Goal: Task Accomplishment & Management: Complete application form

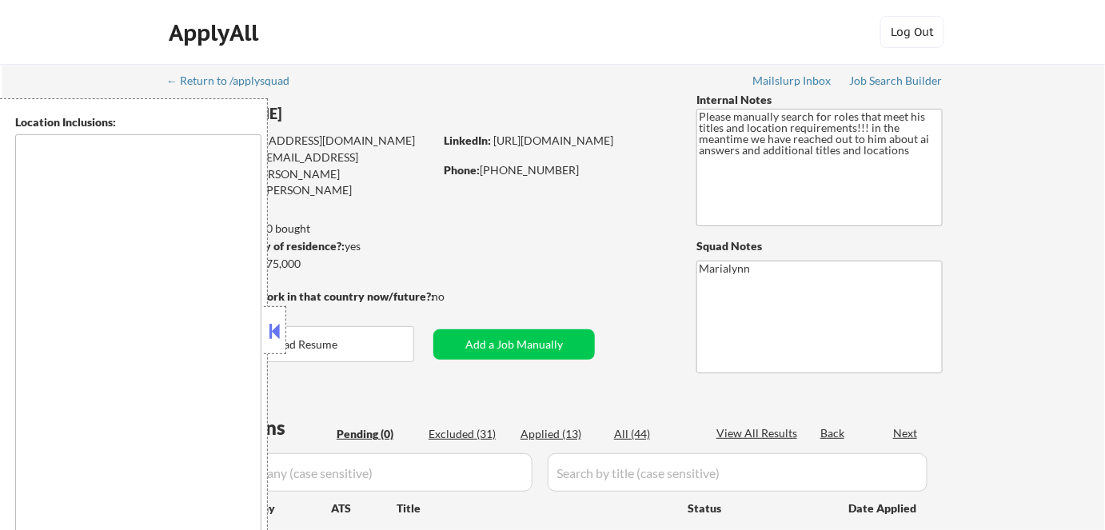
click at [273, 333] on button at bounding box center [275, 331] width 18 height 24
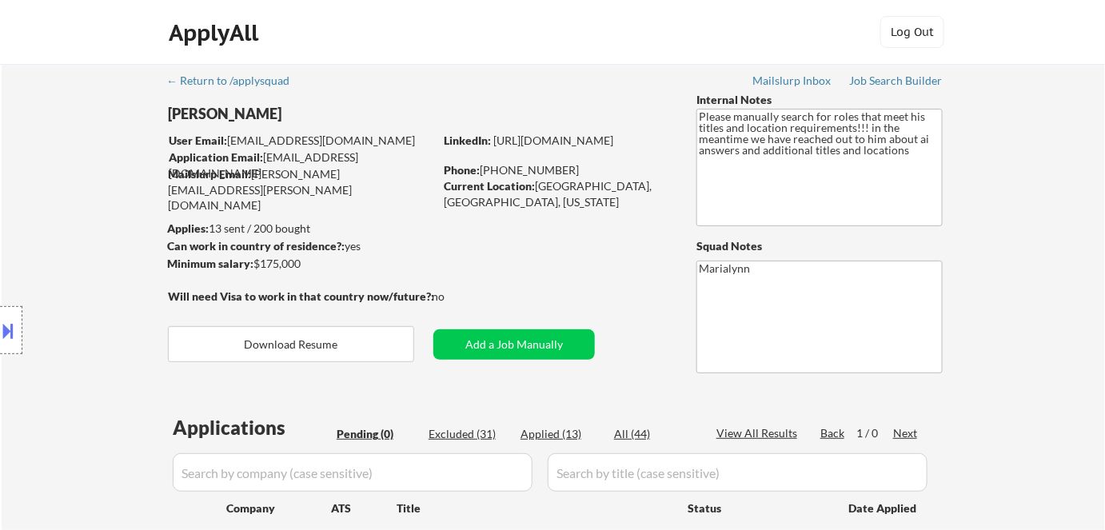
scroll to position [145, 0]
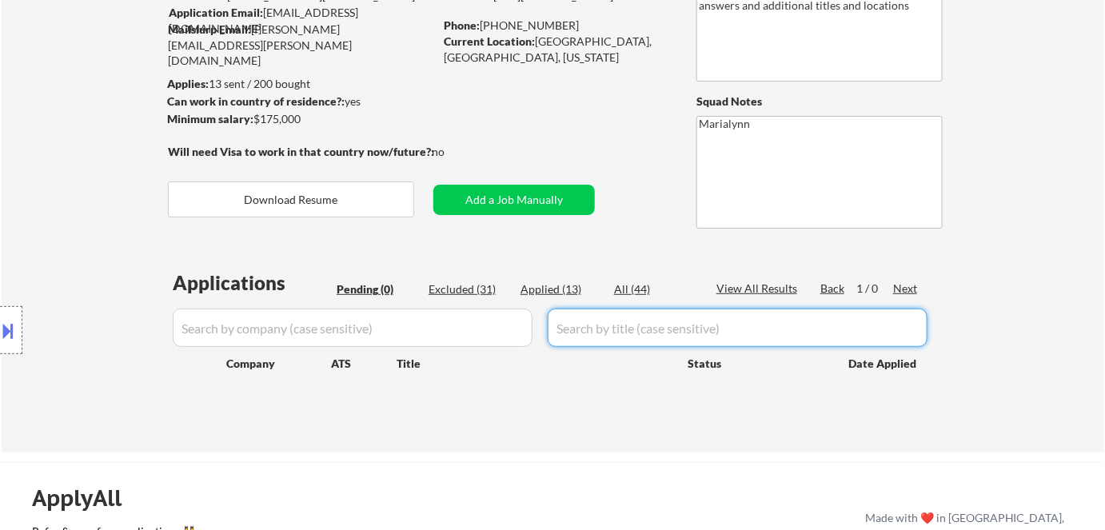
click at [580, 325] on input "input" at bounding box center [738, 328] width 380 height 38
paste input "Director, Marketing Planning & Operations"
type input "Director, Marketing Planning & Operations"
click at [633, 286] on div "All (44)" at bounding box center [654, 289] width 80 height 16
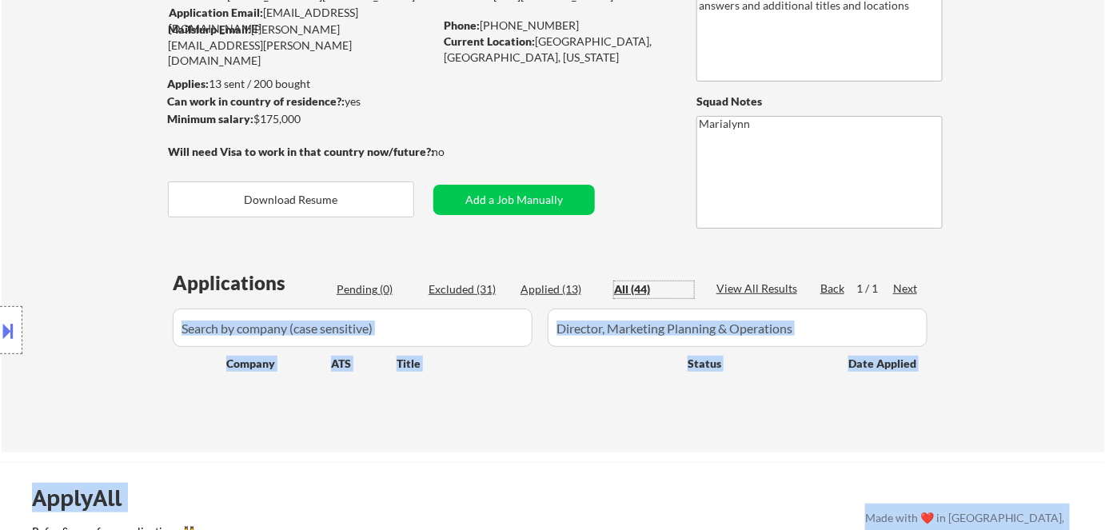
click at [287, 333] on body "← Return to /applysquad Mailslurp Inbox Job Search Builder Steve Bassler User E…" at bounding box center [552, 120] width 1105 height 530
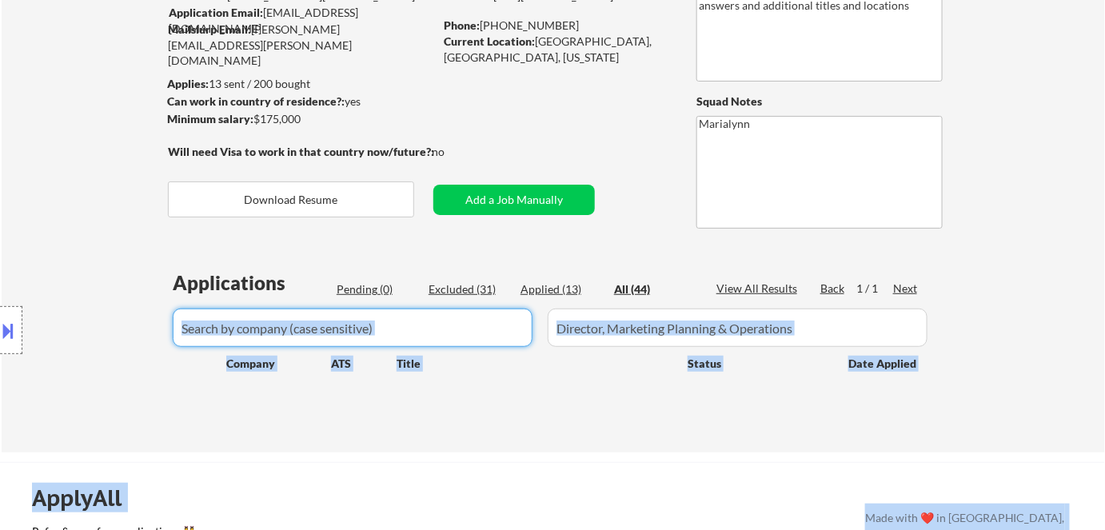
click at [402, 335] on input "input" at bounding box center [353, 328] width 360 height 38
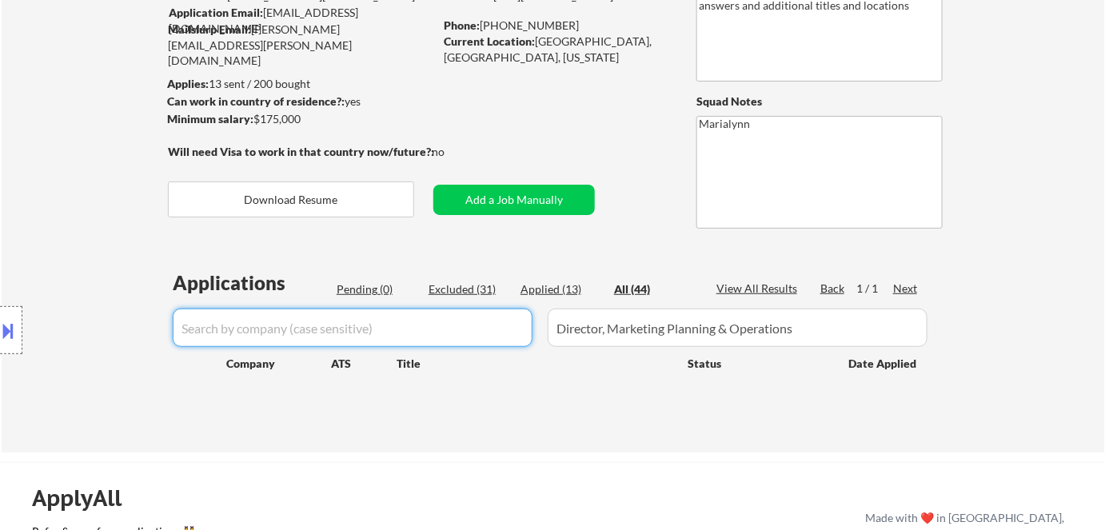
paste input "life360"
type input "life360"
click at [568, 291] on div "Applied (13)" at bounding box center [560, 289] width 80 height 16
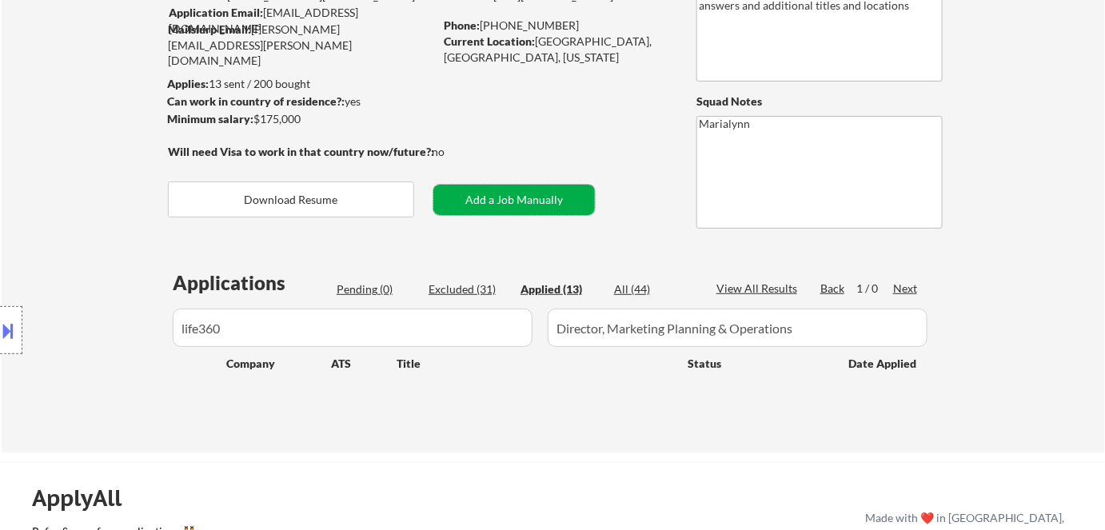
click at [525, 201] on button "Add a Job Manually" at bounding box center [513, 200] width 161 height 30
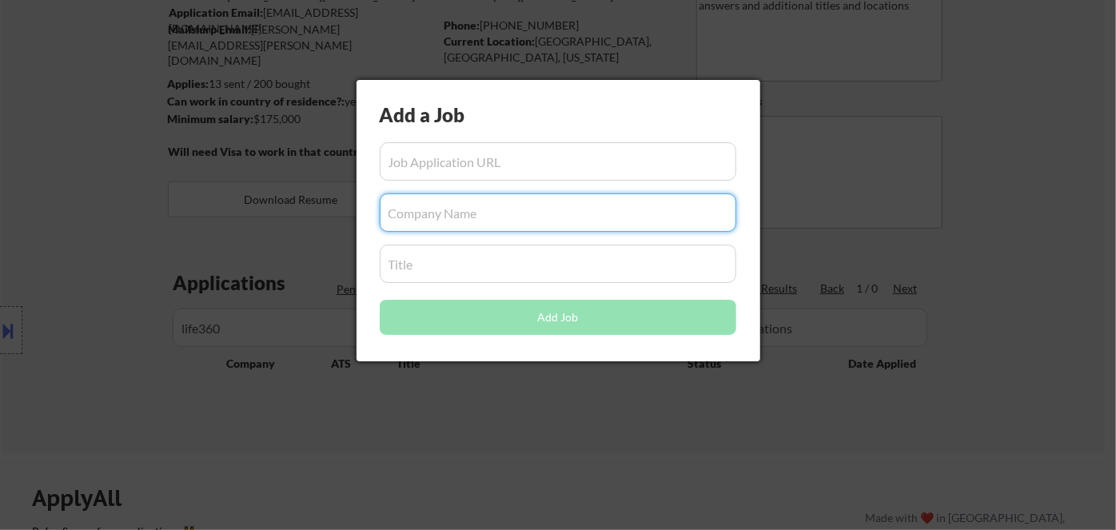
click at [436, 214] on input "input" at bounding box center [558, 212] width 357 height 38
paste input "life360"
type input "life360"
click at [456, 261] on input "input" at bounding box center [558, 264] width 357 height 38
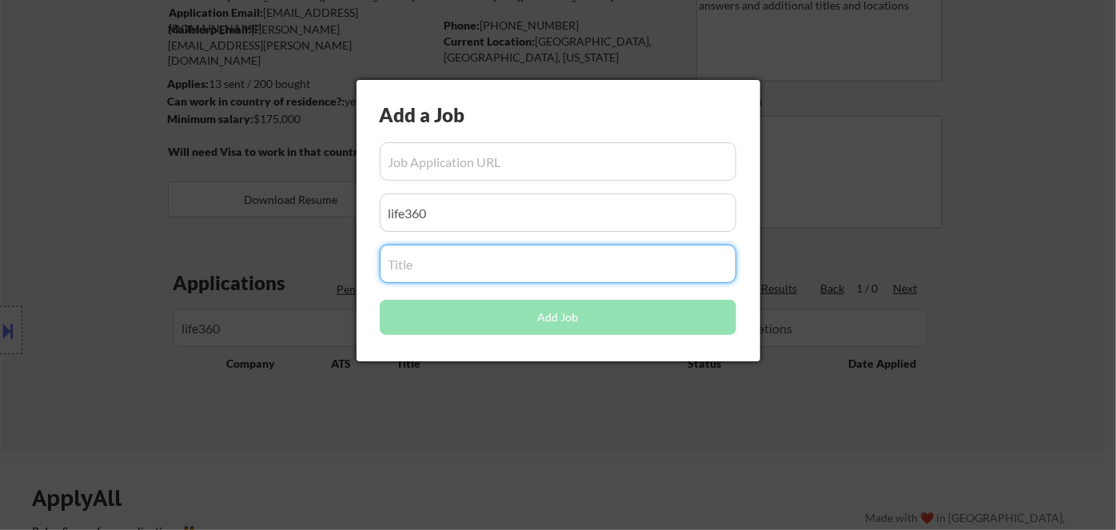
drag, startPoint x: 505, startPoint y: 428, endPoint x: 512, endPoint y: 422, distance: 9.0
click at [505, 428] on div at bounding box center [558, 265] width 1116 height 530
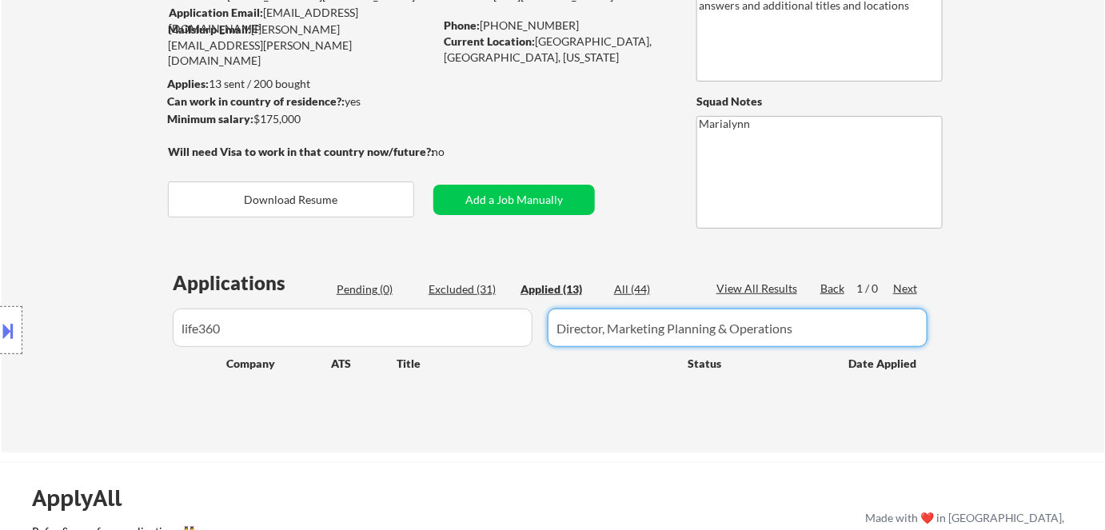
drag, startPoint x: 804, startPoint y: 331, endPoint x: 474, endPoint y: 325, distance: 330.2
click at [474, 325] on div at bounding box center [553, 328] width 770 height 38
click at [490, 198] on button "Add a Job Manually" at bounding box center [513, 200] width 161 height 30
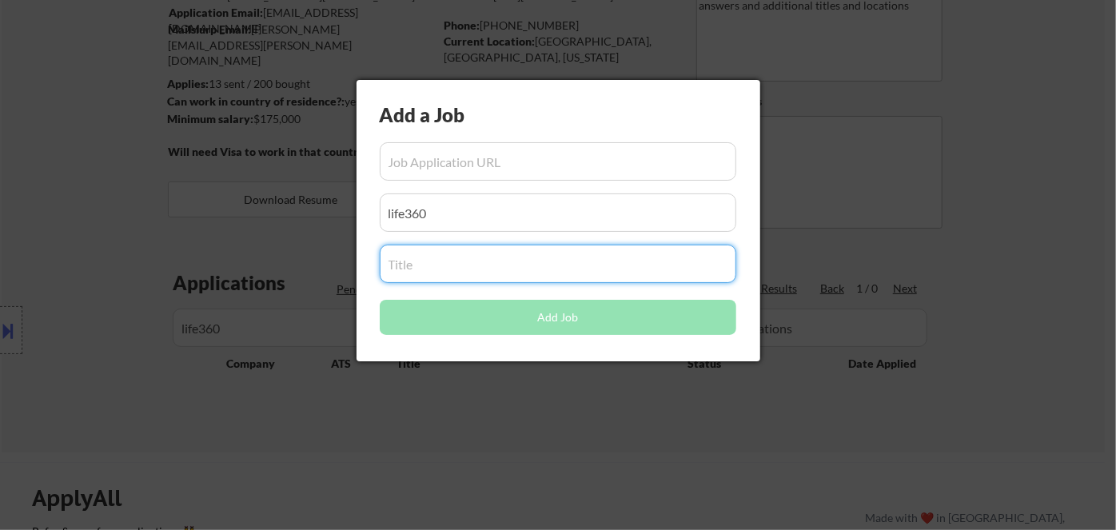
click at [471, 274] on input "input" at bounding box center [558, 264] width 357 height 38
paste input "Director, Marketing Planning & Operations"
type input "Director, Marketing Planning & Operations"
click at [480, 388] on div at bounding box center [558, 265] width 1116 height 530
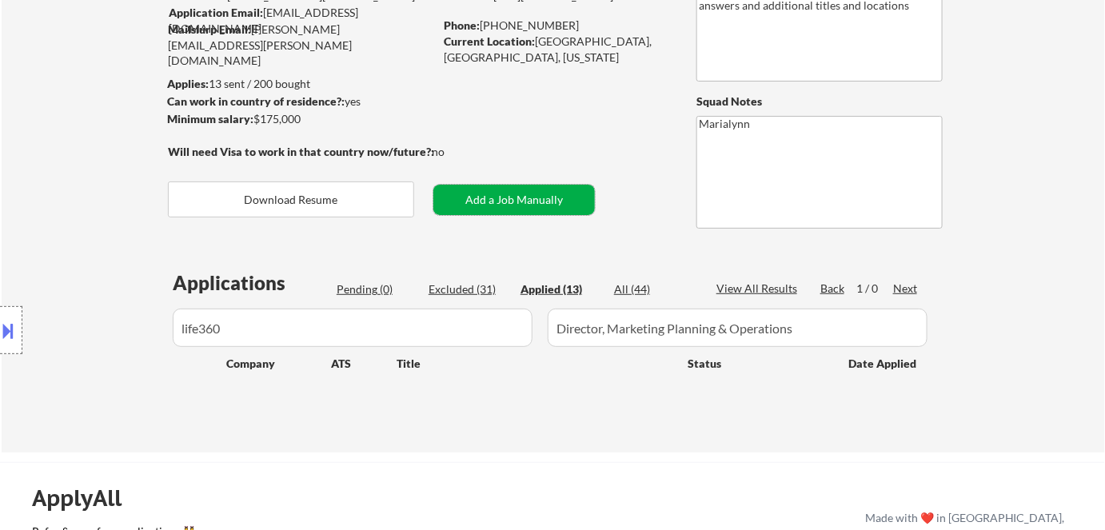
click at [490, 205] on button "Add a Job Manually" at bounding box center [513, 200] width 161 height 30
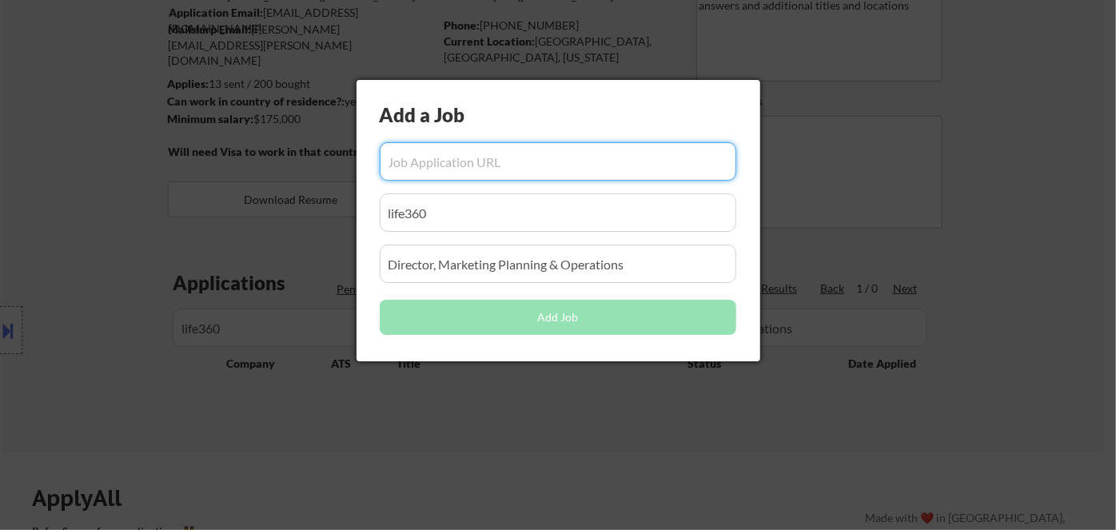
click at [495, 163] on input "input" at bounding box center [558, 161] width 357 height 38
paste input "https://job-boards.greenhouse.io/life360/jobs/8115705002"
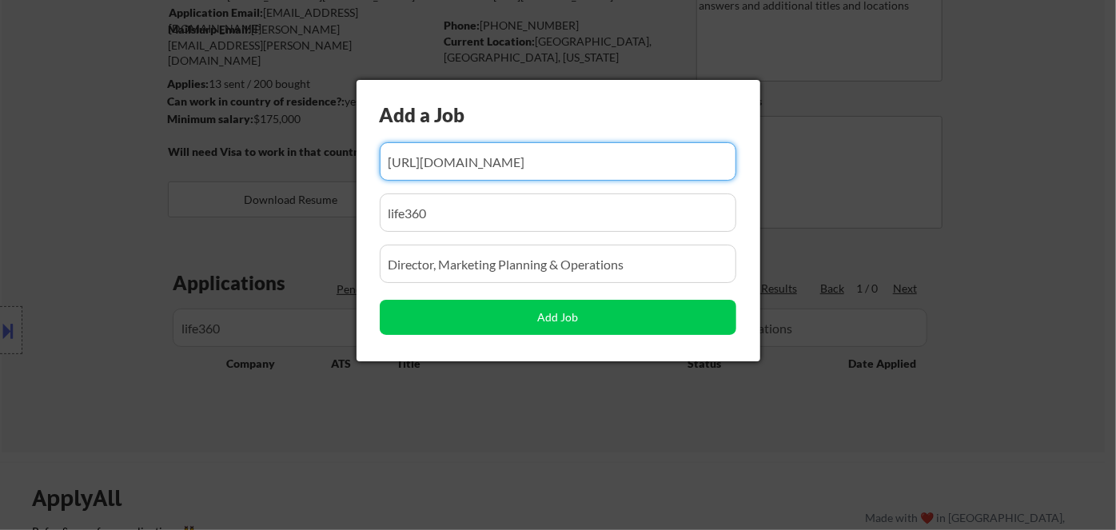
type input "https://job-boards.greenhouse.io/life360/jobs/8115705002"
click at [558, 220] on input "input" at bounding box center [558, 212] width 357 height 38
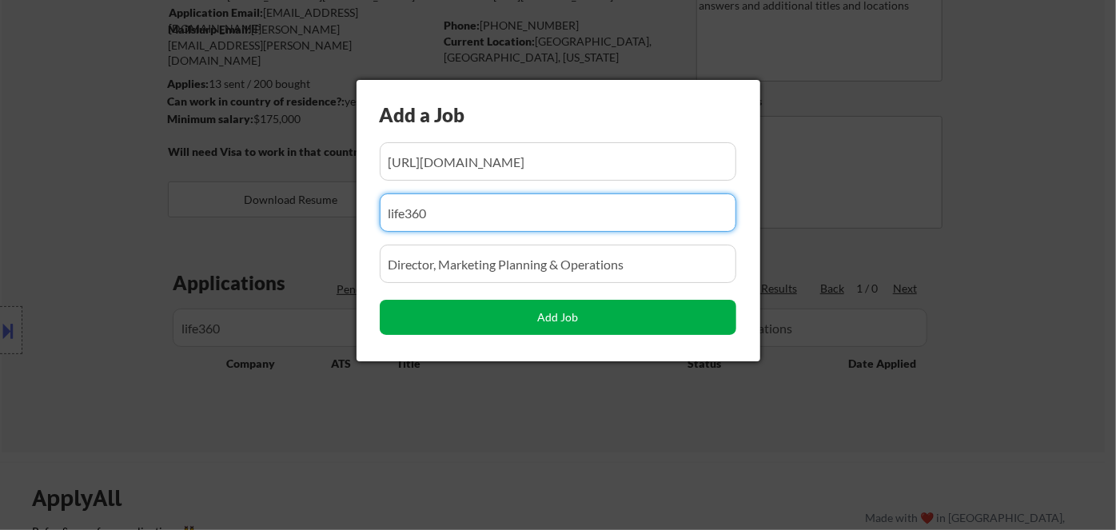
click at [612, 316] on button "Add Job" at bounding box center [558, 317] width 357 height 35
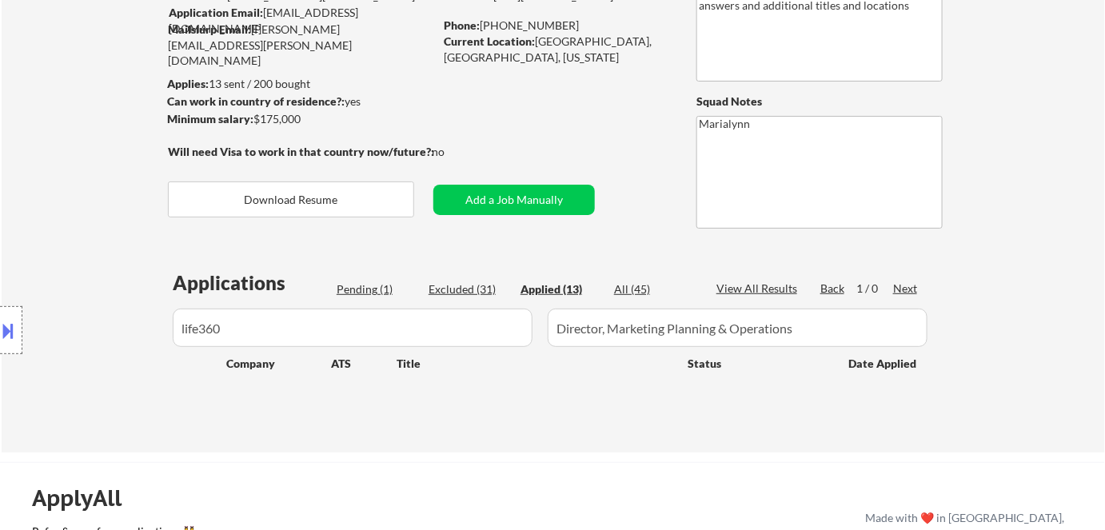
click at [375, 280] on div "Applications Pending (1) Excluded (31) Applied (13) All (45) View All Results B…" at bounding box center [553, 345] width 770 height 153
click at [374, 289] on div "Pending (1)" at bounding box center [377, 289] width 80 height 16
select select ""pending""
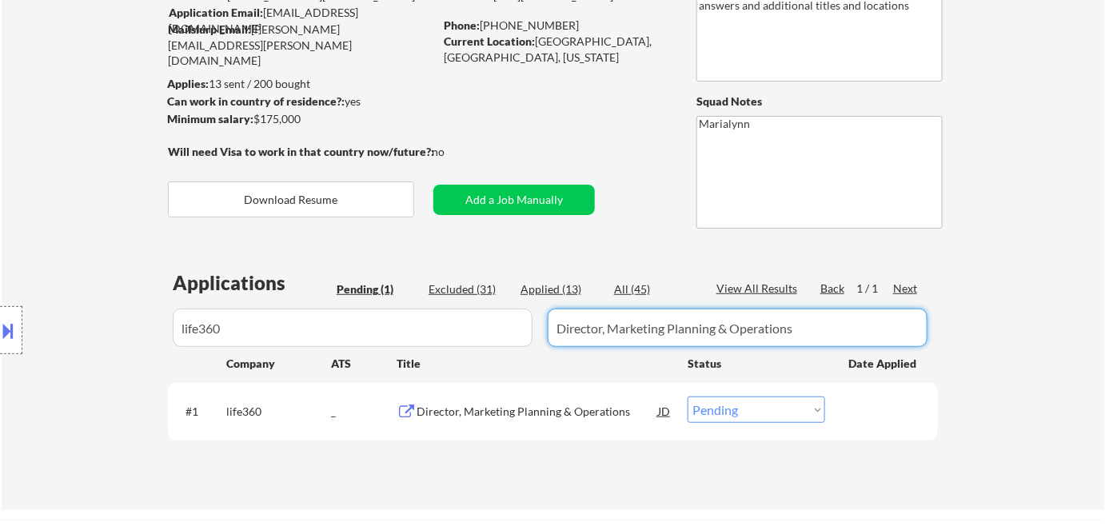
drag, startPoint x: 812, startPoint y: 338, endPoint x: 494, endPoint y: 317, distance: 318.9
click at [496, 317] on div at bounding box center [553, 328] width 770 height 38
click at [787, 410] on select "Choose an option... Pending Applied Excluded (Questions) Excluded (Expired) Exc…" at bounding box center [755, 409] width 137 height 26
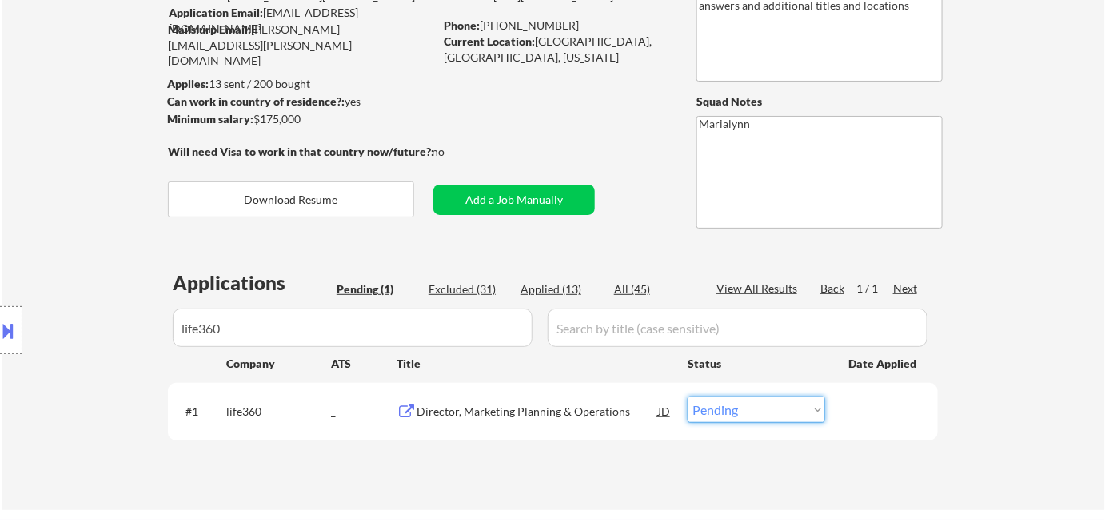
select select ""applied""
click at [687, 396] on select "Choose an option... Pending Applied Excluded (Questions) Excluded (Expired) Exc…" at bounding box center [755, 409] width 137 height 26
drag, startPoint x: 277, startPoint y: 324, endPoint x: 55, endPoint y: 313, distance: 221.7
click at [55, 313] on div "Location Inclusions: Seattle, WA Mercer Island, WA Shoreline, WA Tukwila, WA Bu…" at bounding box center [143, 330] width 286 height 464
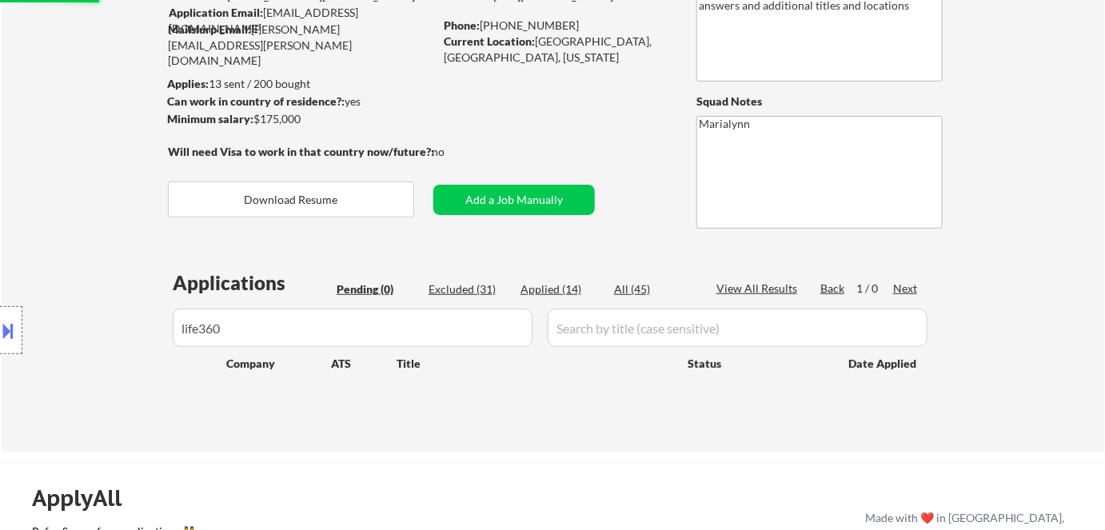
drag, startPoint x: 236, startPoint y: 322, endPoint x: 205, endPoint y: 326, distance: 31.4
click at [205, 326] on div "Location Inclusions: Seattle, WA Mercer Island, WA Shoreline, WA Tukwila, WA Bu…" at bounding box center [143, 330] width 286 height 464
click at [228, 328] on div "Location Inclusions: Seattle, WA Mercer Island, WA Shoreline, WA Tukwila, WA Bu…" at bounding box center [143, 330] width 286 height 464
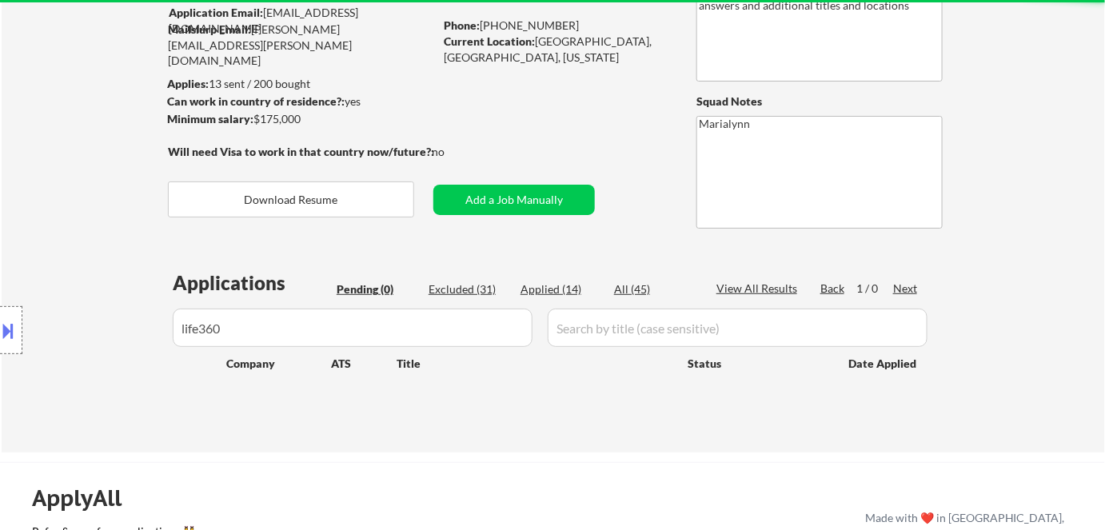
click at [249, 324] on div "Location Inclusions: Seattle, WA Mercer Island, WA Shoreline, WA Tukwila, WA Bu…" at bounding box center [143, 330] width 286 height 464
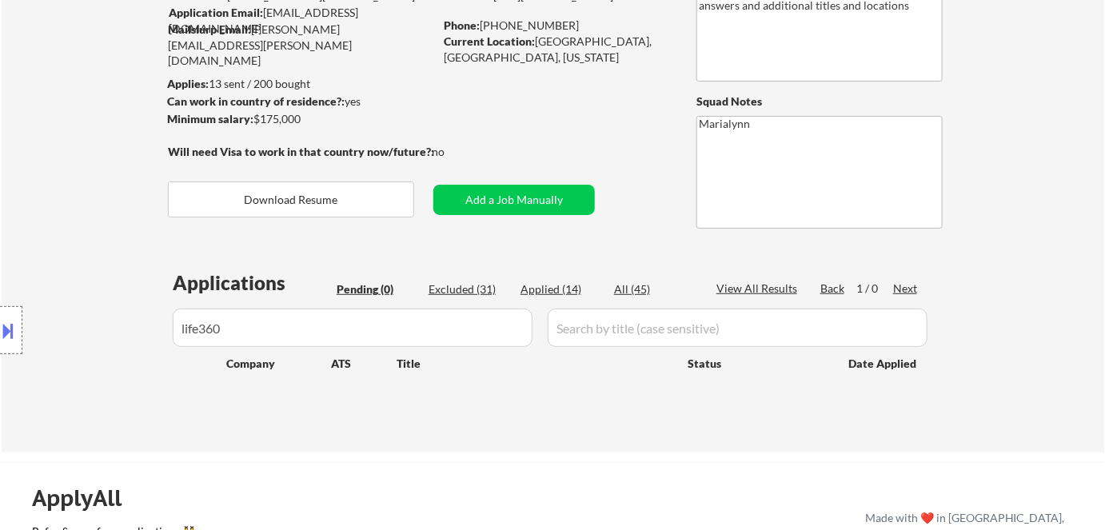
click at [283, 325] on div "Location Inclusions: Seattle, WA Mercer Island, WA Shoreline, WA Tukwila, WA Bu…" at bounding box center [143, 330] width 286 height 464
click at [281, 325] on div "Location Inclusions: Seattle, WA Mercer Island, WA Shoreline, WA Tukwila, WA Bu…" at bounding box center [143, 330] width 286 height 464
click at [277, 335] on div "Location Inclusions: Seattle, WA Mercer Island, WA Shoreline, WA Tukwila, WA Bu…" at bounding box center [143, 330] width 286 height 464
click at [277, 333] on div "Location Inclusions: Seattle, WA Mercer Island, WA Shoreline, WA Tukwila, WA Bu…" at bounding box center [143, 330] width 286 height 464
click at [228, 329] on div "Location Inclusions: Seattle, WA Mercer Island, WA Shoreline, WA Tukwila, WA Bu…" at bounding box center [143, 330] width 286 height 464
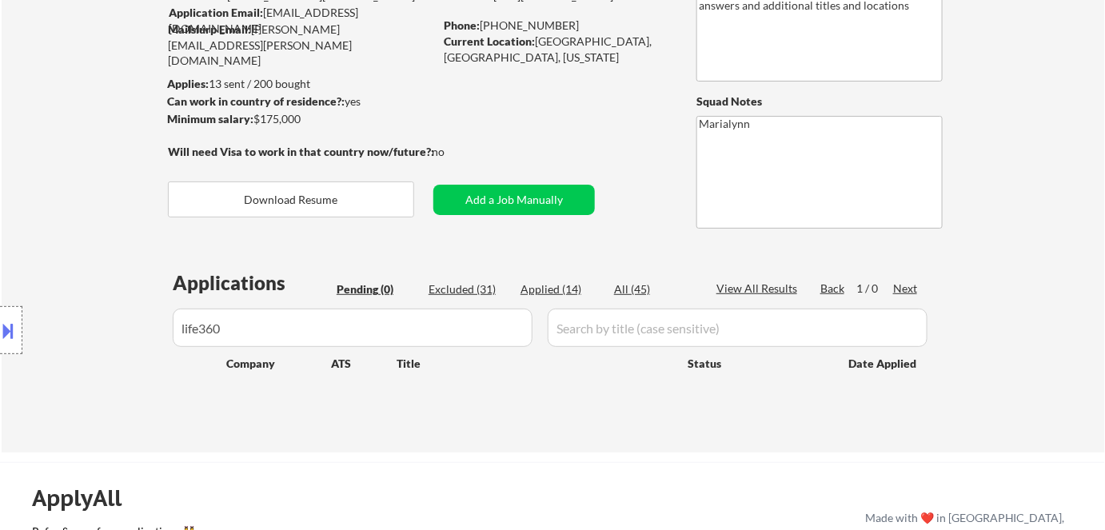
click at [426, 349] on div "Title" at bounding box center [534, 363] width 276 height 29
click at [612, 323] on input "input" at bounding box center [738, 328] width 380 height 38
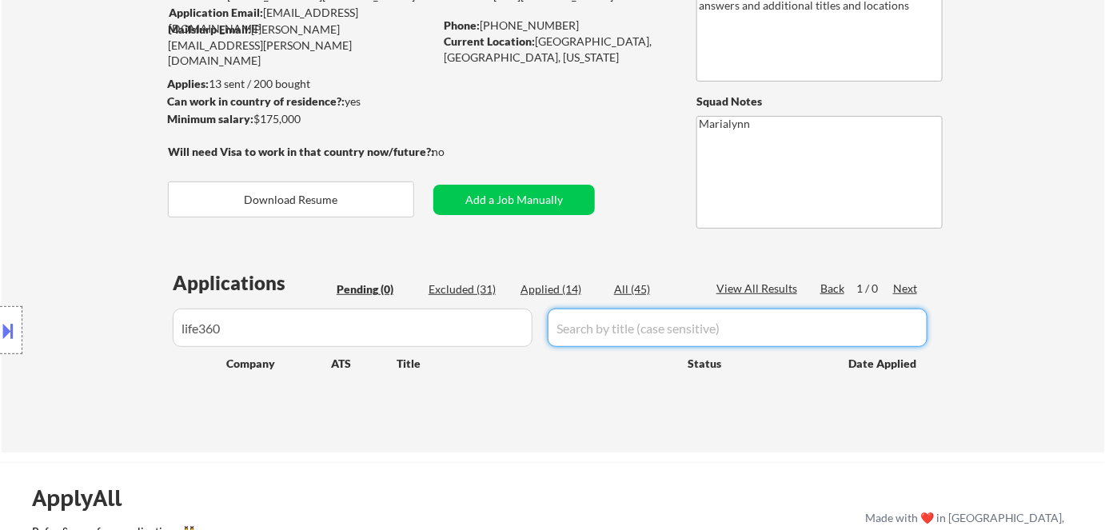
click at [460, 340] on input "input" at bounding box center [353, 328] width 360 height 38
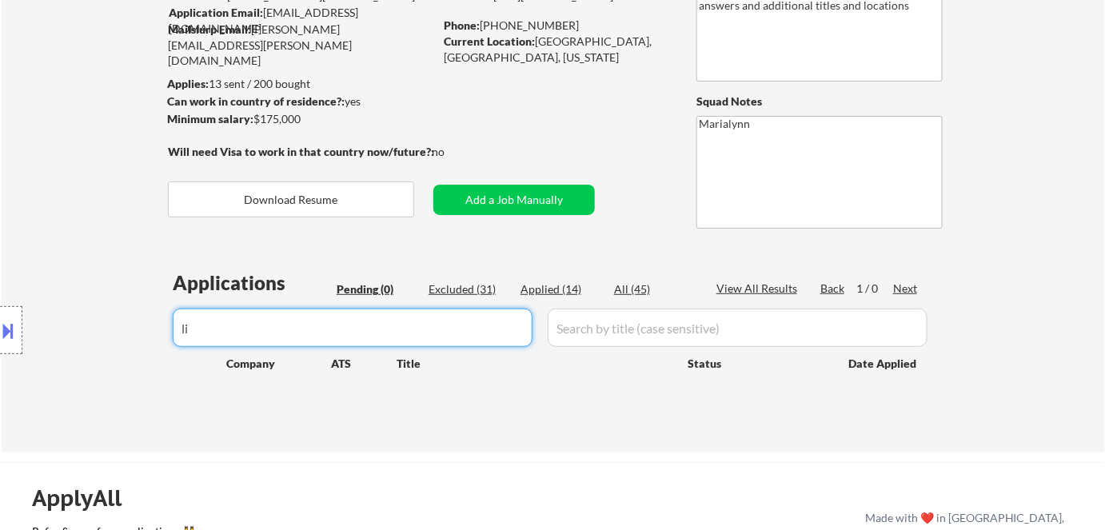
type input "l"
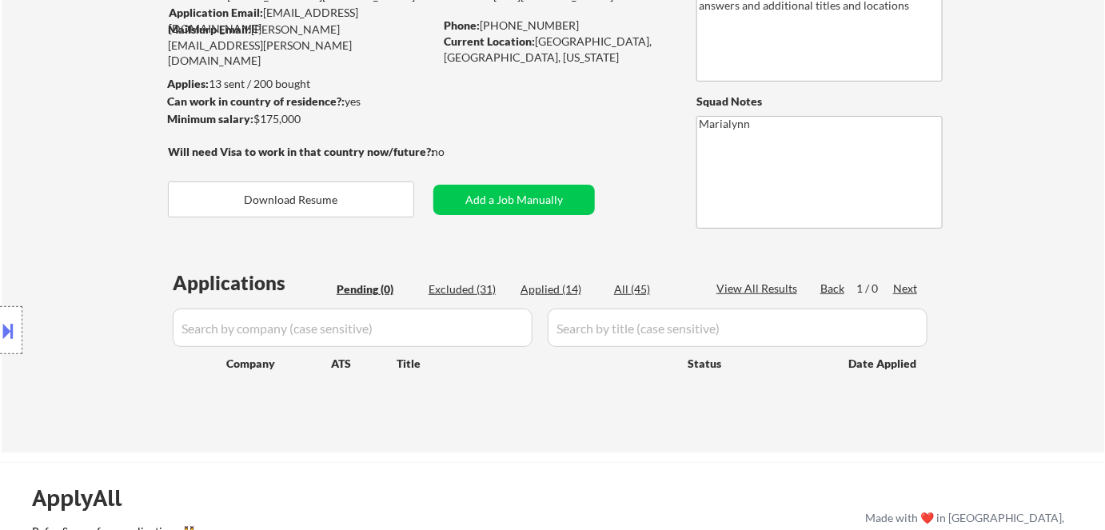
click at [532, 396] on div "Applications Pending (0) Excluded (31) Applied (14) All (45) View All Results B…" at bounding box center [553, 345] width 770 height 153
click at [532, 282] on div "Applied (14)" at bounding box center [560, 289] width 80 height 16
select select ""applied""
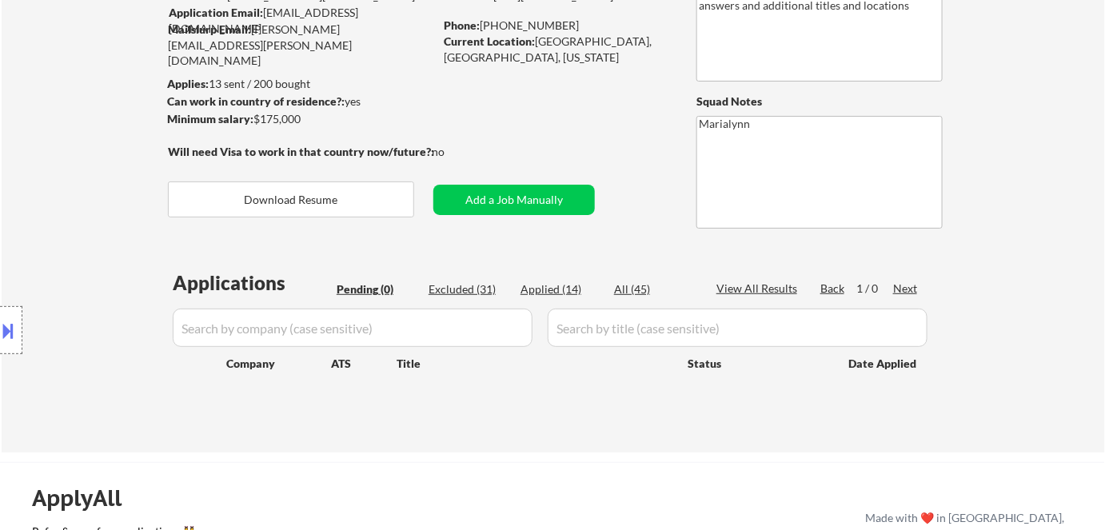
select select ""applied""
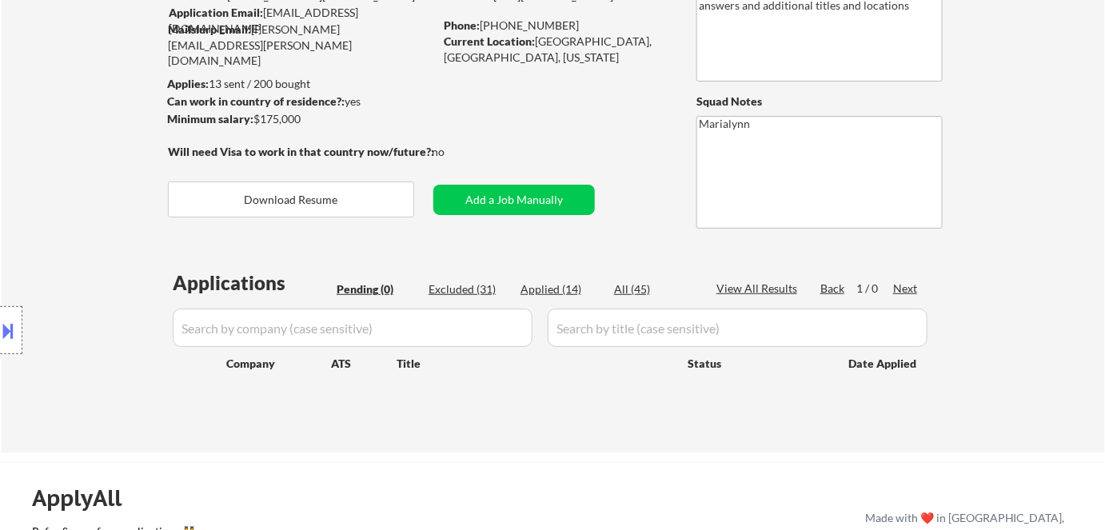
select select ""applied""
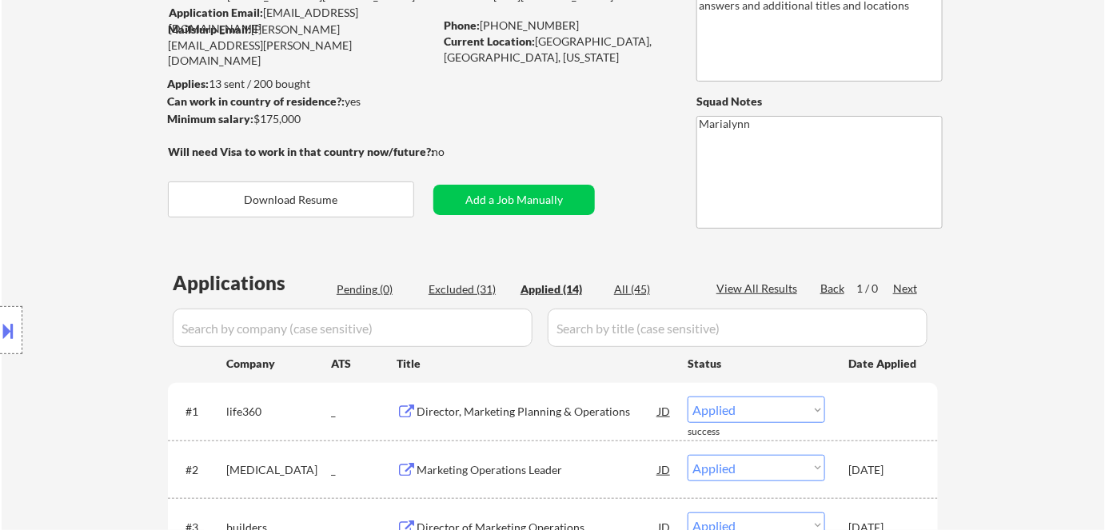
click at [537, 290] on div "Applied (14)" at bounding box center [560, 289] width 80 height 16
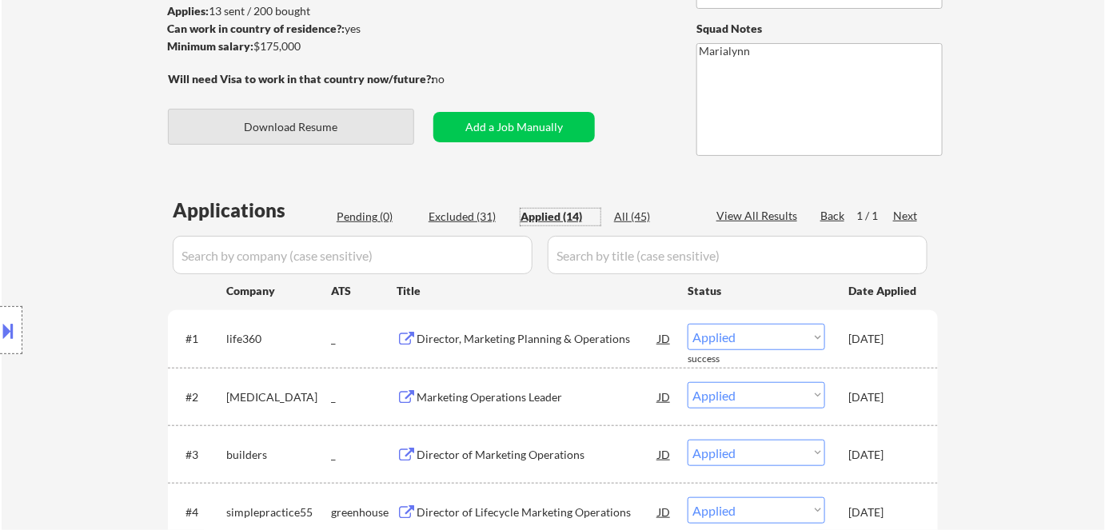
scroll to position [72, 0]
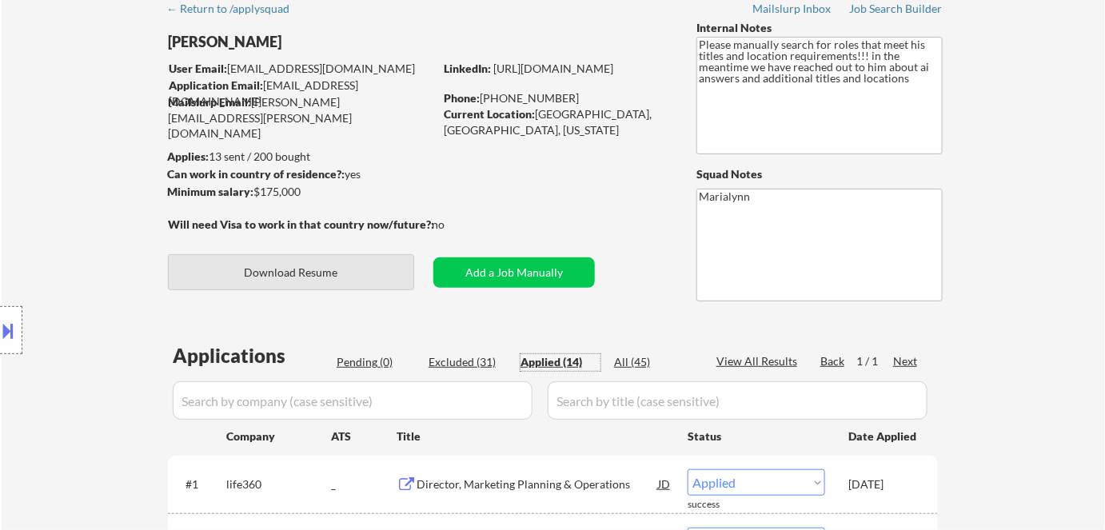
click at [355, 269] on button "Download Resume" at bounding box center [291, 272] width 246 height 36
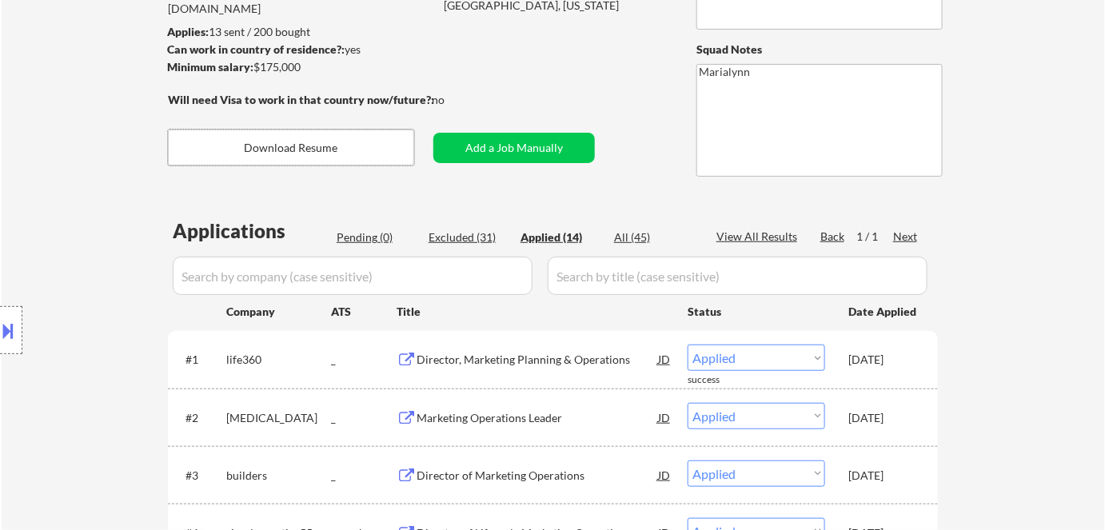
scroll to position [145, 0]
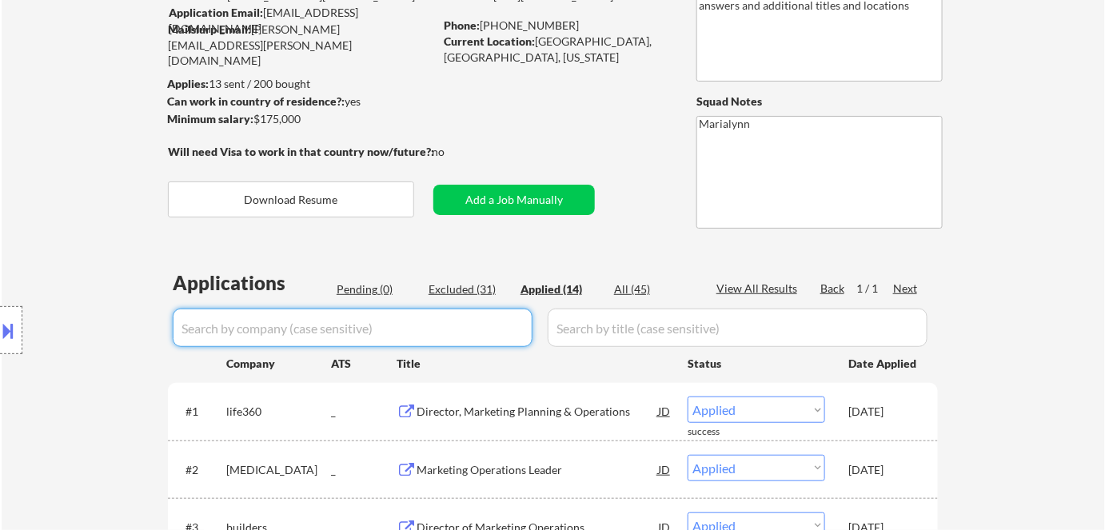
click at [332, 328] on input "input" at bounding box center [353, 328] width 360 height 38
paste input "trmlabs"
type input "trmlabs"
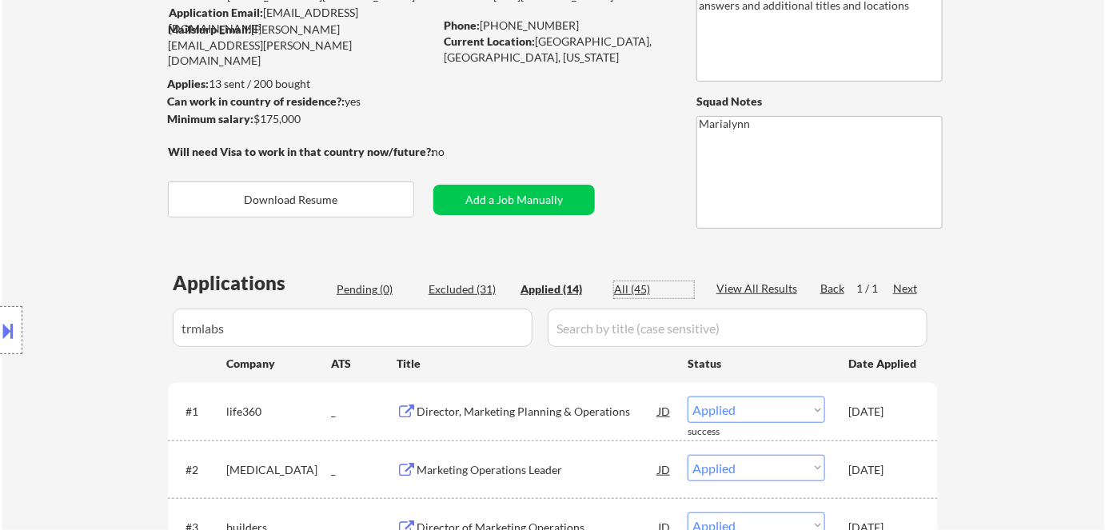
click at [624, 287] on div "All (45)" at bounding box center [654, 289] width 80 height 16
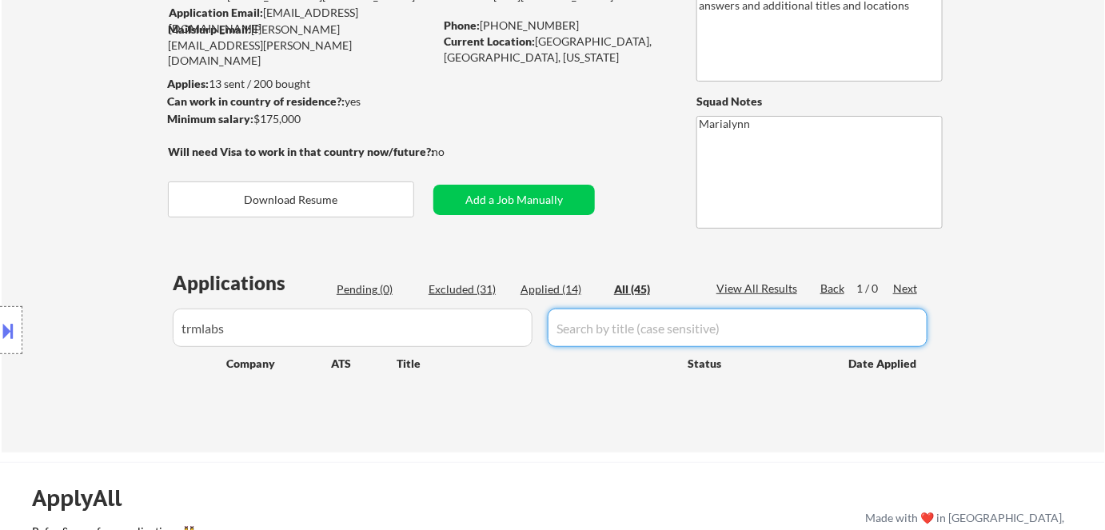
click at [612, 325] on input "input" at bounding box center [738, 328] width 380 height 38
paste input "Head of Marketing Operations"
type input "Head of Marketing Operations"
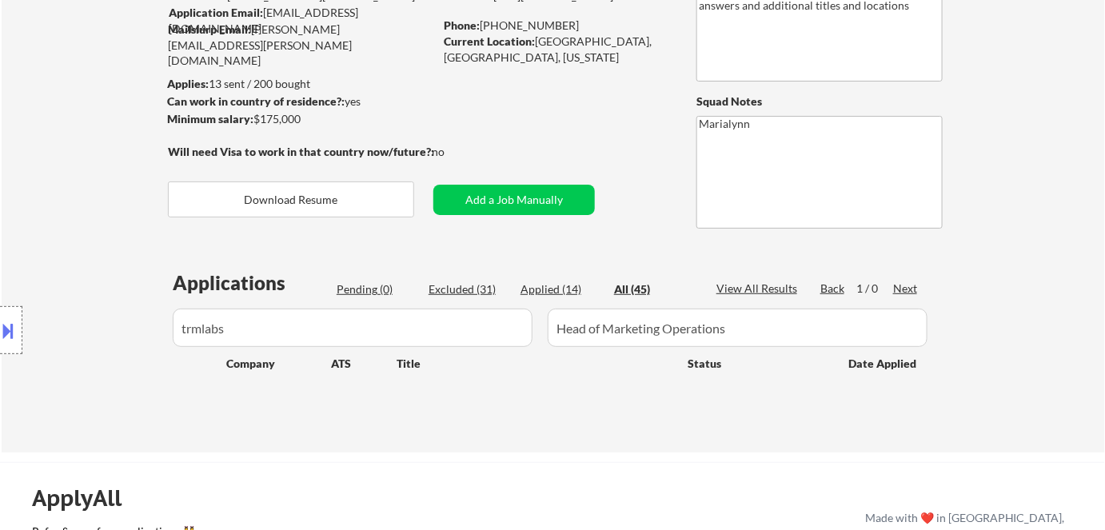
drag, startPoint x: 269, startPoint y: 331, endPoint x: 70, endPoint y: 297, distance: 201.9
click at [67, 303] on div "Location Inclusions: Seattle, WA Mercer Island, WA Shoreline, WA Tukwila, WA Bu…" at bounding box center [143, 330] width 286 height 464
drag, startPoint x: 253, startPoint y: 327, endPoint x: 237, endPoint y: 330, distance: 16.3
click at [237, 330] on div "Location Inclusions: Seattle, WA Mercer Island, WA Shoreline, WA Tukwila, WA Bu…" at bounding box center [143, 330] width 286 height 464
click at [238, 333] on div "Location Inclusions: Seattle, WA Mercer Island, WA Shoreline, WA Tukwila, WA Bu…" at bounding box center [143, 330] width 286 height 464
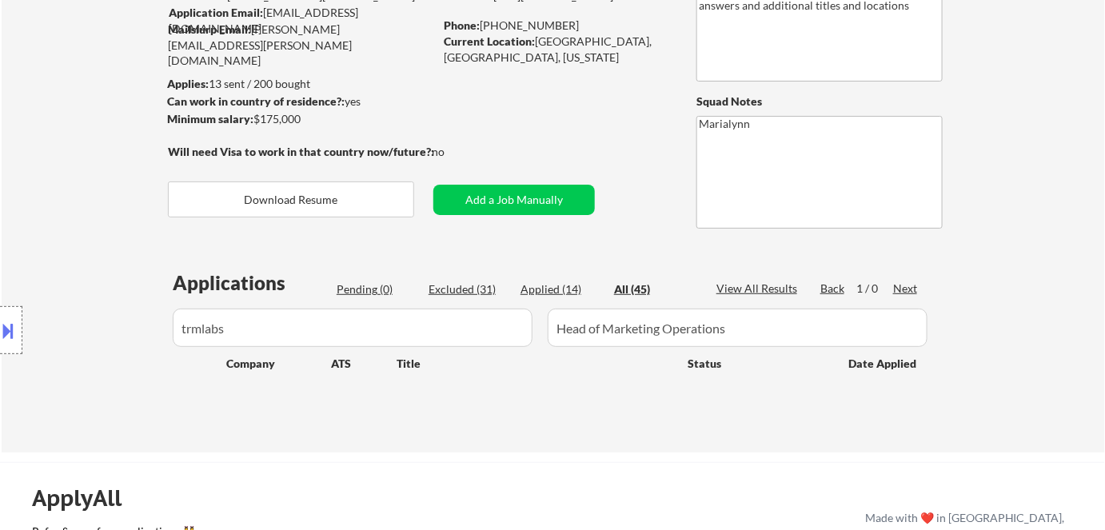
click at [245, 329] on div "Location Inclusions: Seattle, WA Mercer Island, WA Shoreline, WA Tukwila, WA Bu…" at bounding box center [143, 330] width 286 height 464
click at [246, 329] on div "Location Inclusions: Seattle, WA Mercer Island, WA Shoreline, WA Tukwila, WA Bu…" at bounding box center [143, 330] width 286 height 464
click at [238, 331] on div "Location Inclusions: Seattle, WA Mercer Island, WA Shoreline, WA Tukwila, WA Bu…" at bounding box center [143, 330] width 286 height 464
click at [257, 322] on div "Location Inclusions: Seattle, WA Mercer Island, WA Shoreline, WA Tukwila, WA Bu…" at bounding box center [143, 330] width 286 height 464
click at [556, 289] on div "Applied (14)" at bounding box center [560, 289] width 80 height 16
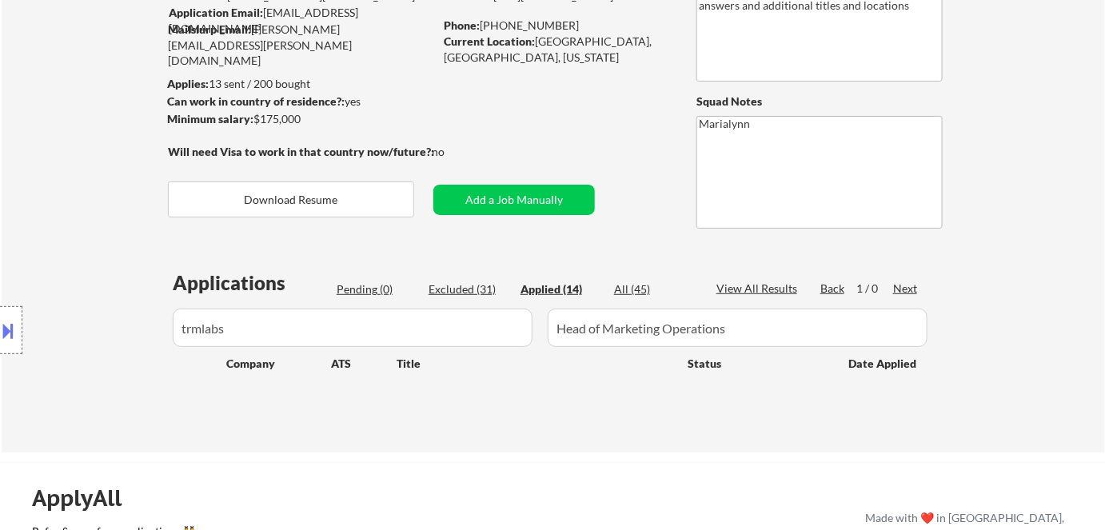
click at [613, 285] on div "Pending (0) Excluded (31) Applied (14) All (45)" at bounding box center [515, 289] width 357 height 17
drag, startPoint x: 633, startPoint y: 293, endPoint x: 572, endPoint y: 288, distance: 61.7
click at [633, 293] on div "All (45)" at bounding box center [654, 289] width 80 height 16
click at [550, 284] on div "Applied (14)" at bounding box center [560, 289] width 80 height 16
click at [473, 193] on button "Add a Job Manually" at bounding box center [513, 200] width 161 height 30
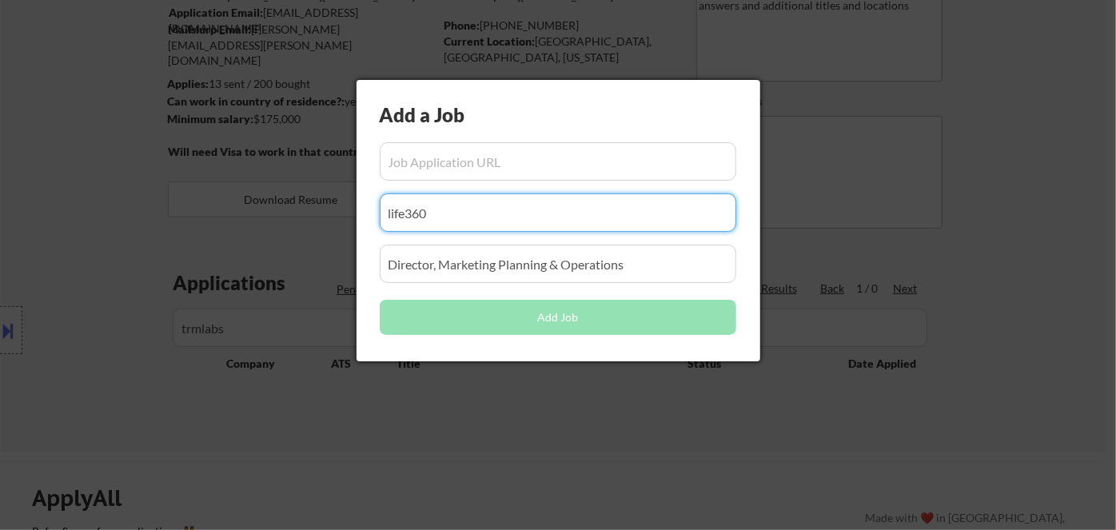
drag, startPoint x: 503, startPoint y: 209, endPoint x: 243, endPoint y: 237, distance: 261.2
click at [244, 237] on body "← Return to /applysquad Mailslurp Inbox Job Search Builder Steve Bassler User E…" at bounding box center [558, 120] width 1116 height 530
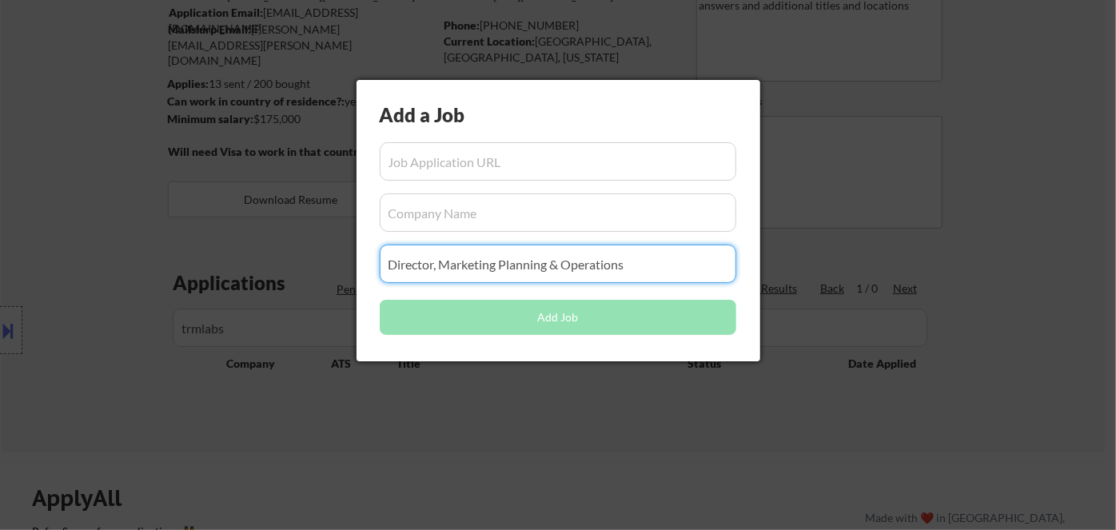
click at [454, 267] on input "input" at bounding box center [558, 264] width 357 height 38
click at [452, 424] on div at bounding box center [558, 265] width 1116 height 530
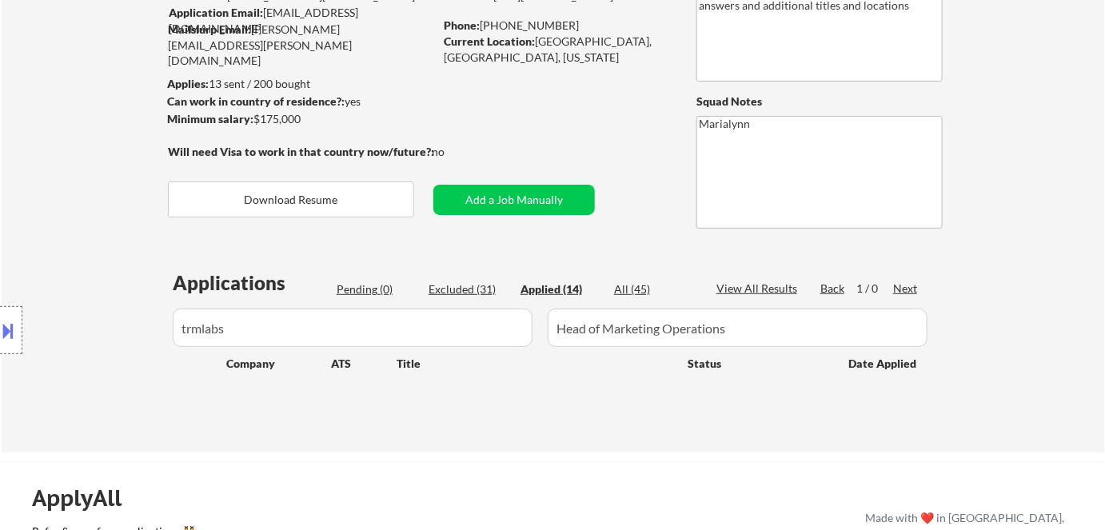
drag, startPoint x: 262, startPoint y: 325, endPoint x: 104, endPoint y: 321, distance: 158.3
click at [104, 321] on div "Location Inclusions: Seattle, WA Mercer Island, WA Shoreline, WA Tukwila, WA Bu…" at bounding box center [143, 330] width 286 height 464
click at [225, 325] on div "Location Inclusions: Seattle, WA Mercer Island, WA Shoreline, WA Tukwila, WA Bu…" at bounding box center [143, 330] width 286 height 464
click at [257, 333] on div "Location Inclusions: Seattle, WA Mercer Island, WA Shoreline, WA Tukwila, WA Bu…" at bounding box center [143, 330] width 286 height 464
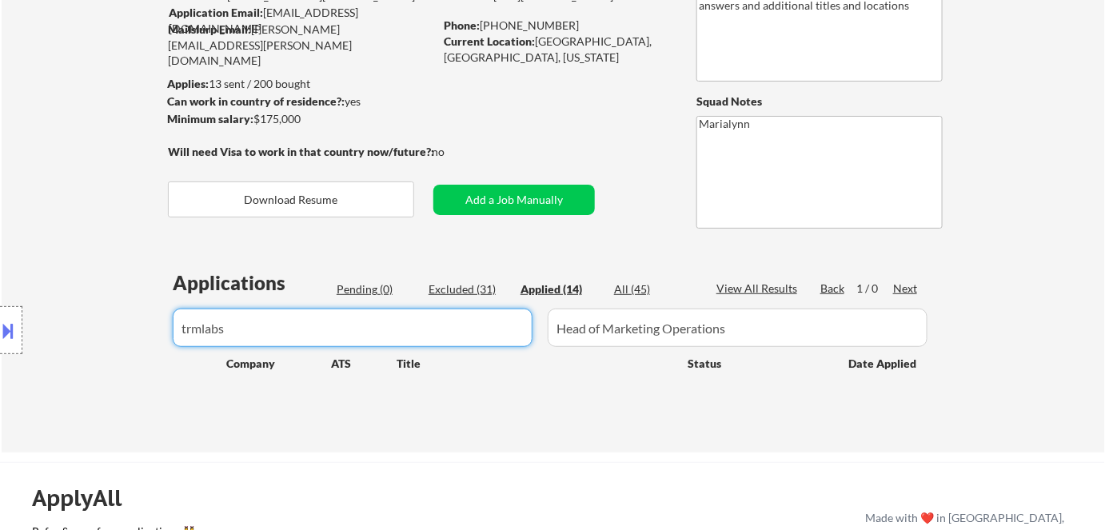
drag, startPoint x: 352, startPoint y: 333, endPoint x: 377, endPoint y: 331, distance: 25.6
click at [359, 333] on input "input" at bounding box center [353, 328] width 360 height 38
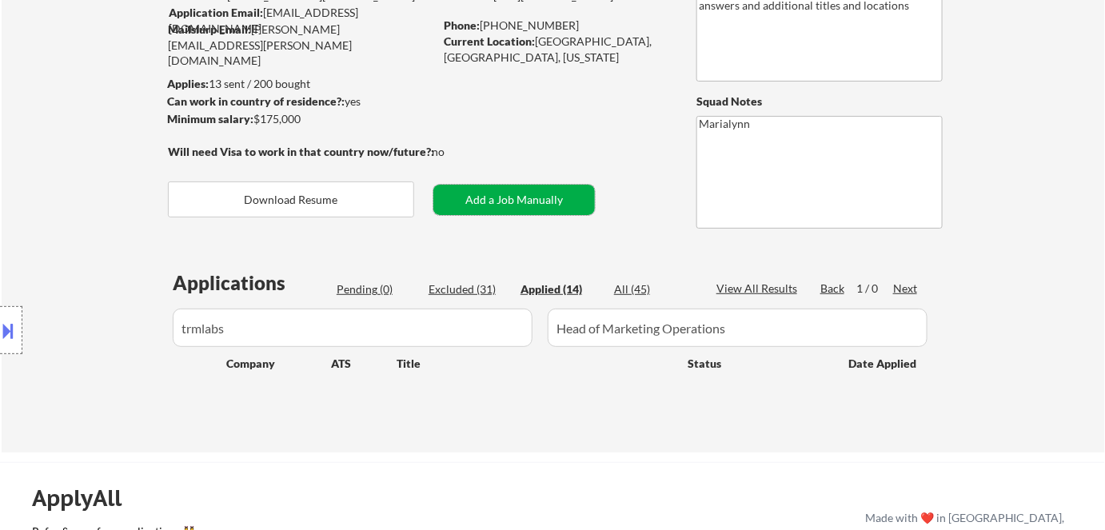
click at [462, 205] on button "Add a Job Manually" at bounding box center [513, 200] width 161 height 30
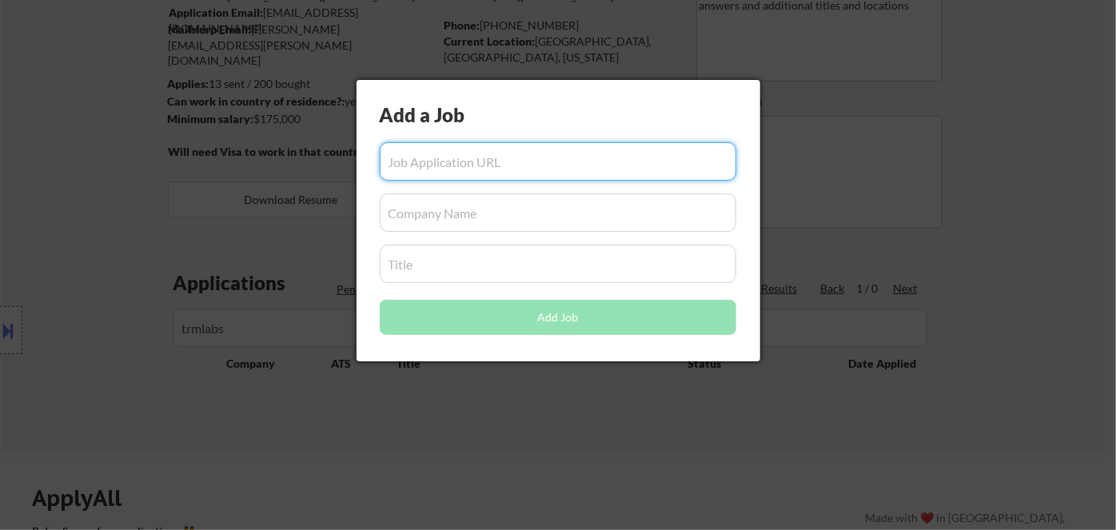
click at [467, 217] on input "input" at bounding box center [558, 212] width 357 height 38
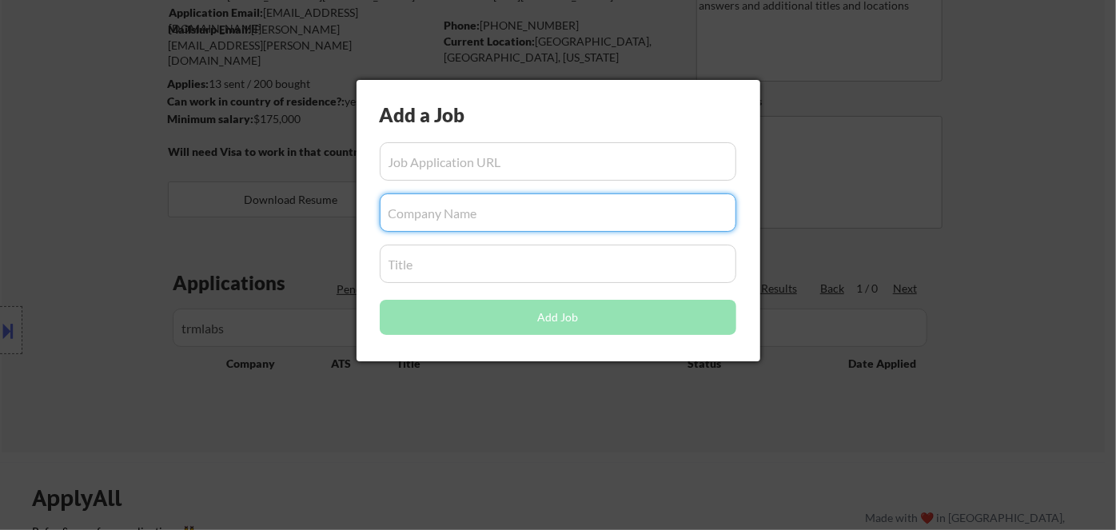
paste input "trmlabs"
type input "trmlabs"
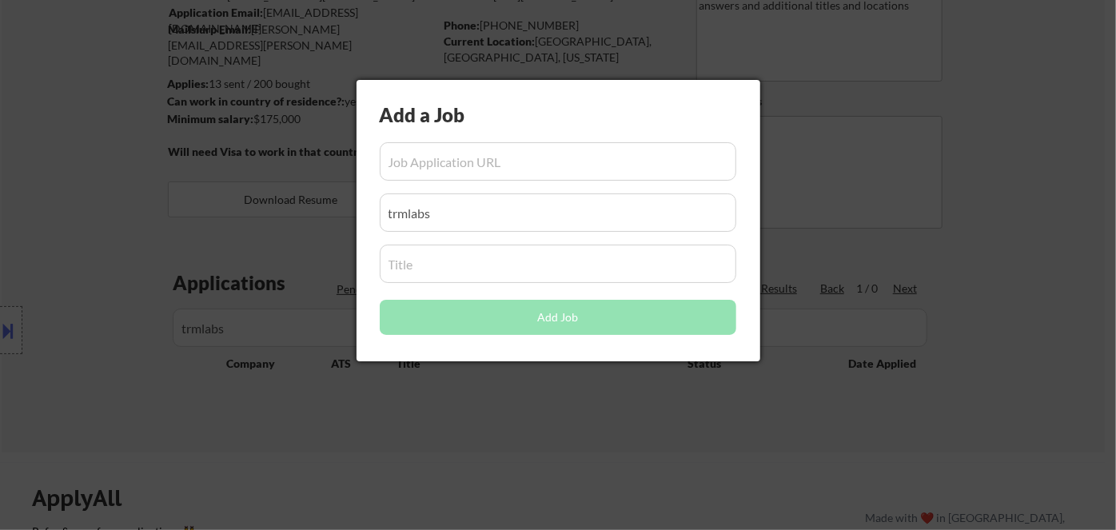
drag, startPoint x: 448, startPoint y: 444, endPoint x: 539, endPoint y: 400, distance: 100.5
click at [452, 444] on div at bounding box center [558, 265] width 1116 height 530
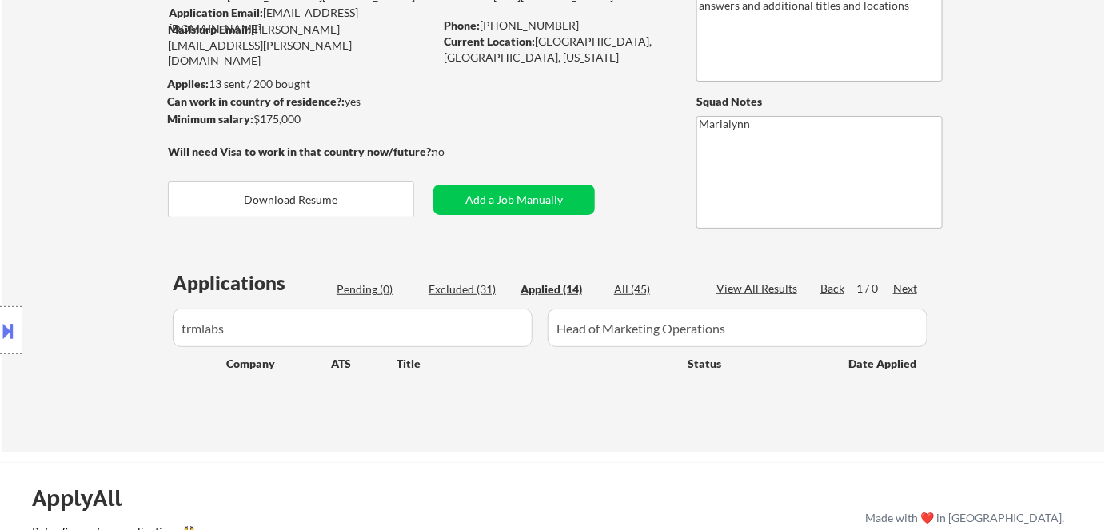
click at [738, 338] on input "input" at bounding box center [738, 328] width 380 height 38
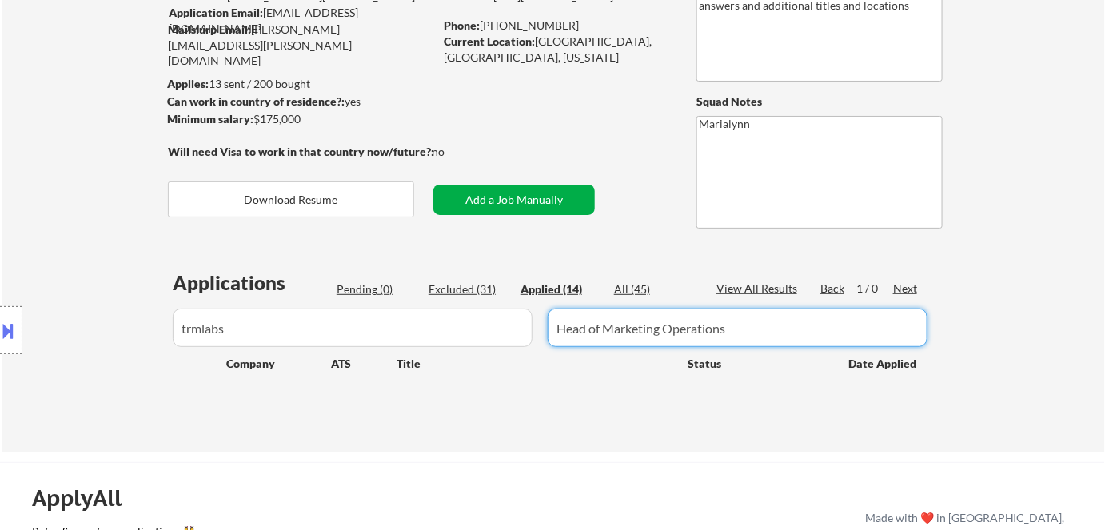
click at [544, 207] on button "Add a Job Manually" at bounding box center [513, 200] width 161 height 30
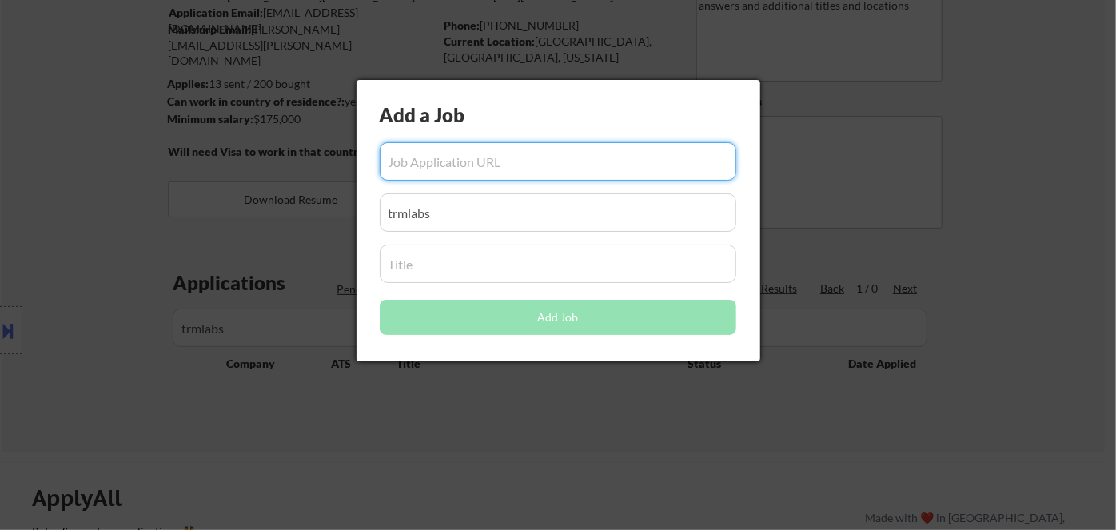
click at [493, 269] on input "input" at bounding box center [558, 264] width 357 height 38
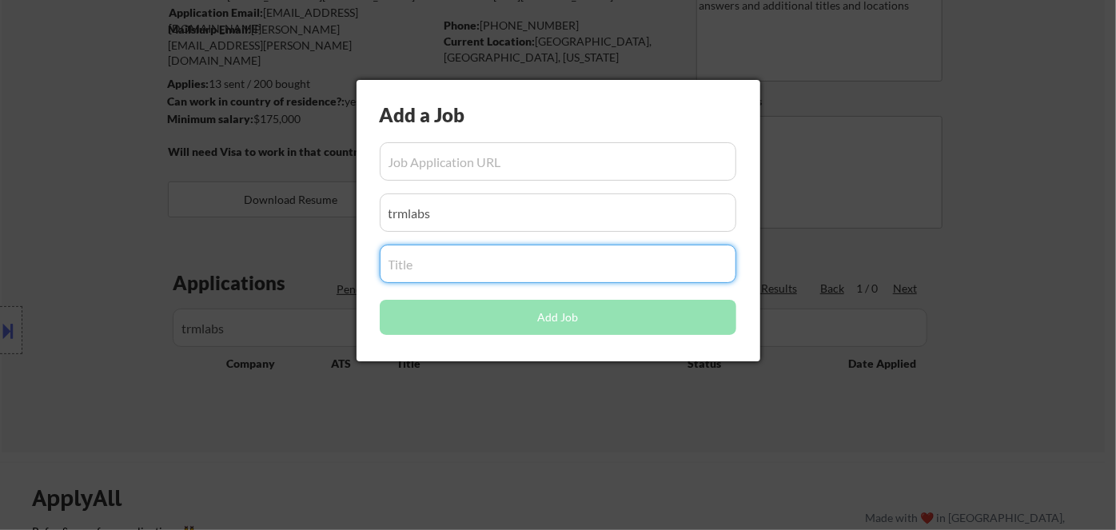
paste input "Head of Marketing Operations"
type input "Head of Marketing Operations"
click at [491, 412] on div at bounding box center [558, 265] width 1116 height 530
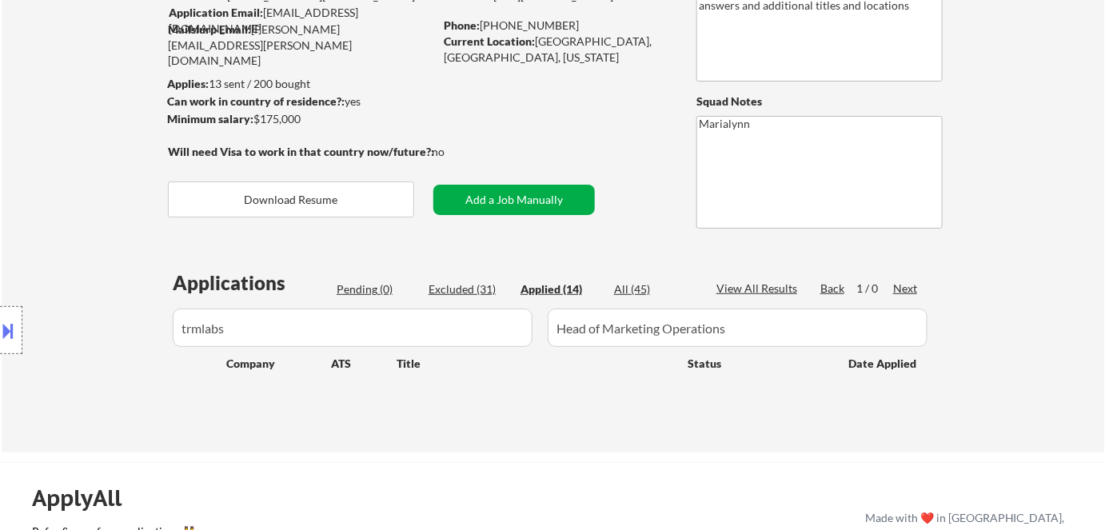
click at [471, 205] on button "Add a Job Manually" at bounding box center [513, 200] width 161 height 30
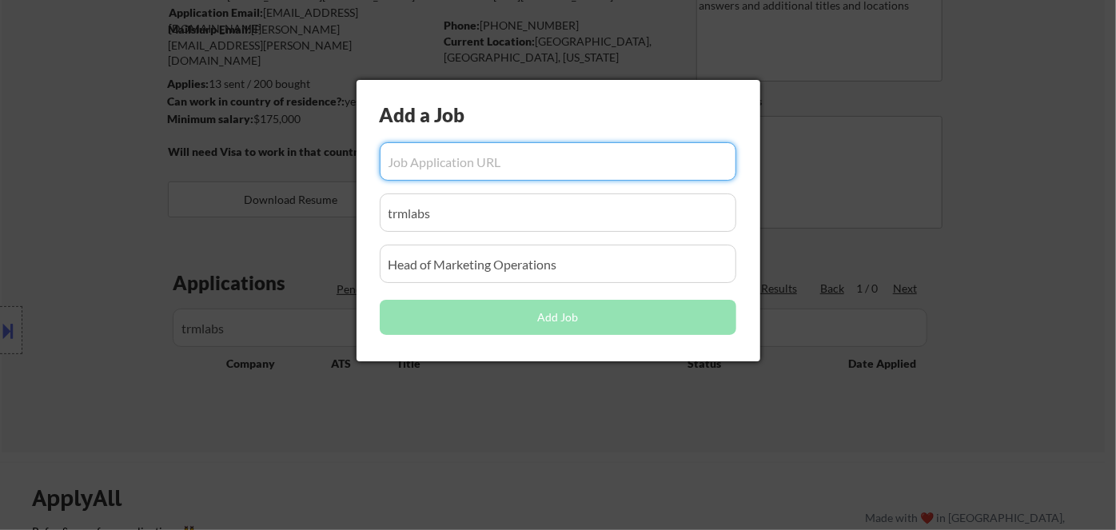
click at [471, 160] on input "input" at bounding box center [558, 161] width 357 height 38
paste input "https://job-boards.greenhouse.io/trmlabs/jobs/5613924004"
type input "https://job-boards.greenhouse.io/trmlabs/jobs/5613924004"
click at [433, 400] on div at bounding box center [558, 265] width 1116 height 530
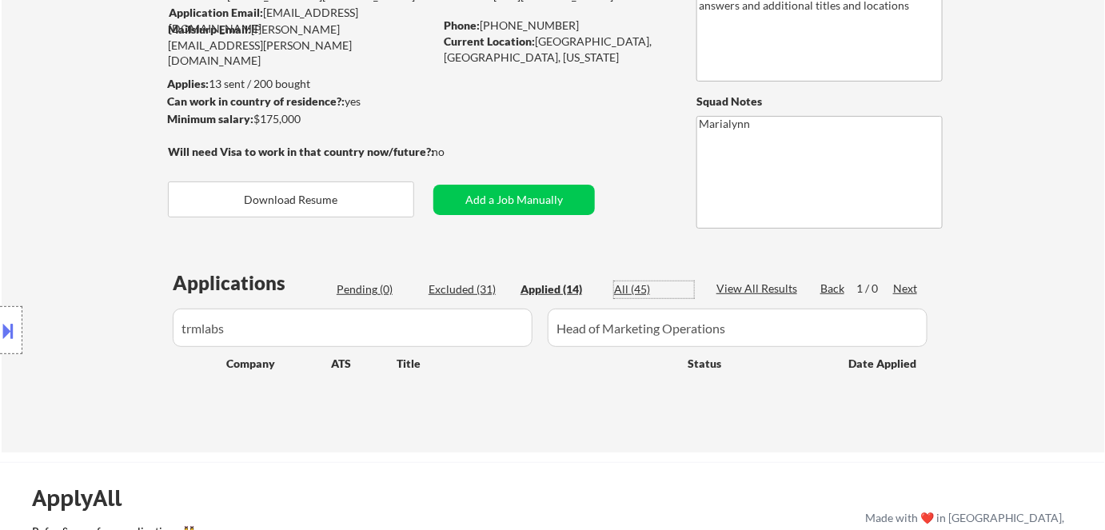
click at [637, 287] on div "All (45)" at bounding box center [654, 289] width 80 height 16
click at [561, 293] on div "Applied (14)" at bounding box center [560, 289] width 80 height 16
click at [623, 284] on div "All (45)" at bounding box center [654, 289] width 80 height 16
click at [565, 291] on div "Applied (14)" at bounding box center [560, 289] width 80 height 16
click at [624, 288] on div "All (45)" at bounding box center [654, 289] width 80 height 16
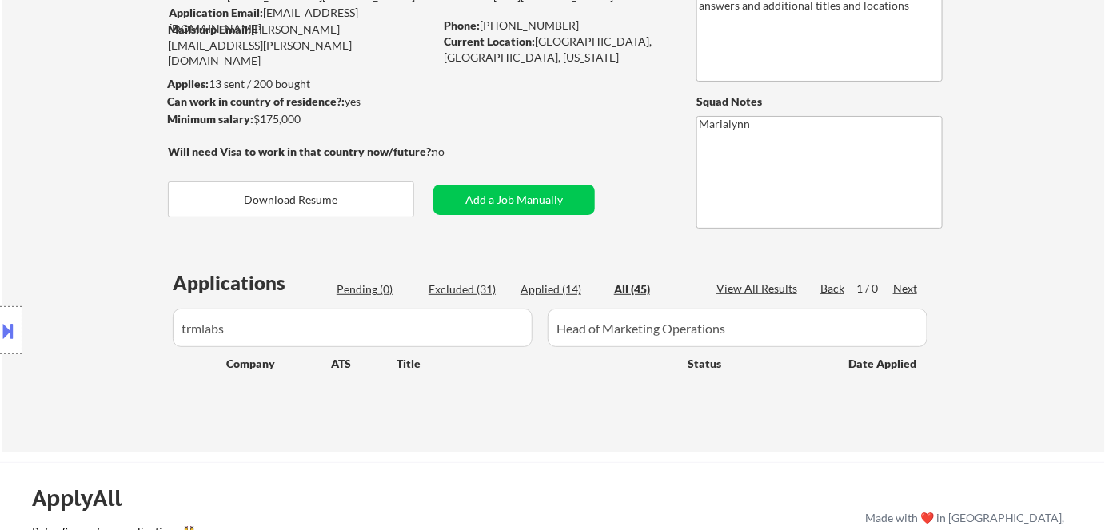
click at [559, 292] on div "Applied (14)" at bounding box center [560, 289] width 80 height 16
click at [516, 198] on button "Add a Job Manually" at bounding box center [513, 200] width 161 height 30
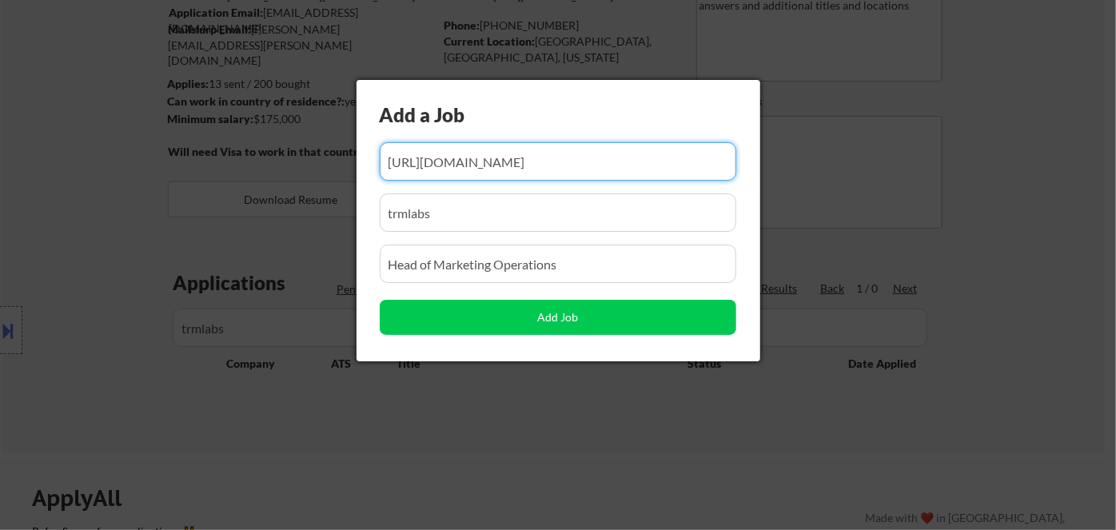
click at [479, 366] on div at bounding box center [558, 265] width 1116 height 530
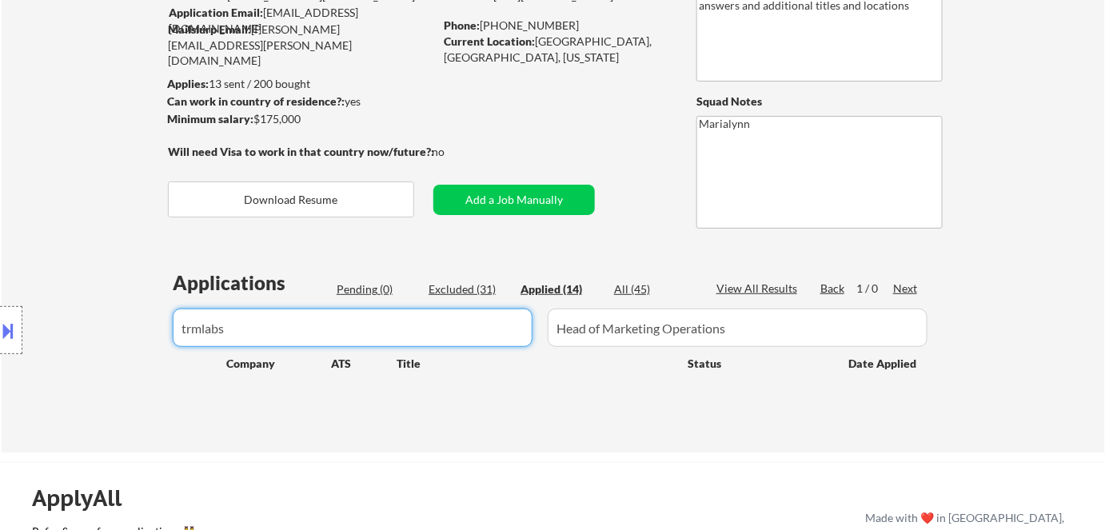
drag, startPoint x: 303, startPoint y: 330, endPoint x: 62, endPoint y: 301, distance: 242.4
click at [82, 303] on body "← Return to /applysquad Mailslurp Inbox Job Search Builder Steve Bassler User E…" at bounding box center [552, 120] width 1105 height 530
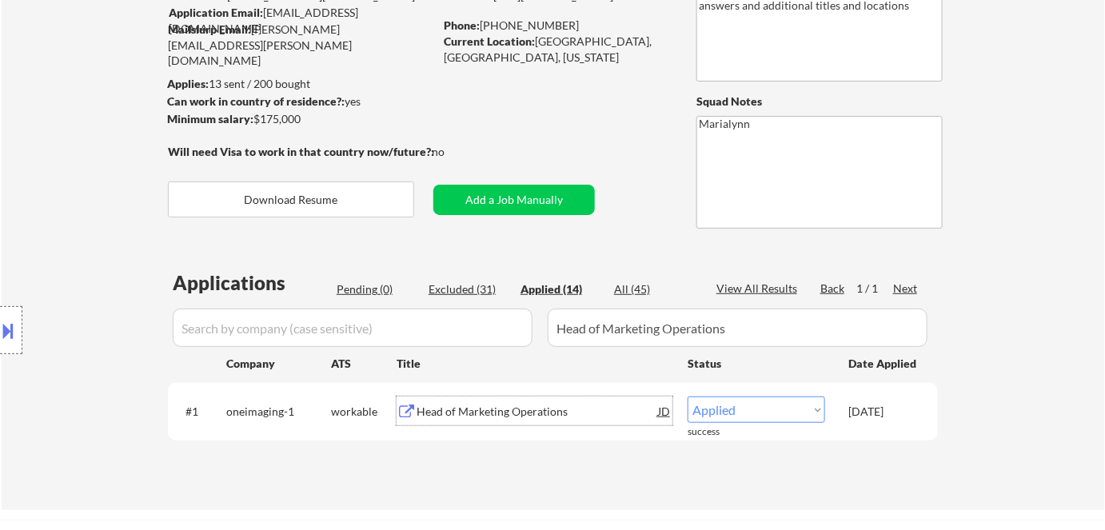
click at [471, 410] on div "Head of Marketing Operations" at bounding box center [536, 412] width 241 height 16
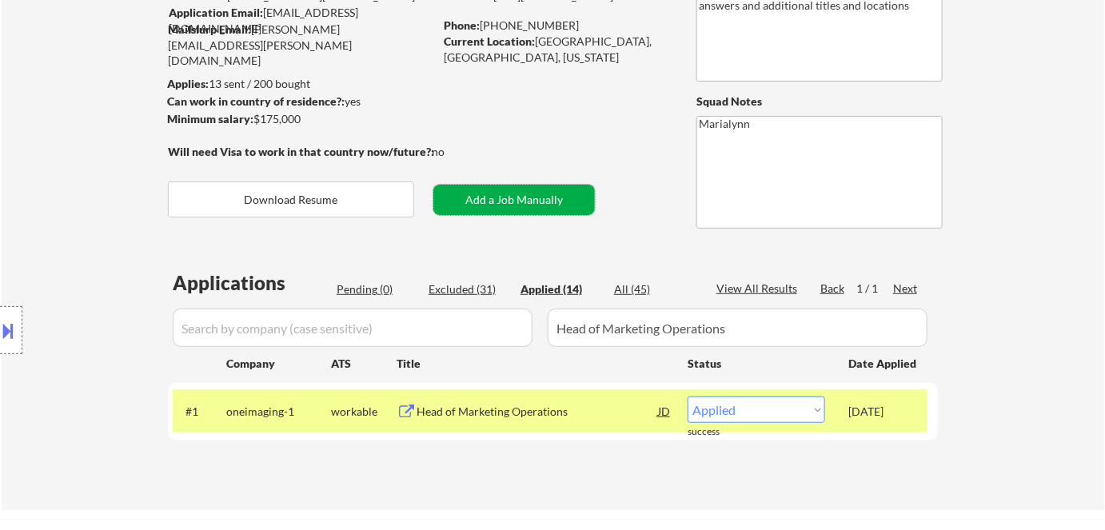
click at [512, 186] on button "Add a Job Manually" at bounding box center [513, 200] width 161 height 30
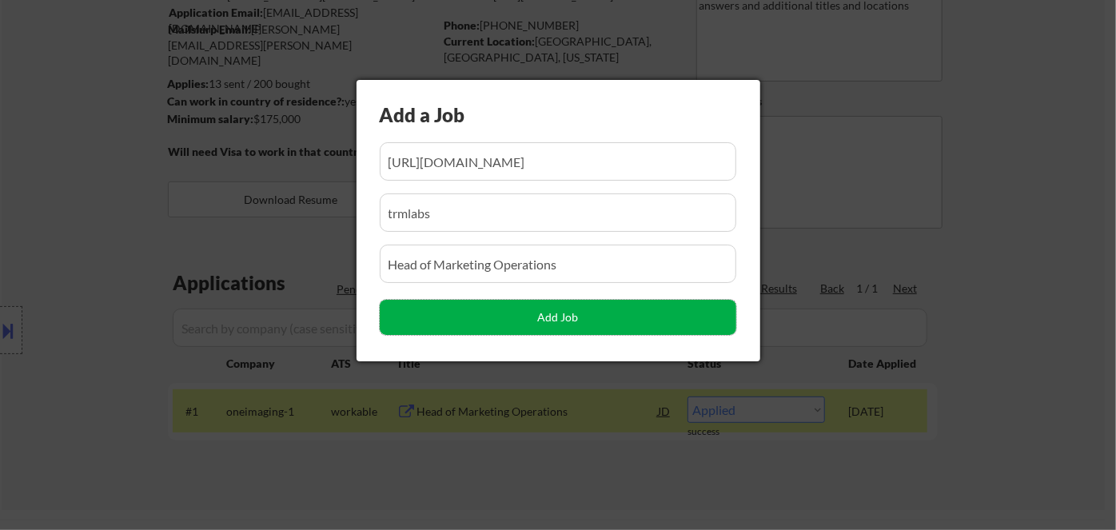
click at [544, 316] on button "Add Job" at bounding box center [558, 317] width 357 height 35
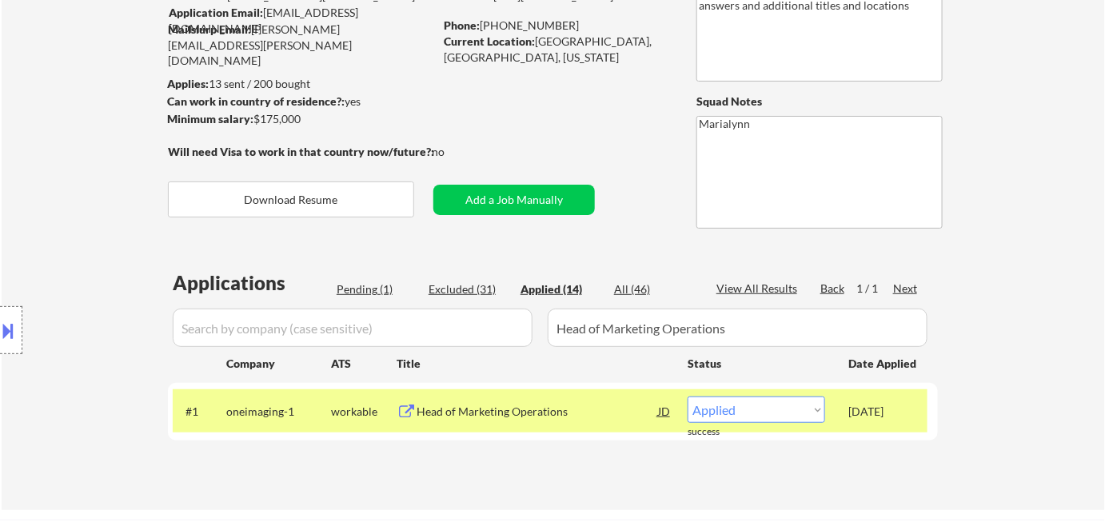
click at [369, 291] on div "Pending (1)" at bounding box center [377, 289] width 80 height 16
click at [720, 408] on select "Choose an option... Pending Applied Excluded (Questions) Excluded (Expired) Exc…" at bounding box center [755, 409] width 137 height 26
select select ""applied""
click at [687, 396] on select "Choose an option... Pending Applied Excluded (Questions) Excluded (Expired) Exc…" at bounding box center [755, 409] width 137 height 26
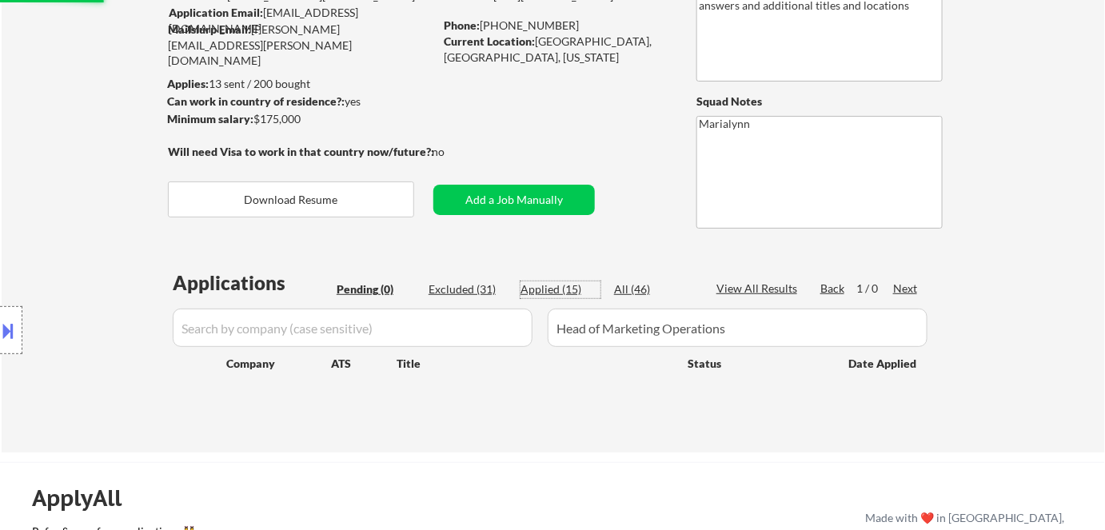
click at [543, 283] on div "Applied (15)" at bounding box center [560, 289] width 80 height 16
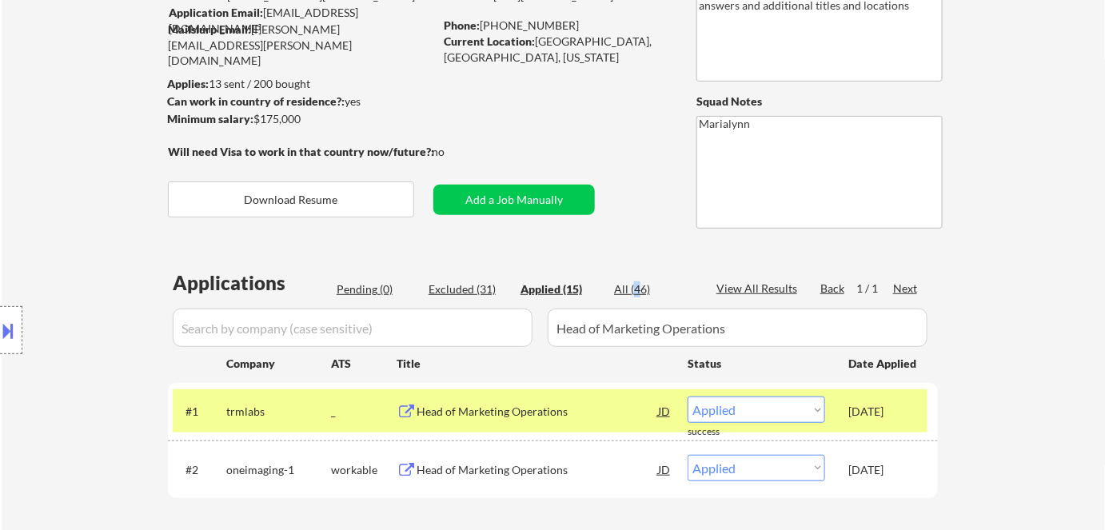
click at [636, 285] on div "All (46)" at bounding box center [654, 289] width 80 height 16
click at [545, 289] on div "Applied (15)" at bounding box center [560, 289] width 80 height 16
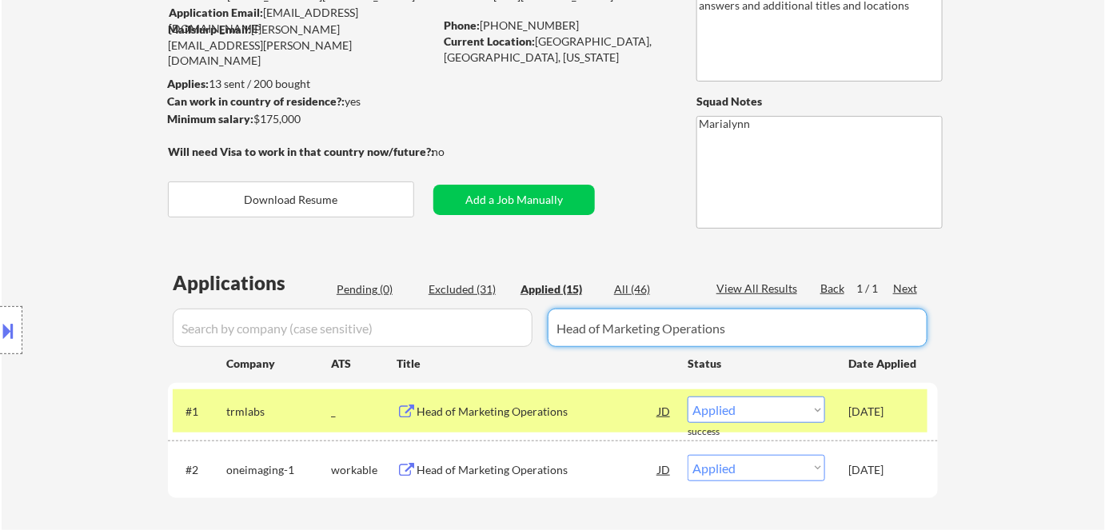
drag, startPoint x: 759, startPoint y: 332, endPoint x: 400, endPoint y: 326, distance: 359.8
click at [407, 329] on div at bounding box center [553, 328] width 770 height 38
select select ""applied""
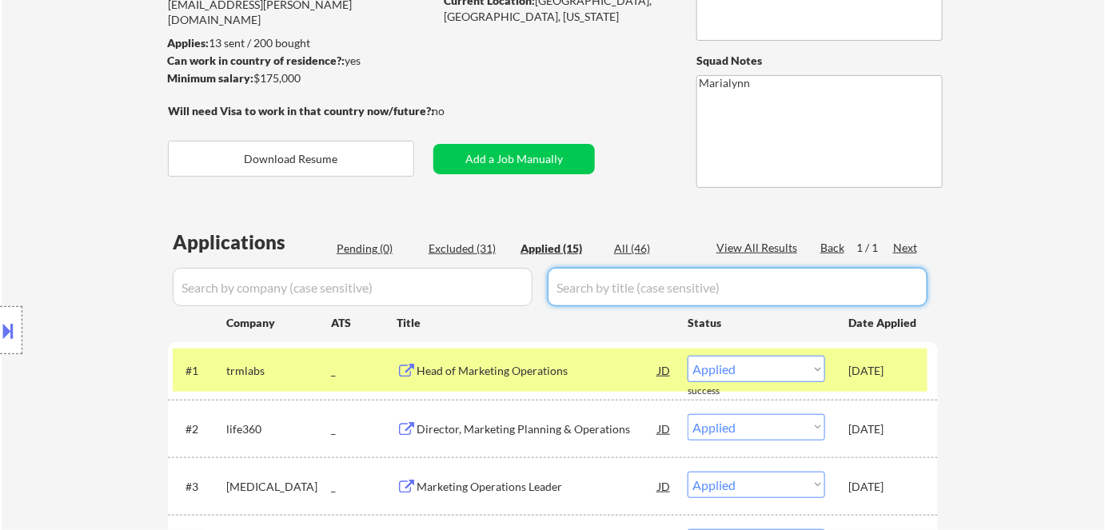
scroll to position [217, 0]
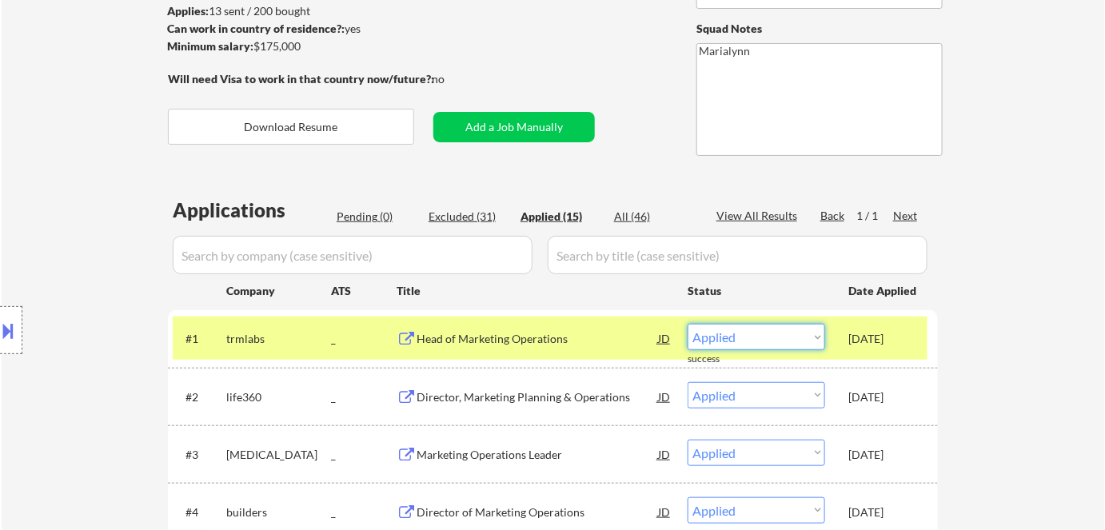
click at [755, 335] on select "Choose an option... Pending Applied Excluded (Questions) Excluded (Expired) Exc…" at bounding box center [755, 337] width 137 height 26
click at [687, 324] on select "Choose an option... Pending Applied Excluded (Questions) Excluded (Expired) Exc…" at bounding box center [755, 337] width 137 height 26
select select ""applied""
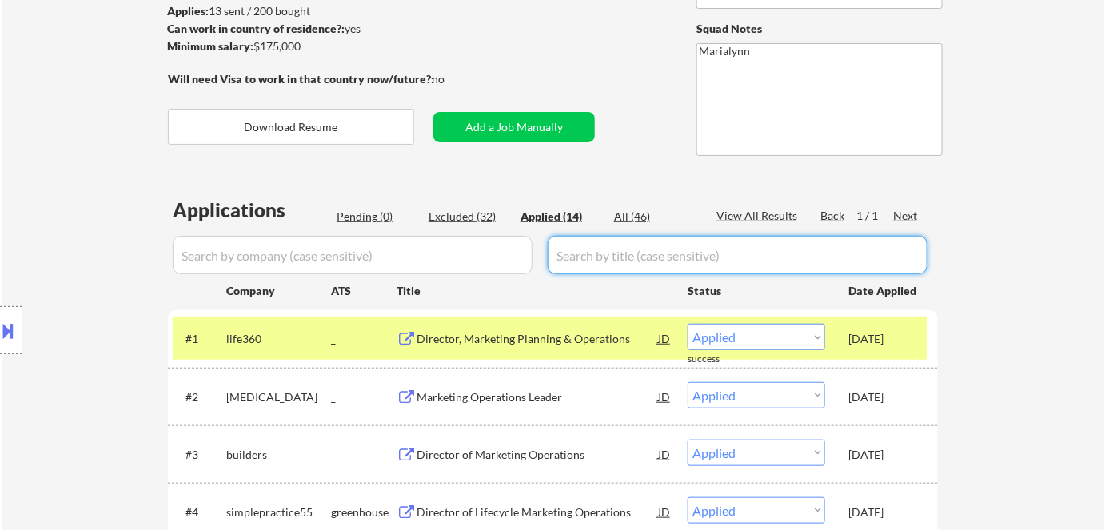
click at [627, 251] on input "input" at bounding box center [738, 255] width 380 height 38
paste input "Director of Marketing Operations"
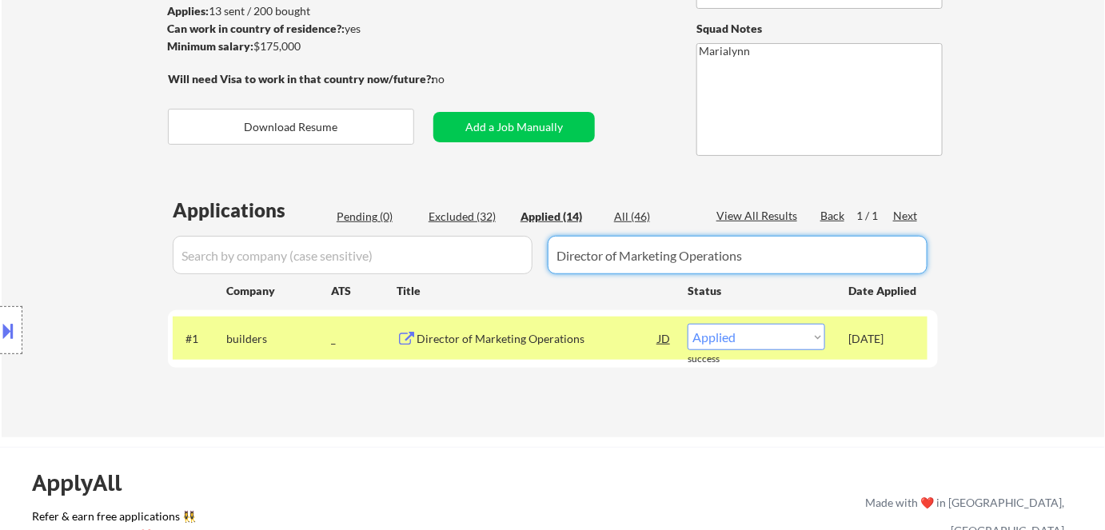
type input "Director of Marketing Operations"
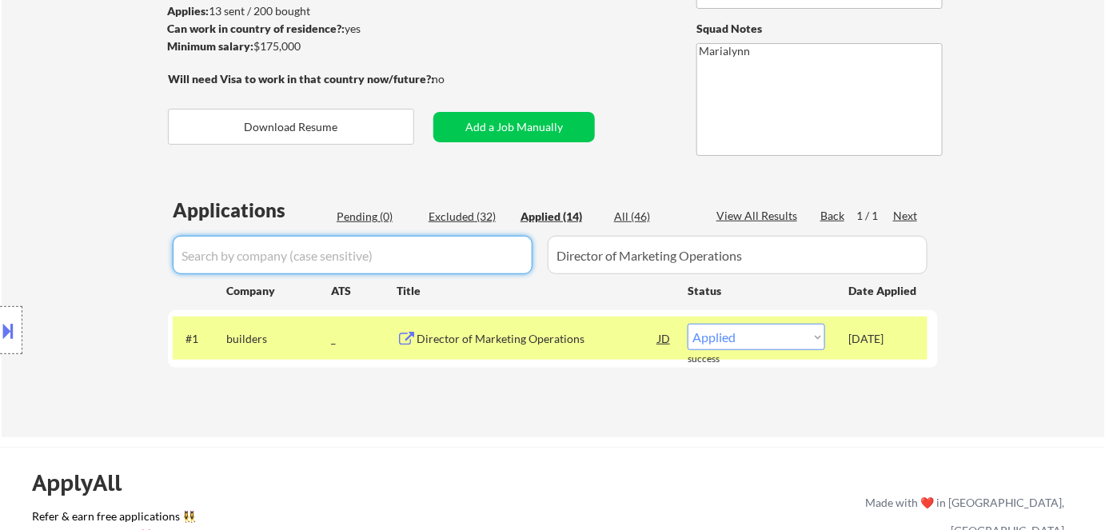
click at [401, 251] on input "input" at bounding box center [353, 255] width 360 height 38
paste input "builders"
type input "builders"
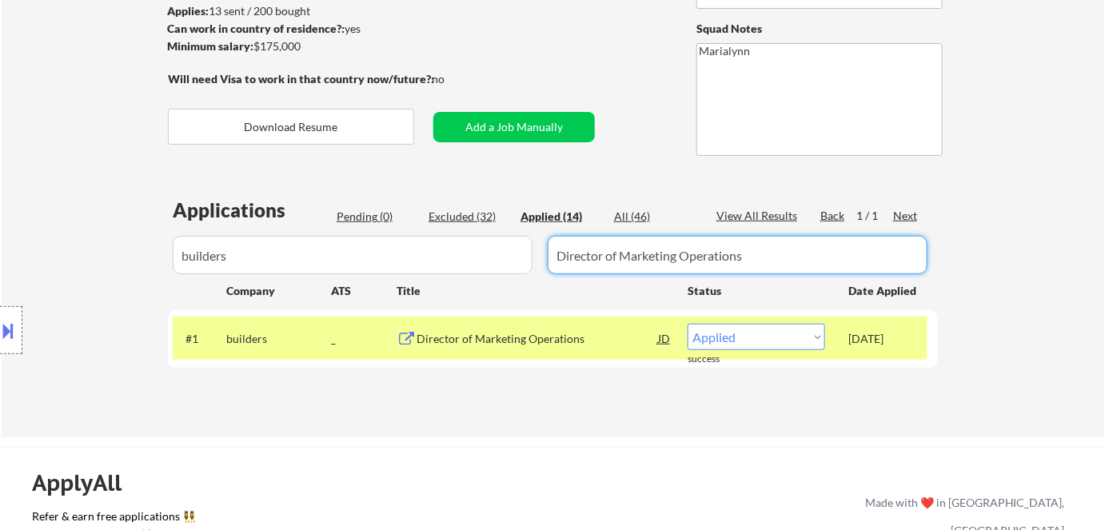
drag, startPoint x: 788, startPoint y: 258, endPoint x: 379, endPoint y: 258, distance: 409.3
click at [388, 258] on div at bounding box center [553, 255] width 770 height 38
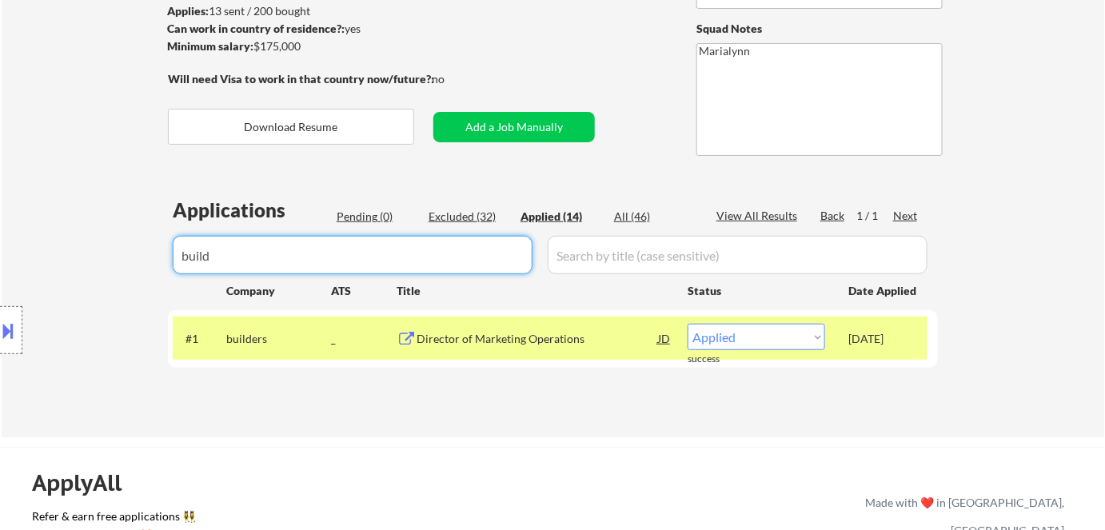
drag, startPoint x: 274, startPoint y: 249, endPoint x: 200, endPoint y: 249, distance: 74.3
click at [200, 249] on body "← Return to /applysquad Mailslurp Inbox Job Search Builder Steve Bassler User E…" at bounding box center [552, 48] width 1105 height 530
click at [228, 251] on div "Location Inclusions: Seattle, WA Mercer Island, WA Shoreline, WA Tukwila, WA Bu…" at bounding box center [143, 330] width 286 height 464
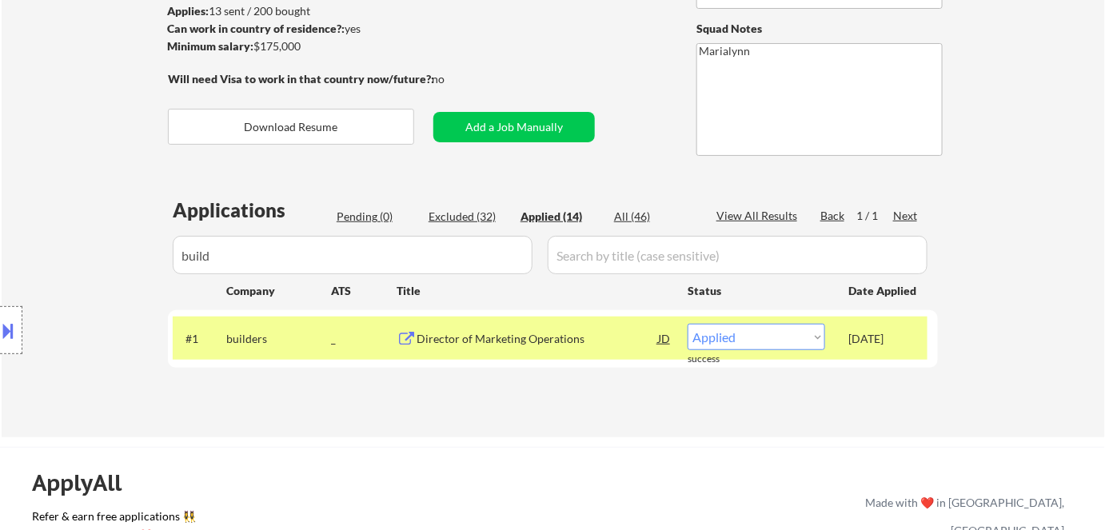
click at [241, 260] on div "Location Inclusions: Seattle, WA Mercer Island, WA Shoreline, WA Tukwila, WA Bu…" at bounding box center [143, 330] width 286 height 464
click at [298, 258] on input "input" at bounding box center [353, 255] width 360 height 38
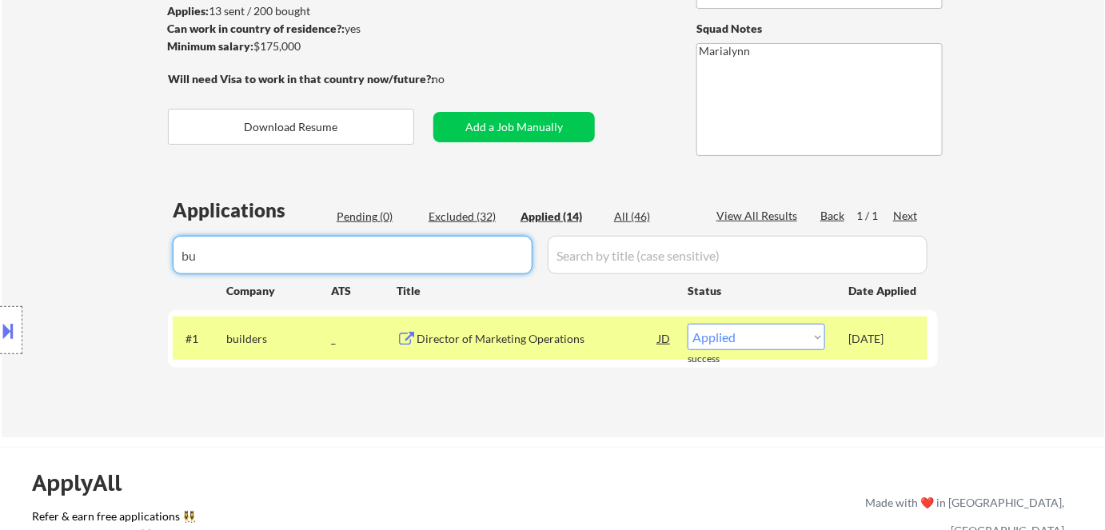
type input "b"
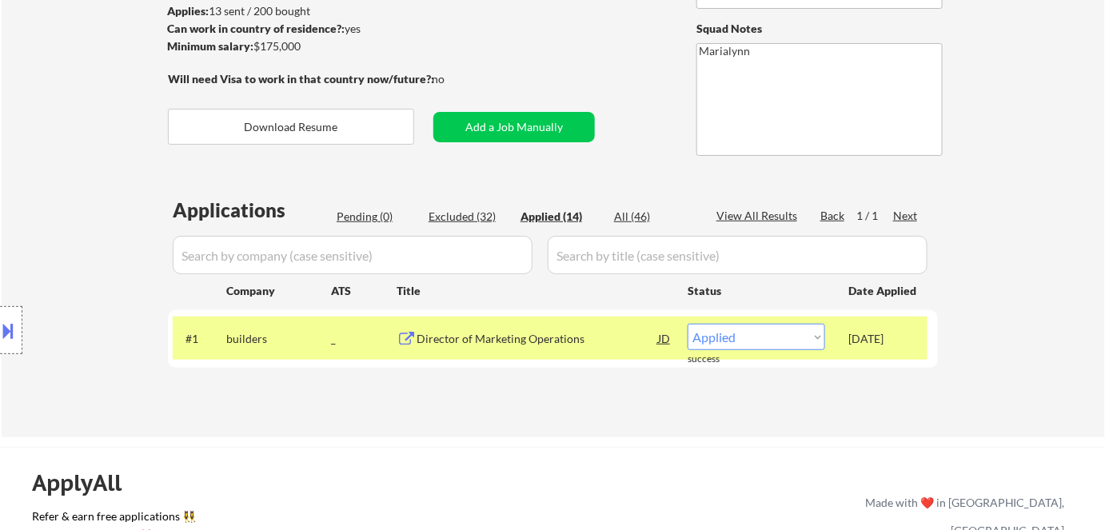
click at [83, 213] on div "Location Inclusions: Seattle, WA Mercer Island, WA Shoreline, WA Tukwila, WA Bu…" at bounding box center [143, 330] width 286 height 464
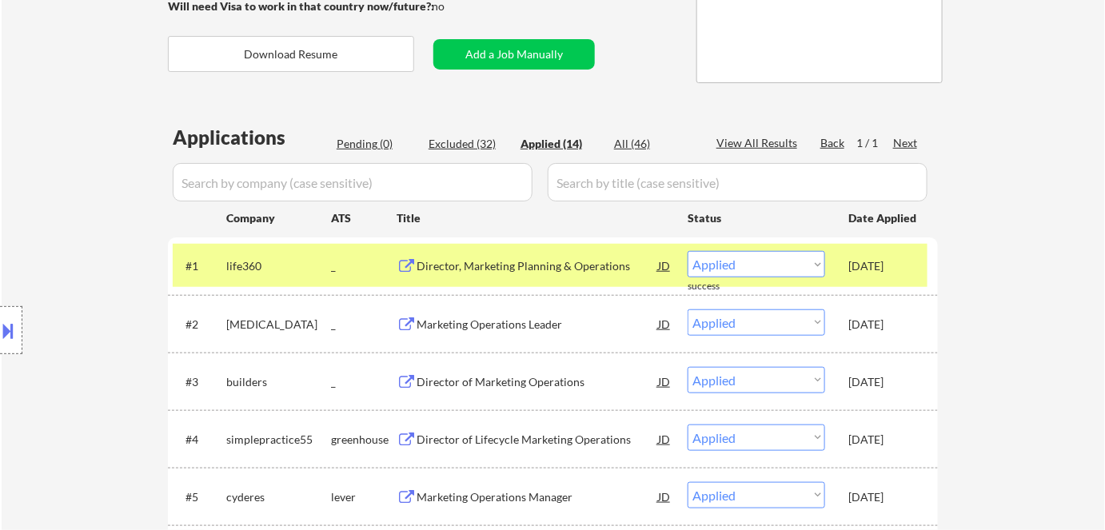
scroll to position [0, 0]
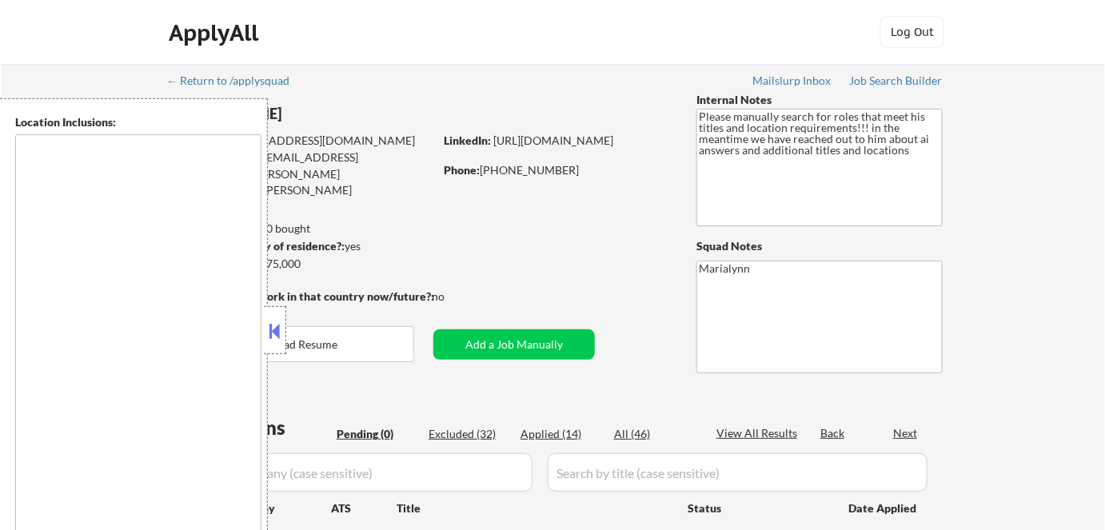
type textarea "[GEOGRAPHIC_DATA], [GEOGRAPHIC_DATA] [GEOGRAPHIC_DATA], [GEOGRAPHIC_DATA] [GEOG…"
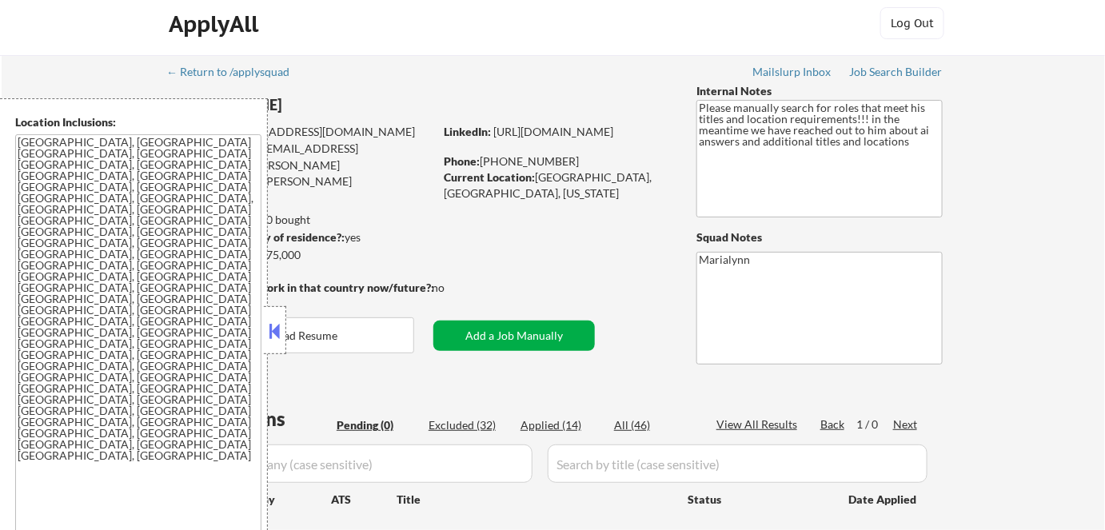
scroll to position [145, 0]
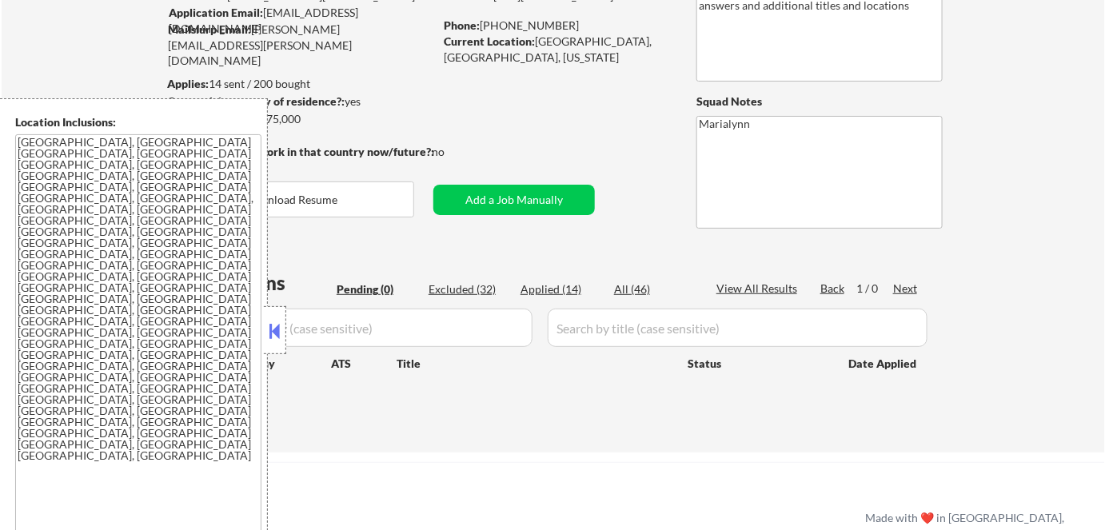
drag, startPoint x: 272, startPoint y: 336, endPoint x: 321, endPoint y: 318, distance: 51.8
click at [273, 336] on button at bounding box center [275, 331] width 18 height 24
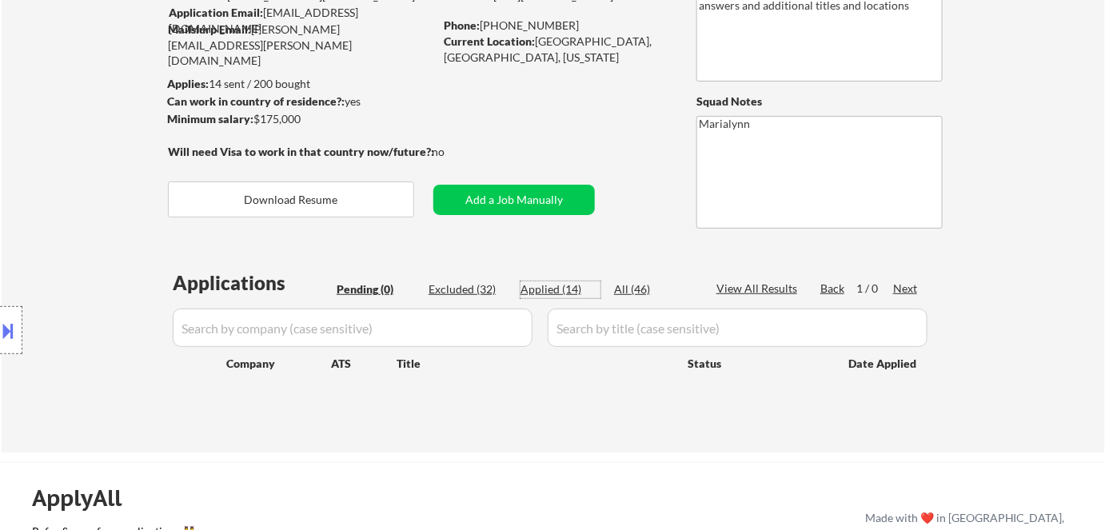
click at [558, 284] on div "Applied (14)" at bounding box center [560, 289] width 80 height 16
select select ""applied""
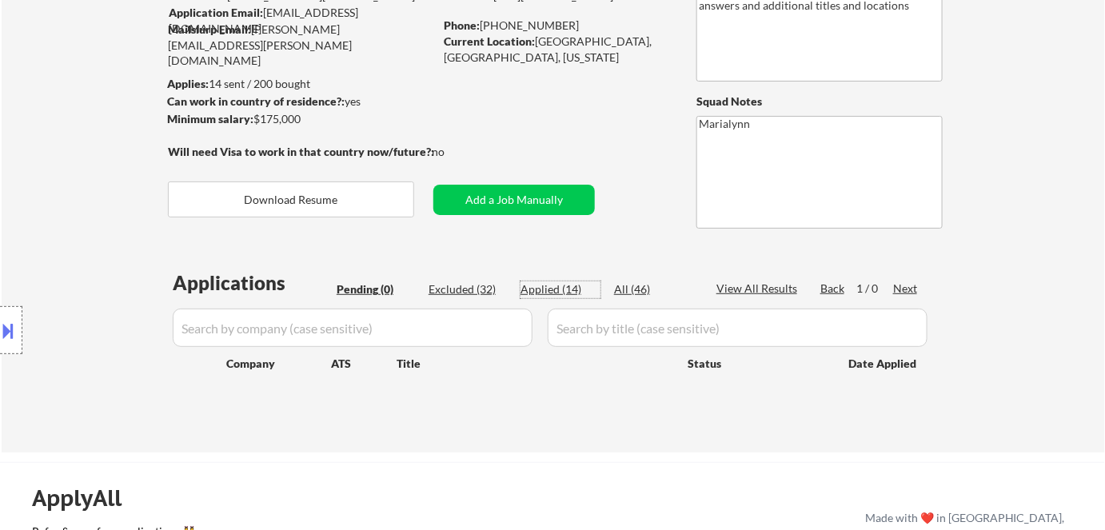
select select ""applied""
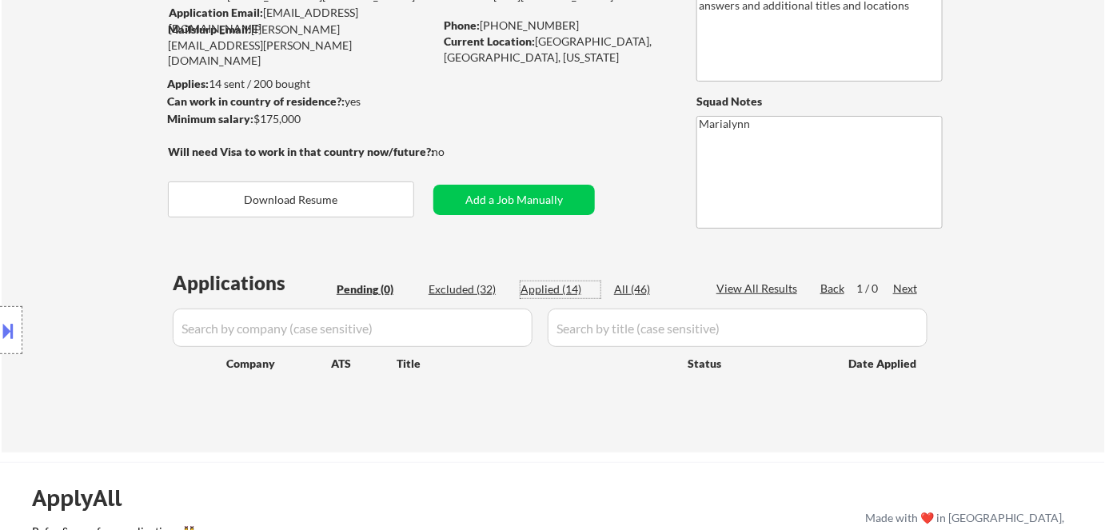
select select ""applied""
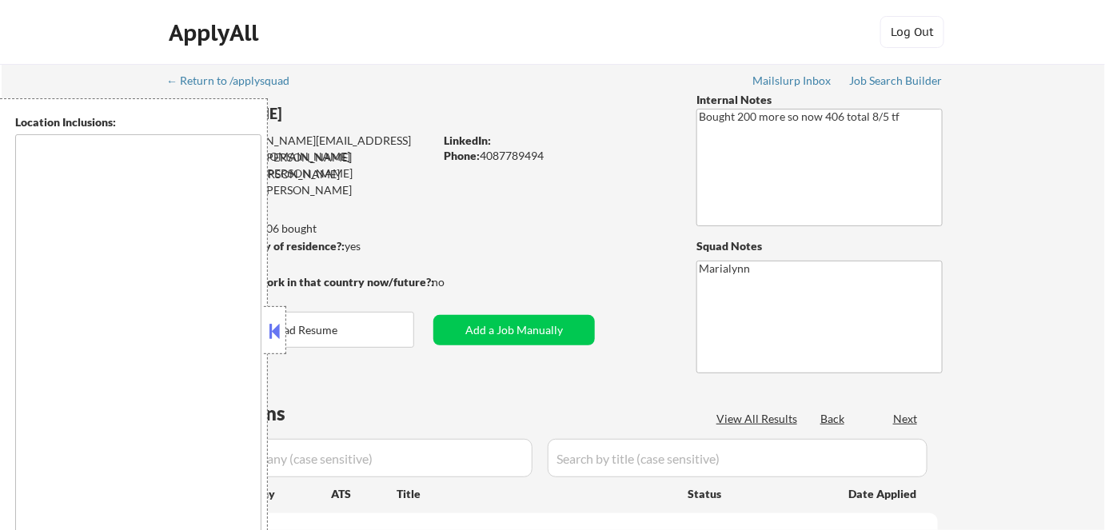
type textarea "[GEOGRAPHIC_DATA], [GEOGRAPHIC_DATA] [GEOGRAPHIC_DATA], [GEOGRAPHIC_DATA] [GEOG…"
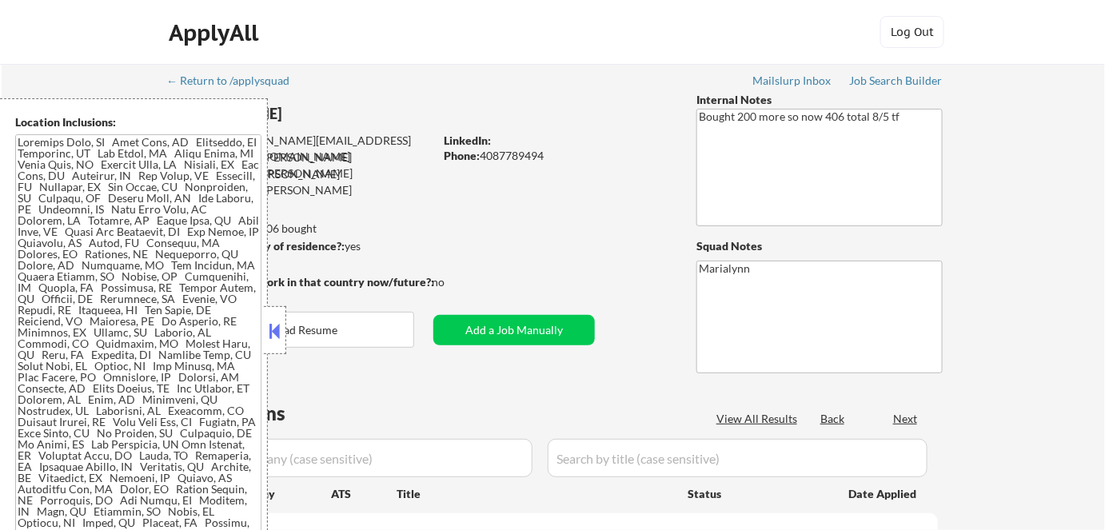
click at [269, 322] on button at bounding box center [275, 331] width 18 height 24
click at [275, 343] on div at bounding box center [275, 330] width 22 height 48
select select ""pending""
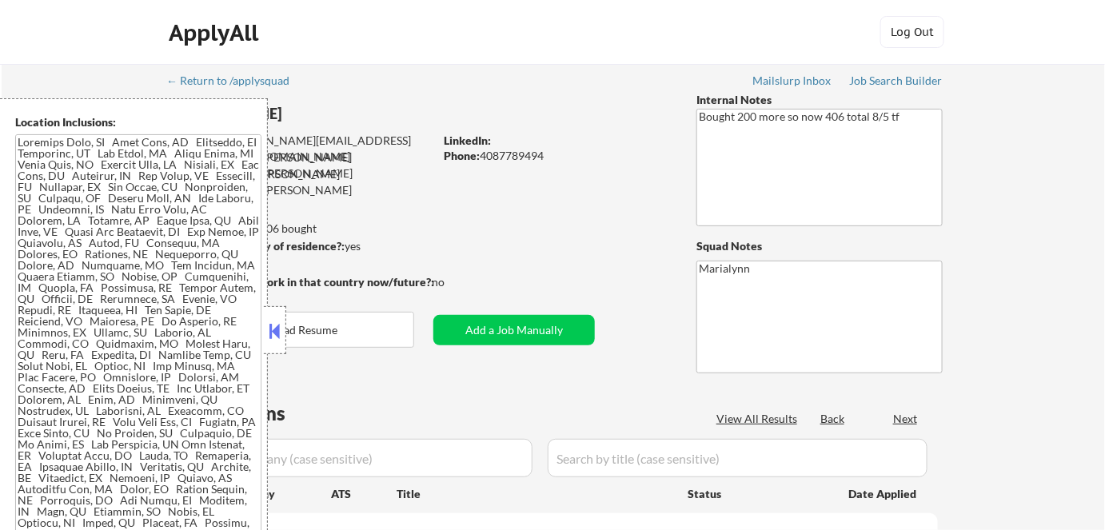
select select ""pending""
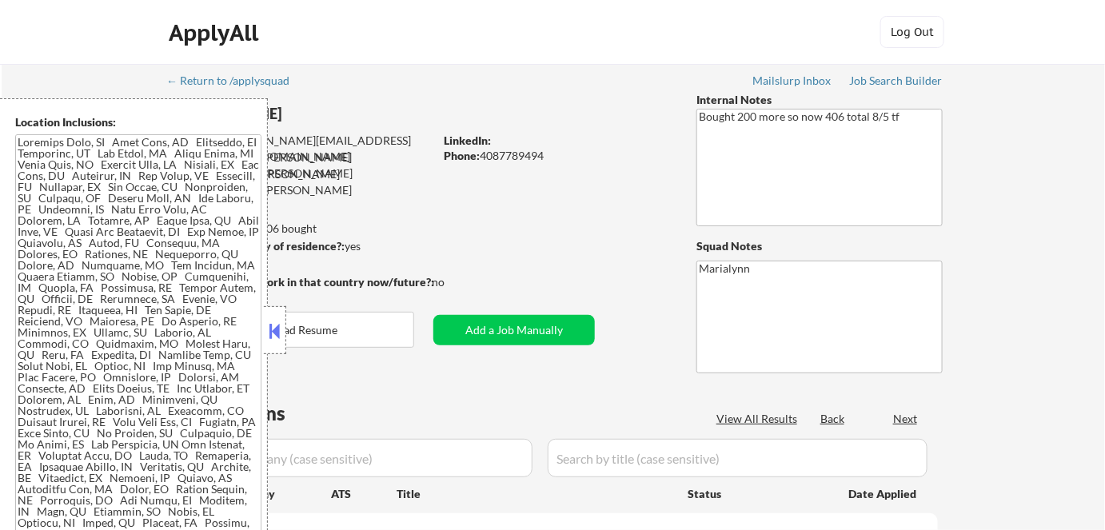
select select ""pending""
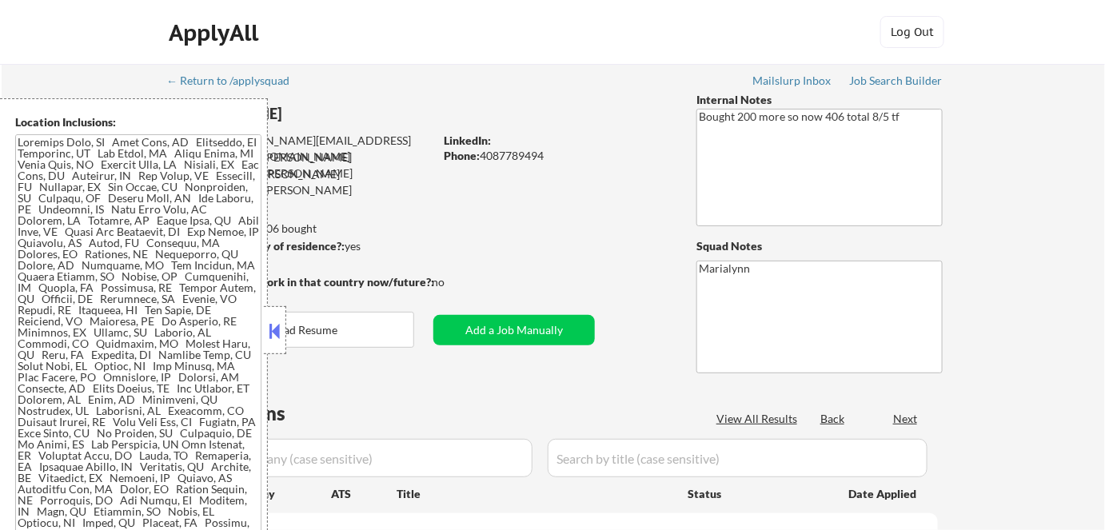
select select ""pending""
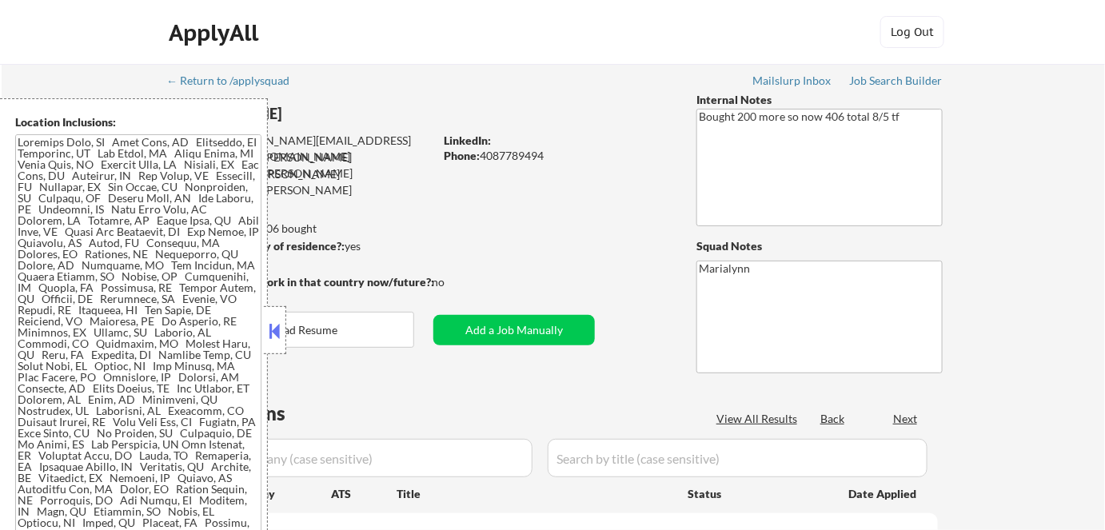
select select ""pending""
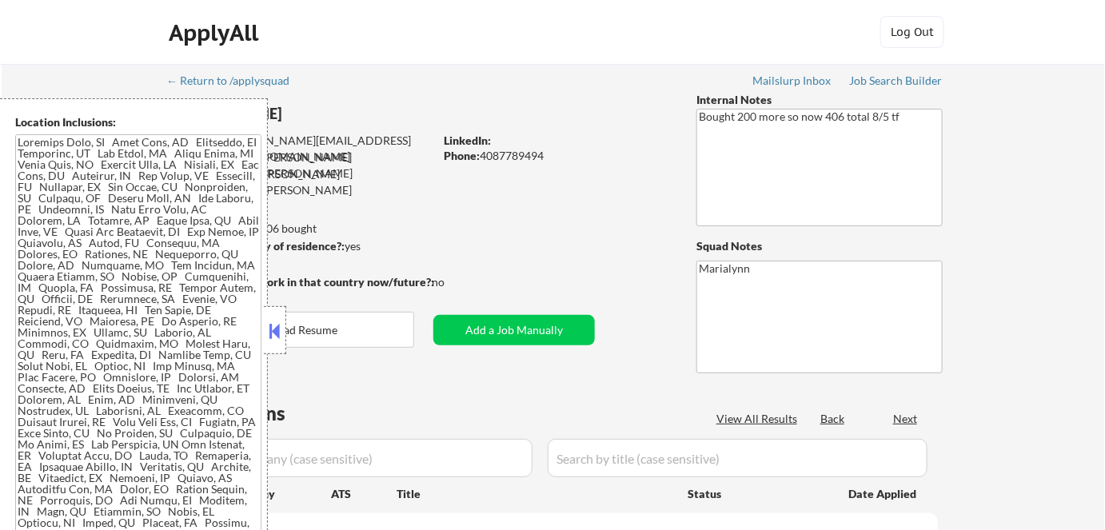
select select ""pending""
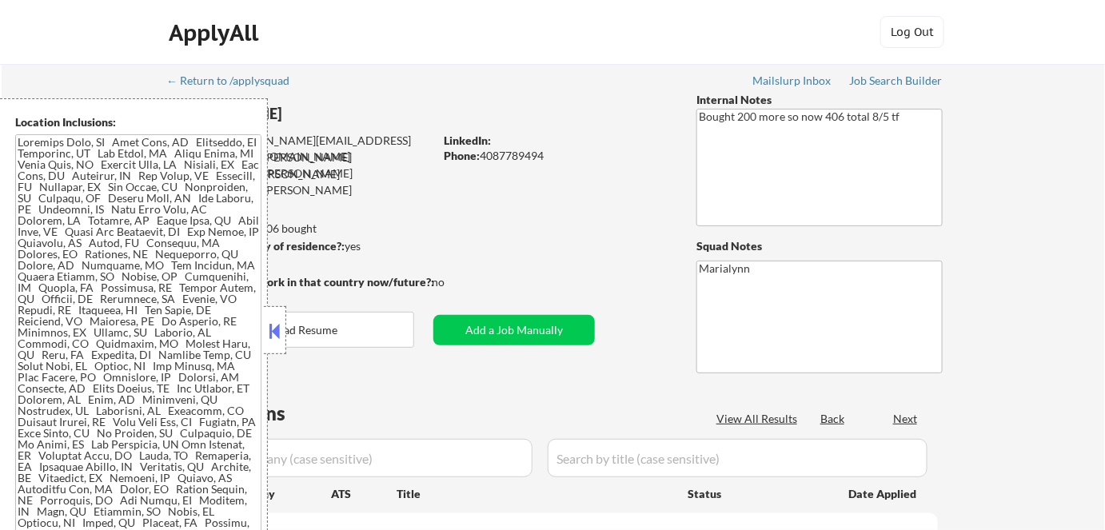
select select ""pending""
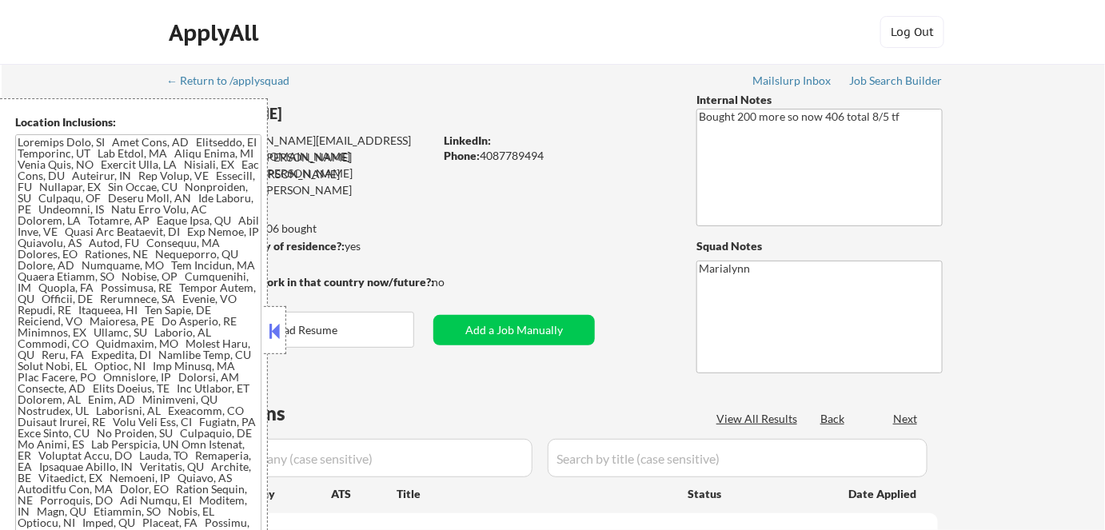
select select ""pending""
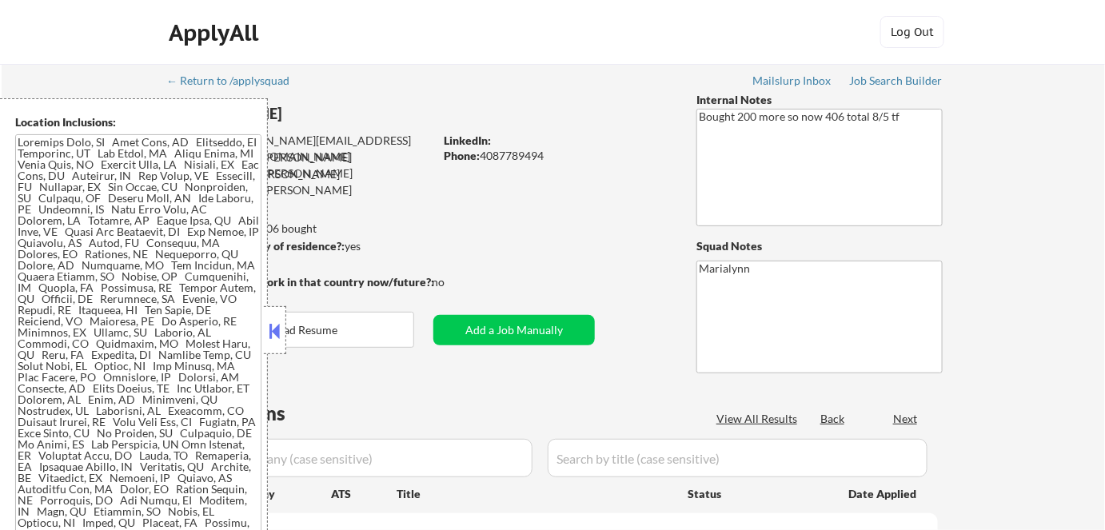
select select ""pending""
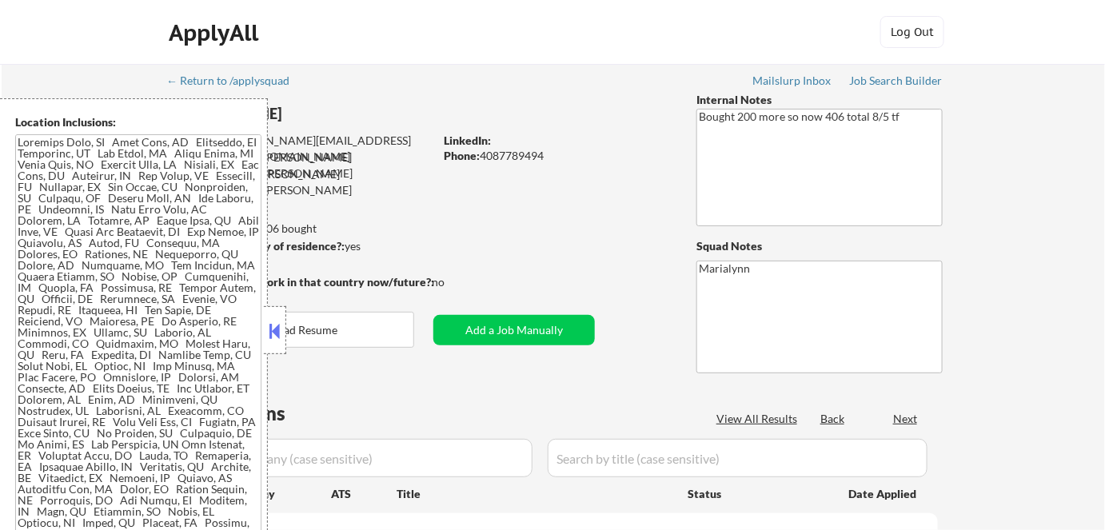
select select ""pending""
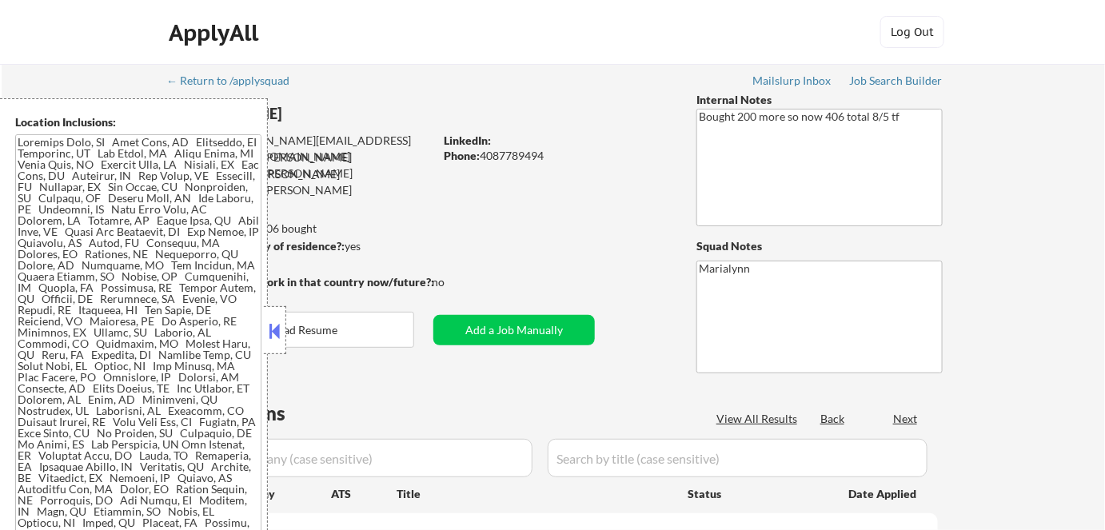
select select ""pending""
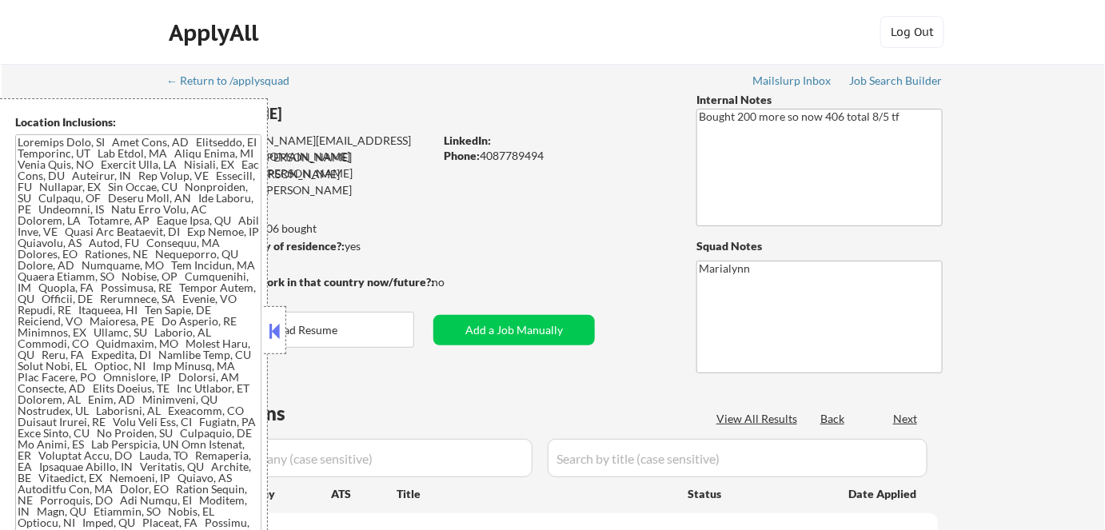
select select ""pending""
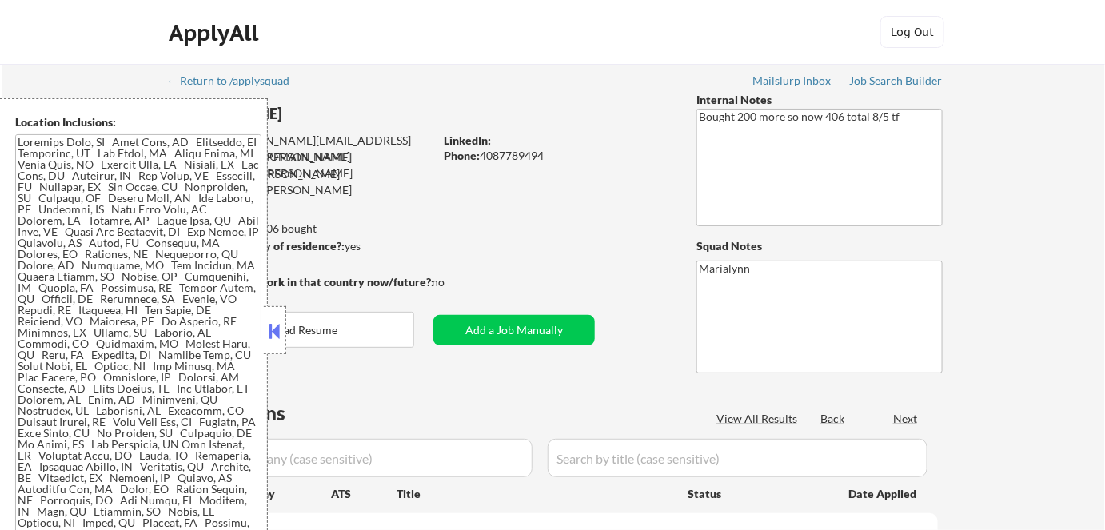
select select ""pending""
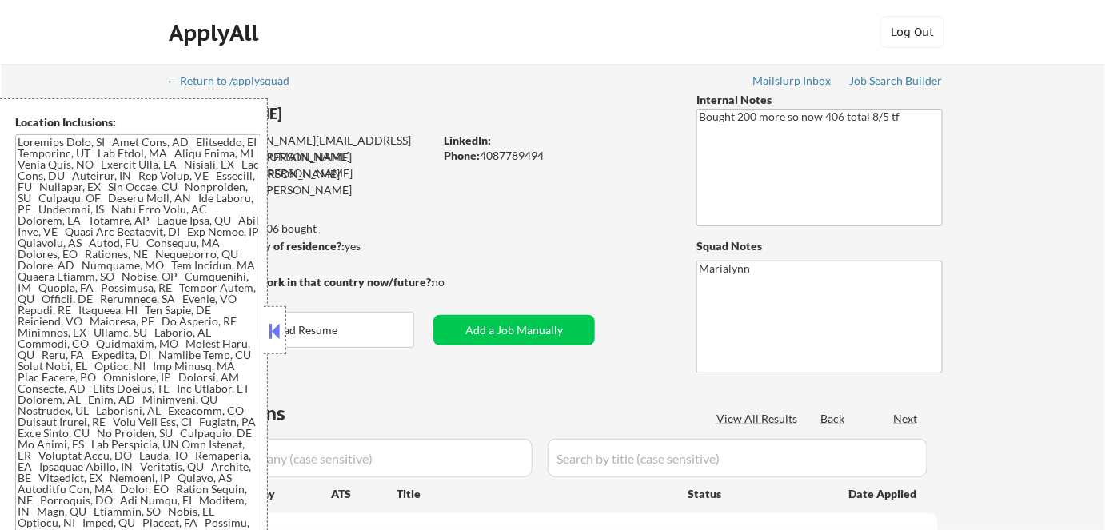
select select ""pending""
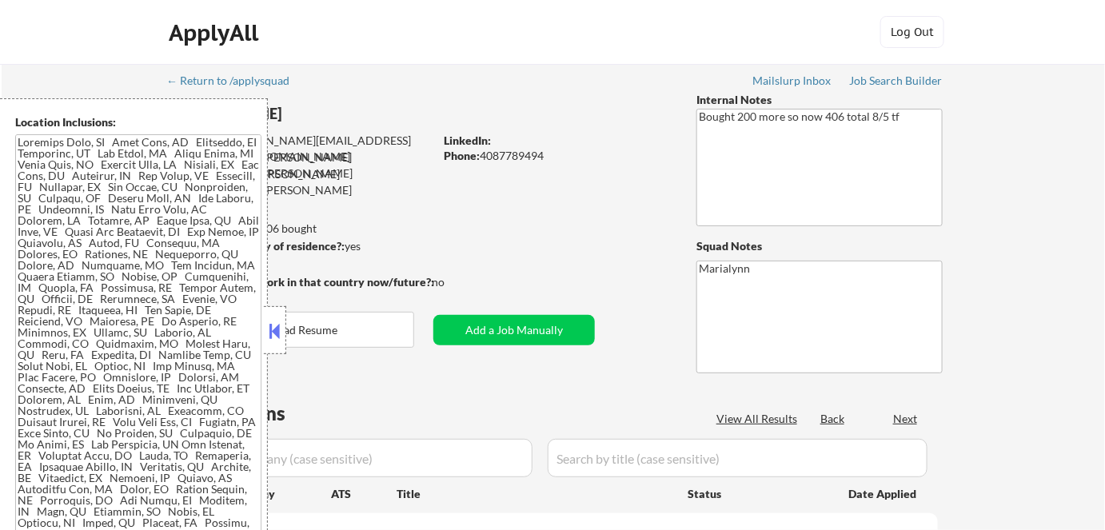
select select ""pending""
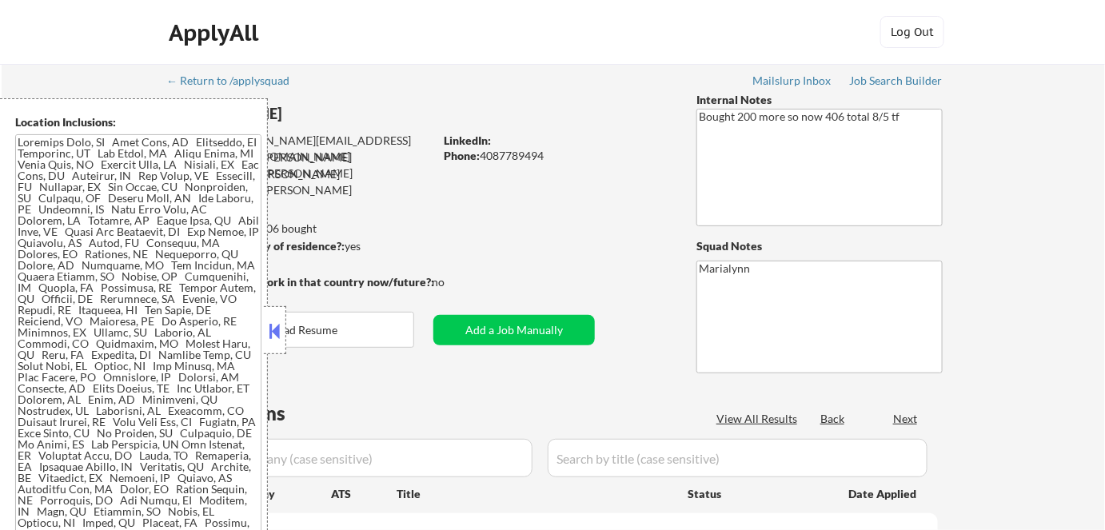
select select ""pending""
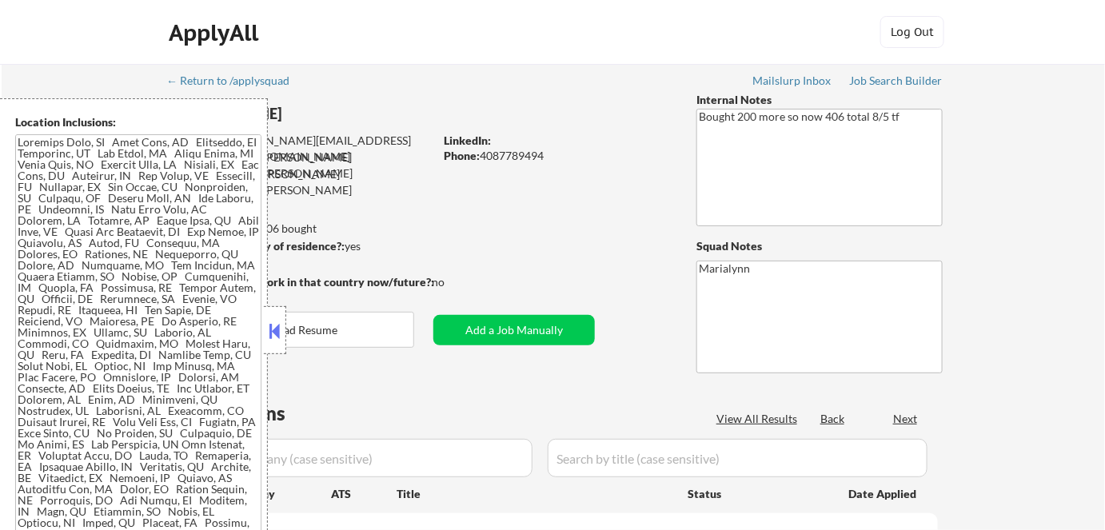
select select ""pending""
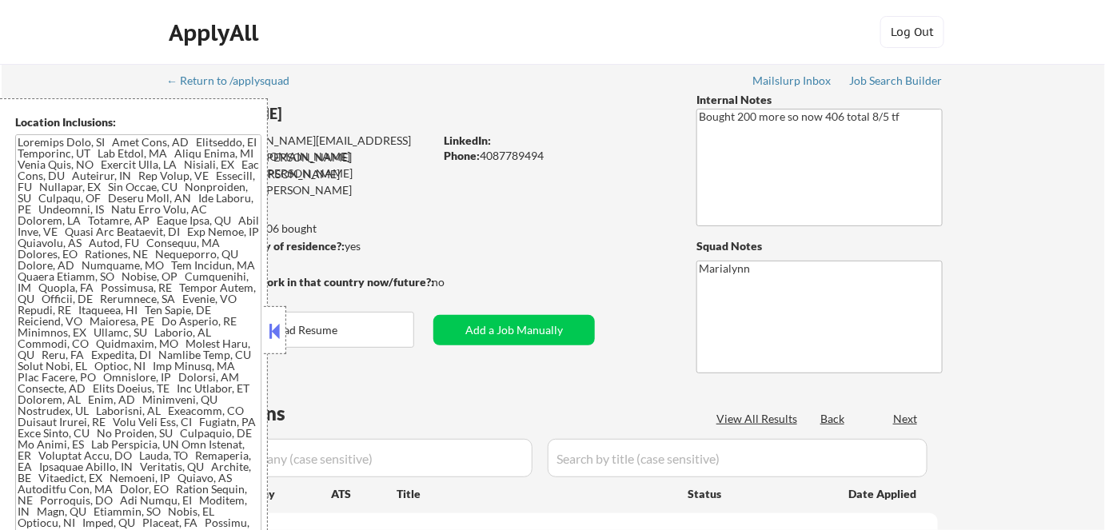
select select ""pending""
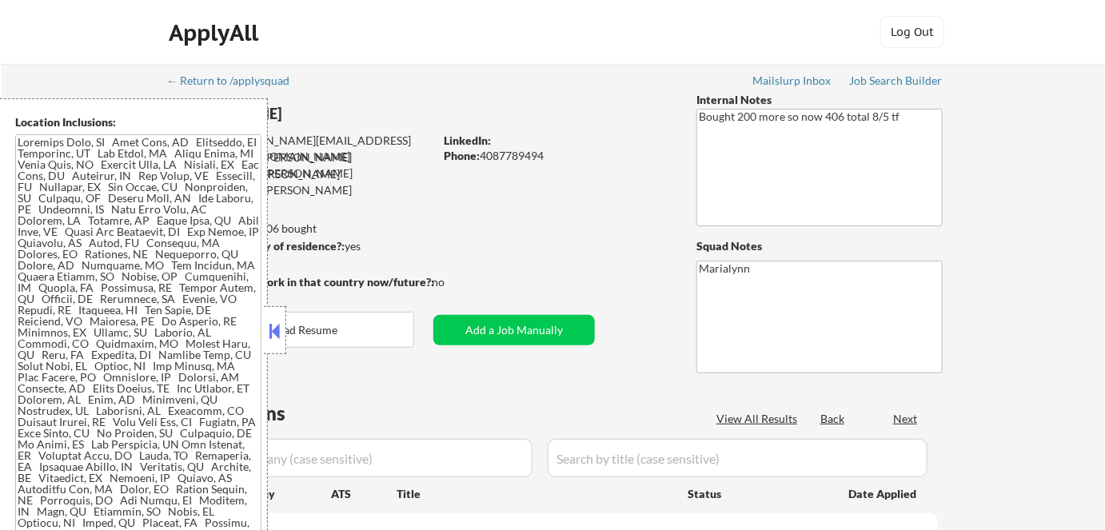
select select ""pending""
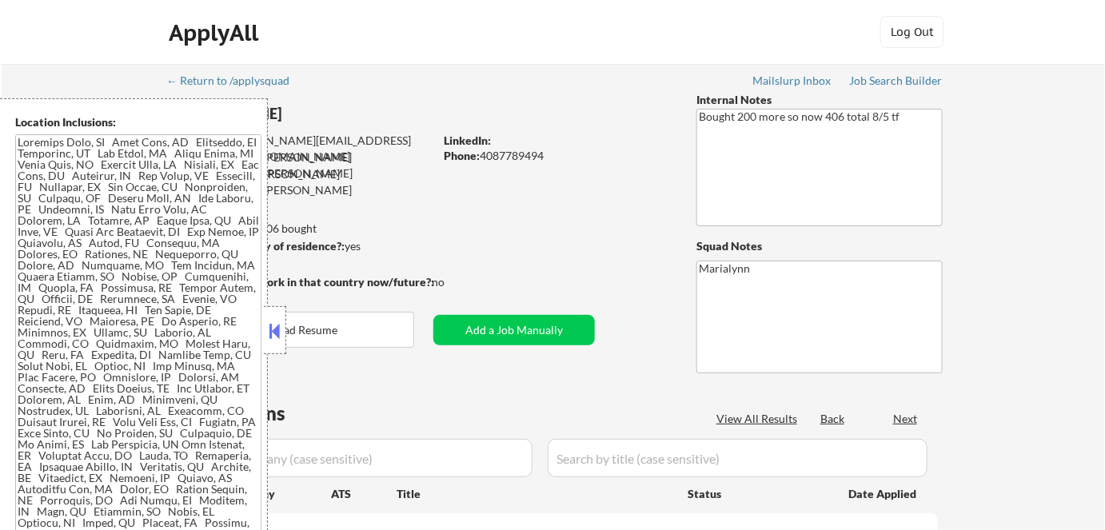
select select ""pending""
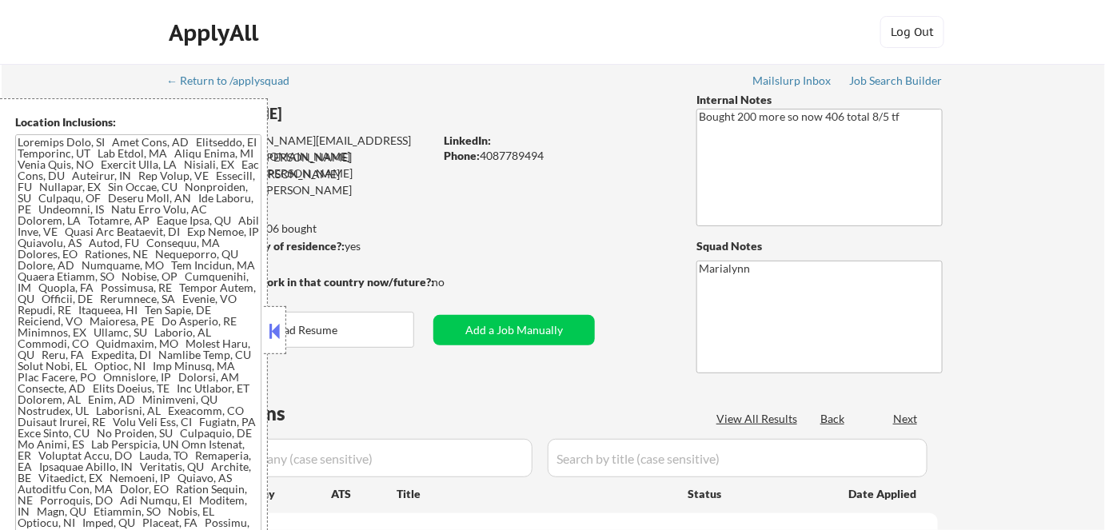
select select ""pending""
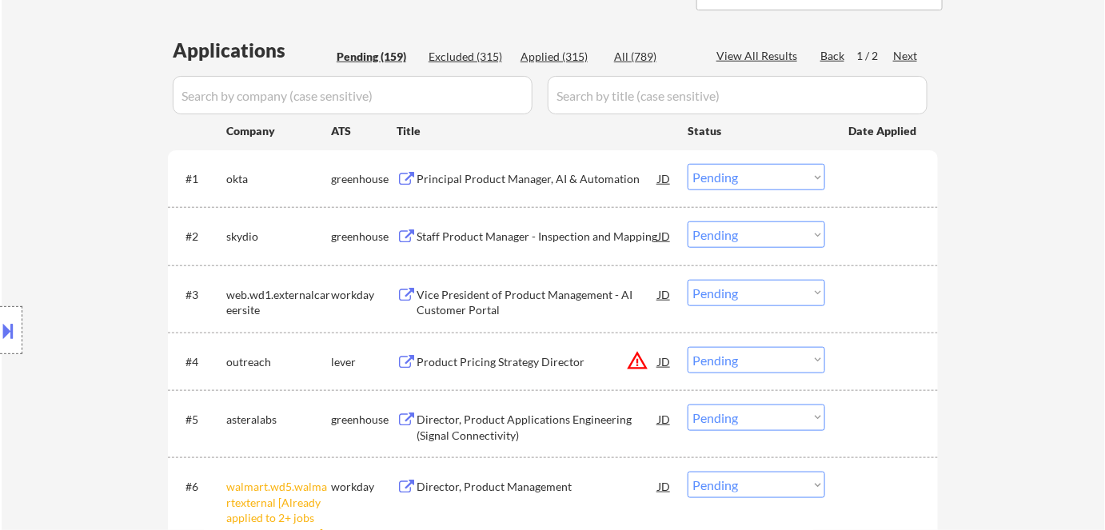
scroll to position [508, 0]
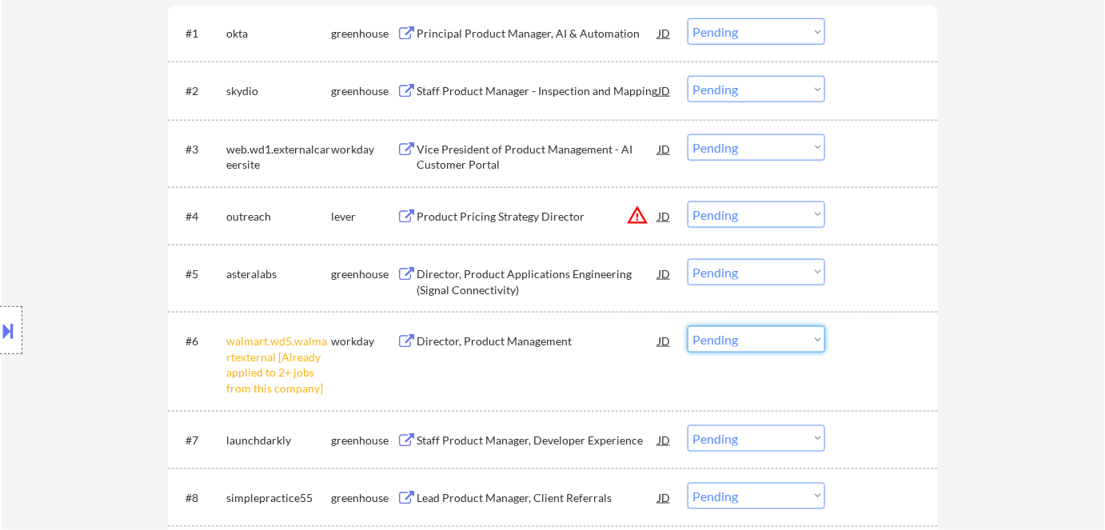
click at [727, 339] on select "Choose an option... Pending Applied Excluded (Questions) Excluded (Expired) Exc…" at bounding box center [755, 339] width 137 height 26
click at [687, 326] on select "Choose an option... Pending Applied Excluded (Questions) Excluded (Expired) Exc…" at bounding box center [755, 339] width 137 height 26
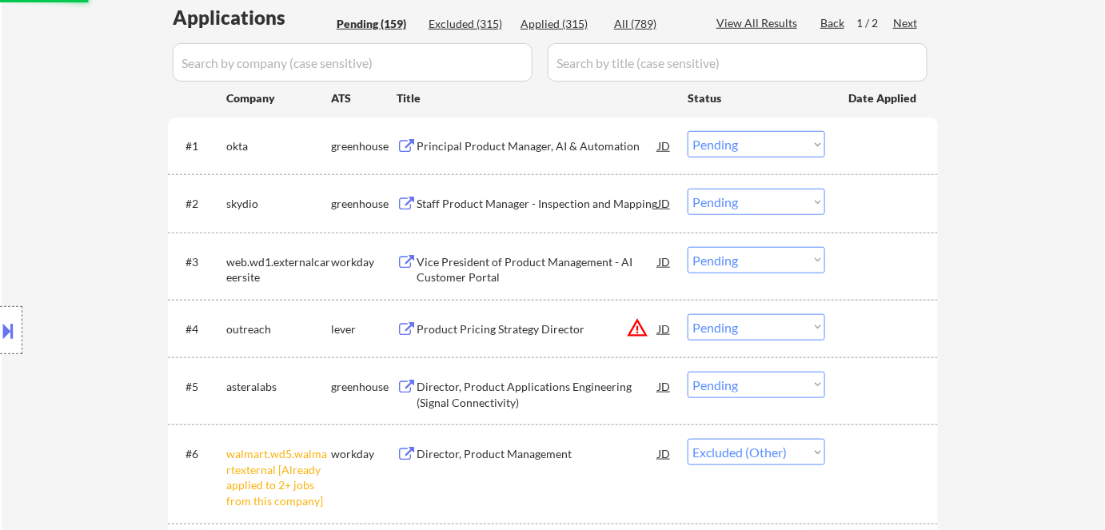
scroll to position [217, 0]
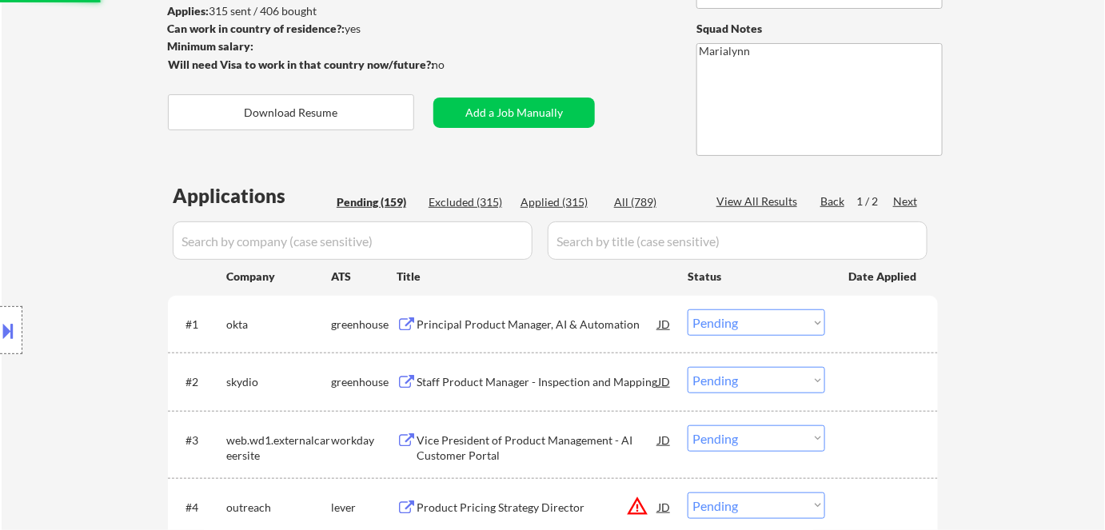
click at [470, 323] on div "Principal Product Manager, AI & Automation" at bounding box center [536, 325] width 241 height 16
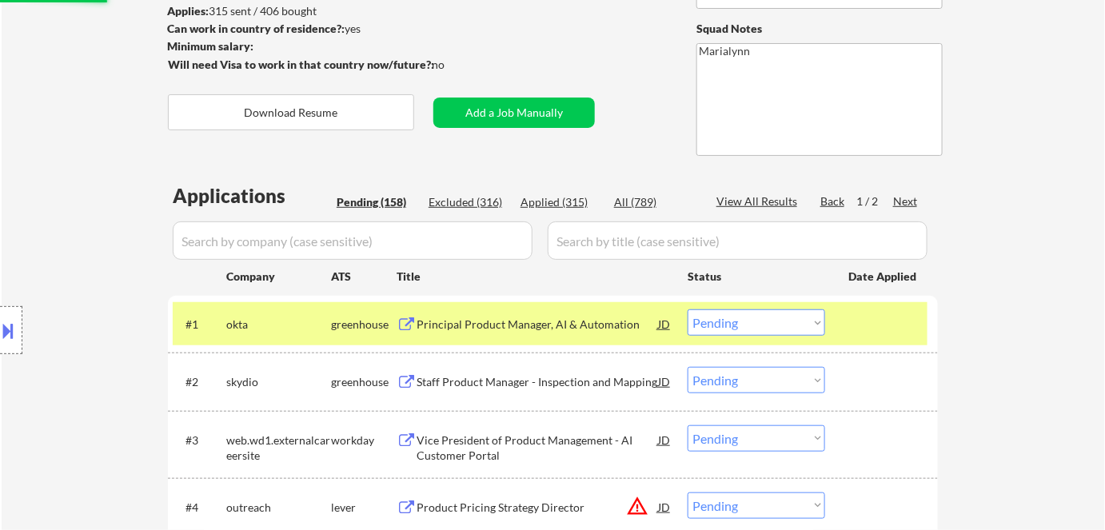
select select ""pending""
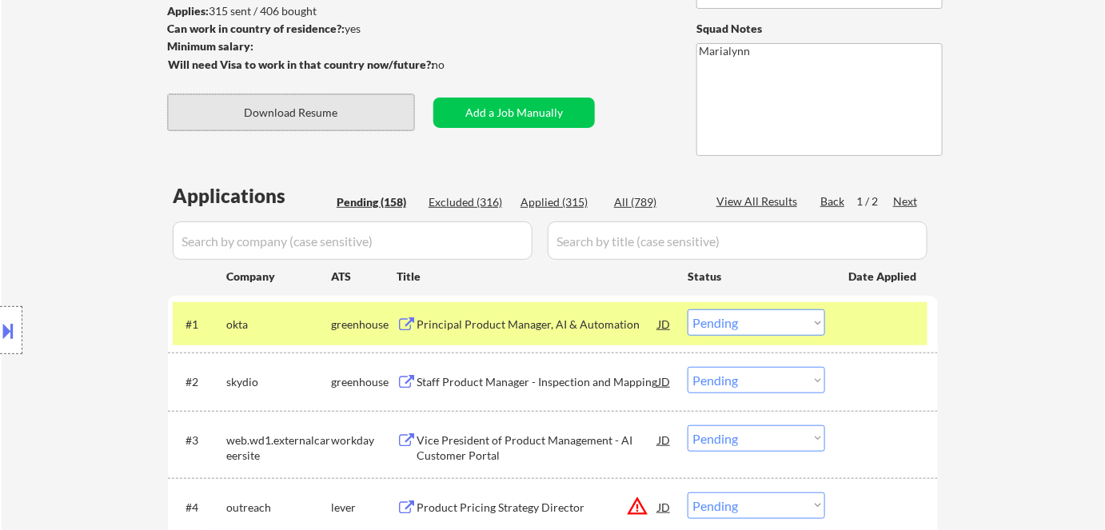
click at [321, 120] on button "Download Resume" at bounding box center [291, 112] width 246 height 36
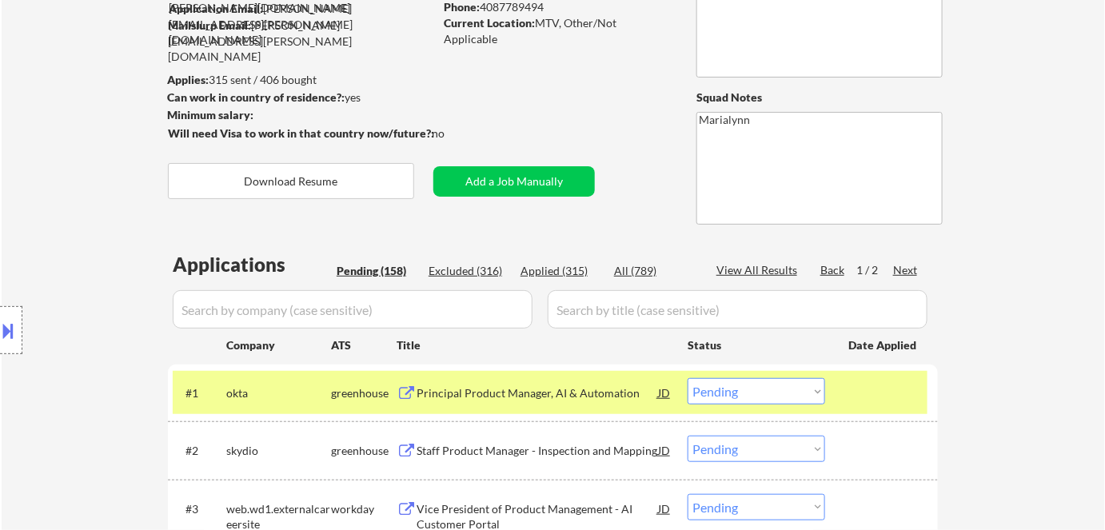
scroll to position [290, 0]
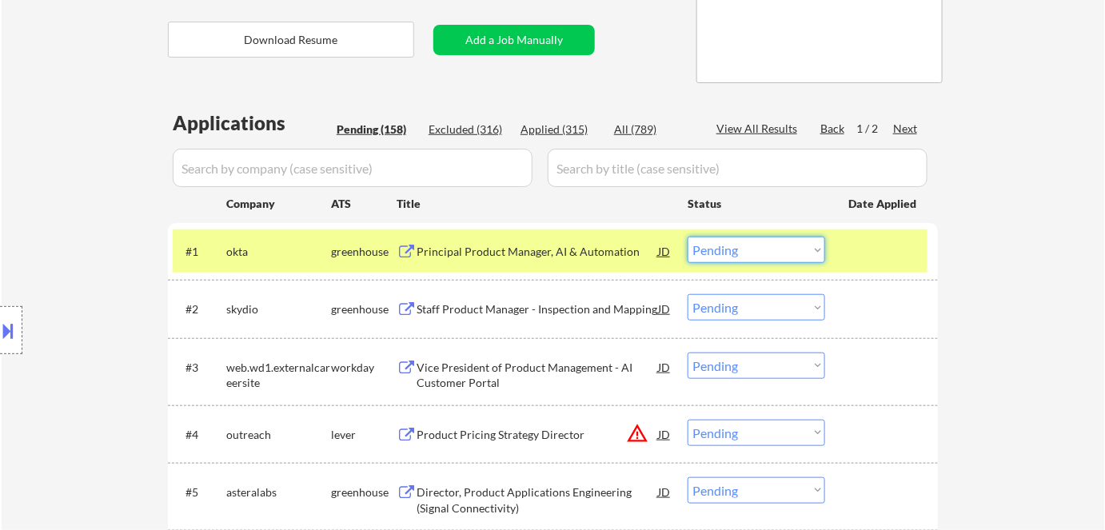
drag, startPoint x: 767, startPoint y: 252, endPoint x: 763, endPoint y: 261, distance: 10.1
click at [767, 252] on select "Choose an option... Pending Applied Excluded (Questions) Excluded (Expired) Exc…" at bounding box center [755, 250] width 137 height 26
click at [687, 237] on select "Choose an option... Pending Applied Excluded (Questions) Excluded (Expired) Exc…" at bounding box center [755, 250] width 137 height 26
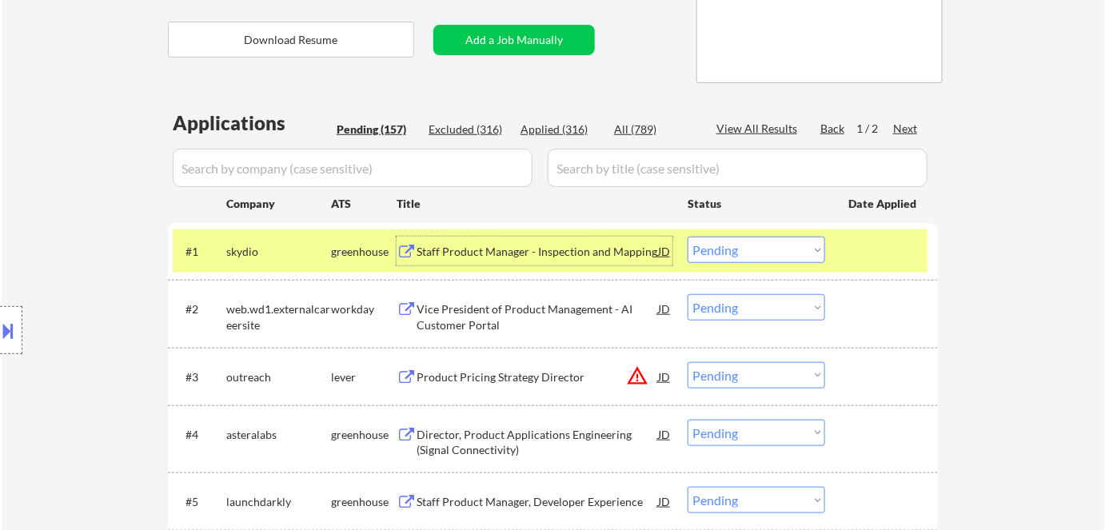
click at [494, 253] on div "Staff Product Manager - Inspection and Mapping" at bounding box center [536, 252] width 241 height 16
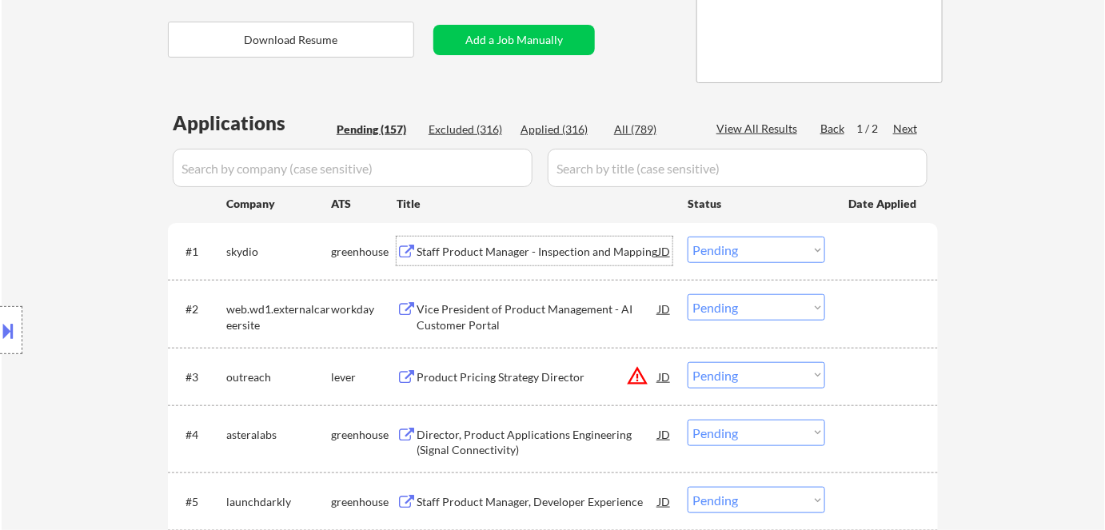
click at [15, 329] on div at bounding box center [11, 330] width 22 height 48
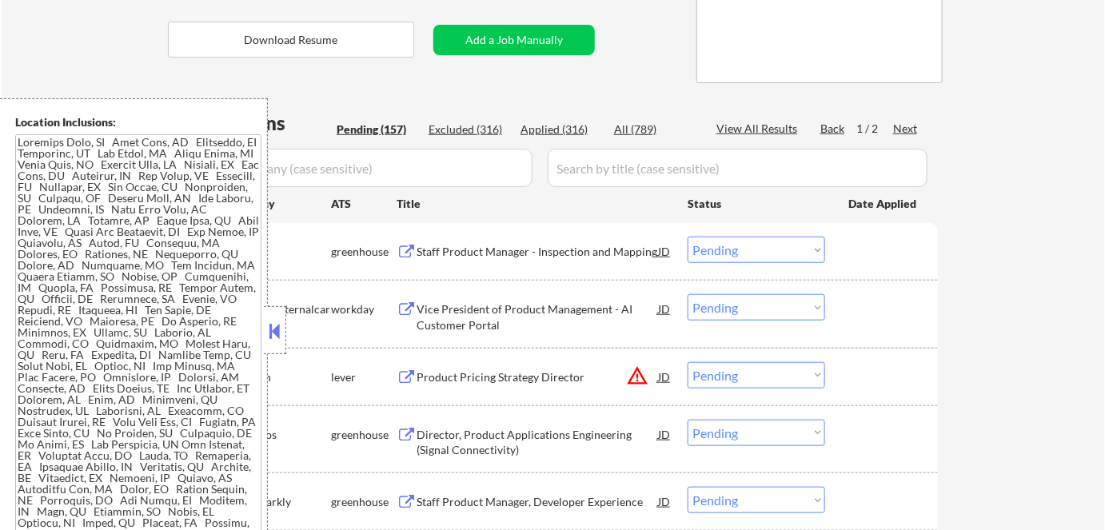
scroll to position [50, 0]
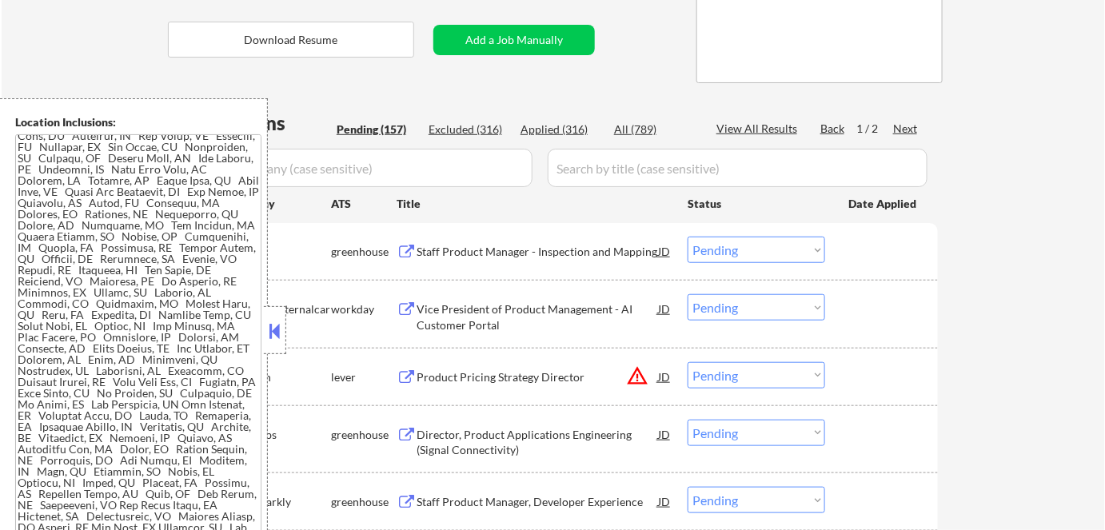
click at [38, 184] on textarea at bounding box center [138, 340] width 246 height 412
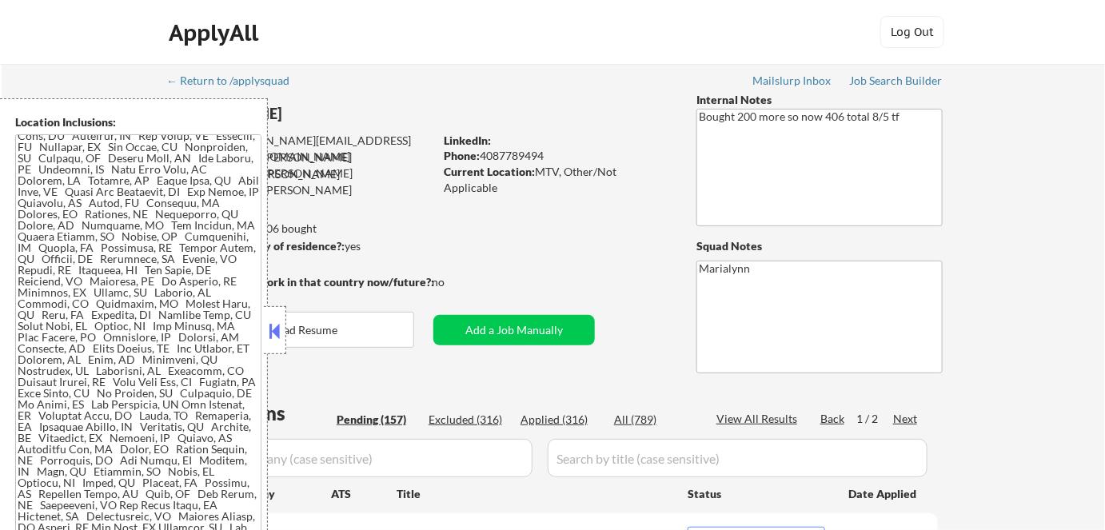
click at [275, 335] on button at bounding box center [275, 331] width 18 height 24
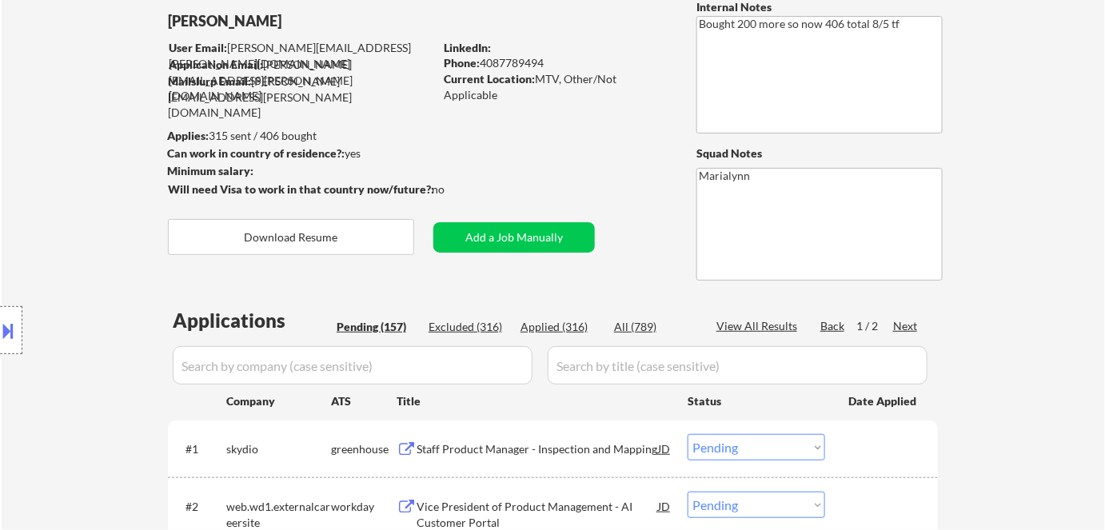
scroll to position [217, 0]
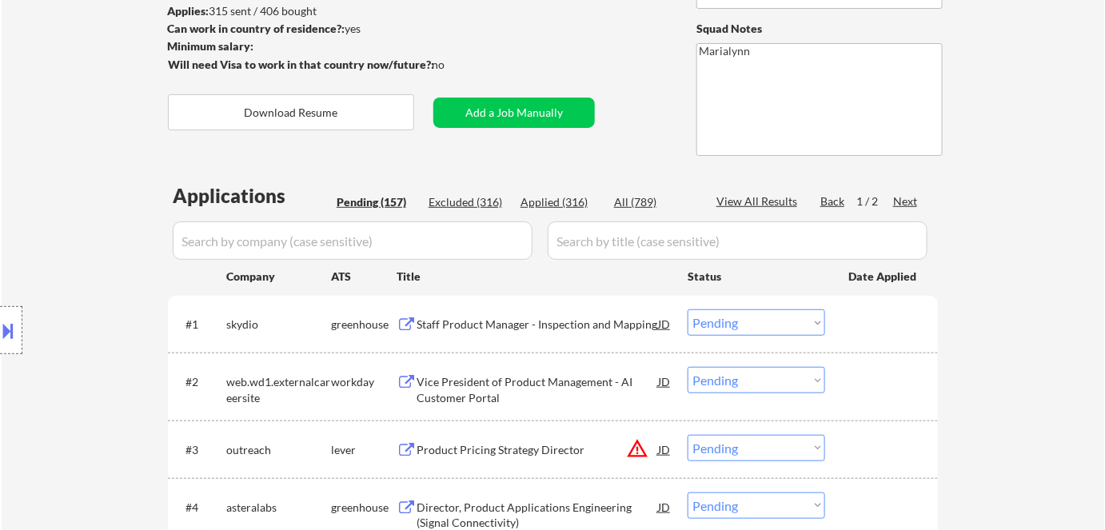
click at [739, 318] on select "Choose an option... Pending Applied Excluded (Questions) Excluded (Expired) Exc…" at bounding box center [755, 322] width 137 height 26
click at [687, 309] on select "Choose an option... Pending Applied Excluded (Questions) Excluded (Expired) Exc…" at bounding box center [755, 322] width 137 height 26
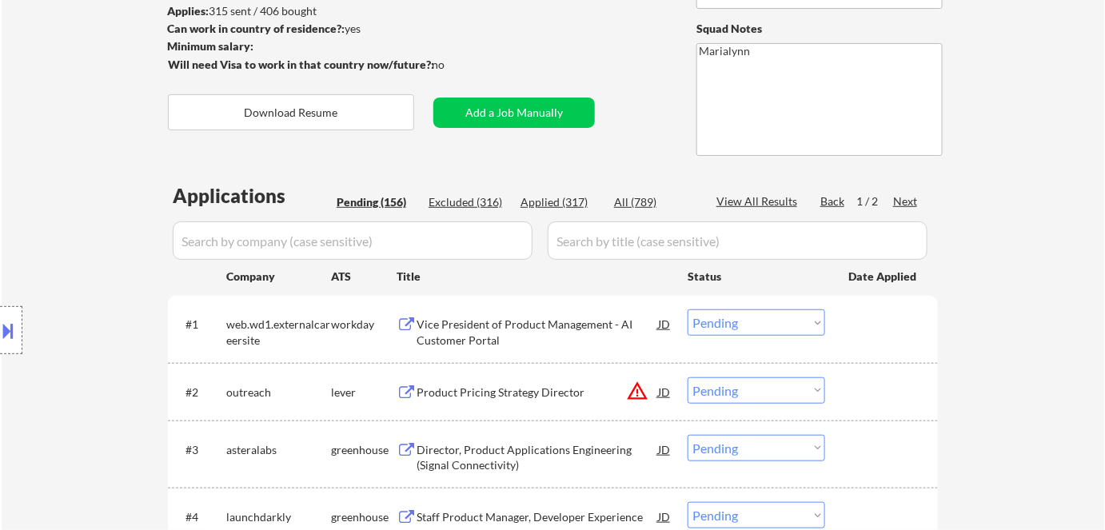
click at [477, 322] on div "Vice President of Product Management - AI Customer Portal" at bounding box center [536, 332] width 241 height 31
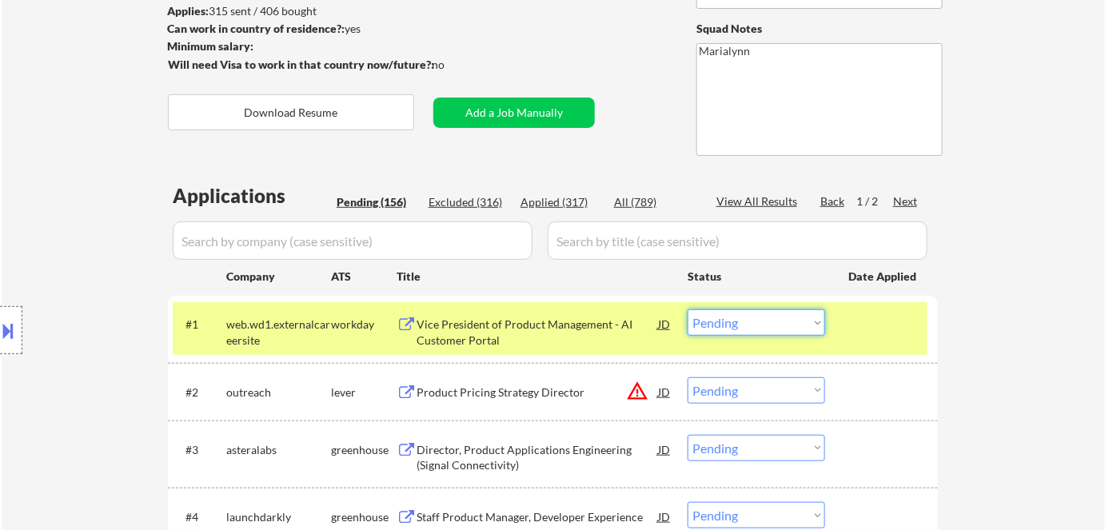
drag, startPoint x: 765, startPoint y: 320, endPoint x: 768, endPoint y: 332, distance: 12.4
click at [765, 320] on select "Choose an option... Pending Applied Excluded (Questions) Excluded (Expired) Exc…" at bounding box center [755, 322] width 137 height 26
click at [687, 309] on select "Choose an option... Pending Applied Excluded (Questions) Excluded (Expired) Exc…" at bounding box center [755, 322] width 137 height 26
select select ""pending""
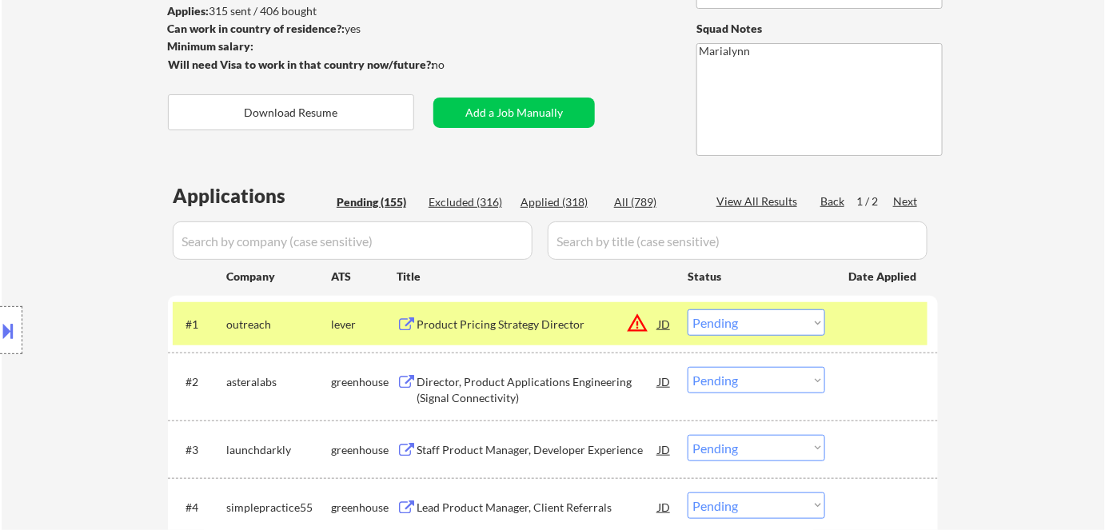
click at [462, 324] on div "Product Pricing Strategy Director" at bounding box center [536, 325] width 241 height 16
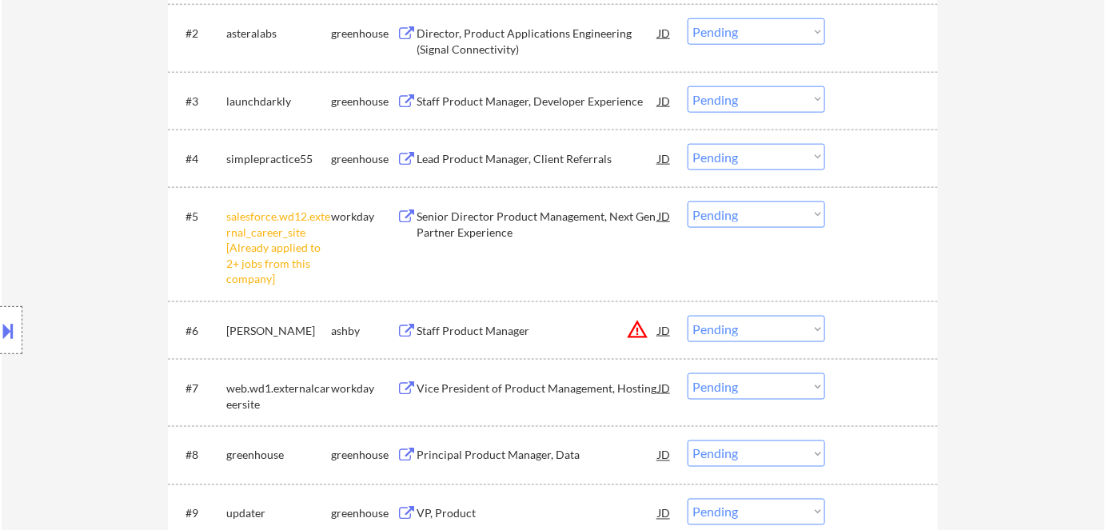
scroll to position [654, 0]
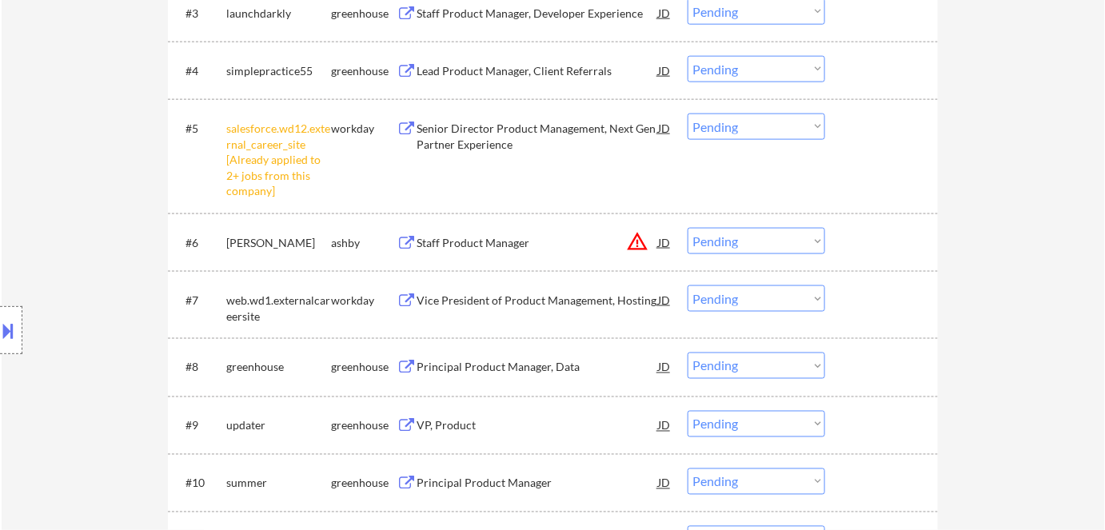
click at [755, 130] on select "Choose an option... Pending Applied Excluded (Questions) Excluded (Expired) Exc…" at bounding box center [755, 127] width 137 height 26
click at [687, 114] on select "Choose an option... Pending Applied Excluded (Questions) Excluded (Expired) Exc…" at bounding box center [755, 127] width 137 height 26
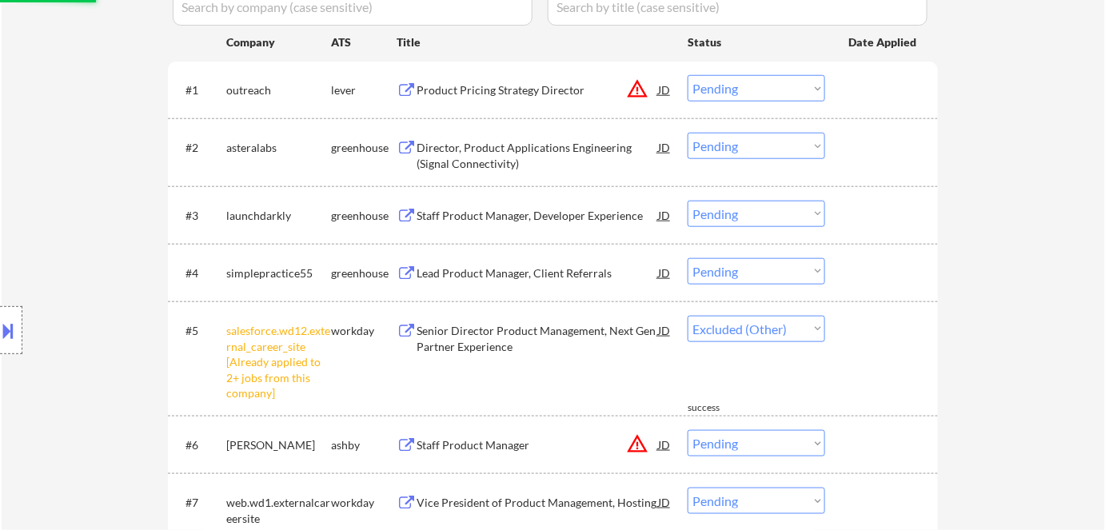
scroll to position [436, 0]
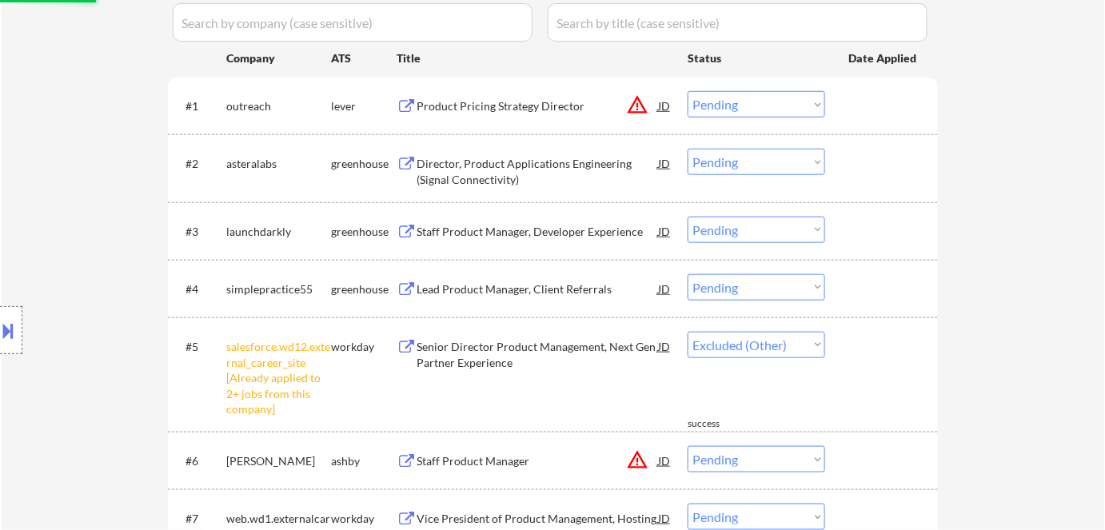
select select ""pending""
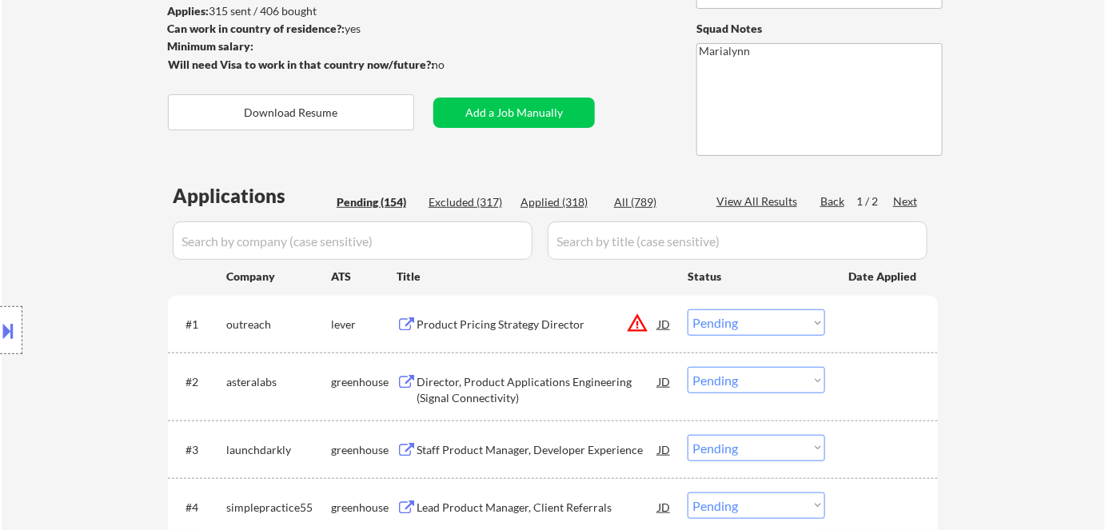
scroll to position [363, 0]
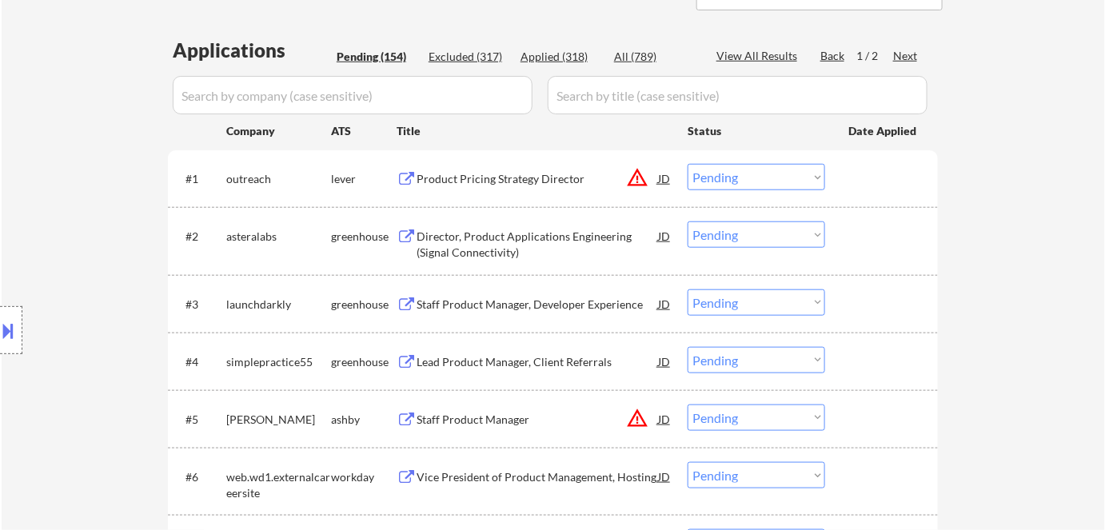
click at [733, 169] on select "Choose an option... Pending Applied Excluded (Questions) Excluded (Expired) Exc…" at bounding box center [755, 177] width 137 height 26
click at [687, 164] on select "Choose an option... Pending Applied Excluded (Questions) Excluded (Expired) Exc…" at bounding box center [755, 177] width 137 height 26
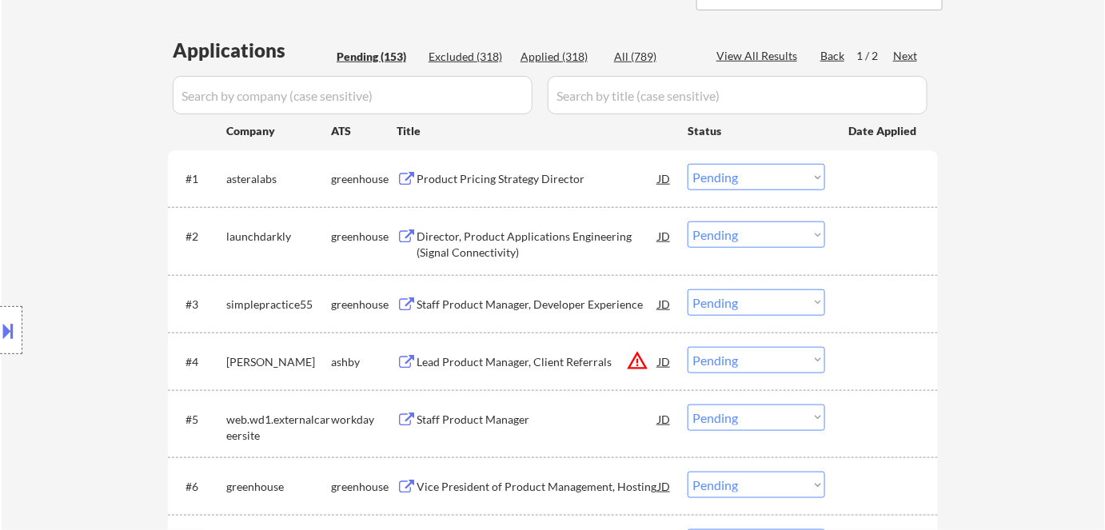
click at [490, 185] on div "Product Pricing Strategy Director" at bounding box center [536, 179] width 241 height 16
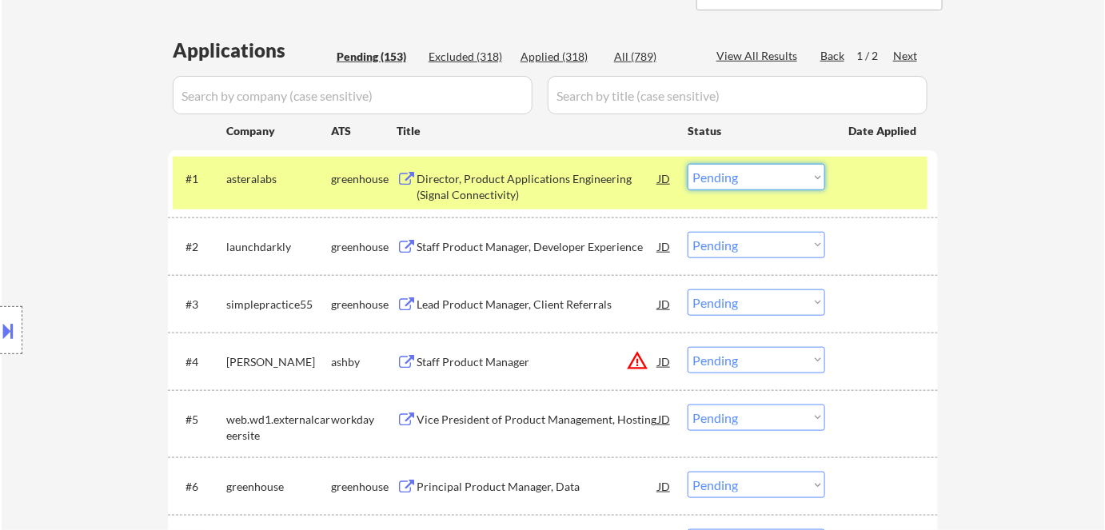
drag, startPoint x: 739, startPoint y: 94, endPoint x: 835, endPoint y: -34, distance: 159.9
drag, startPoint x: 761, startPoint y: 172, endPoint x: 762, endPoint y: 189, distance: 16.8
click at [761, 172] on select "Choose an option... Pending Applied Excluded (Questions) Excluded (Expired) Exc…" at bounding box center [755, 177] width 137 height 26
click at [687, 164] on select "Choose an option... Pending Applied Excluded (Questions) Excluded (Expired) Exc…" at bounding box center [755, 177] width 137 height 26
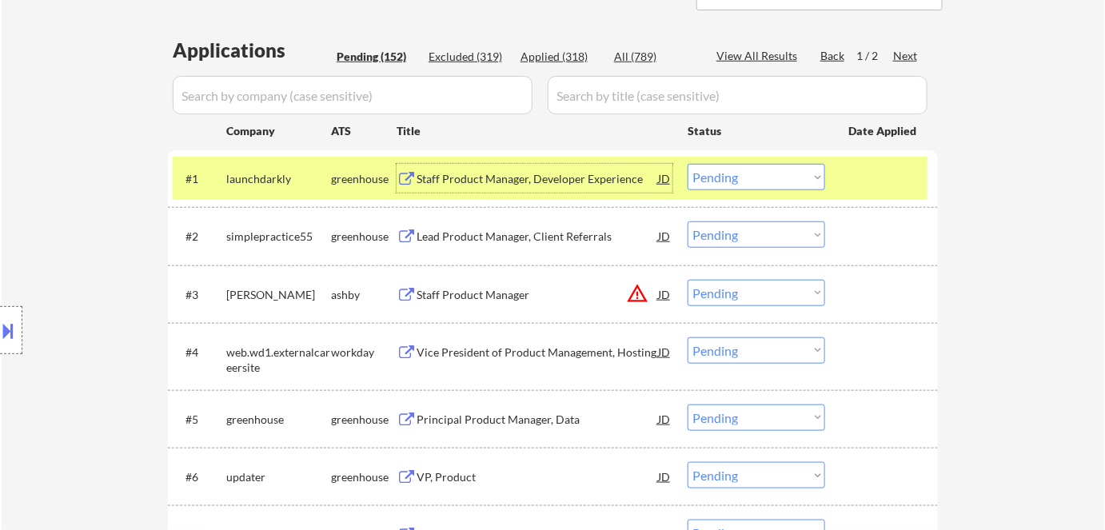
click at [546, 179] on div "Staff Product Manager, Developer Experience" at bounding box center [536, 179] width 241 height 16
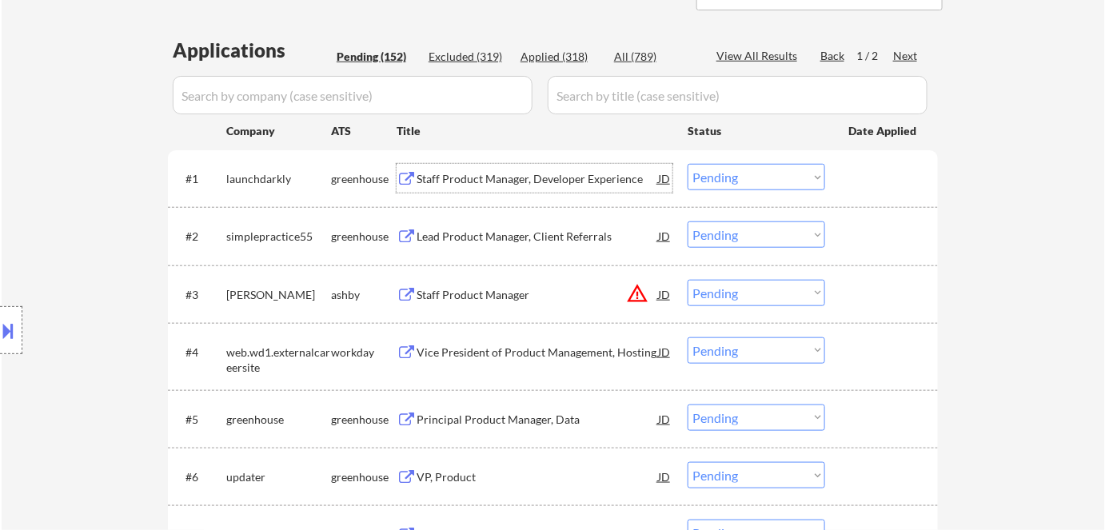
click at [731, 172] on select "Choose an option... Pending Applied Excluded (Questions) Excluded (Expired) Exc…" at bounding box center [755, 177] width 137 height 26
click at [687, 164] on select "Choose an option... Pending Applied Excluded (Questions) Excluded (Expired) Exc…" at bounding box center [755, 177] width 137 height 26
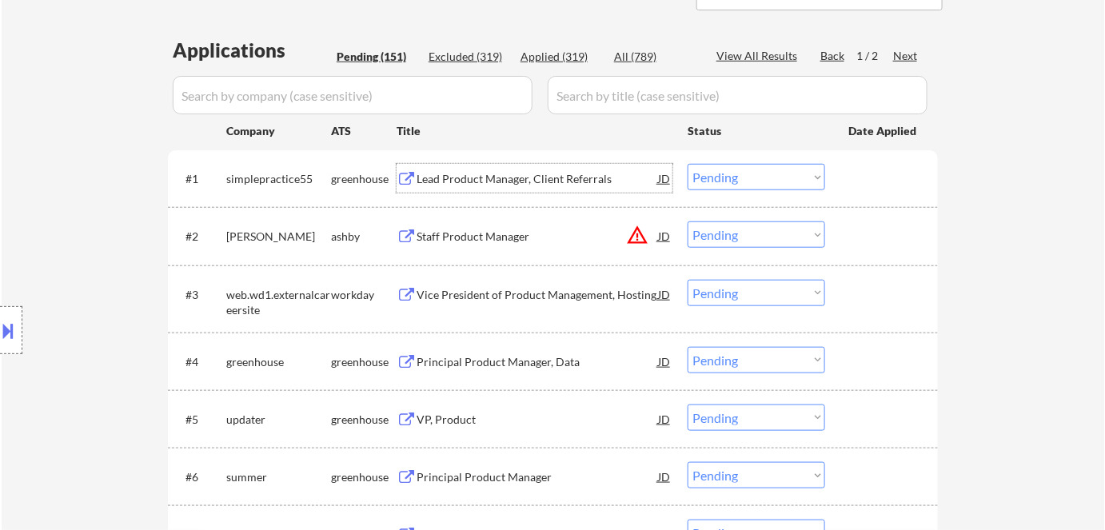
click at [490, 171] on div "Lead Product Manager, Client Referrals" at bounding box center [536, 179] width 241 height 16
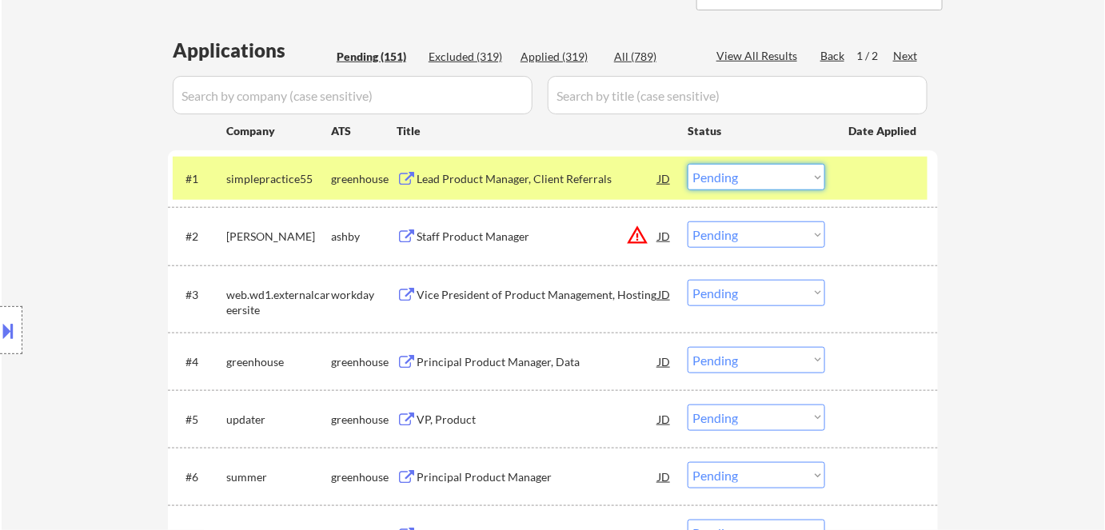
drag, startPoint x: 711, startPoint y: 177, endPoint x: 710, endPoint y: 189, distance: 12.1
click at [711, 177] on select "Choose an option... Pending Applied Excluded (Questions) Excluded (Expired) Exc…" at bounding box center [755, 177] width 137 height 26
click at [687, 164] on select "Choose an option... Pending Applied Excluded (Questions) Excluded (Expired) Exc…" at bounding box center [755, 177] width 137 height 26
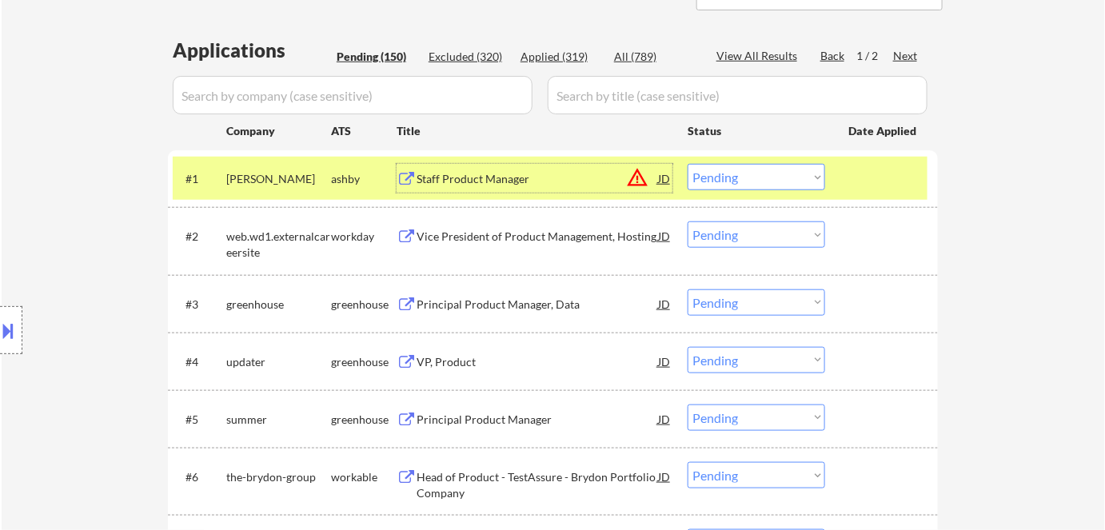
click at [426, 180] on div "Staff Product Manager" at bounding box center [536, 179] width 241 height 16
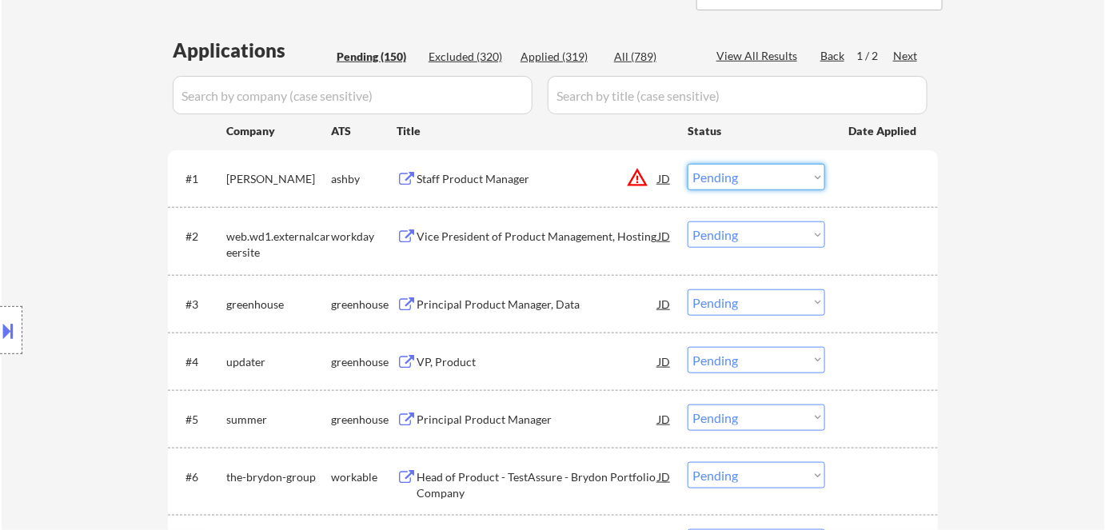
click at [739, 175] on select "Choose an option... Pending Applied Excluded (Questions) Excluded (Expired) Exc…" at bounding box center [755, 177] width 137 height 26
click at [687, 164] on select "Choose an option... Pending Applied Excluded (Questions) Excluded (Expired) Exc…" at bounding box center [755, 177] width 137 height 26
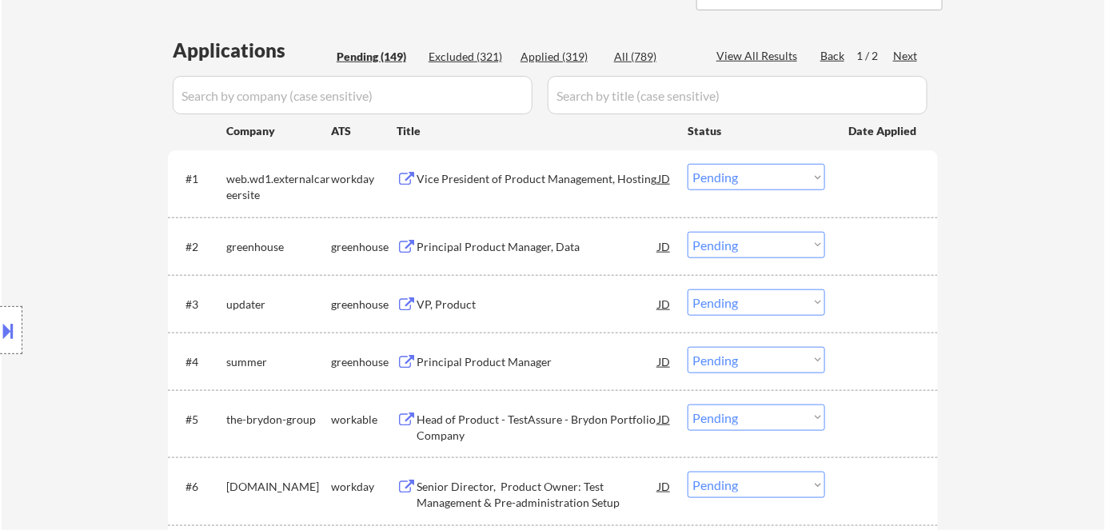
click at [472, 177] on div "Vice President of Product Management, Hosting" at bounding box center [536, 179] width 241 height 16
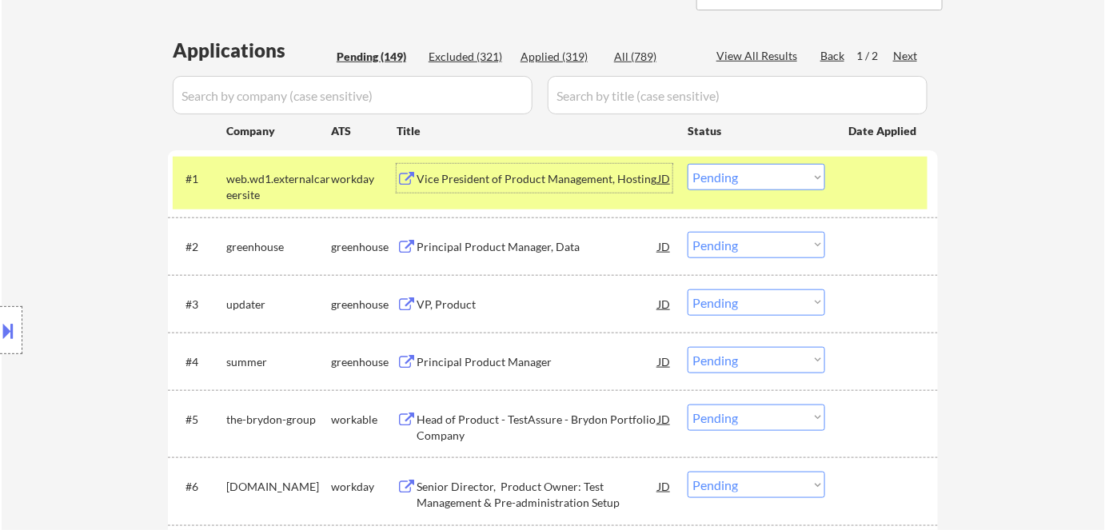
click at [763, 176] on select "Choose an option... Pending Applied Excluded (Questions) Excluded (Expired) Exc…" at bounding box center [755, 177] width 137 height 26
click at [687, 164] on select "Choose an option... Pending Applied Excluded (Questions) Excluded (Expired) Exc…" at bounding box center [755, 177] width 137 height 26
select select ""pending""
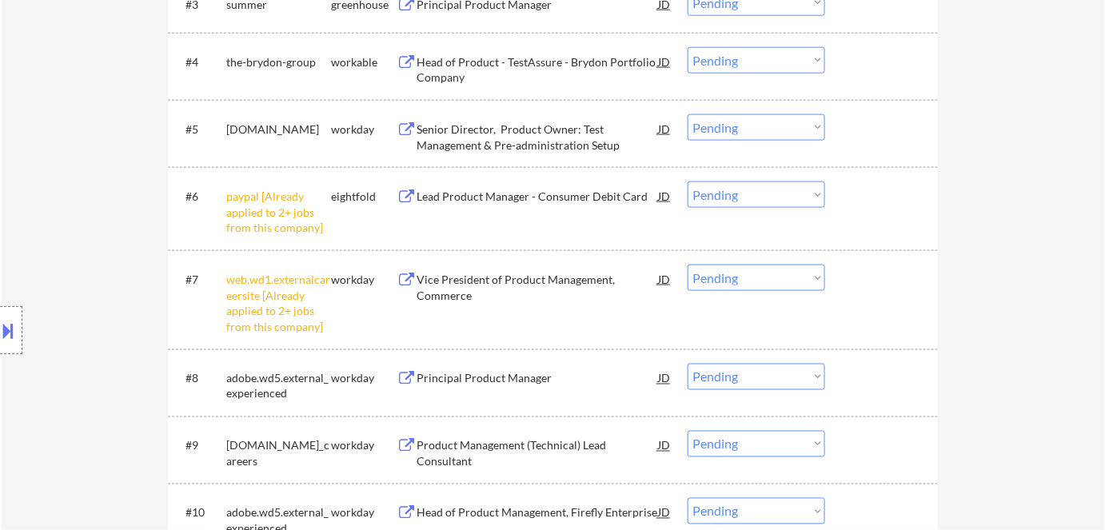
scroll to position [654, 0]
click at [759, 189] on select "Choose an option... Pending Applied Excluded (Questions) Excluded (Expired) Exc…" at bounding box center [755, 194] width 137 height 26
select select ""excluded__other_""
click at [687, 181] on select "Choose an option... Pending Applied Excluded (Questions) Excluded (Expired) Exc…" at bounding box center [755, 194] width 137 height 26
drag, startPoint x: 781, startPoint y: 273, endPoint x: 784, endPoint y: 282, distance: 9.4
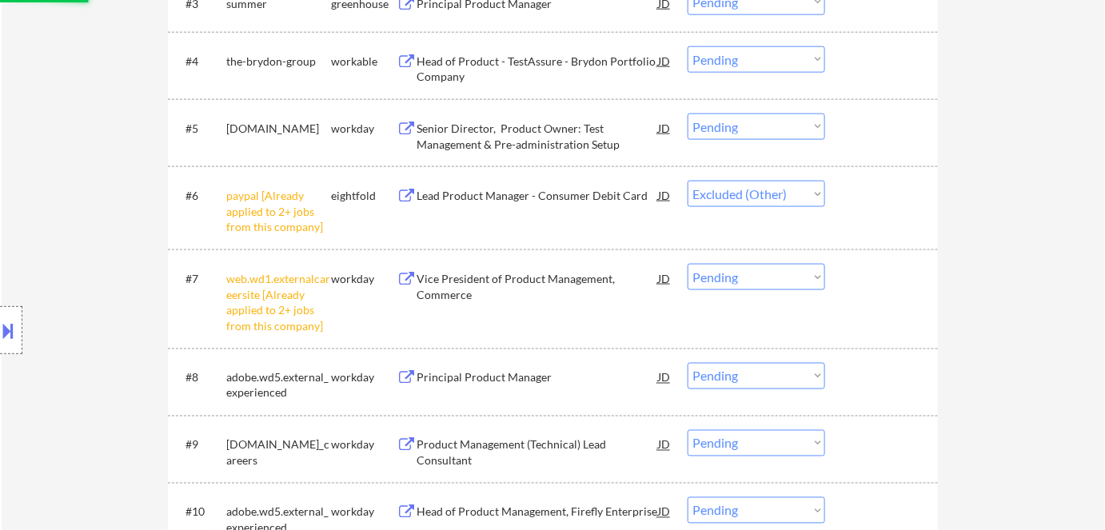
click at [782, 274] on select "Choose an option... Pending Applied Excluded (Questions) Excluded (Expired) Exc…" at bounding box center [755, 277] width 137 height 26
select select ""excluded__other_""
click at [687, 264] on select "Choose an option... Pending Applied Excluded (Questions) Excluded (Expired) Exc…" at bounding box center [755, 277] width 137 height 26
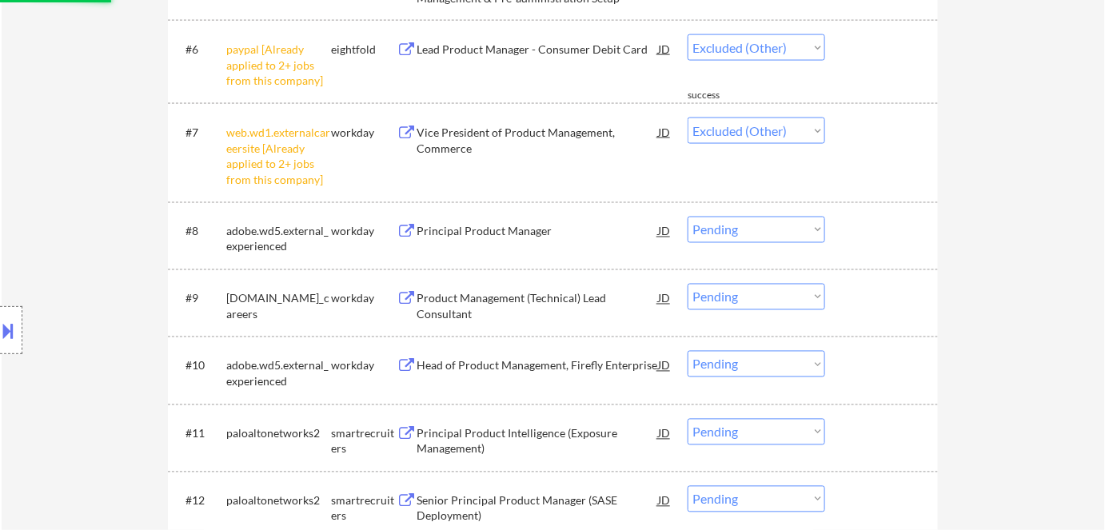
select select ""pending""
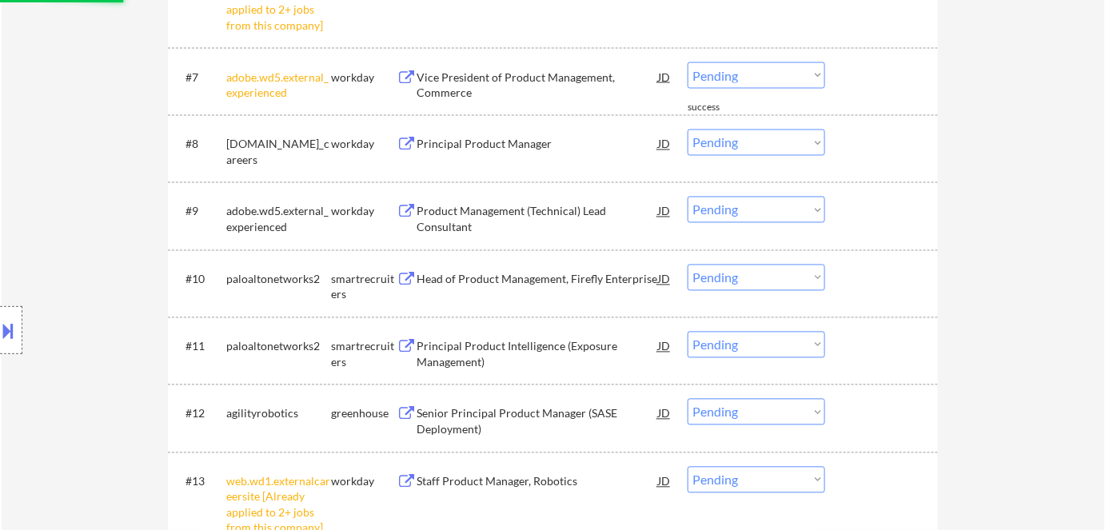
select select ""pending""
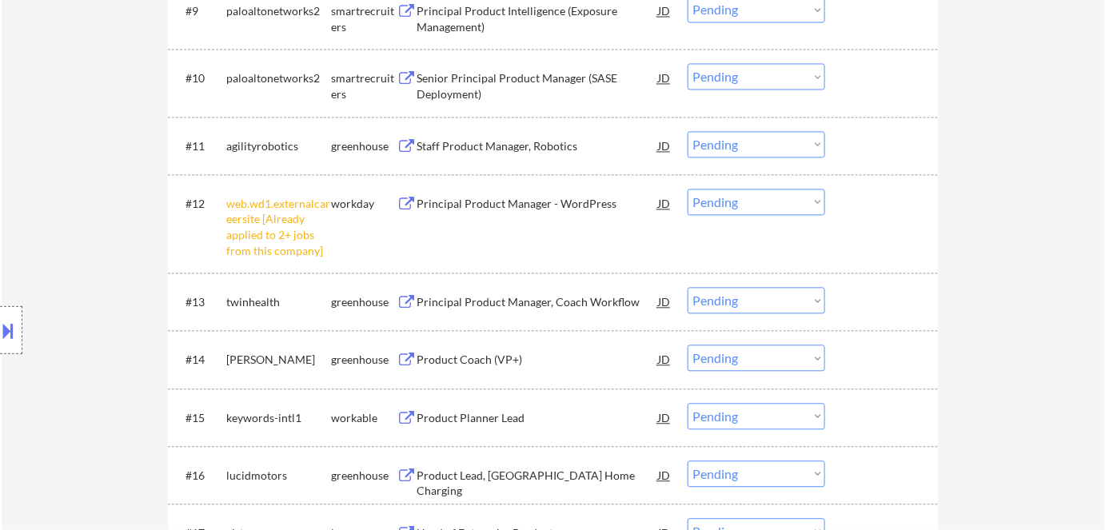
scroll to position [1090, 0]
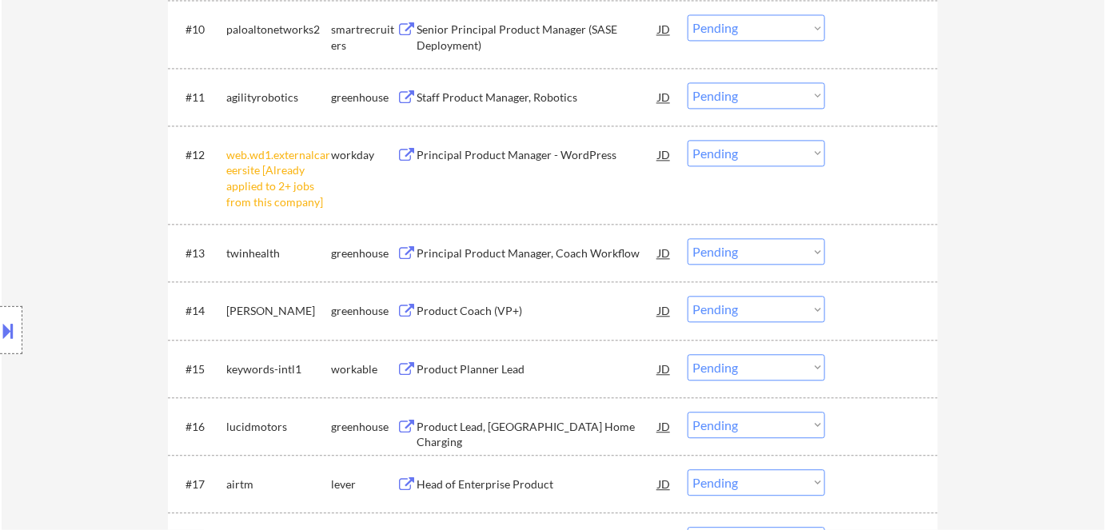
click at [795, 150] on select "Choose an option... Pending Applied Excluded (Questions) Excluded (Expired) Exc…" at bounding box center [755, 153] width 137 height 26
click at [687, 140] on select "Choose an option... Pending Applied Excluded (Questions) Excluded (Expired) Exc…" at bounding box center [755, 153] width 137 height 26
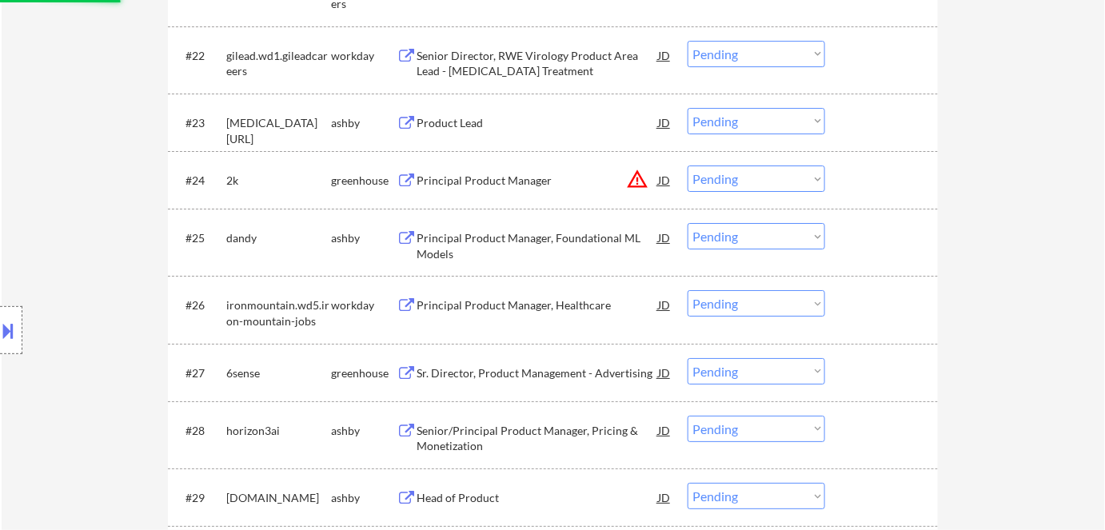
select select ""pending""
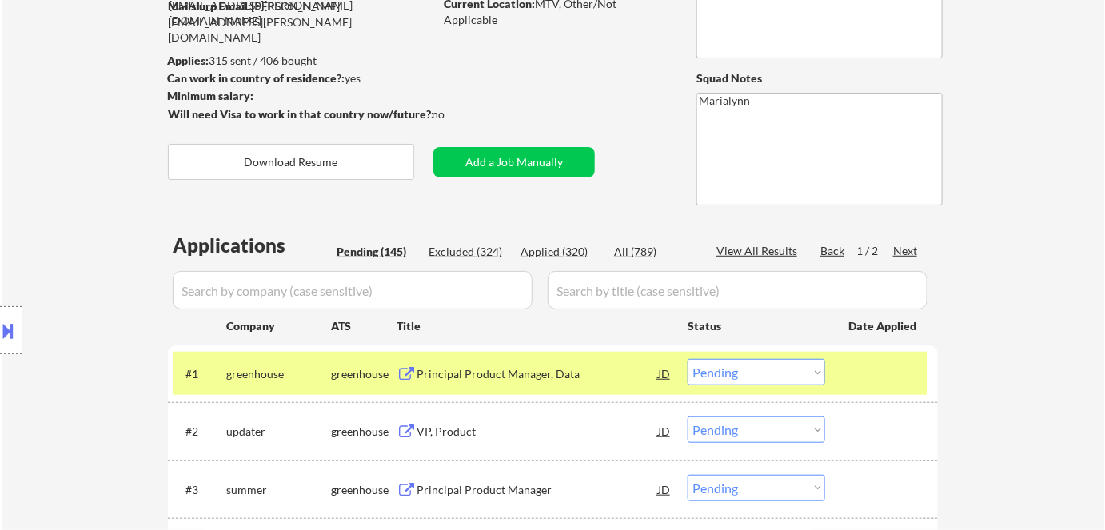
scroll to position [145, 0]
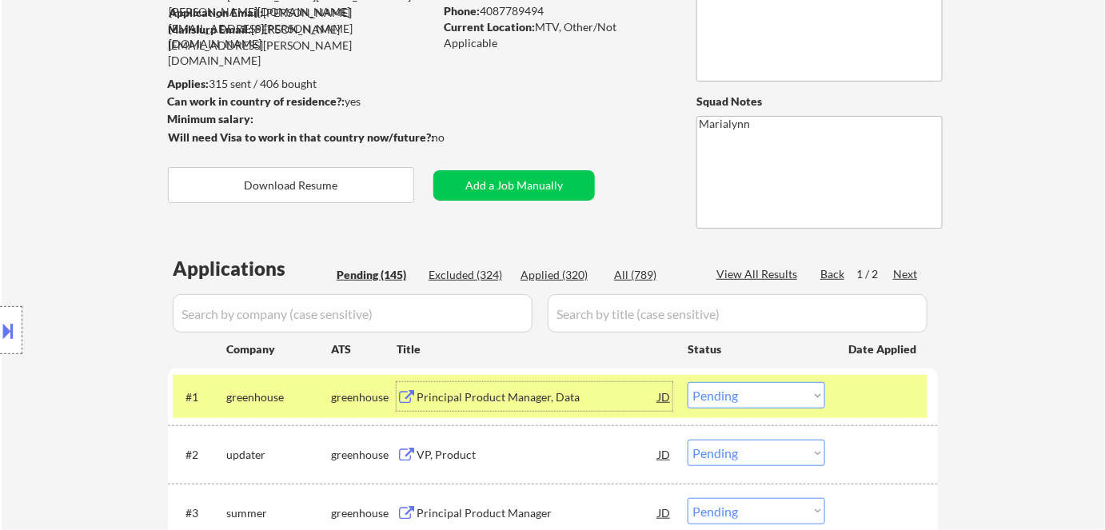
click at [459, 389] on div "Principal Product Manager, Data" at bounding box center [536, 397] width 241 height 16
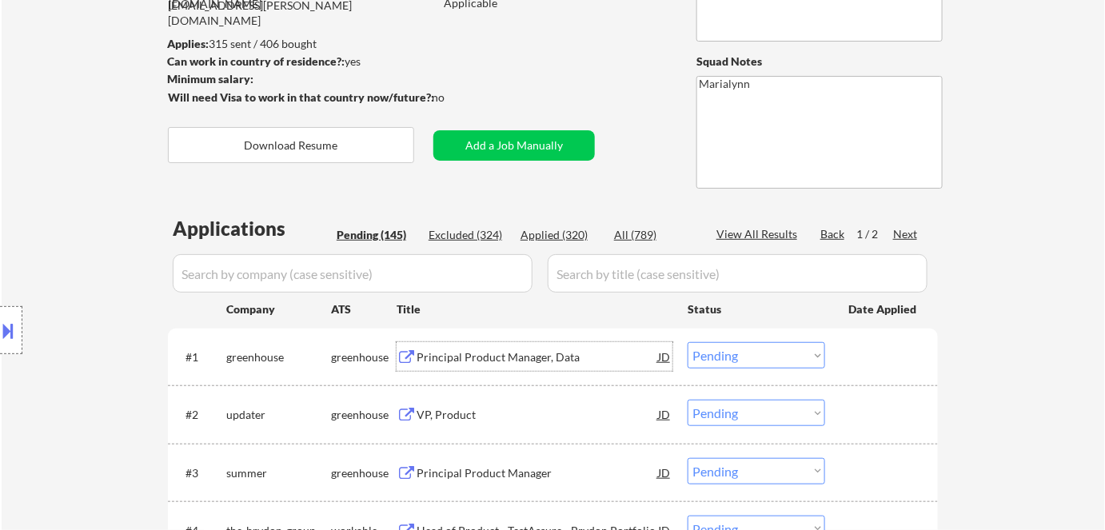
scroll to position [217, 0]
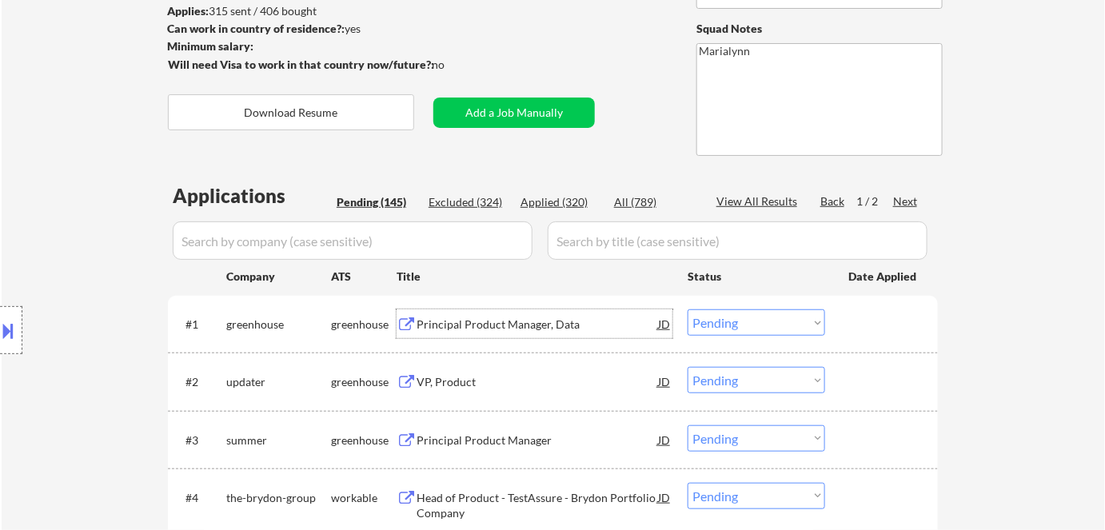
click at [719, 325] on select "Choose an option... Pending Applied Excluded (Questions) Excluded (Expired) Exc…" at bounding box center [755, 322] width 137 height 26
click at [687, 309] on select "Choose an option... Pending Applied Excluded (Questions) Excluded (Expired) Exc…" at bounding box center [755, 322] width 137 height 26
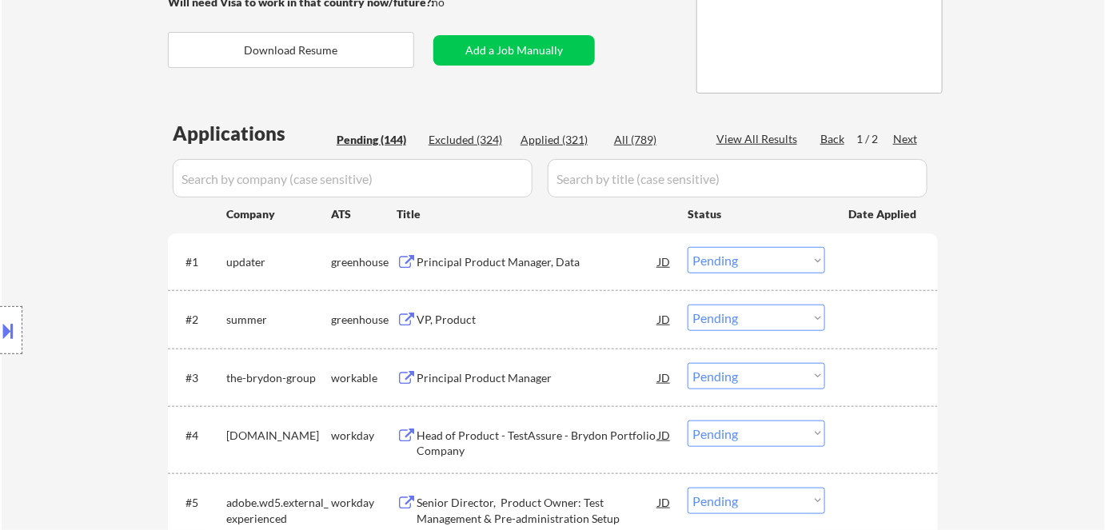
scroll to position [363, 0]
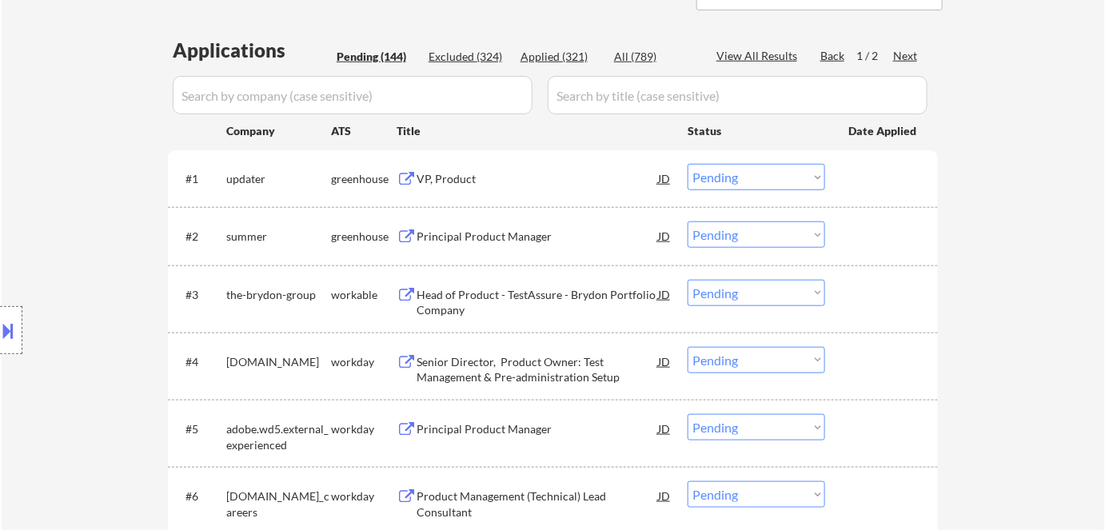
click at [448, 183] on div "VP, Product" at bounding box center [536, 179] width 241 height 16
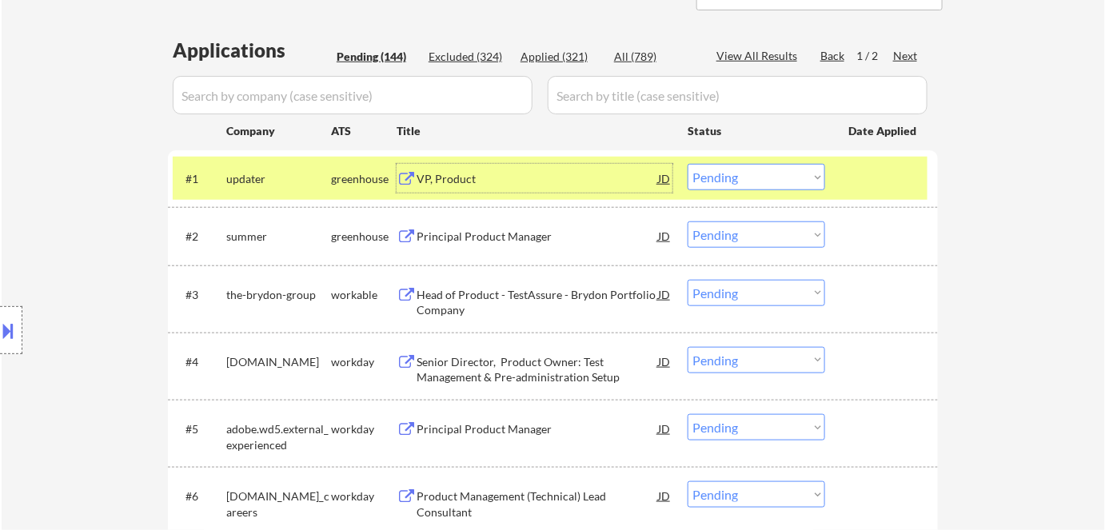
click at [738, 175] on select "Choose an option... Pending Applied Excluded (Questions) Excluded (Expired) Exc…" at bounding box center [755, 177] width 137 height 26
click at [687, 164] on select "Choose an option... Pending Applied Excluded (Questions) Excluded (Expired) Exc…" at bounding box center [755, 177] width 137 height 26
click at [428, 177] on div "VP, Product" at bounding box center [536, 179] width 241 height 16
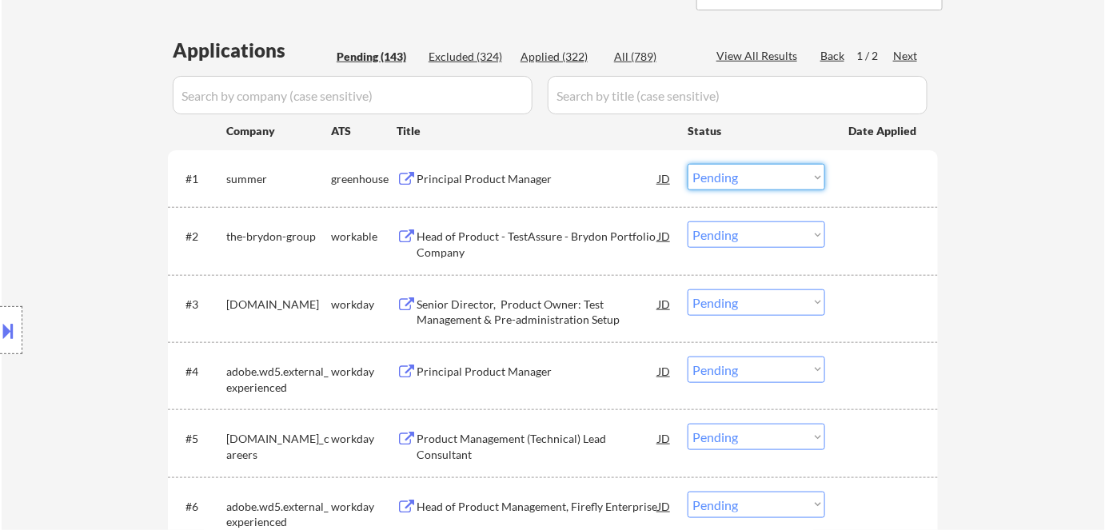
click at [731, 177] on select "Choose an option... Pending Applied Excluded (Questions) Excluded (Expired) Exc…" at bounding box center [755, 177] width 137 height 26
click at [687, 164] on select "Choose an option... Pending Applied Excluded (Questions) Excluded (Expired) Exc…" at bounding box center [755, 177] width 137 height 26
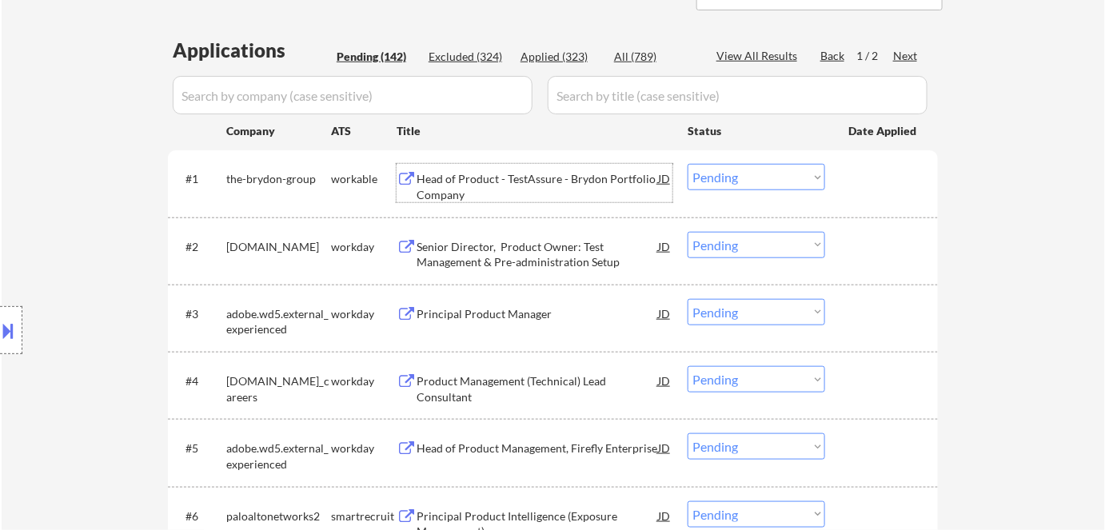
click at [487, 181] on div "Head of Product - TestAssure - Brydon Portfolio Company" at bounding box center [536, 186] width 241 height 31
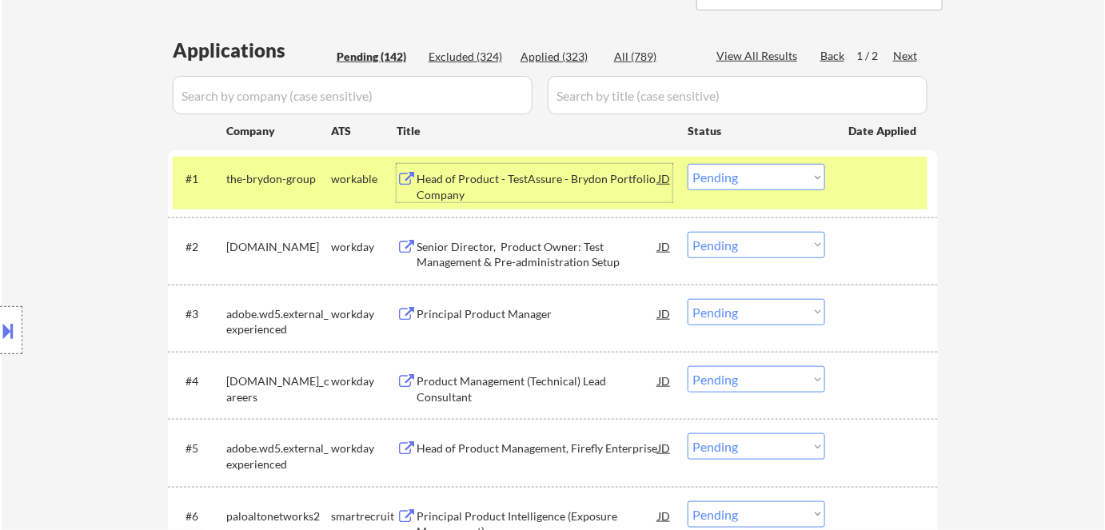
click at [763, 181] on select "Choose an option... Pending Applied Excluded (Questions) Excluded (Expired) Exc…" at bounding box center [755, 177] width 137 height 26
click at [687, 164] on select "Choose an option... Pending Applied Excluded (Questions) Excluded (Expired) Exc…" at bounding box center [755, 177] width 137 height 26
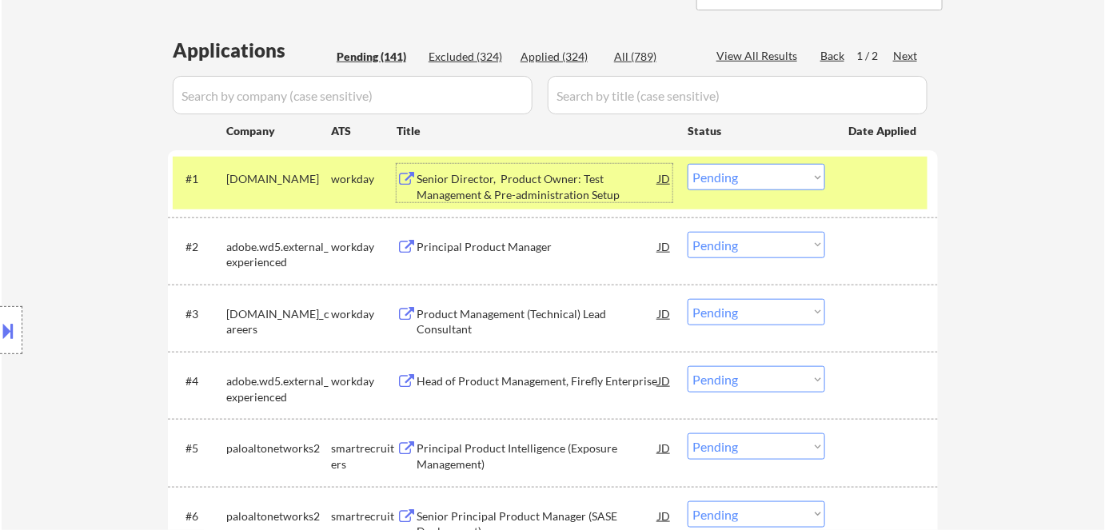
click at [489, 181] on div "Senior Director, Product Owner: Test Management & Pre-administration Setup" at bounding box center [536, 186] width 241 height 31
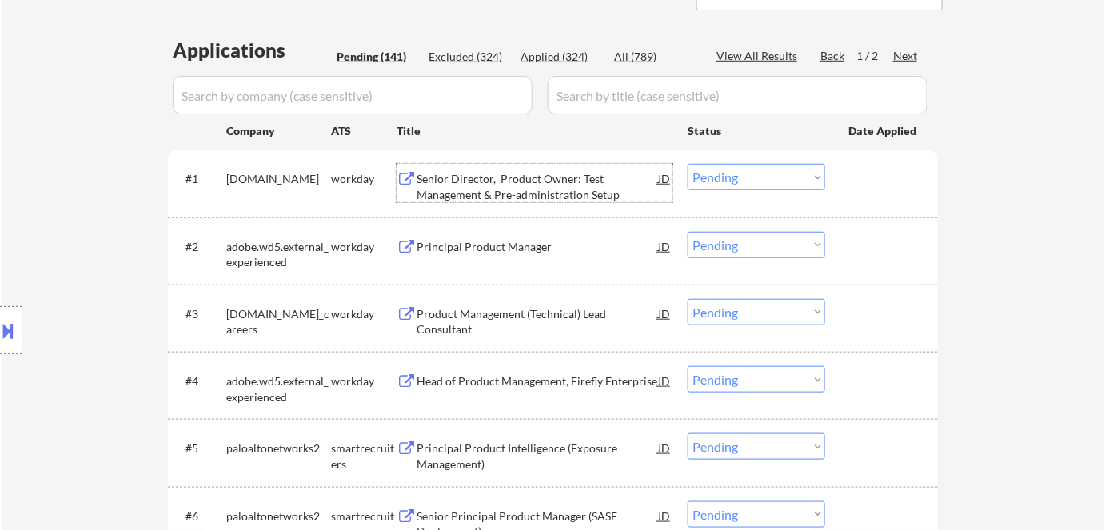
click at [748, 179] on select "Choose an option... Pending Applied Excluded (Questions) Excluded (Expired) Exc…" at bounding box center [755, 177] width 137 height 26
click at [687, 164] on select "Choose an option... Pending Applied Excluded (Questions) Excluded (Expired) Exc…" at bounding box center [755, 177] width 137 height 26
select select ""pending""
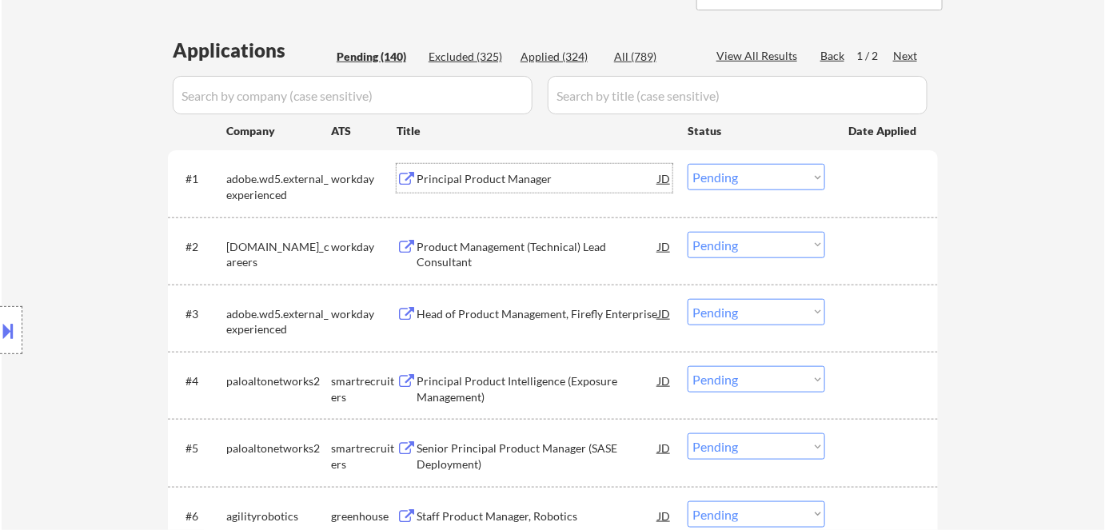
click at [473, 185] on div "Principal Product Manager" at bounding box center [536, 179] width 241 height 16
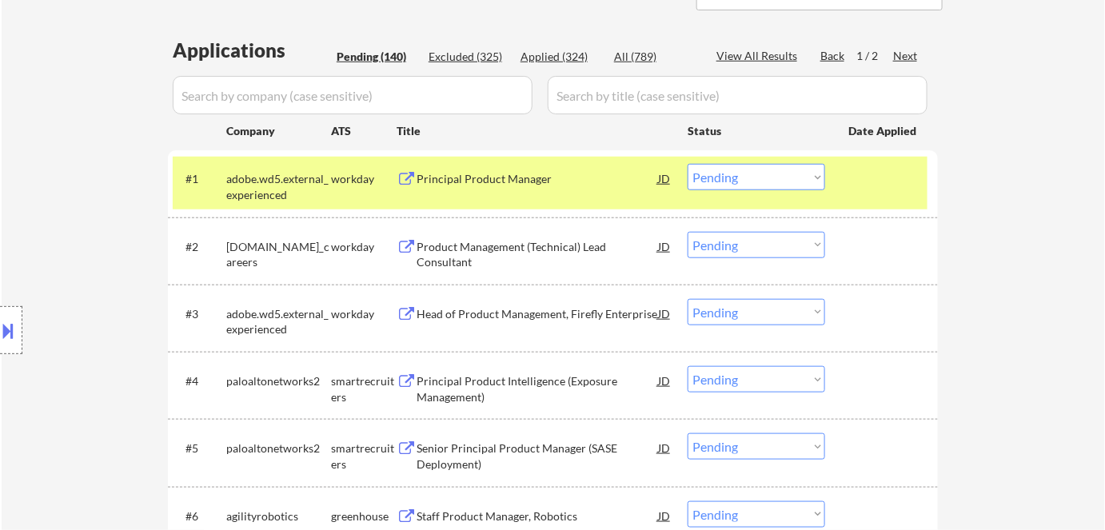
click at [484, 243] on div "Product Management (Technical) Lead Consultant" at bounding box center [536, 254] width 241 height 31
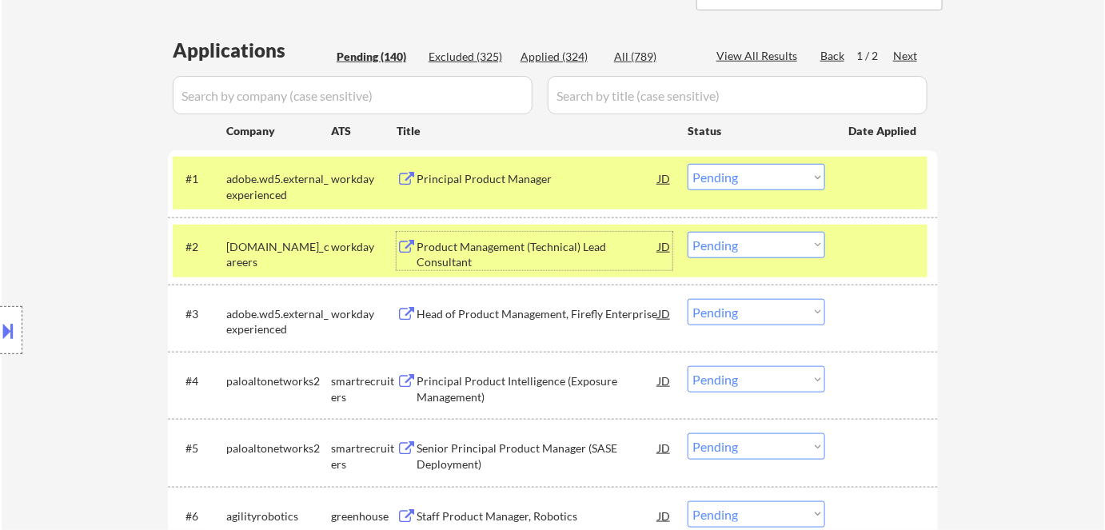
click at [727, 242] on select "Choose an option... Pending Applied Excluded (Questions) Excluded (Expired) Exc…" at bounding box center [755, 245] width 137 height 26
click at [687, 232] on select "Choose an option... Pending Applied Excluded (Questions) Excluded (Expired) Exc…" at bounding box center [755, 245] width 137 height 26
click at [329, 181] on div "adobe.wd5.external_experienced" at bounding box center [278, 186] width 105 height 31
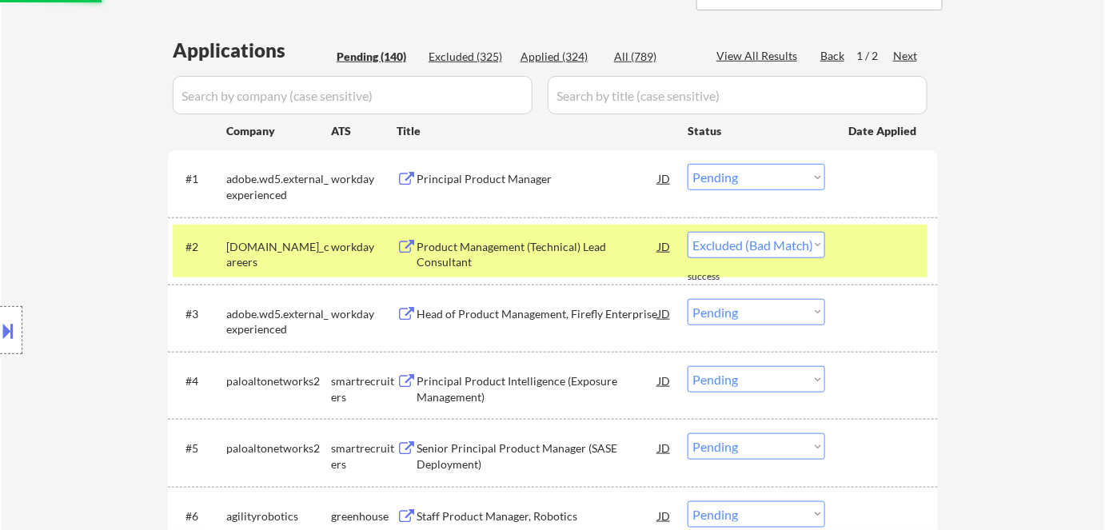
click at [287, 252] on div "allstate.wd5.allstate_careers" at bounding box center [278, 254] width 105 height 31
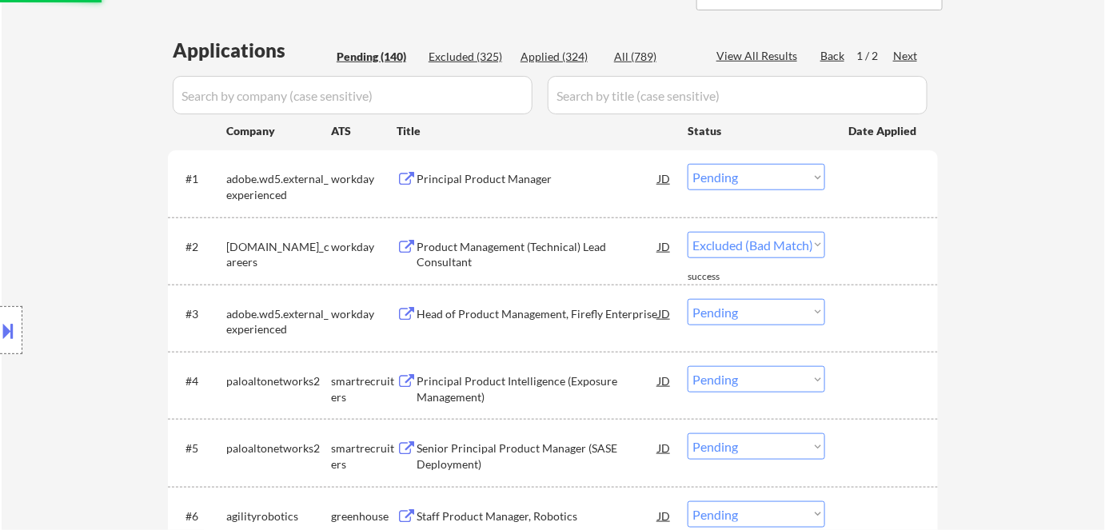
select select ""pending""
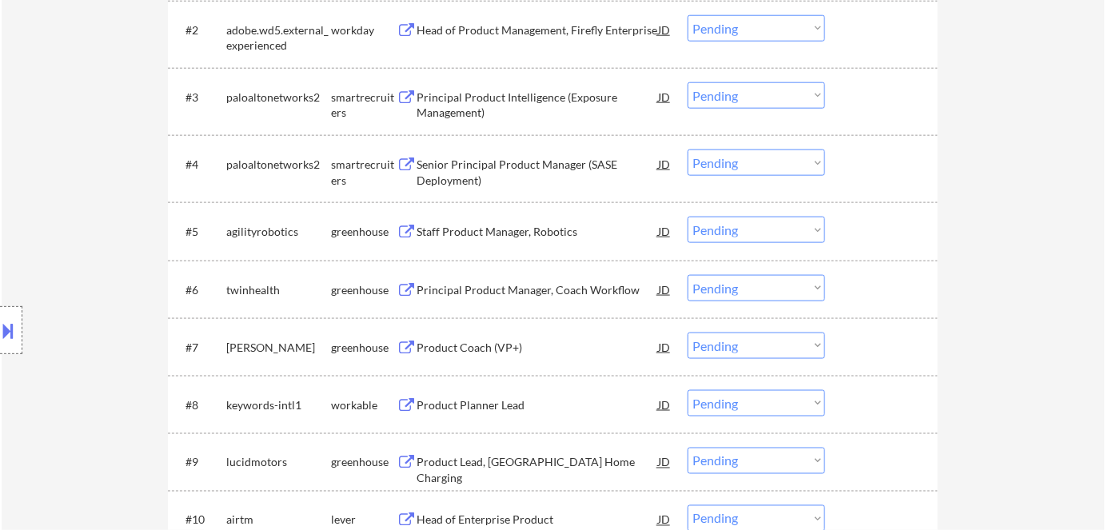
scroll to position [581, 0]
click at [471, 231] on div "Staff Product Manager, Robotics" at bounding box center [536, 230] width 241 height 16
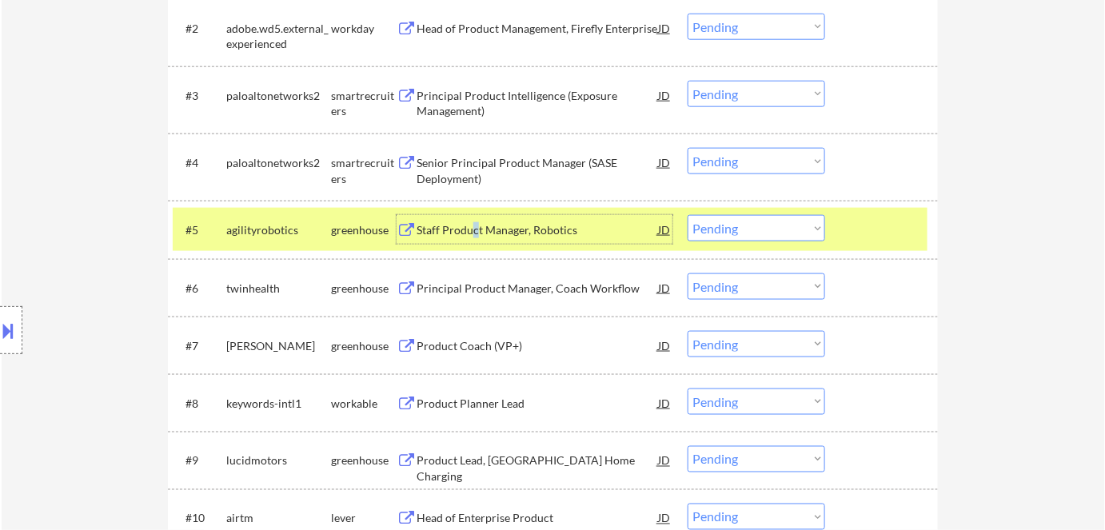
click at [476, 239] on div "Staff Product Manager, Robotics" at bounding box center [536, 229] width 241 height 29
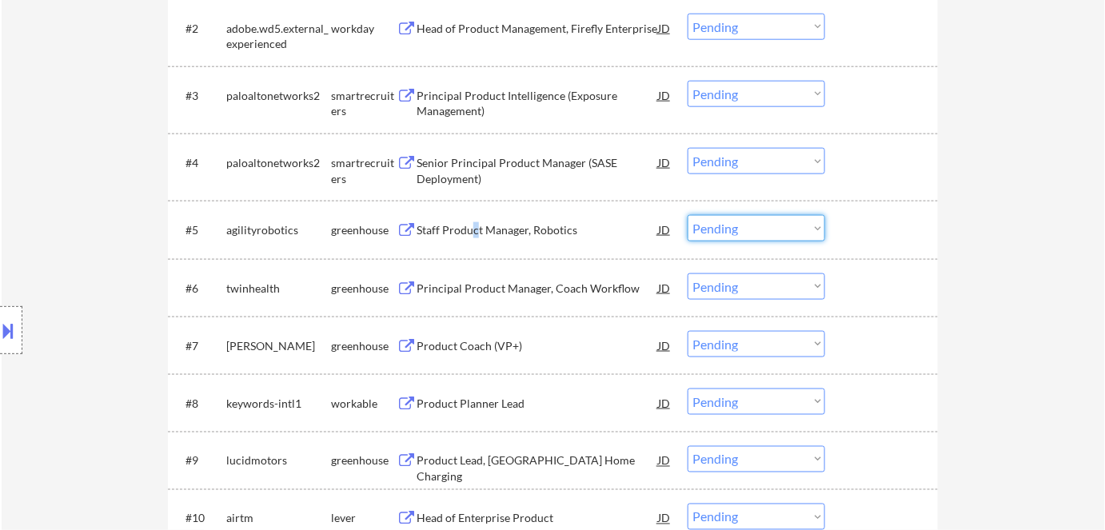
click at [716, 229] on select "Choose an option... Pending Applied Excluded (Questions) Excluded (Expired) Exc…" at bounding box center [755, 228] width 137 height 26
click at [687, 215] on select "Choose an option... Pending Applied Excluded (Questions) Excluded (Expired) Exc…" at bounding box center [755, 228] width 137 height 26
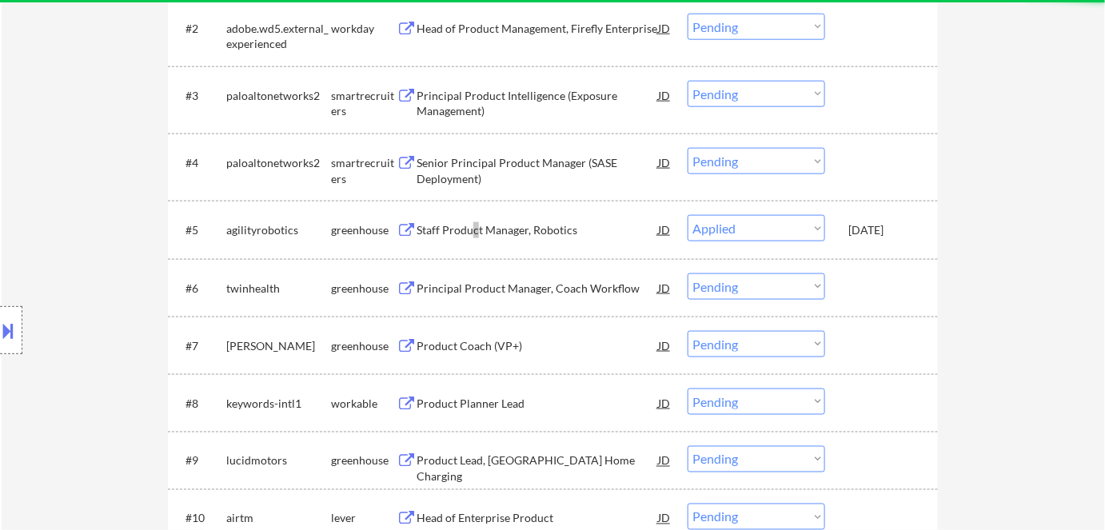
select select ""pending""
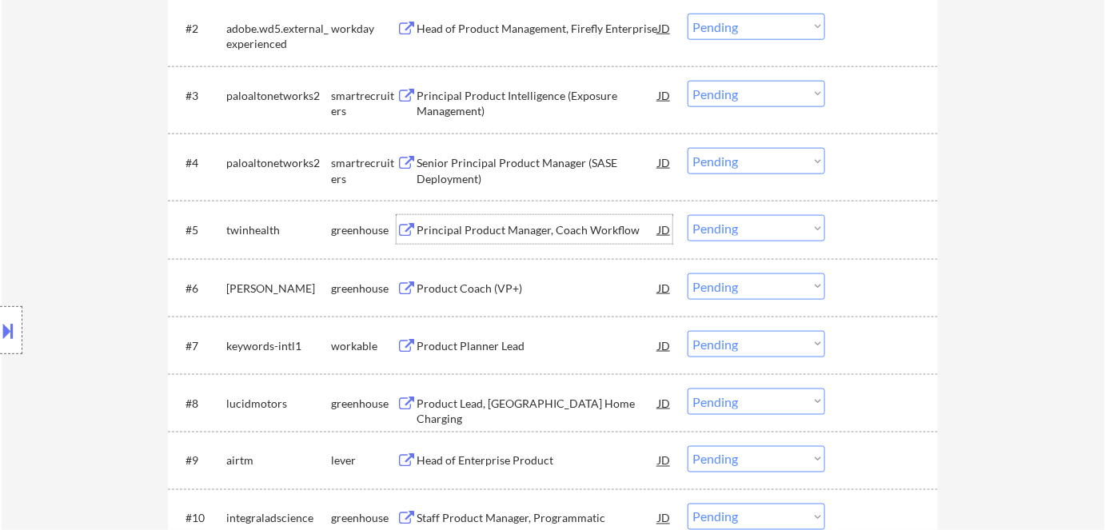
click at [471, 230] on div "Principal Product Manager, Coach Workflow" at bounding box center [536, 230] width 241 height 16
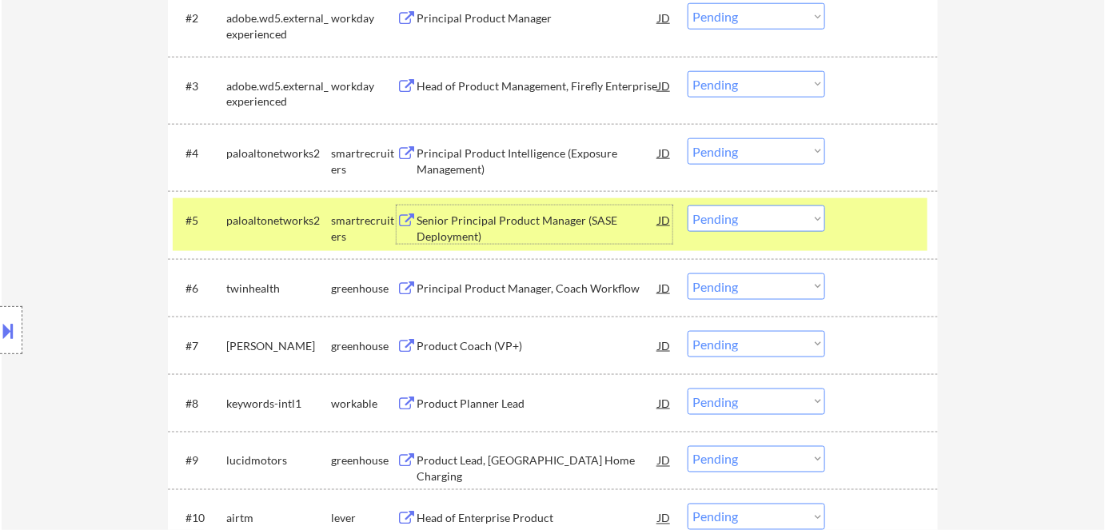
click at [288, 217] on div "paloaltonetworks2" at bounding box center [278, 221] width 105 height 16
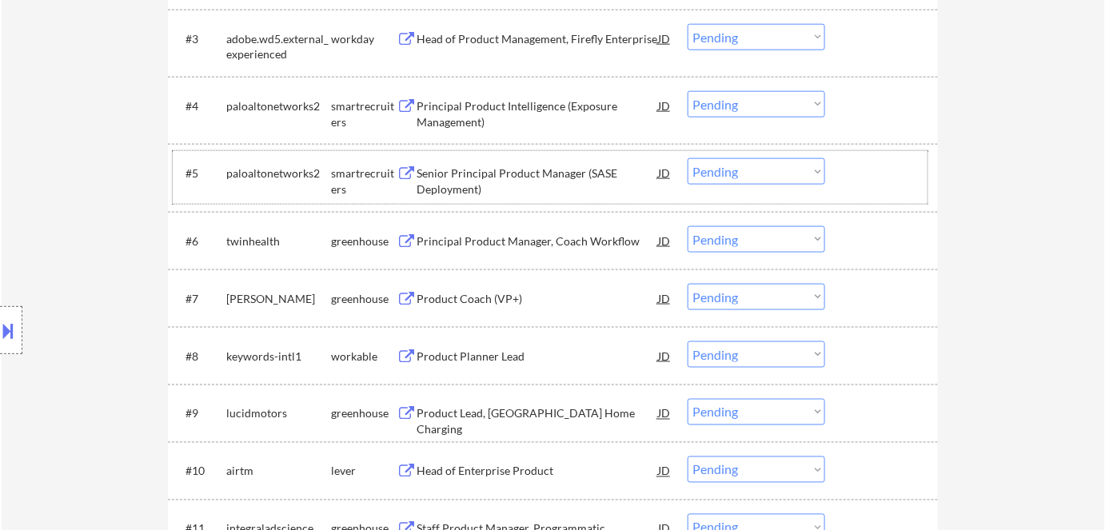
scroll to position [654, 0]
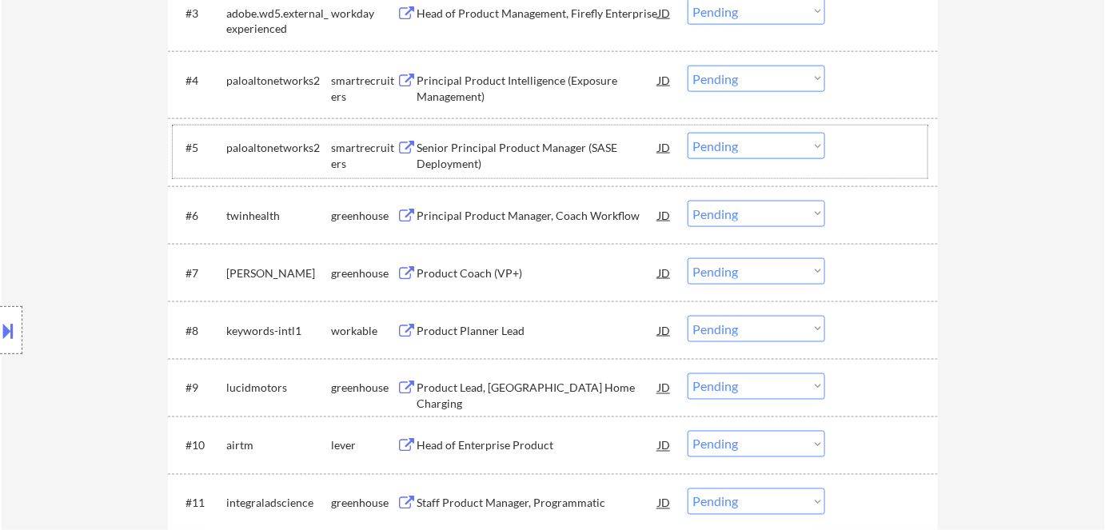
click at [468, 273] on div "Product Coach (VP+)" at bounding box center [536, 273] width 241 height 16
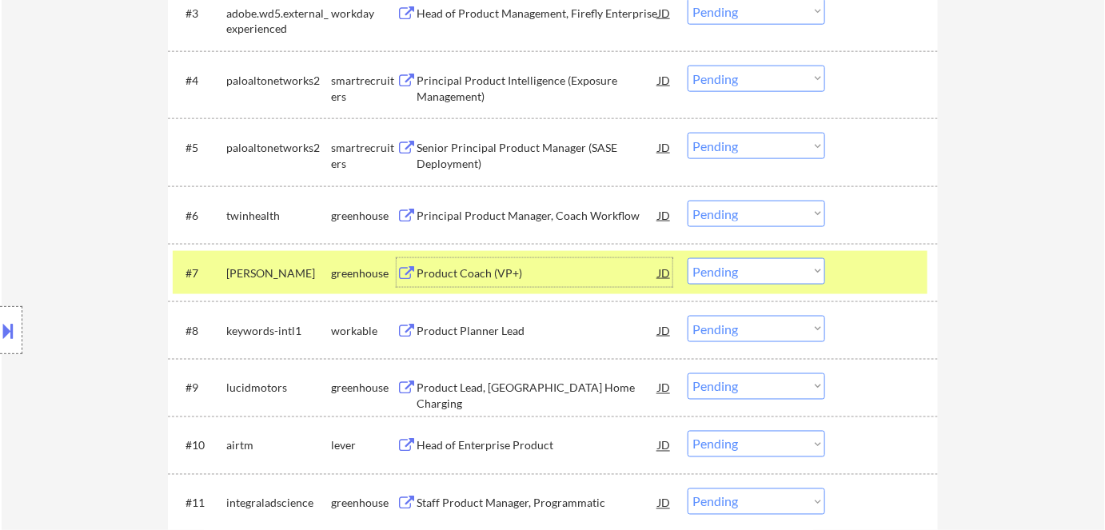
click at [743, 265] on select "Choose an option... Pending Applied Excluded (Questions) Excluded (Expired) Exc…" at bounding box center [755, 271] width 137 height 26
click at [687, 258] on select "Choose an option... Pending Applied Excluded (Questions) Excluded (Expired) Exc…" at bounding box center [755, 271] width 137 height 26
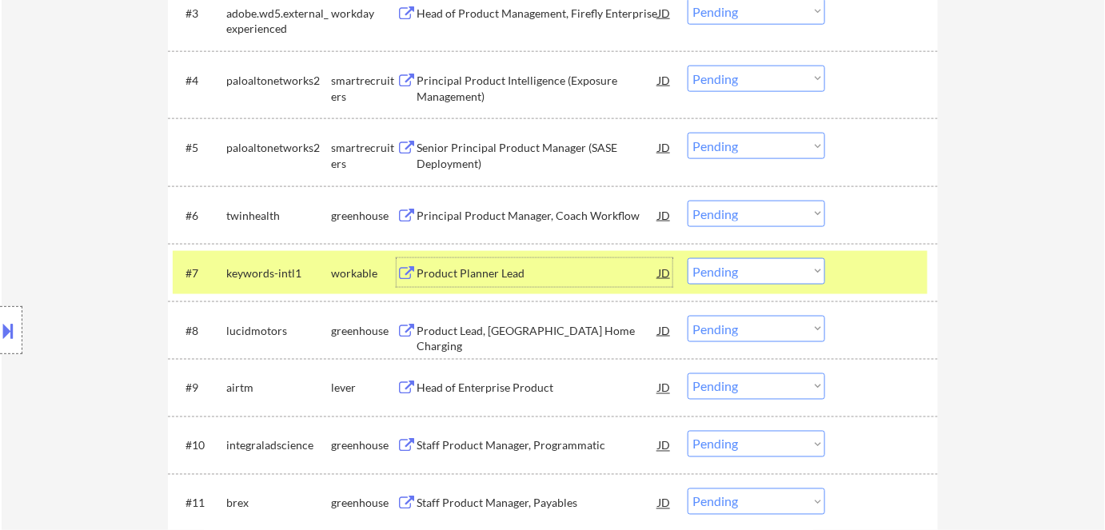
click at [478, 266] on div "Product Planner Lead" at bounding box center [536, 273] width 241 height 16
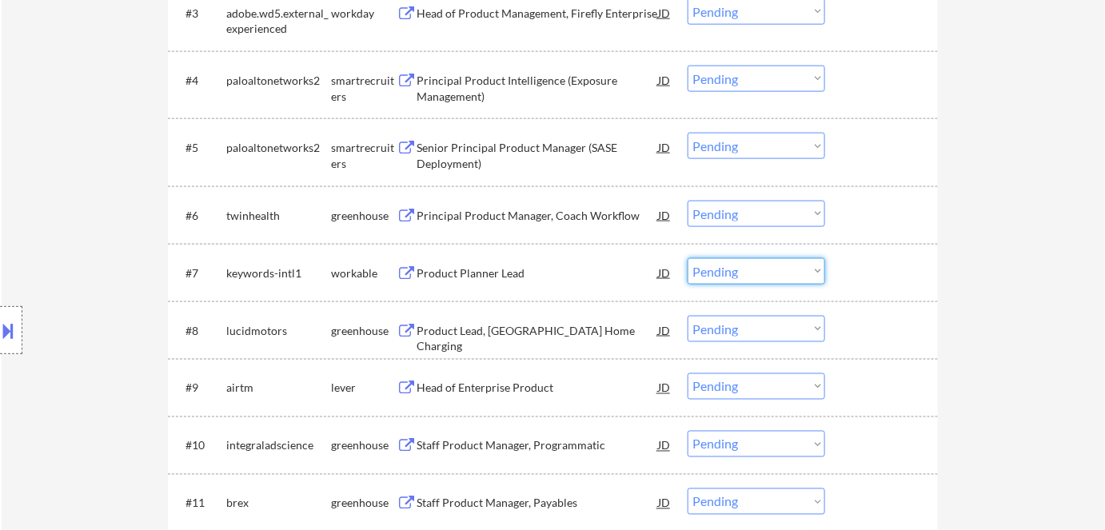
click at [725, 275] on select "Choose an option... Pending Applied Excluded (Questions) Excluded (Expired) Exc…" at bounding box center [755, 271] width 137 height 26
click at [687, 258] on select "Choose an option... Pending Applied Excluded (Questions) Excluded (Expired) Exc…" at bounding box center [755, 271] width 137 height 26
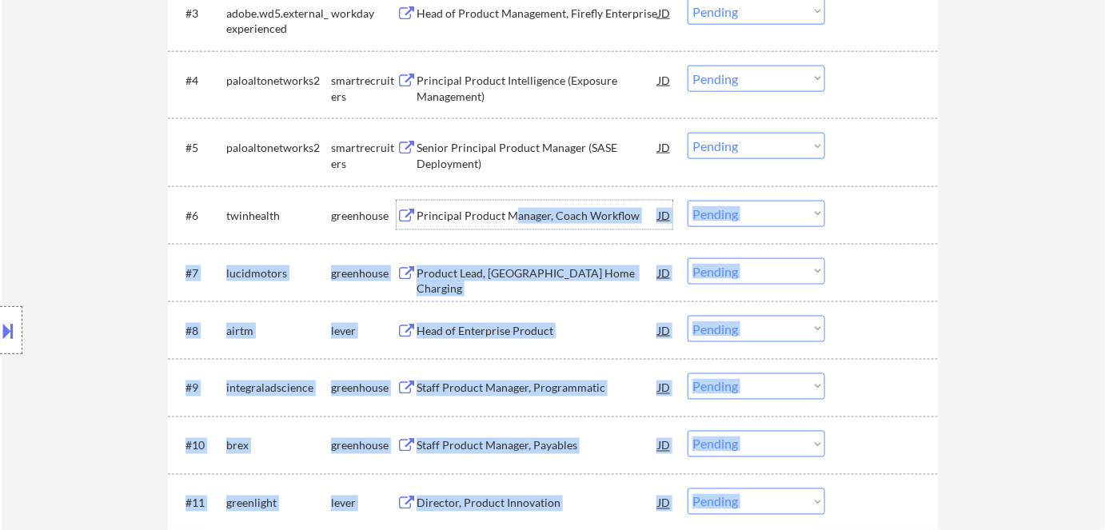
drag, startPoint x: 514, startPoint y: 215, endPoint x: 104, endPoint y: 217, distance: 410.1
click at [104, 216] on div "Location Inclusions:" at bounding box center [143, 330] width 286 height 464
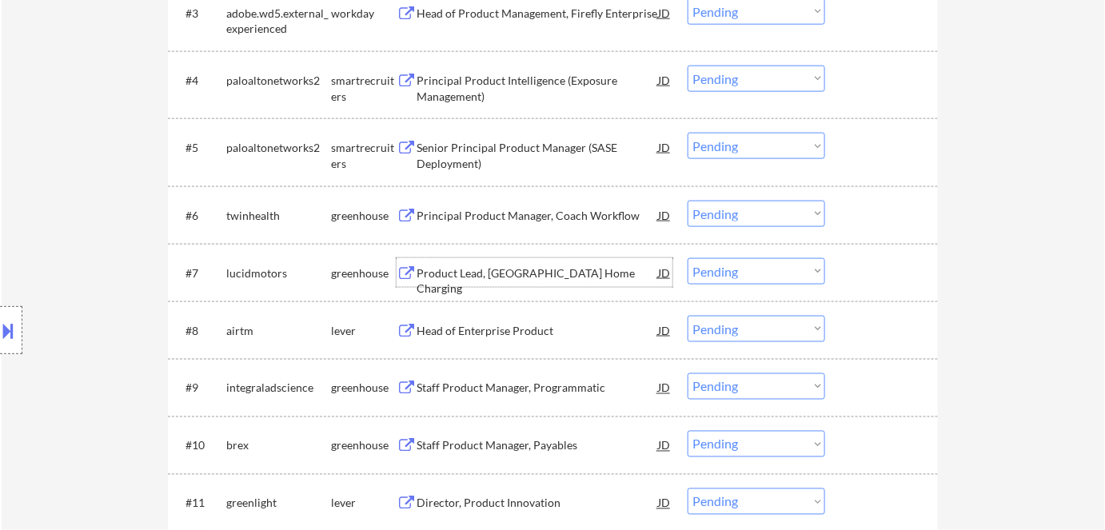
click at [466, 275] on div "Product Lead, North America Home Charging" at bounding box center [536, 280] width 241 height 31
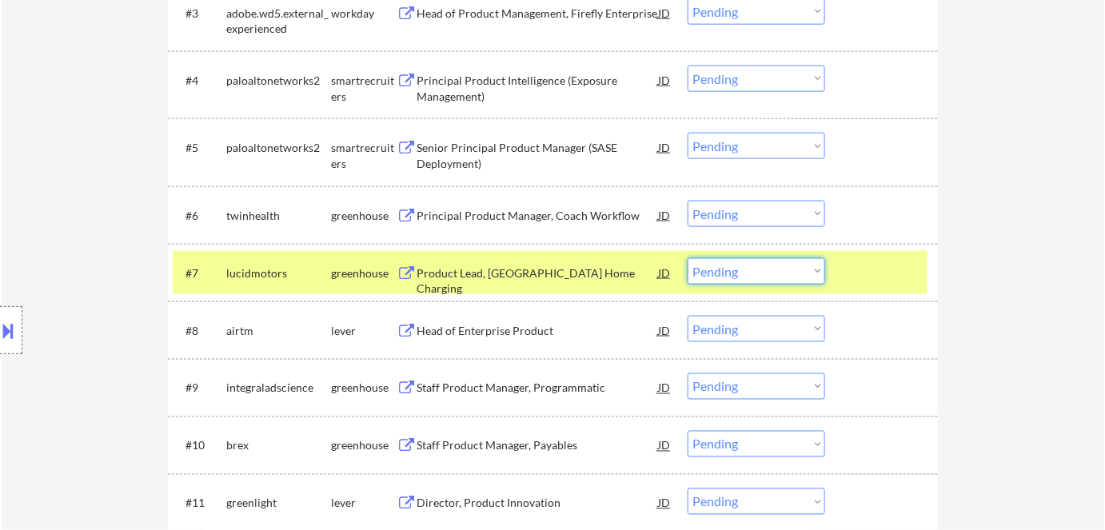
click at [746, 273] on select "Choose an option... Pending Applied Excluded (Questions) Excluded (Expired) Exc…" at bounding box center [755, 271] width 137 height 26
click at [687, 258] on select "Choose an option... Pending Applied Excluded (Questions) Excluded (Expired) Exc…" at bounding box center [755, 271] width 137 height 26
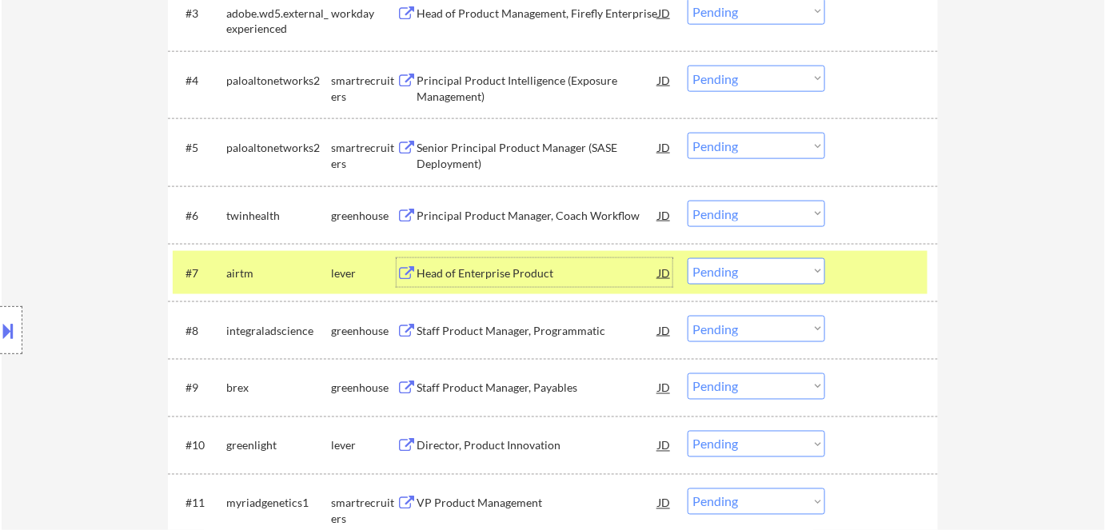
click at [462, 272] on div "Head of Enterprise Product" at bounding box center [536, 273] width 241 height 16
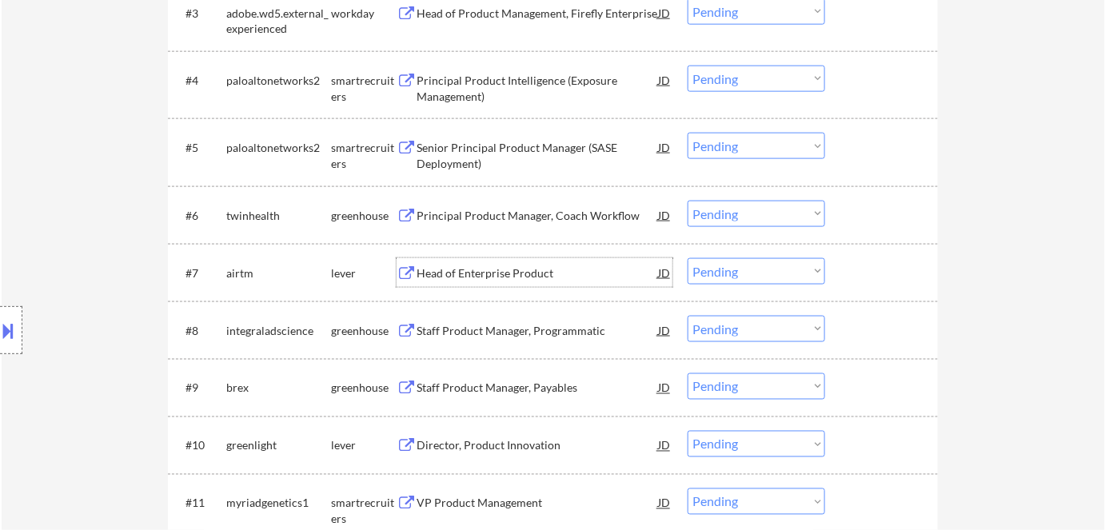
click at [719, 275] on select "Choose an option... Pending Applied Excluded (Questions) Excluded (Expired) Exc…" at bounding box center [755, 271] width 137 height 26
click at [687, 258] on select "Choose an option... Pending Applied Excluded (Questions) Excluded (Expired) Exc…" at bounding box center [755, 271] width 137 height 26
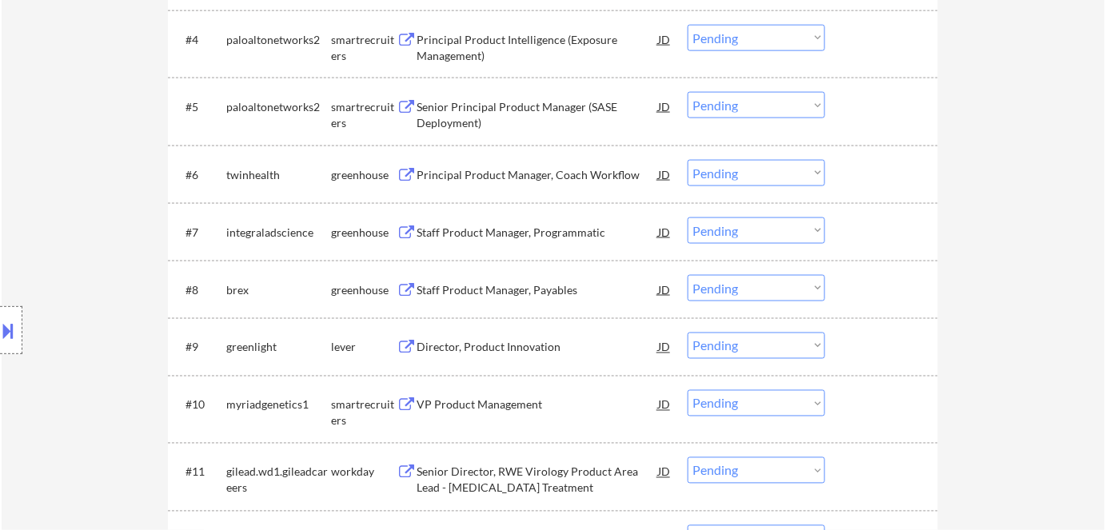
scroll to position [727, 0]
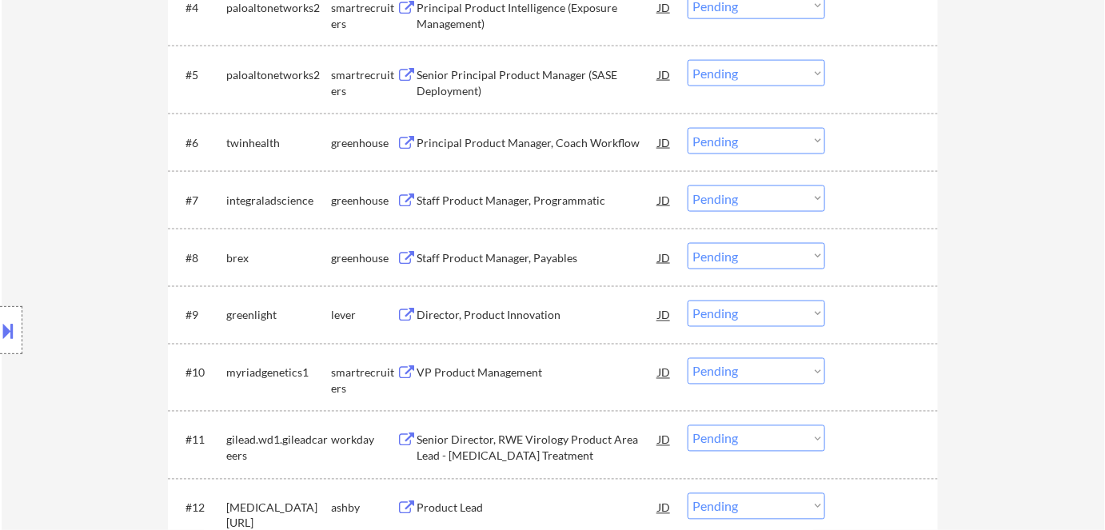
click at [496, 201] on div "Staff Product Manager, Programmatic" at bounding box center [536, 201] width 241 height 16
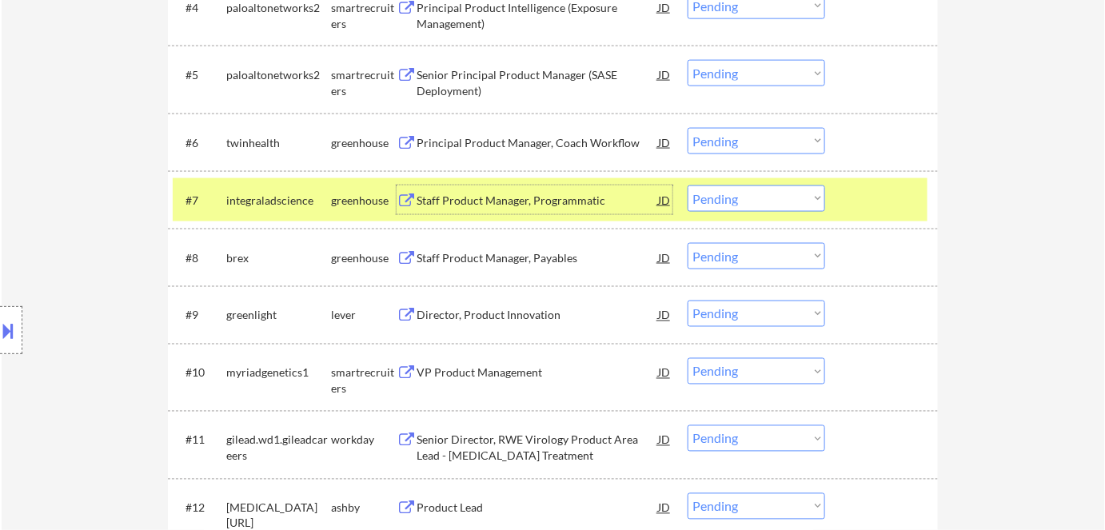
drag, startPoint x: 746, startPoint y: 199, endPoint x: 748, endPoint y: 209, distance: 10.7
click at [746, 199] on select "Choose an option... Pending Applied Excluded (Questions) Excluded (Expired) Exc…" at bounding box center [755, 198] width 137 height 26
click at [687, 185] on select "Choose an option... Pending Applied Excluded (Questions) Excluded (Expired) Exc…" at bounding box center [755, 198] width 137 height 26
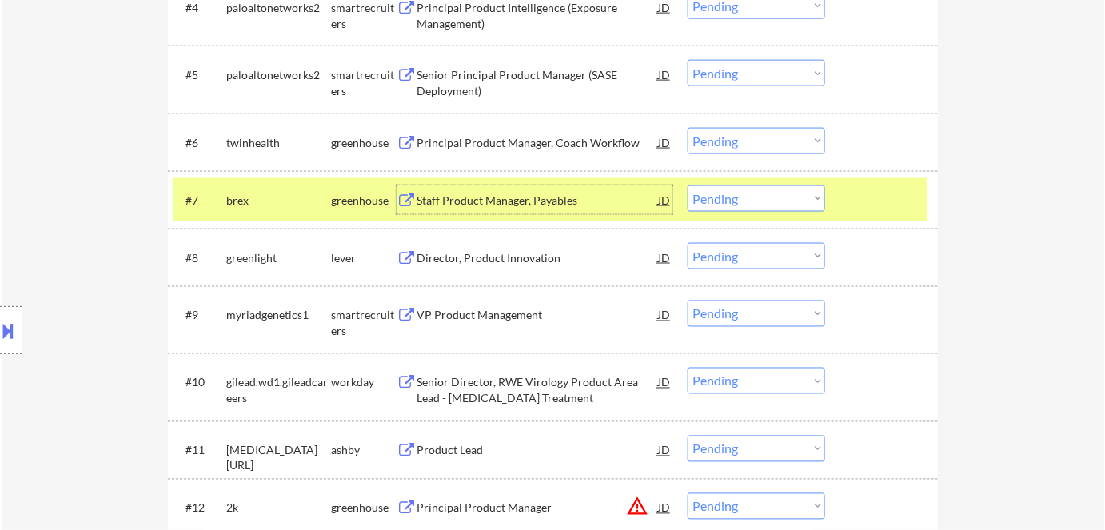
click at [541, 198] on div "Staff Product Manager, Payables" at bounding box center [536, 201] width 241 height 16
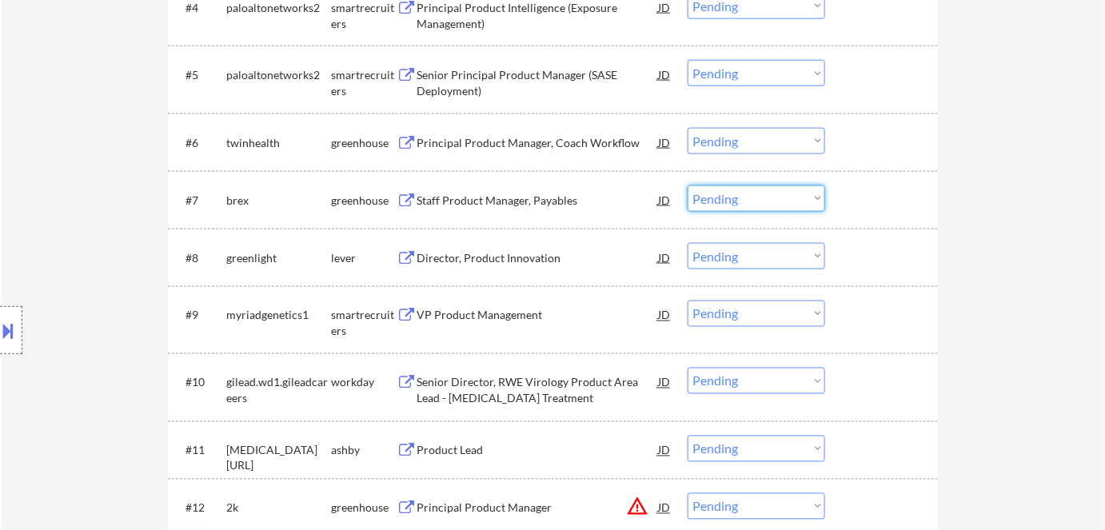
click at [716, 194] on select "Choose an option... Pending Applied Excluded (Questions) Excluded (Expired) Exc…" at bounding box center [755, 198] width 137 height 26
click at [687, 185] on select "Choose an option... Pending Applied Excluded (Questions) Excluded (Expired) Exc…" at bounding box center [755, 198] width 137 height 26
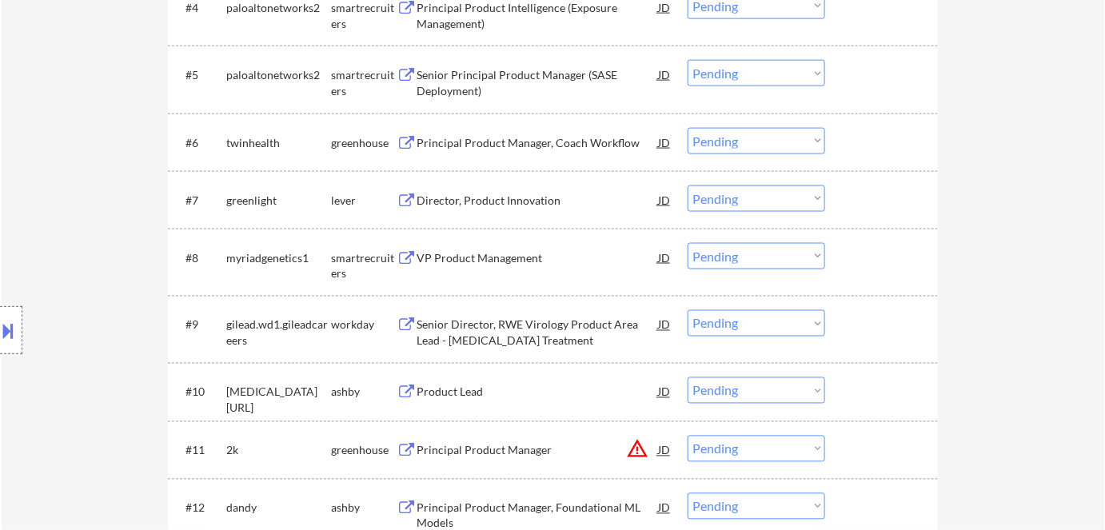
click at [466, 201] on div "Director, Product Innovation" at bounding box center [536, 201] width 241 height 16
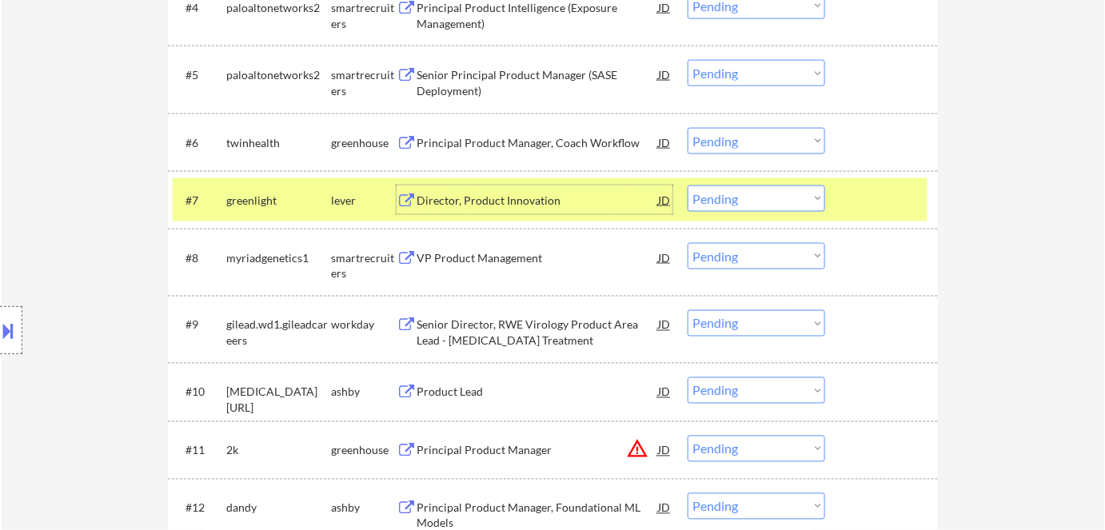
click at [783, 199] on select "Choose an option... Pending Applied Excluded (Questions) Excluded (Expired) Exc…" at bounding box center [755, 198] width 137 height 26
click at [777, 196] on select "Choose an option... Pending Applied Excluded (Questions) Excluded (Expired) Exc…" at bounding box center [755, 198] width 137 height 26
click at [687, 185] on select "Choose an option... Pending Applied Excluded (Questions) Excluded (Expired) Exc…" at bounding box center [755, 198] width 137 height 26
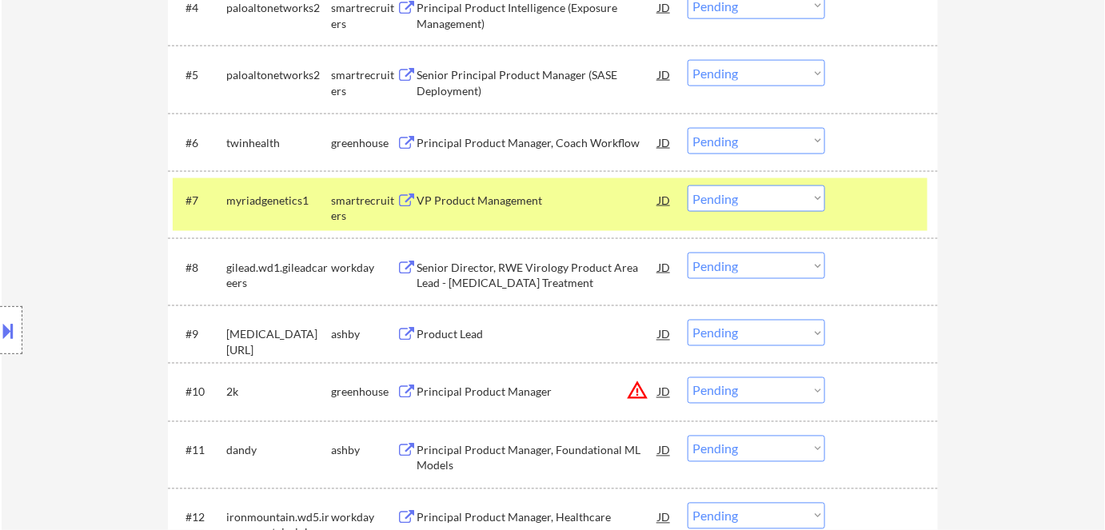
click at [246, 203] on div "Location Inclusions:" at bounding box center [143, 330] width 286 height 464
click at [258, 203] on div "Location Inclusions:" at bounding box center [143, 330] width 286 height 464
click at [283, 201] on div "Location Inclusions:" at bounding box center [143, 330] width 286 height 464
click at [500, 201] on div "VP Product Management" at bounding box center [536, 201] width 241 height 16
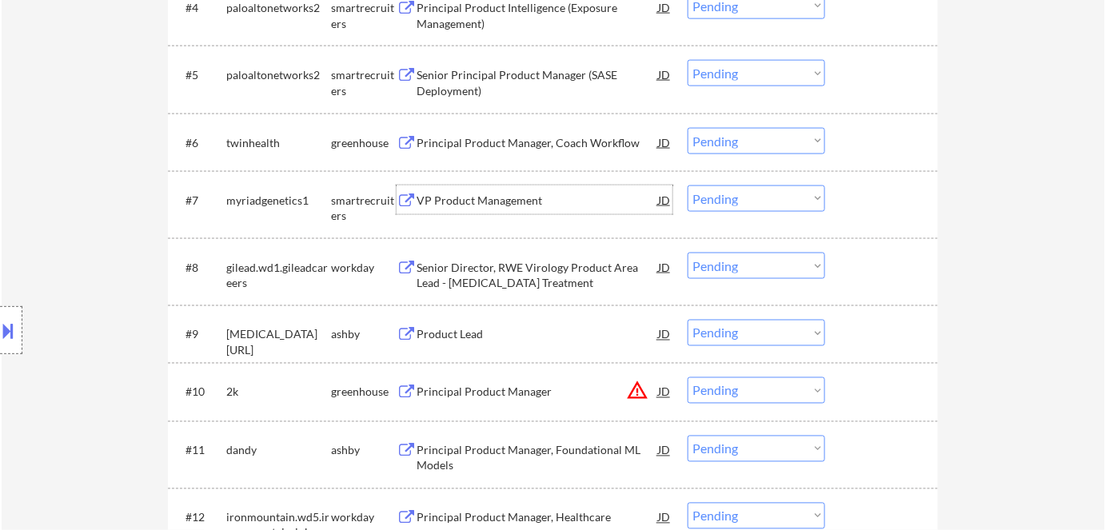
drag, startPoint x: 761, startPoint y: 196, endPoint x: 767, endPoint y: 209, distance: 15.0
click at [761, 196] on select "Choose an option... Pending Applied Excluded (Questions) Excluded (Expired) Exc…" at bounding box center [755, 198] width 137 height 26
click at [687, 185] on select "Choose an option... Pending Applied Excluded (Questions) Excluded (Expired) Exc…" at bounding box center [755, 198] width 137 height 26
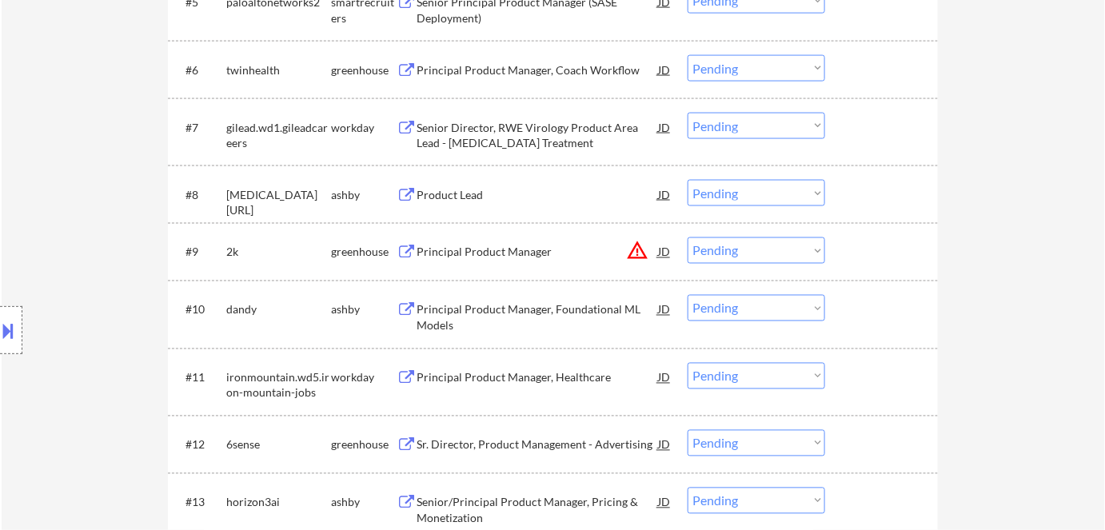
scroll to position [508, 0]
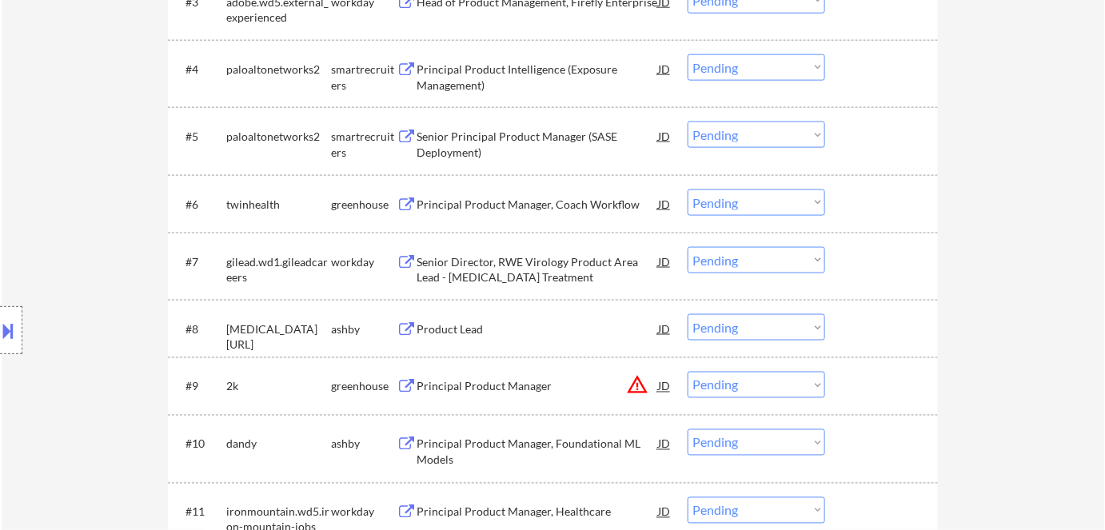
scroll to position [727, 0]
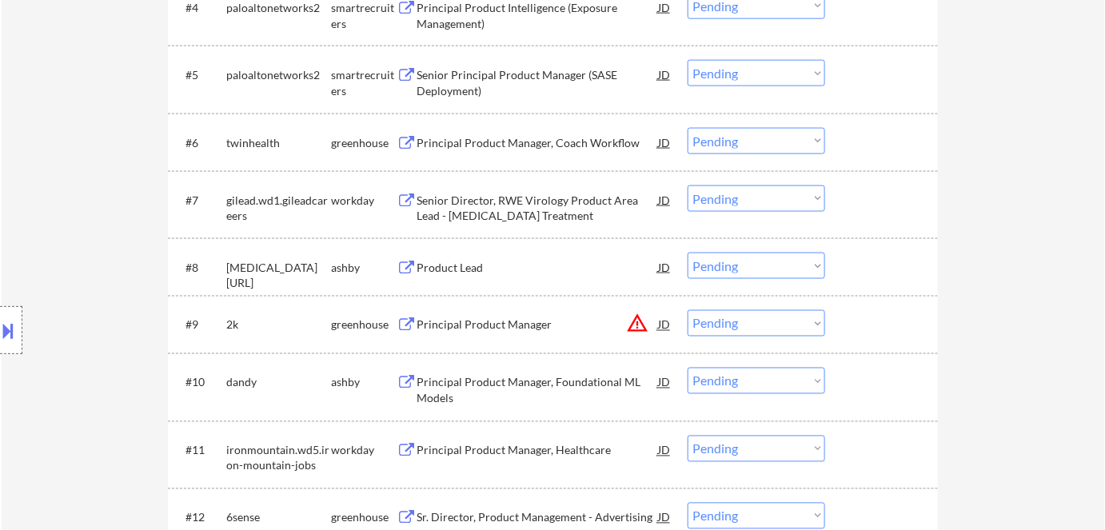
click at [473, 205] on div "Senior Director, RWE Virology Product Area Lead - HIV Treatment" at bounding box center [536, 208] width 241 height 31
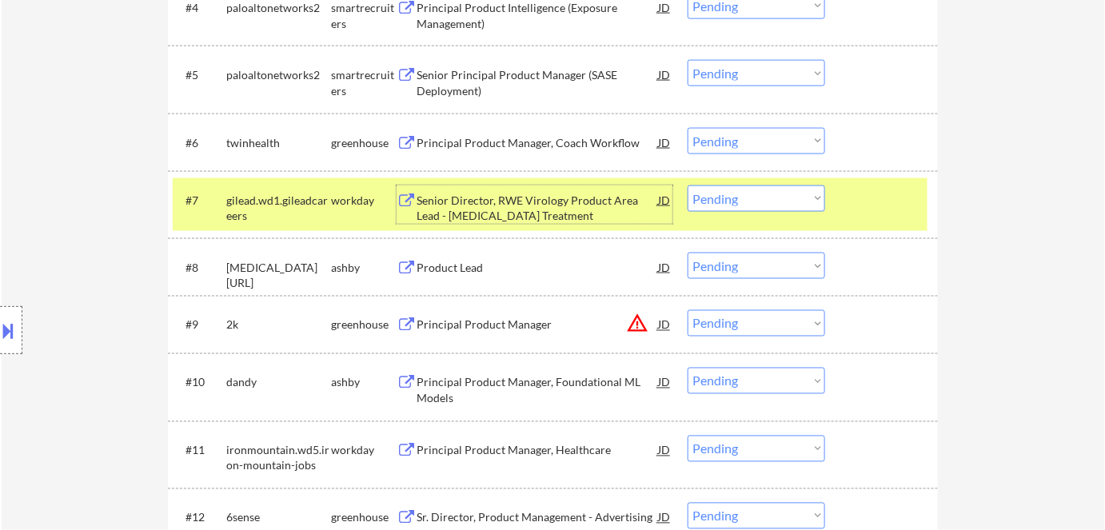
click at [746, 202] on select "Choose an option... Pending Applied Excluded (Questions) Excluded (Expired) Exc…" at bounding box center [755, 198] width 137 height 26
click at [687, 185] on select "Choose an option... Pending Applied Excluded (Questions) Excluded (Expired) Exc…" at bounding box center [755, 198] width 137 height 26
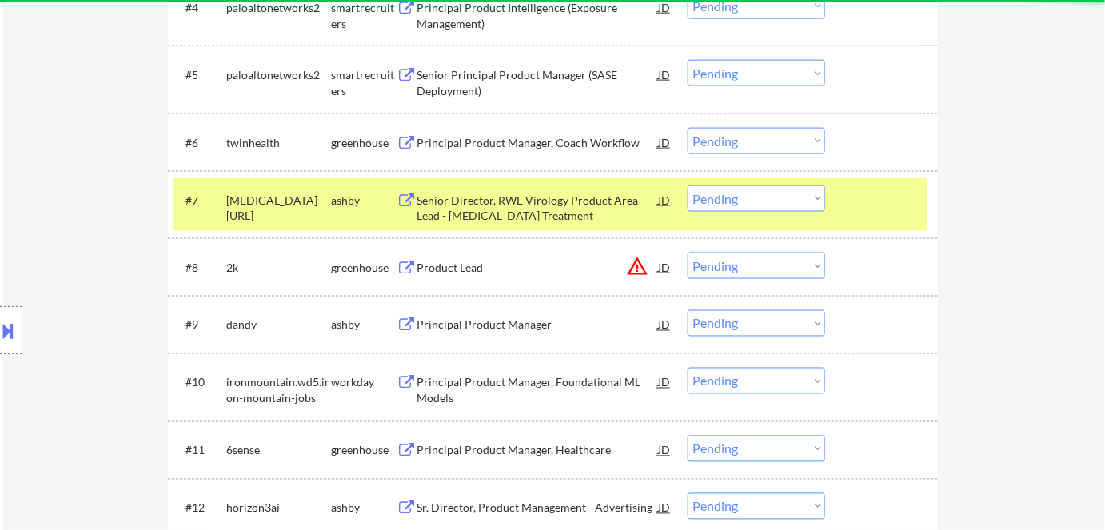
click at [454, 209] on div "Senior Director, RWE Virology Product Area Lead - HIV Treatment" at bounding box center [536, 208] width 241 height 31
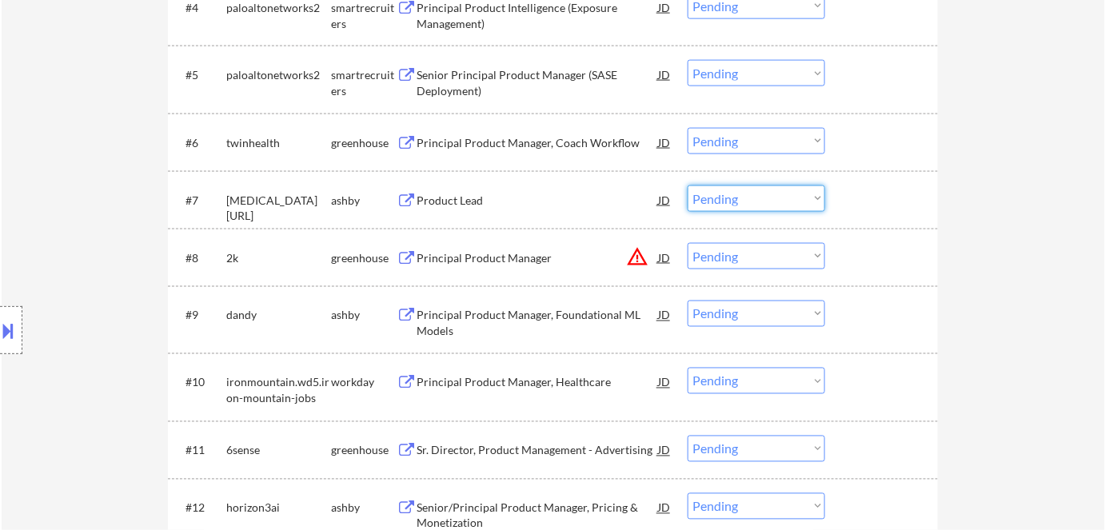
click at [718, 193] on select "Choose an option... Pending Applied Excluded (Questions) Excluded (Expired) Exc…" at bounding box center [755, 198] width 137 height 26
click at [687, 185] on select "Choose an option... Pending Applied Excluded (Questions) Excluded (Expired) Exc…" at bounding box center [755, 198] width 137 height 26
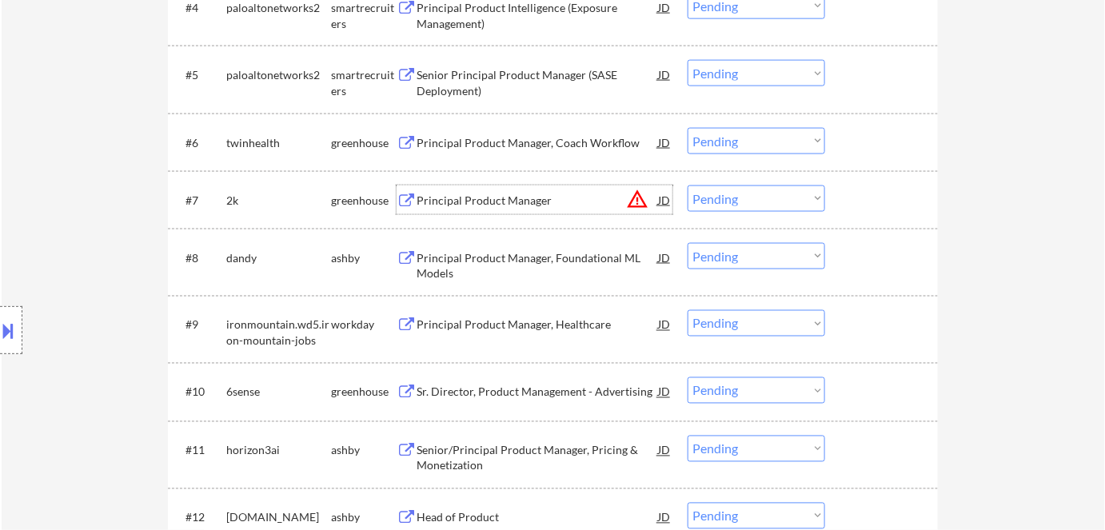
click at [436, 193] on div "Principal Product Manager" at bounding box center [536, 201] width 241 height 16
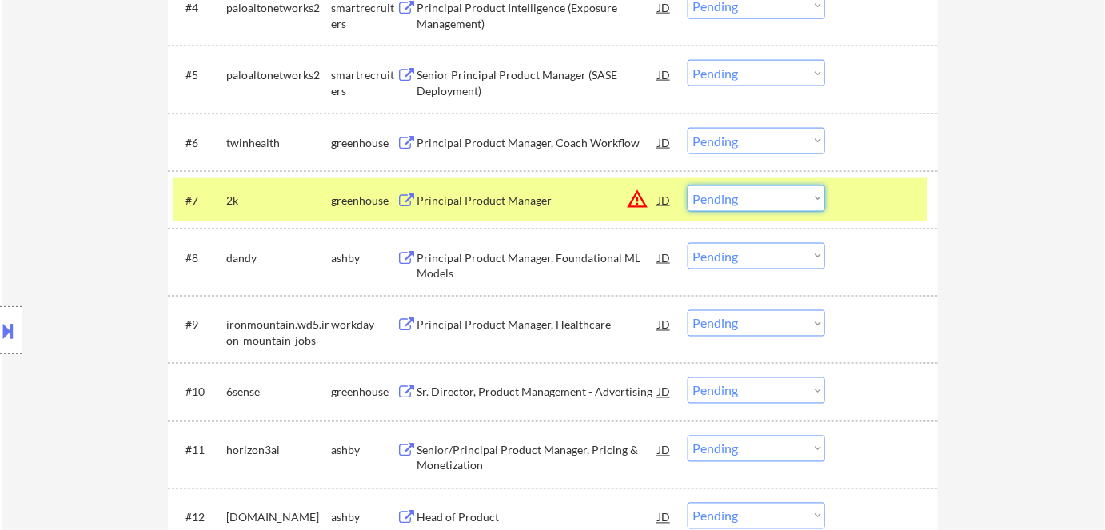
click at [765, 193] on select "Choose an option... Pending Applied Excluded (Questions) Excluded (Expired) Exc…" at bounding box center [755, 198] width 137 height 26
click at [687, 185] on select "Choose an option... Pending Applied Excluded (Questions) Excluded (Expired) Exc…" at bounding box center [755, 198] width 137 height 26
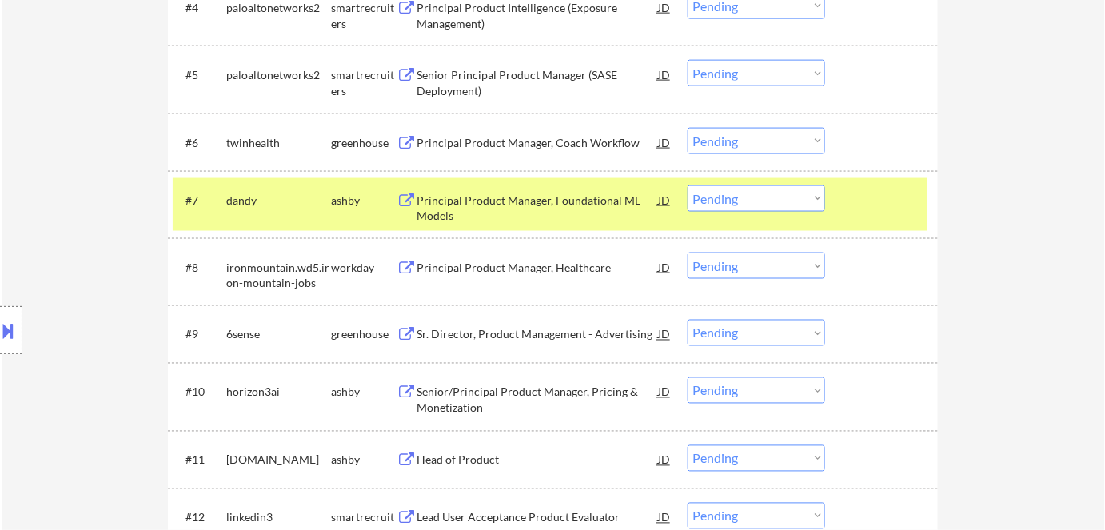
click at [424, 209] on div "Principal Product Manager, Foundational ML Models" at bounding box center [536, 208] width 241 height 31
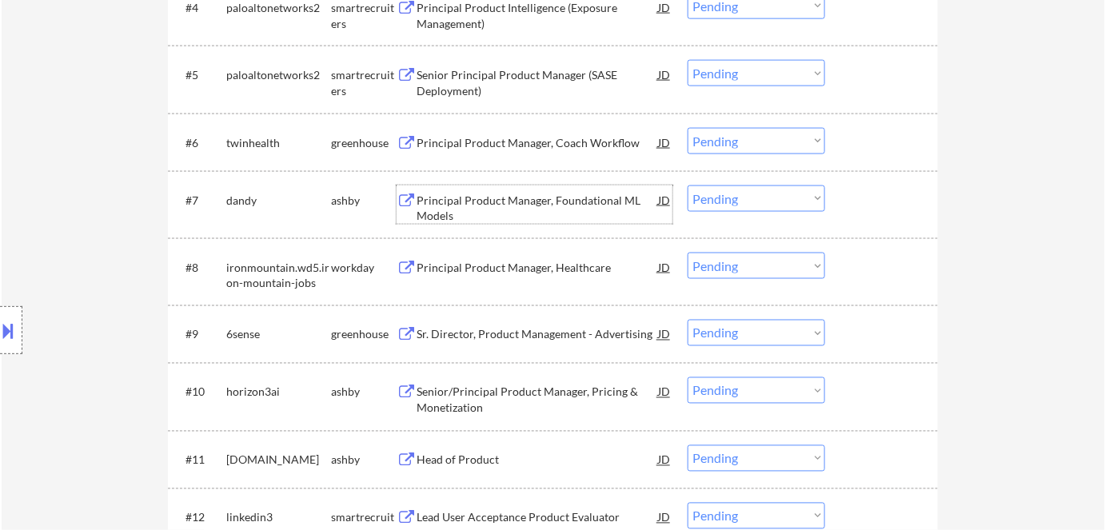
drag, startPoint x: 725, startPoint y: 196, endPoint x: 724, endPoint y: 209, distance: 13.6
click at [725, 197] on select "Choose an option... Pending Applied Excluded (Questions) Excluded (Expired) Exc…" at bounding box center [755, 198] width 137 height 26
click at [687, 185] on select "Choose an option... Pending Applied Excluded (Questions) Excluded (Expired) Exc…" at bounding box center [755, 198] width 137 height 26
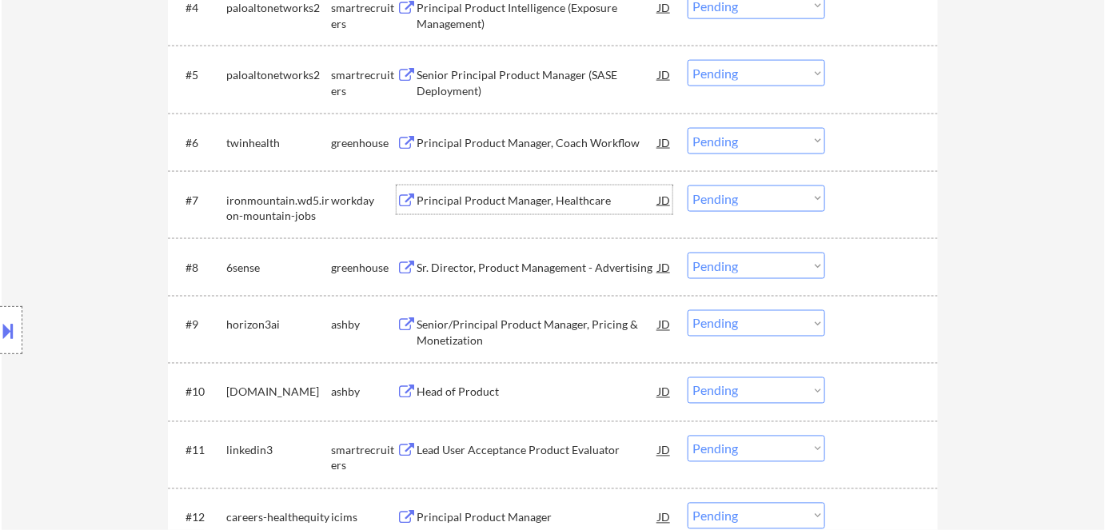
click at [492, 198] on div "Principal Product Manager, Healthcare" at bounding box center [536, 201] width 241 height 16
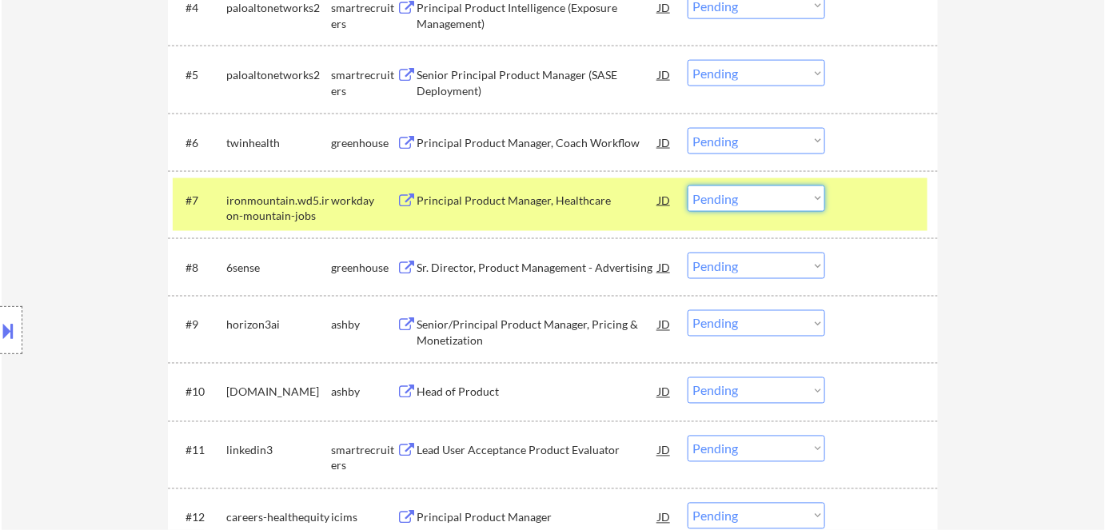
click at [742, 196] on select "Choose an option... Pending Applied Excluded (Questions) Excluded (Expired) Exc…" at bounding box center [755, 198] width 137 height 26
click at [687, 185] on select "Choose an option... Pending Applied Excluded (Questions) Excluded (Expired) Exc…" at bounding box center [755, 198] width 137 height 26
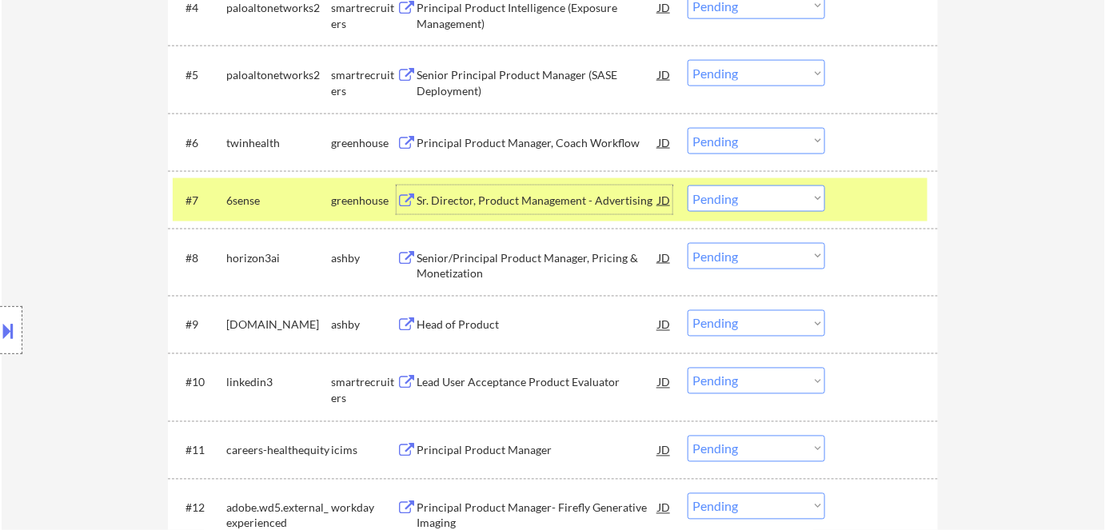
click at [473, 194] on div "Sr. Director, Product Management - Advertising" at bounding box center [536, 201] width 241 height 16
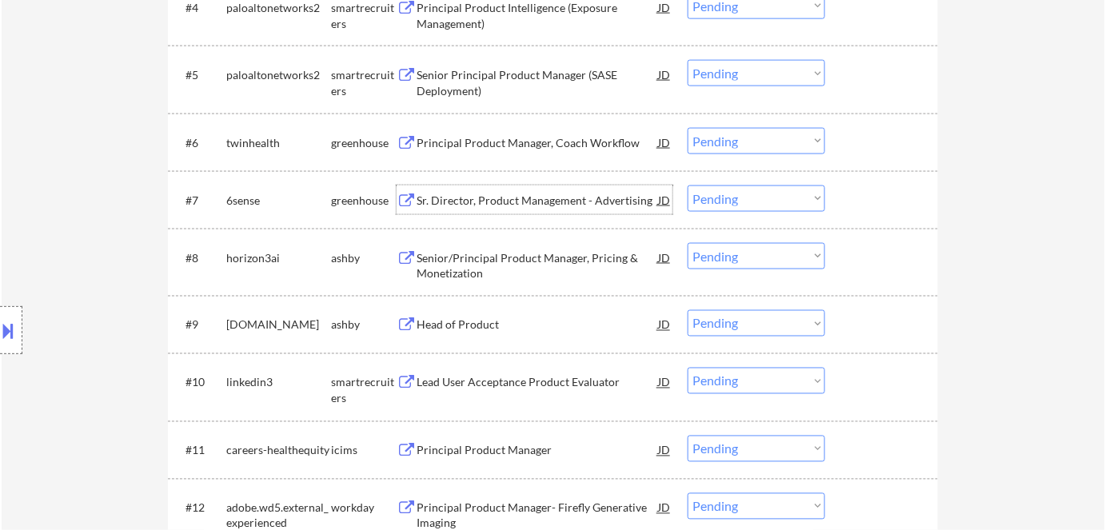
click at [766, 192] on select "Choose an option... Pending Applied Excluded (Questions) Excluded (Expired) Exc…" at bounding box center [755, 198] width 137 height 26
click at [687, 185] on select "Choose an option... Pending Applied Excluded (Questions) Excluded (Expired) Exc…" at bounding box center [755, 198] width 137 height 26
select select ""pending""
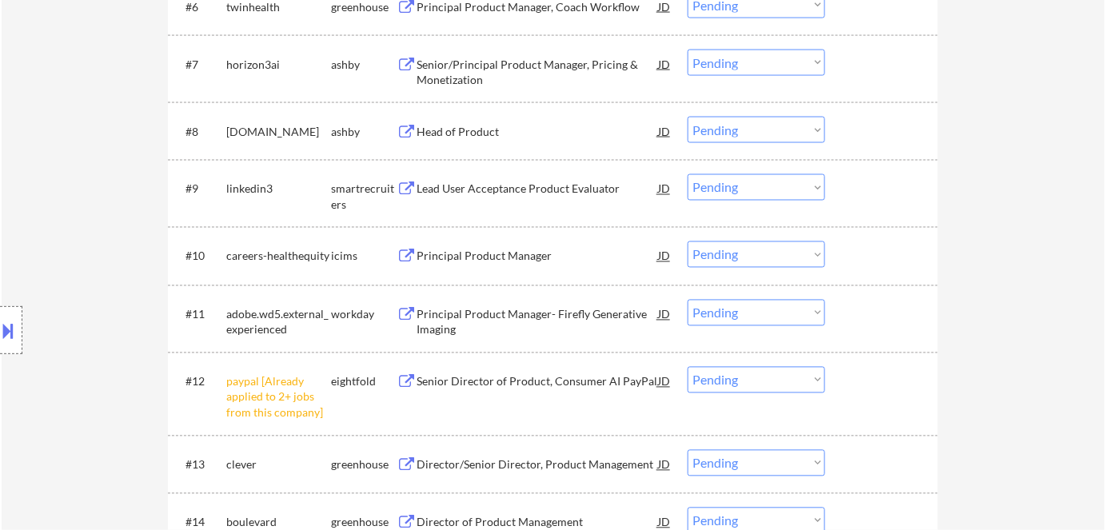
scroll to position [871, 0]
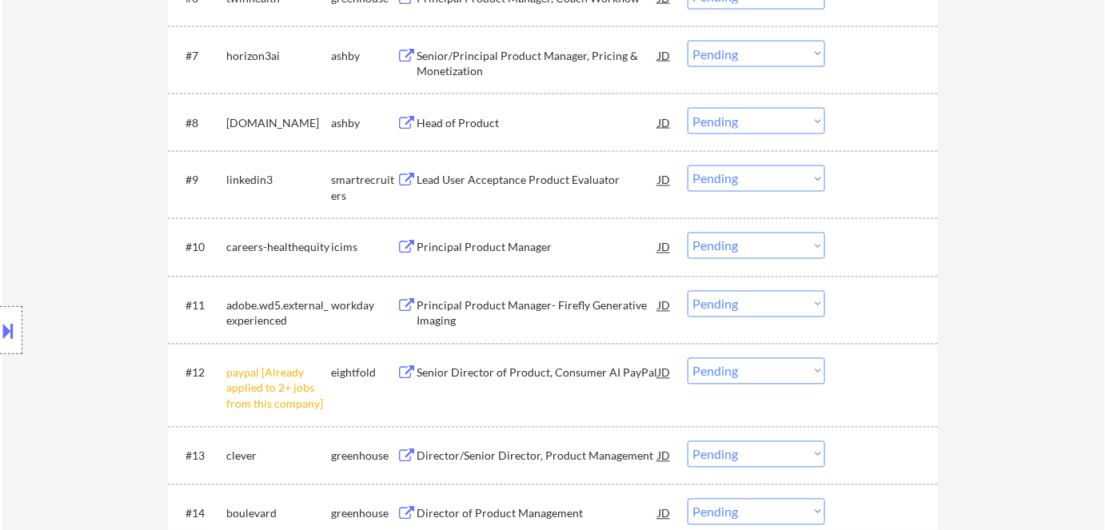
click at [757, 373] on select "Choose an option... Pending Applied Excluded (Questions) Excluded (Expired) Exc…" at bounding box center [755, 371] width 137 height 26
click at [687, 358] on select "Choose an option... Pending Applied Excluded (Questions) Excluded (Expired) Exc…" at bounding box center [755, 371] width 137 height 26
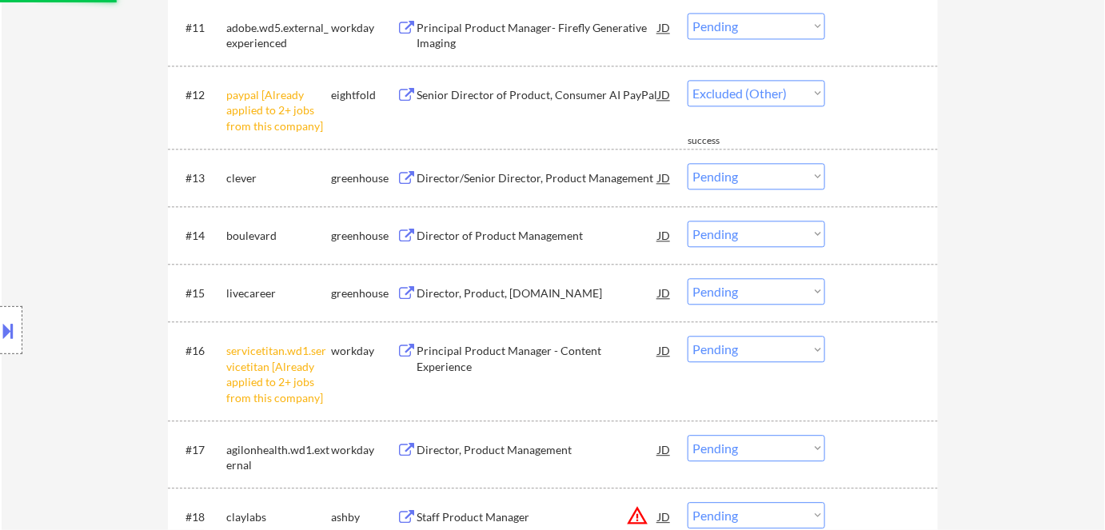
scroll to position [1235, 0]
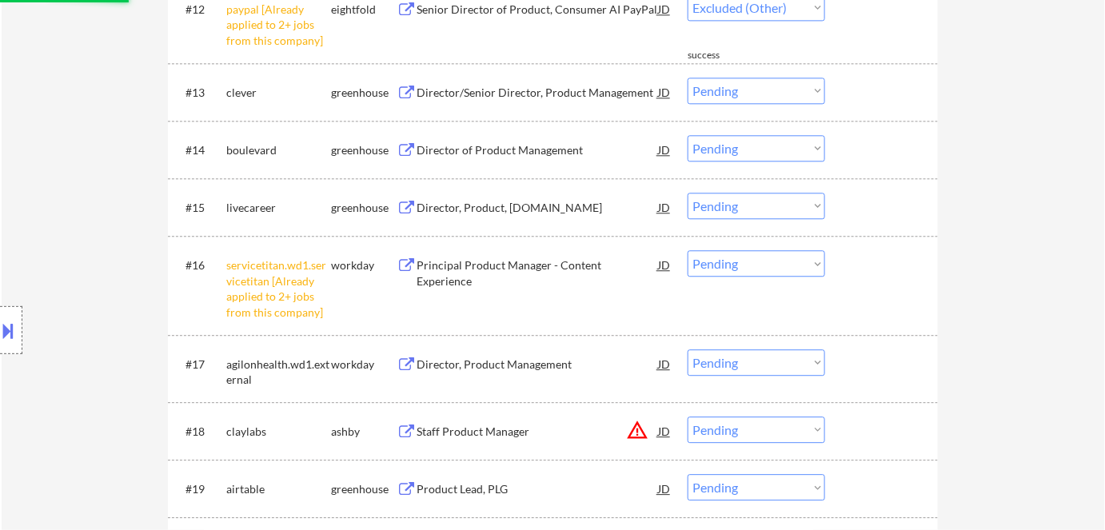
select select ""pending""
click at [778, 262] on select "Choose an option... Pending Applied Excluded (Questions) Excluded (Expired) Exc…" at bounding box center [755, 263] width 137 height 26
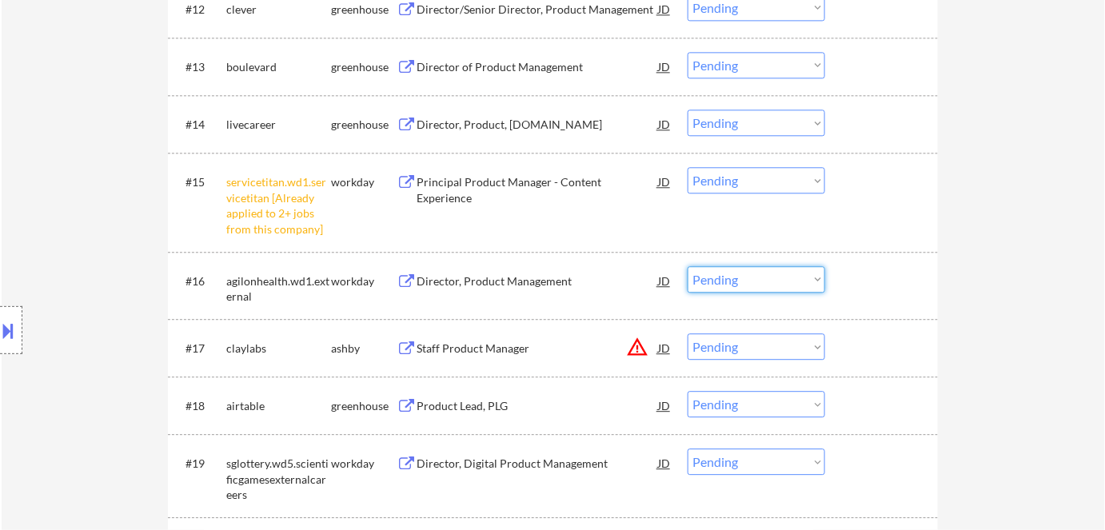
click at [747, 183] on select "Choose an option... Pending Applied Excluded (Questions) Excluded (Expired) Exc…" at bounding box center [755, 180] width 137 height 26
click at [756, 175] on select "Choose an option... Pending Applied Excluded (Questions) Excluded (Expired) Exc…" at bounding box center [755, 180] width 137 height 26
drag, startPoint x: 749, startPoint y: 183, endPoint x: 746, endPoint y: 192, distance: 9.4
click at [749, 183] on select "Choose an option... Pending Applied Excluded (Questions) Excluded (Expired) Exc…" at bounding box center [755, 180] width 137 height 26
click at [687, 167] on select "Choose an option... Pending Applied Excluded (Questions) Excluded (Expired) Exc…" at bounding box center [755, 180] width 137 height 26
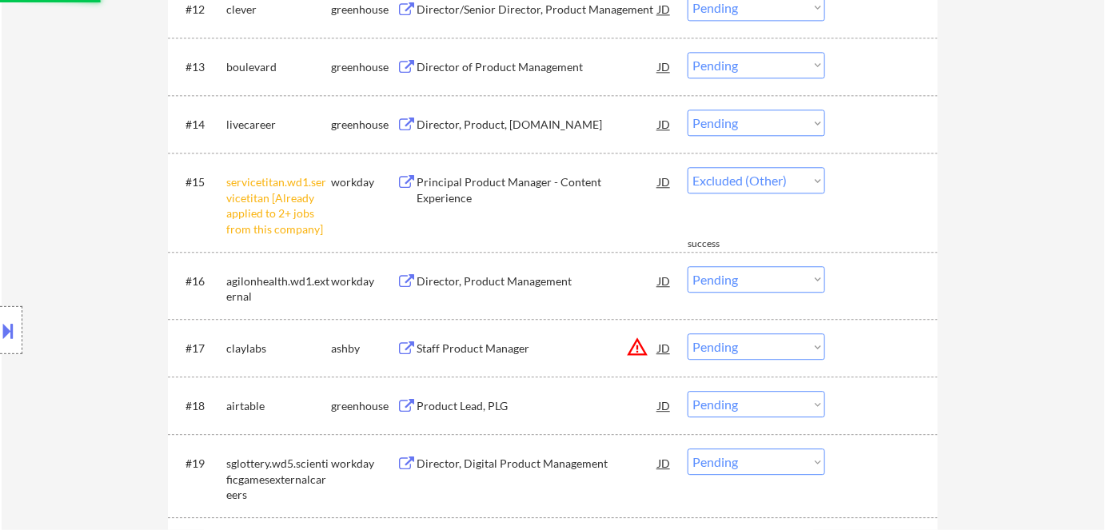
select select ""pending""
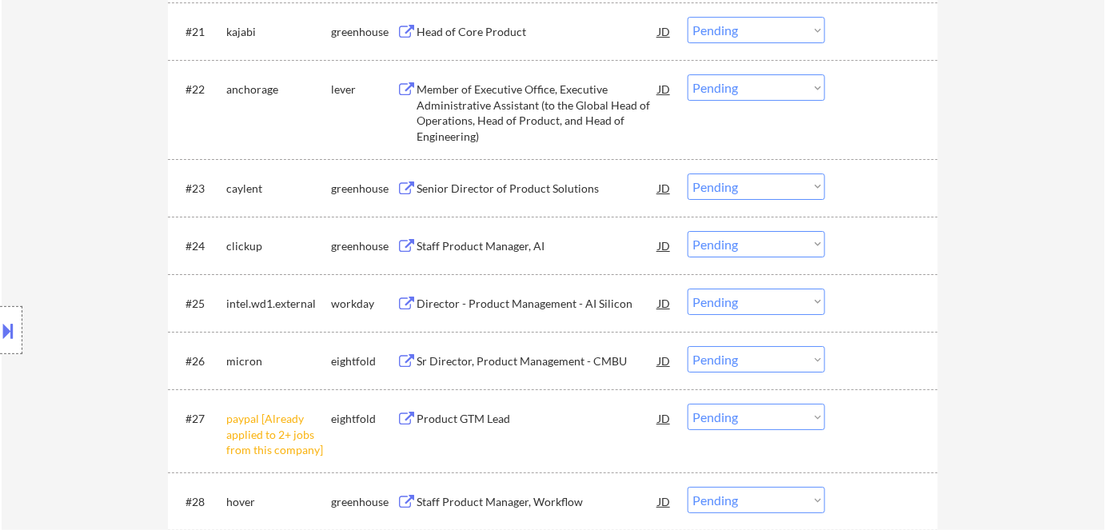
scroll to position [1962, 0]
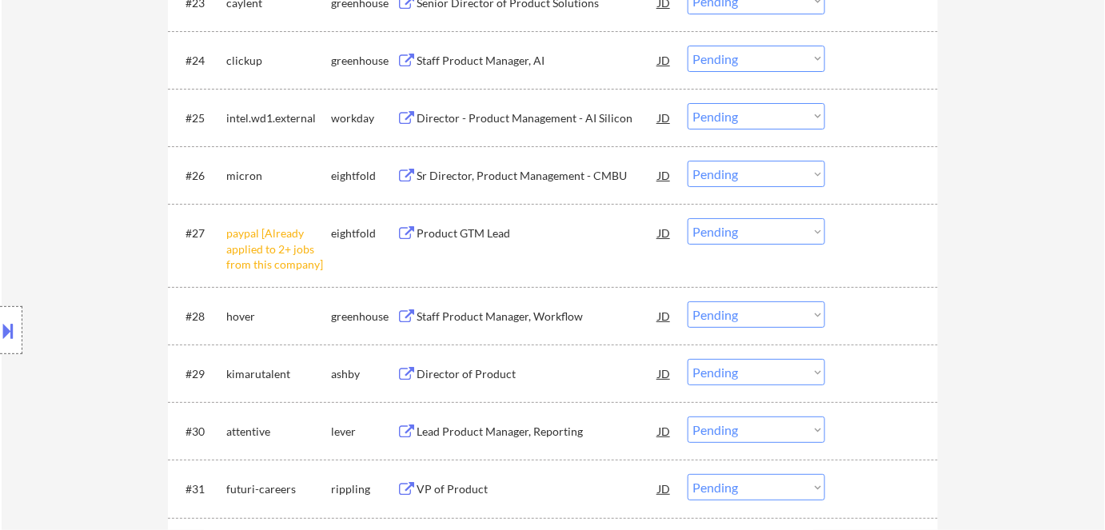
click at [719, 230] on select "Choose an option... Pending Applied Excluded (Questions) Excluded (Expired) Exc…" at bounding box center [755, 231] width 137 height 26
click at [687, 218] on select "Choose an option... Pending Applied Excluded (Questions) Excluded (Expired) Exc…" at bounding box center [755, 231] width 137 height 26
select select ""pending""
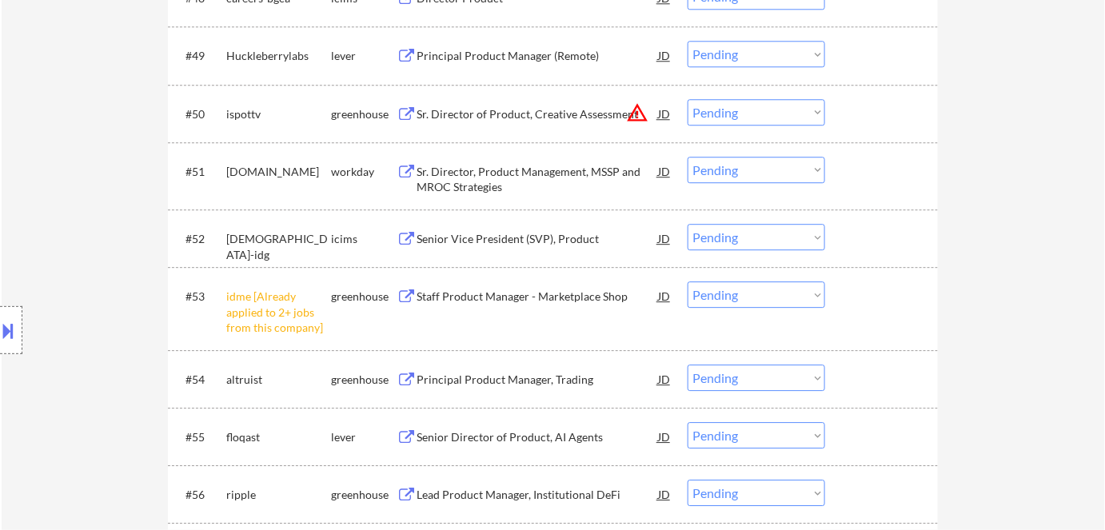
scroll to position [3560, 0]
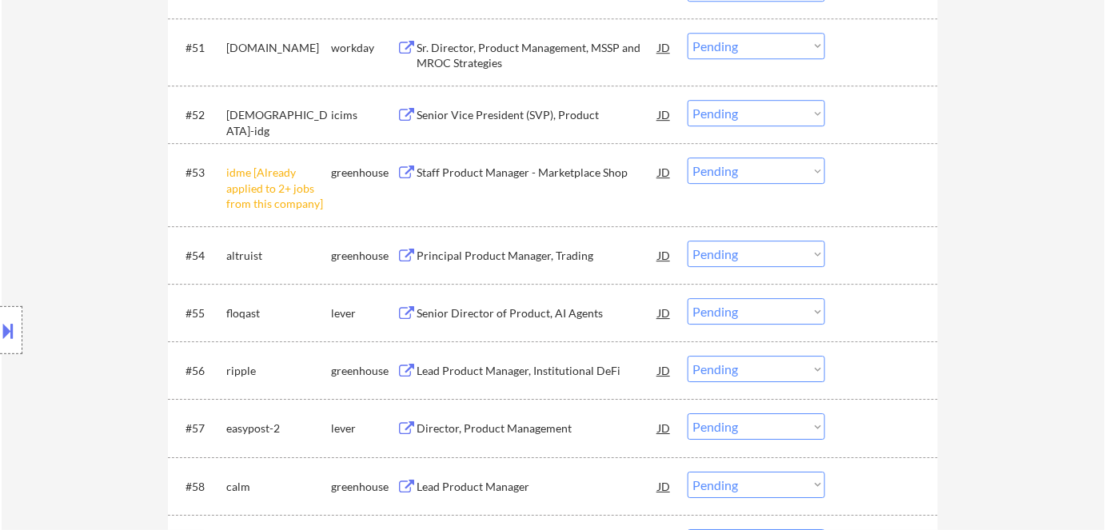
click at [769, 173] on select "Choose an option... Pending Applied Excluded (Questions) Excluded (Expired) Exc…" at bounding box center [755, 170] width 137 height 26
click at [687, 157] on select "Choose an option... Pending Applied Excluded (Questions) Excluded (Expired) Exc…" at bounding box center [755, 170] width 137 height 26
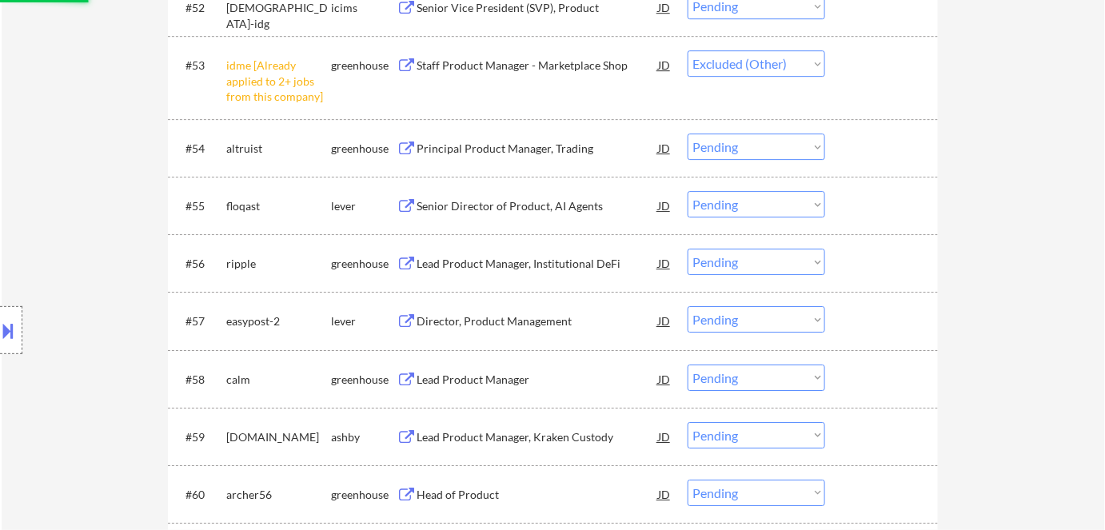
scroll to position [3779, 0]
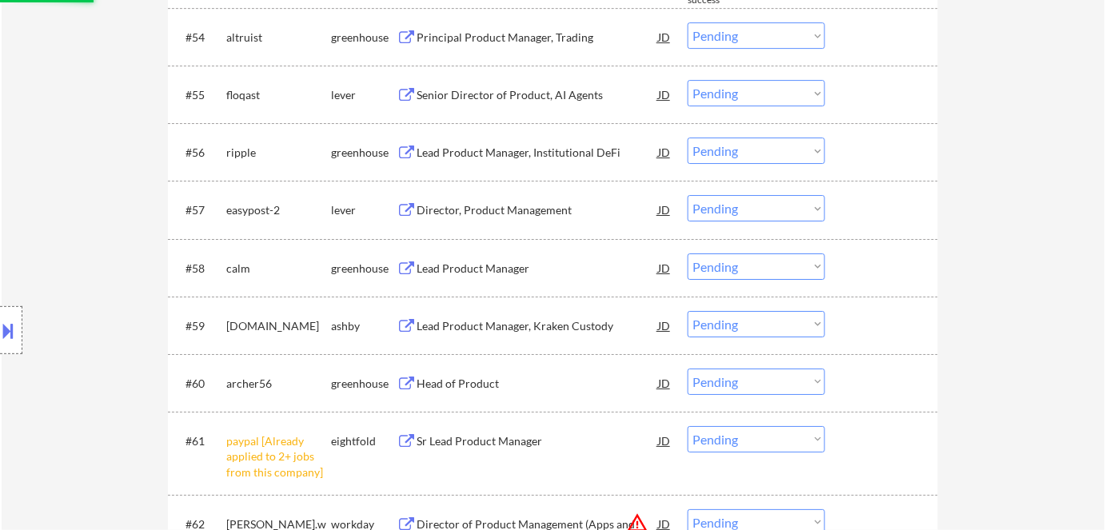
click at [782, 438] on select "Choose an option... Pending Applied Excluded (Questions) Excluded (Expired) Exc…" at bounding box center [755, 439] width 137 height 26
select select ""pending""
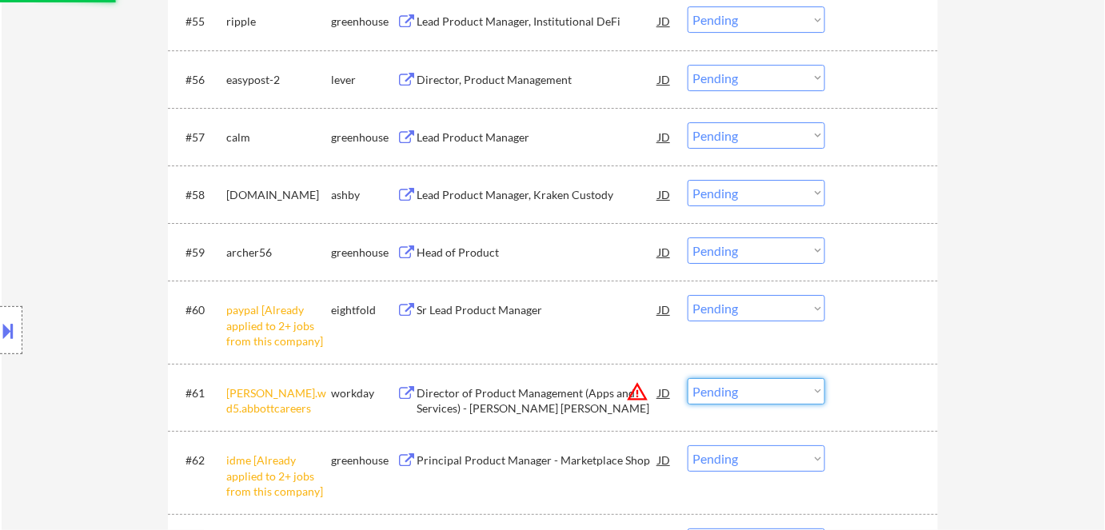
scroll to position [3924, 0]
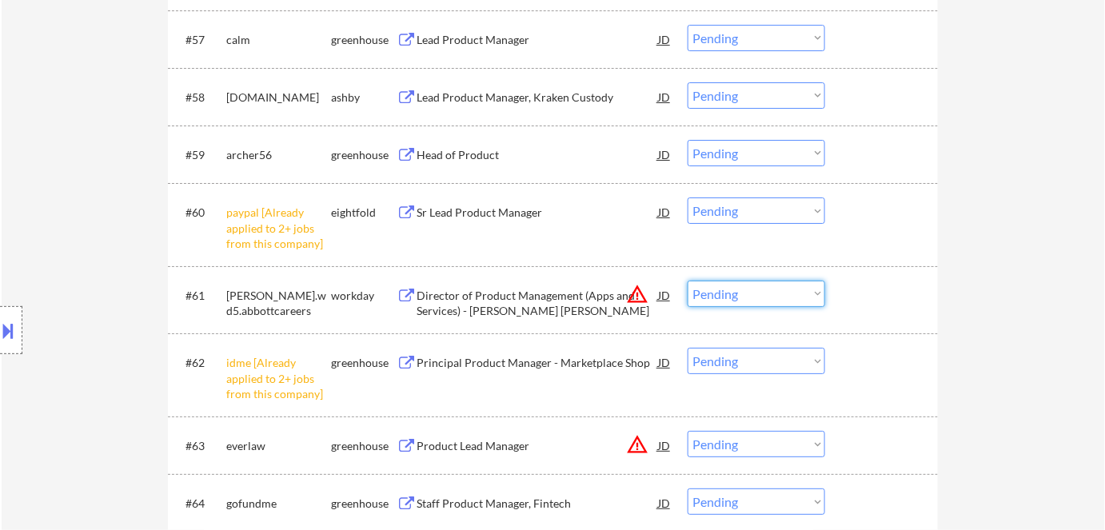
click at [731, 215] on select "Choose an option... Pending Applied Excluded (Questions) Excluded (Expired) Exc…" at bounding box center [755, 210] width 137 height 26
click at [748, 209] on select "Choose an option... Pending Applied Excluded (Questions) Excluded (Expired) Exc…" at bounding box center [755, 210] width 137 height 26
drag, startPoint x: 755, startPoint y: 206, endPoint x: 759, endPoint y: 217, distance: 11.9
click at [755, 206] on select "Choose an option... Pending Applied Excluded (Questions) Excluded (Expired) Exc…" at bounding box center [755, 210] width 137 height 26
click at [687, 197] on select "Choose an option... Pending Applied Excluded (Questions) Excluded (Expired) Exc…" at bounding box center [755, 210] width 137 height 26
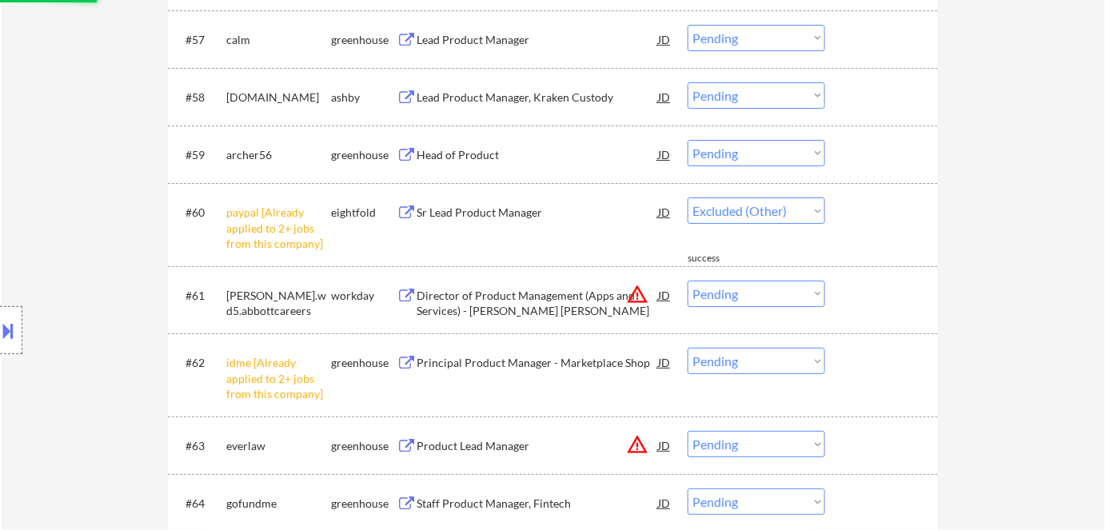
select select ""pending""
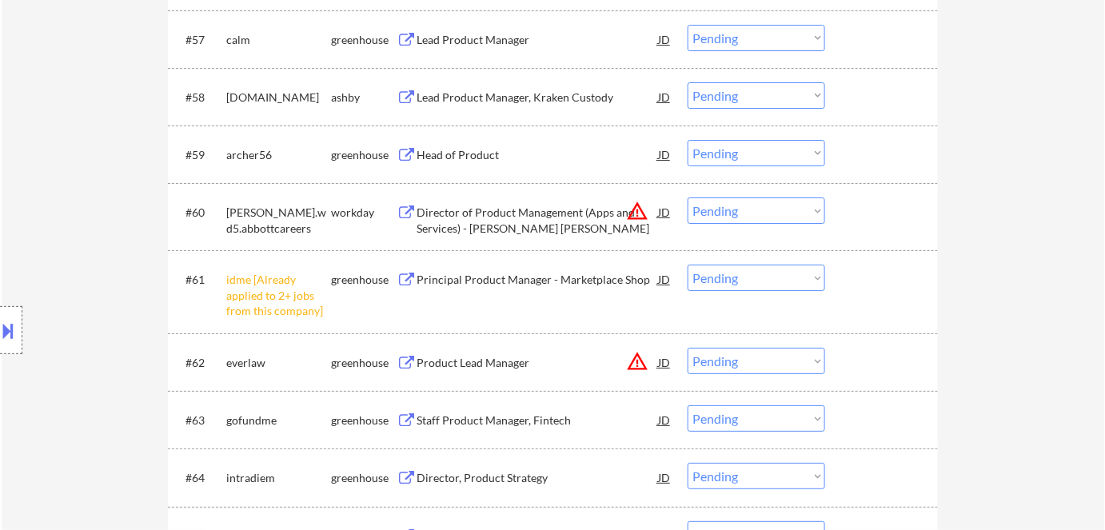
click at [751, 275] on select "Choose an option... Pending Applied Excluded (Questions) Excluded (Expired) Exc…" at bounding box center [755, 278] width 137 height 26
click at [687, 265] on select "Choose an option... Pending Applied Excluded (Questions) Excluded (Expired) Exc…" at bounding box center [755, 278] width 137 height 26
select select ""pending""
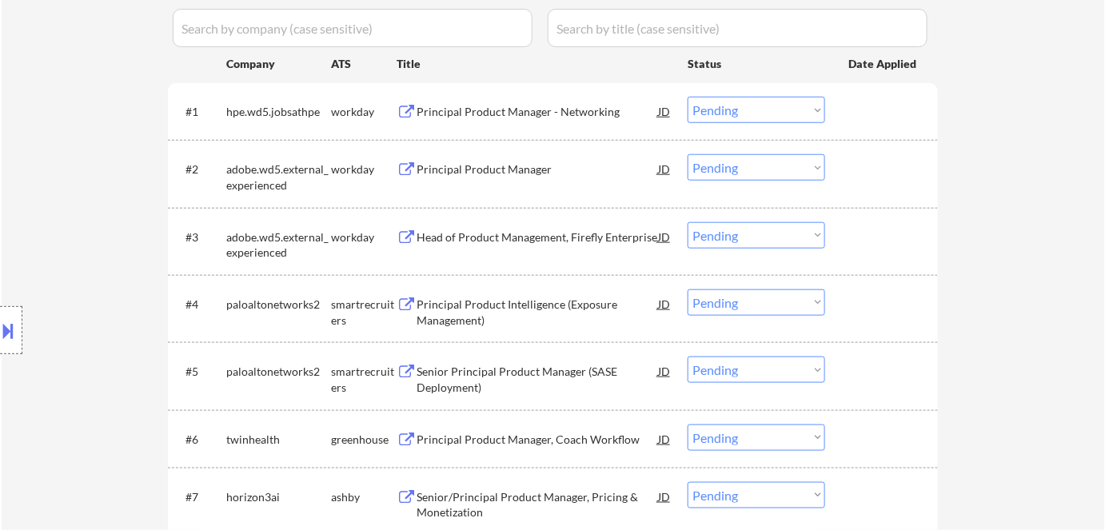
scroll to position [436, 0]
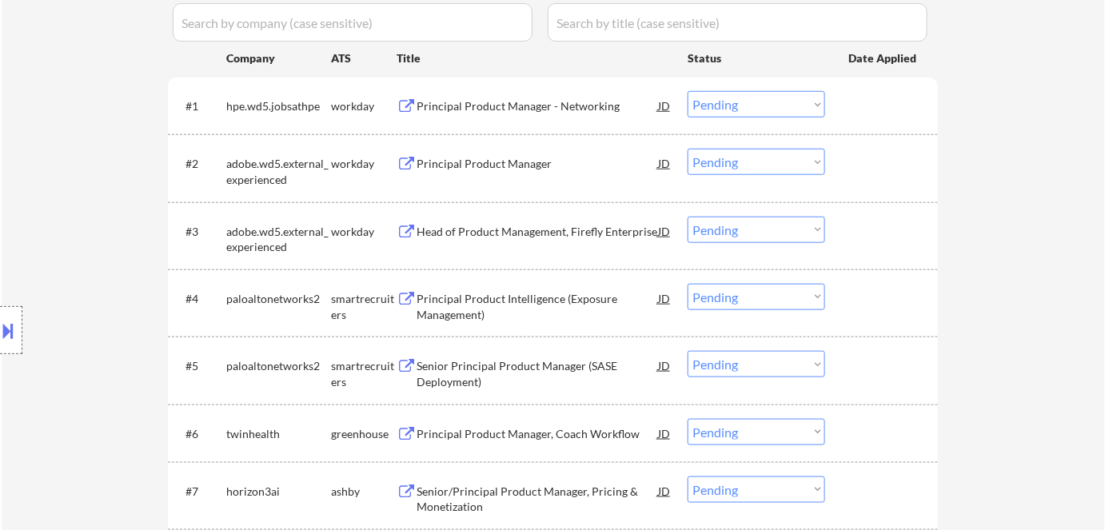
click at [518, 107] on div "Principal Product Manager - Networking" at bounding box center [536, 106] width 241 height 16
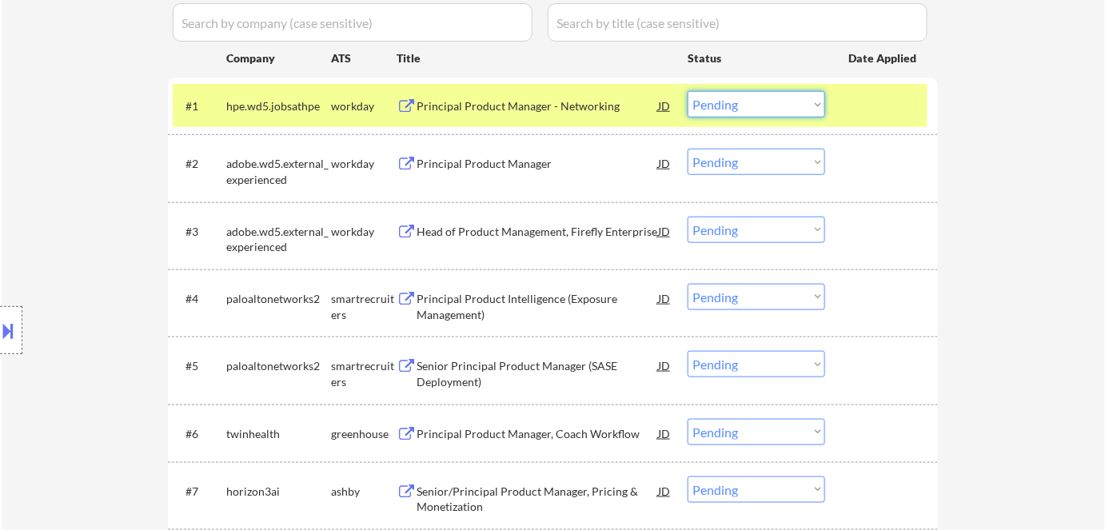
click at [734, 102] on select "Choose an option... Pending Applied Excluded (Questions) Excluded (Expired) Exc…" at bounding box center [755, 104] width 137 height 26
drag, startPoint x: 729, startPoint y: 98, endPoint x: 733, endPoint y: 110, distance: 12.6
click at [730, 98] on select "Choose an option... Pending Applied Excluded (Questions) Excluded (Expired) Exc…" at bounding box center [755, 104] width 137 height 26
click at [687, 91] on select "Choose an option... Pending Applied Excluded (Questions) Excluded (Expired) Exc…" at bounding box center [755, 104] width 137 height 26
select select ""pending""
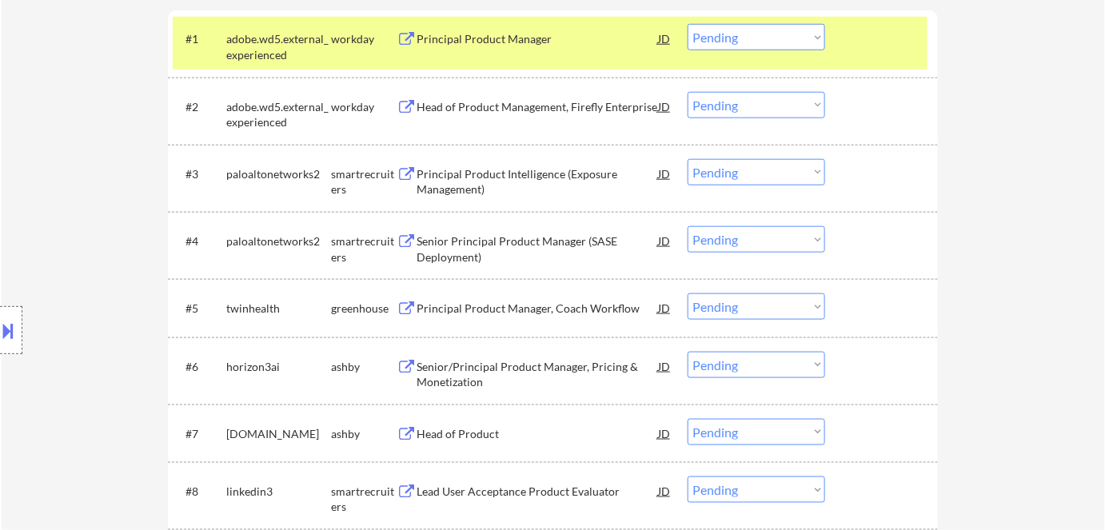
scroll to position [581, 0]
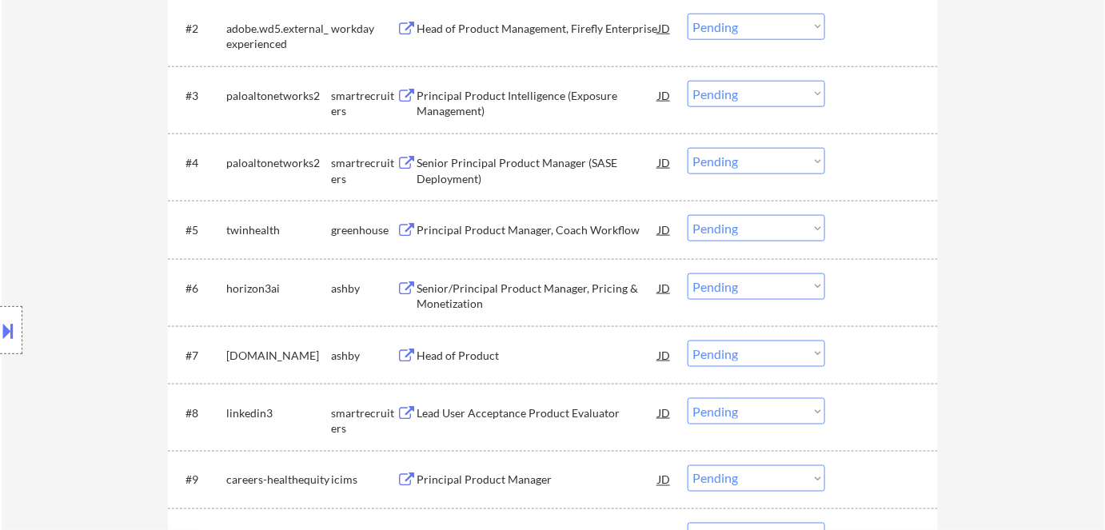
click at [490, 286] on div "Senior/Principal Product Manager, Pricing & Monetization" at bounding box center [536, 296] width 241 height 31
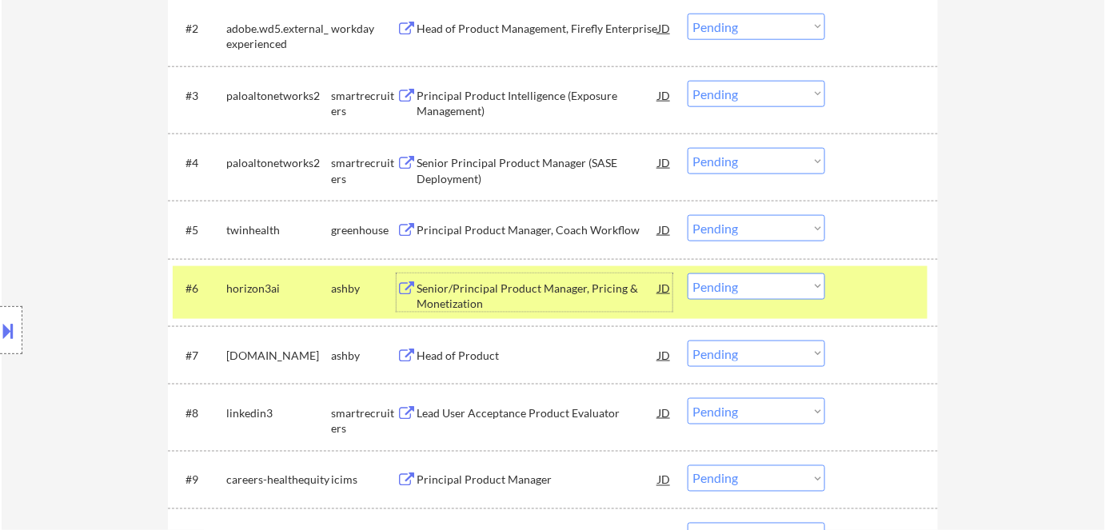
drag, startPoint x: 761, startPoint y: 283, endPoint x: 765, endPoint y: 298, distance: 15.7
click at [761, 283] on select "Choose an option... Pending Applied Excluded (Questions) Excluded (Expired) Exc…" at bounding box center [755, 286] width 137 height 26
click at [687, 273] on select "Choose an option... Pending Applied Excluded (Questions) Excluded (Expired) Exc…" at bounding box center [755, 286] width 137 height 26
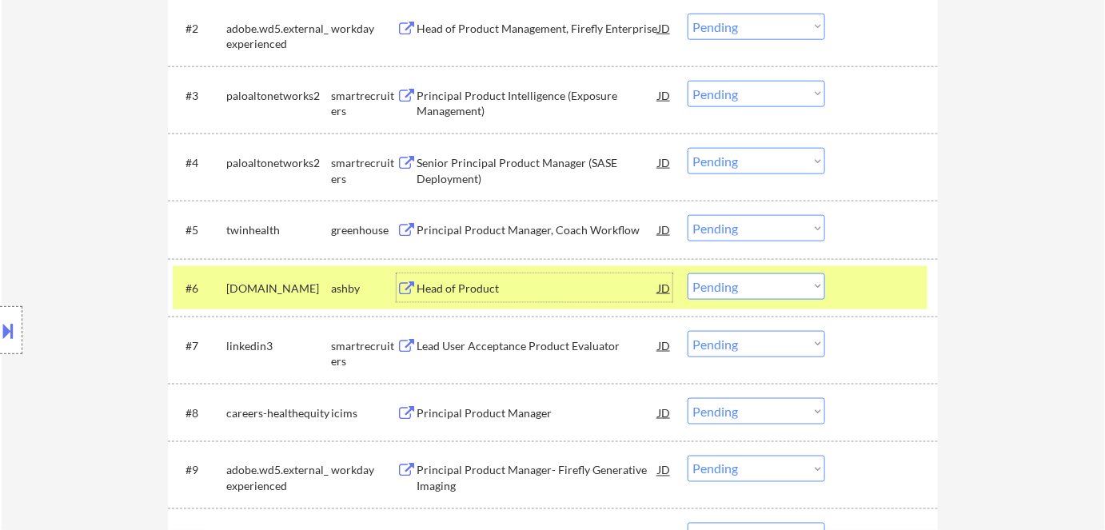
click at [455, 290] on div "Head of Product" at bounding box center [536, 289] width 241 height 16
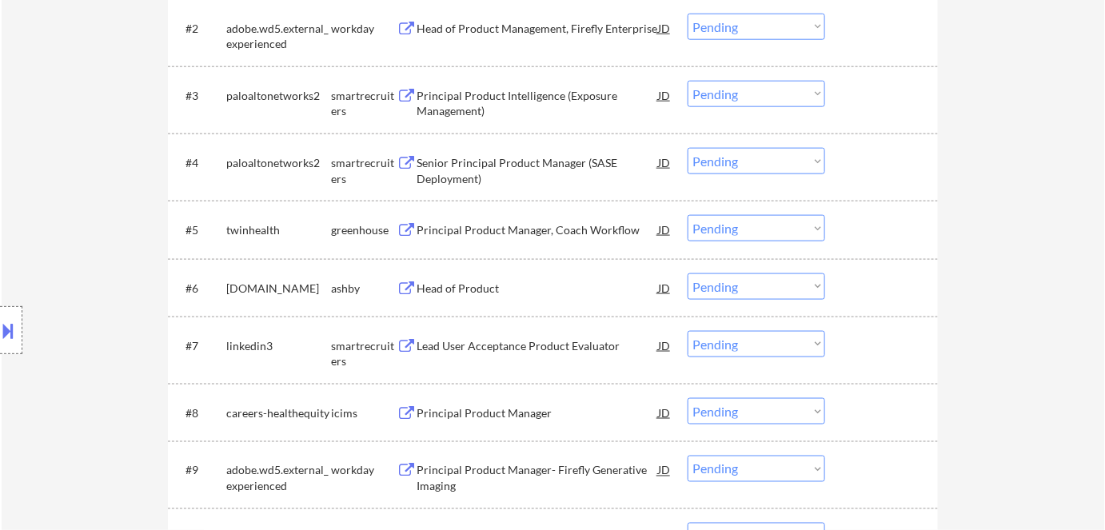
drag, startPoint x: 7, startPoint y: 331, endPoint x: 82, endPoint y: 293, distance: 84.0
click at [7, 331] on button at bounding box center [9, 330] width 18 height 26
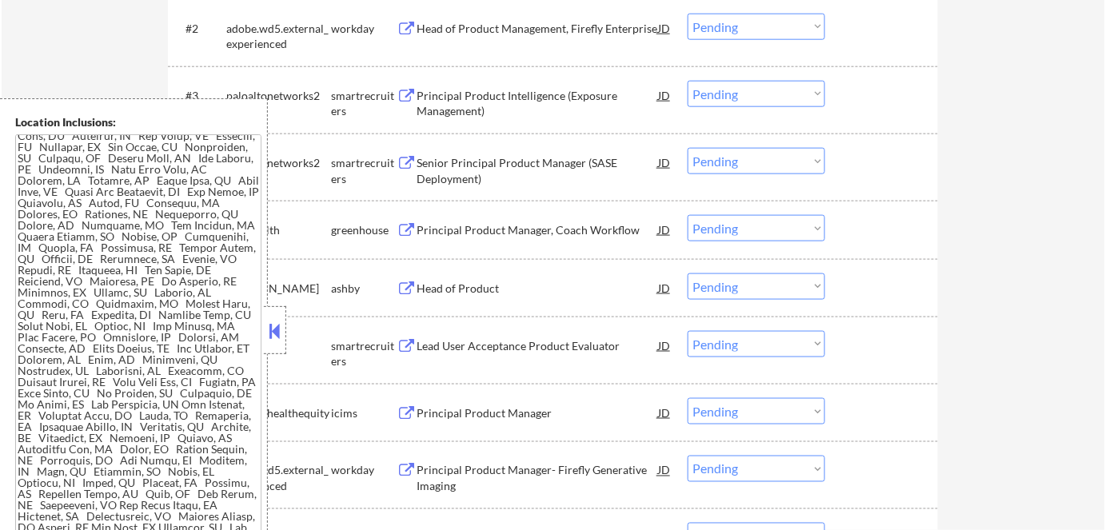
click at [280, 329] on button at bounding box center [275, 331] width 18 height 24
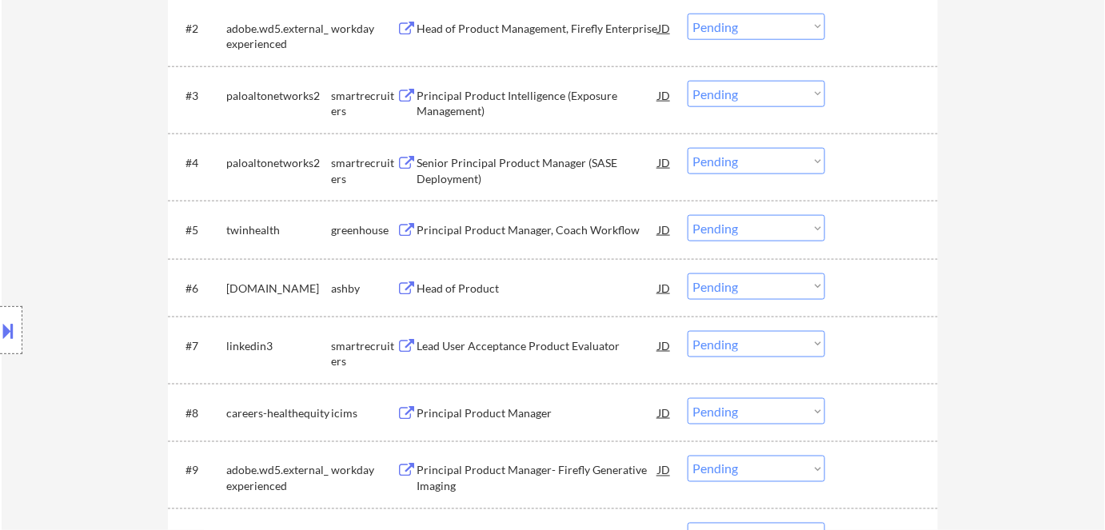
click at [711, 283] on select "Choose an option... Pending Applied Excluded (Questions) Excluded (Expired) Exc…" at bounding box center [755, 286] width 137 height 26
click at [687, 273] on select "Choose an option... Pending Applied Excluded (Questions) Excluded (Expired) Exc…" at bounding box center [755, 286] width 137 height 26
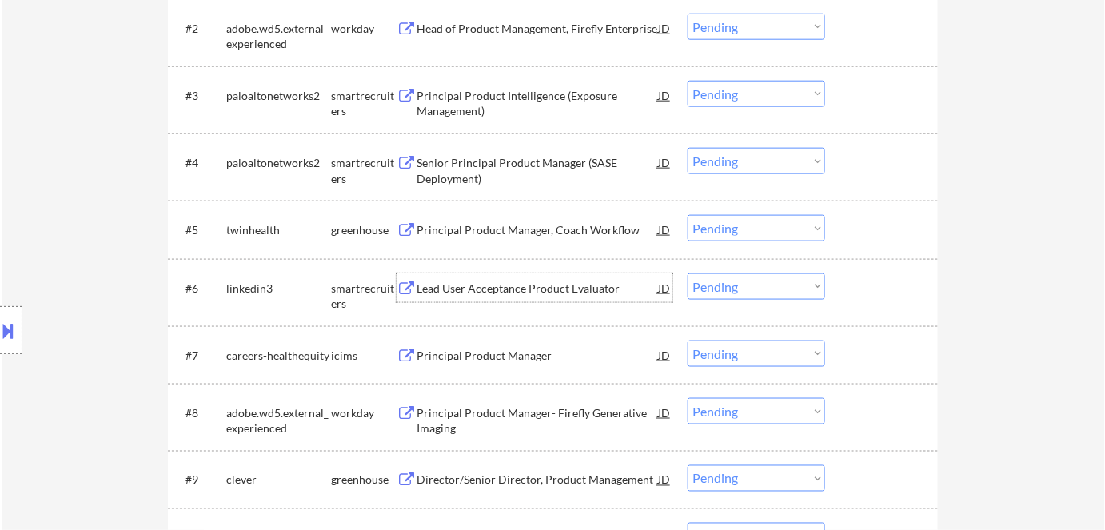
click at [449, 289] on div "Lead User Acceptance Product Evaluator" at bounding box center [536, 289] width 241 height 16
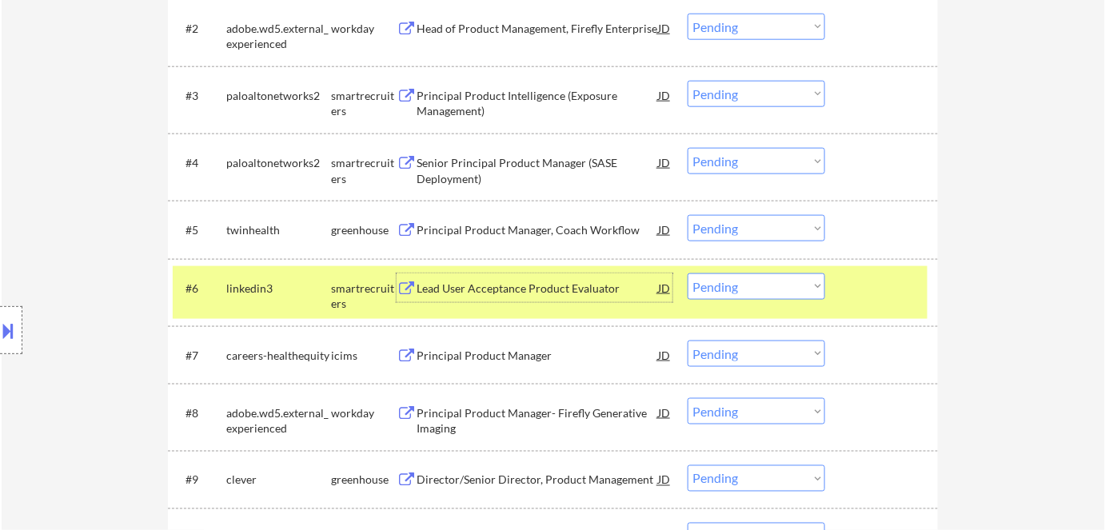
click at [727, 288] on select "Choose an option... Pending Applied Excluded (Questions) Excluded (Expired) Exc…" at bounding box center [755, 286] width 137 height 26
click at [687, 273] on select "Choose an option... Pending Applied Excluded (Questions) Excluded (Expired) Exc…" at bounding box center [755, 286] width 137 height 26
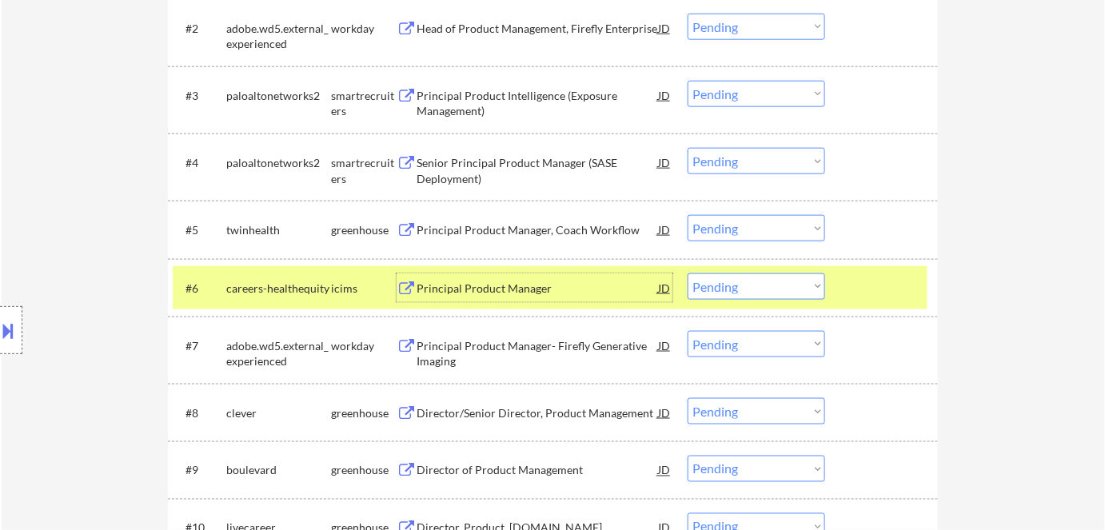
click at [460, 284] on div "Principal Product Manager" at bounding box center [536, 289] width 241 height 16
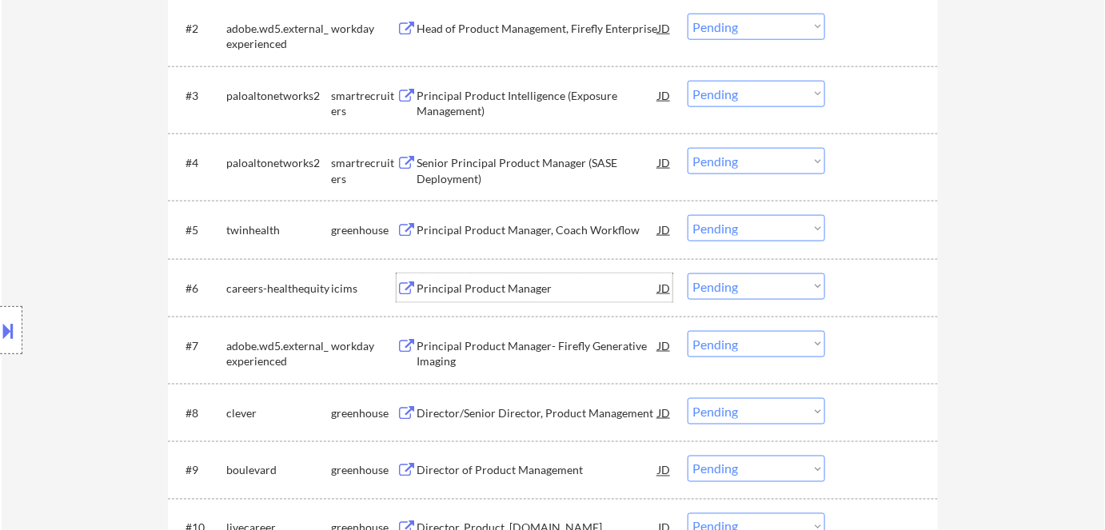
click at [739, 285] on select "Choose an option... Pending Applied Excluded (Questions) Excluded (Expired) Exc…" at bounding box center [755, 286] width 137 height 26
click at [687, 273] on select "Choose an option... Pending Applied Excluded (Questions) Excluded (Expired) Exc…" at bounding box center [755, 286] width 137 height 26
select select ""pending""
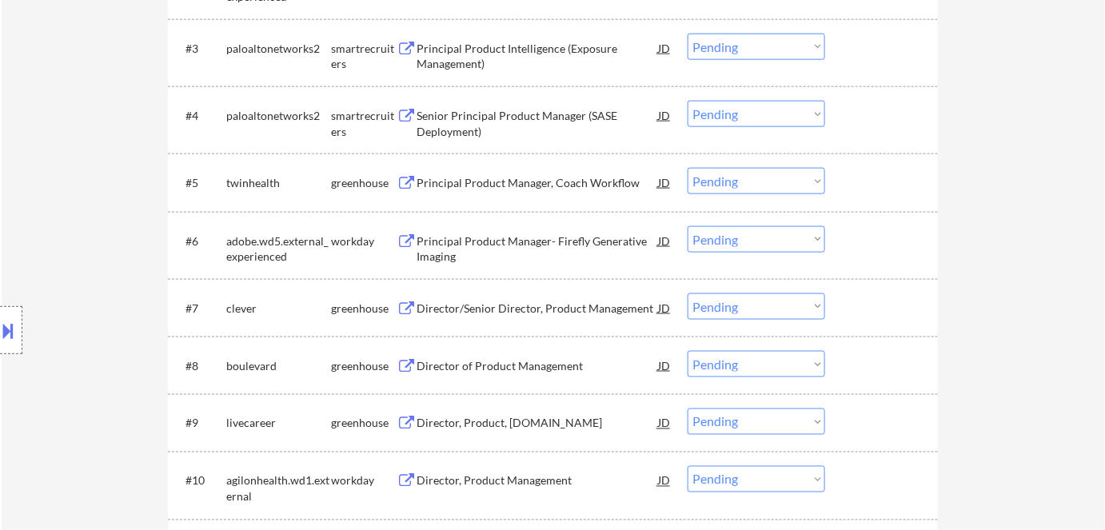
scroll to position [654, 0]
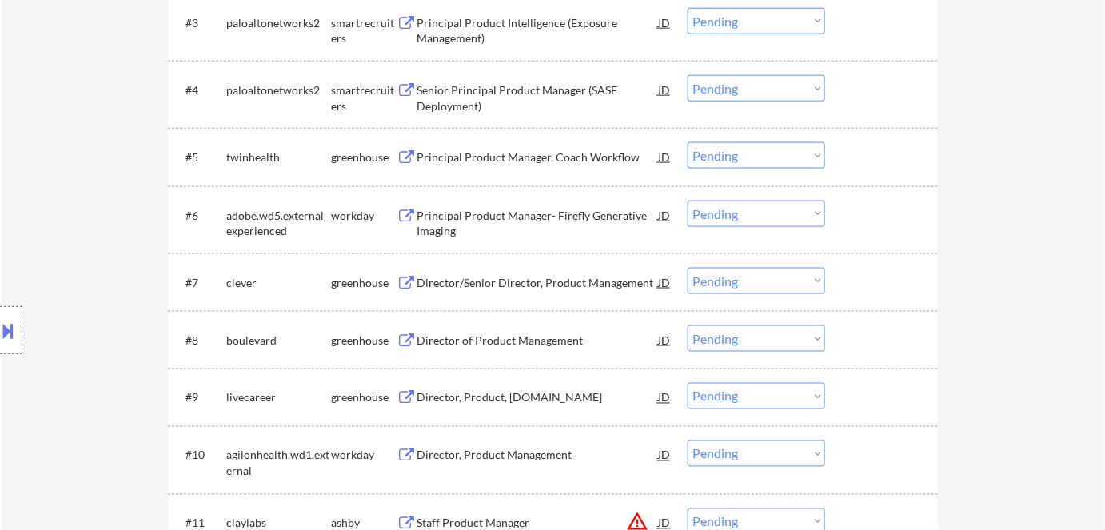
click at [456, 277] on div "Director/Senior Director, Product Management" at bounding box center [536, 283] width 241 height 16
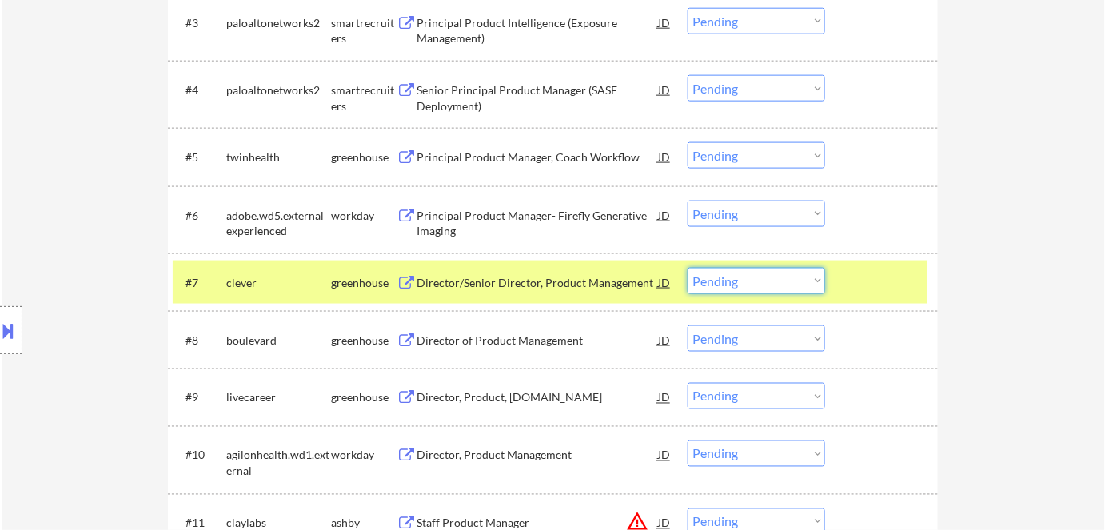
drag, startPoint x: 720, startPoint y: 282, endPoint x: 731, endPoint y: 293, distance: 15.3
click at [723, 284] on select "Choose an option... Pending Applied Excluded (Questions) Excluded (Expired) Exc…" at bounding box center [755, 281] width 137 height 26
click at [687, 268] on select "Choose an option... Pending Applied Excluded (Questions) Excluded (Expired) Exc…" at bounding box center [755, 281] width 137 height 26
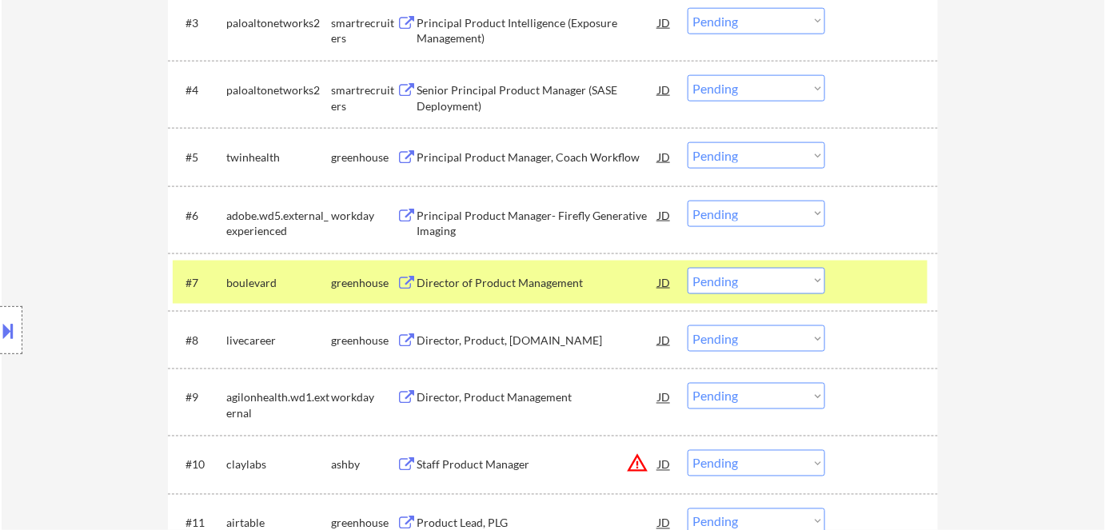
click at [458, 284] on div "Director of Product Management" at bounding box center [536, 283] width 241 height 16
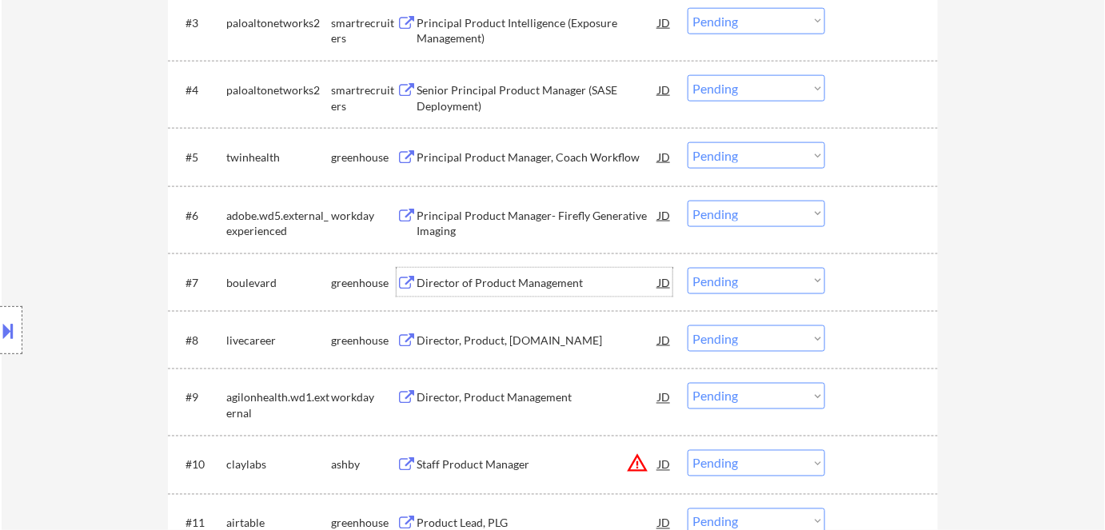
click at [714, 280] on select "Choose an option... Pending Applied Excluded (Questions) Excluded (Expired) Exc…" at bounding box center [755, 281] width 137 height 26
click at [687, 268] on select "Choose an option... Pending Applied Excluded (Questions) Excluded (Expired) Exc…" at bounding box center [755, 281] width 137 height 26
select select ""pending""
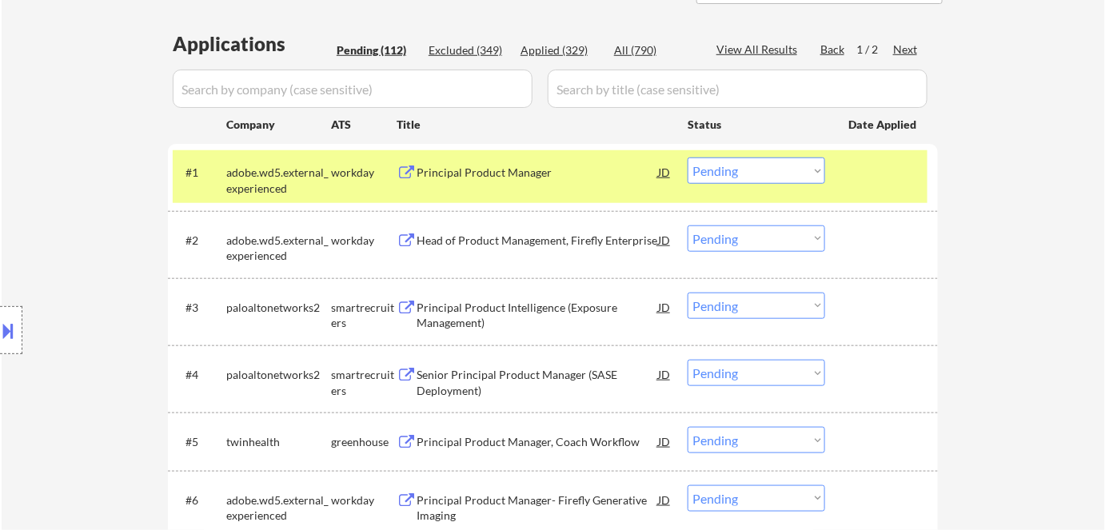
scroll to position [290, 0]
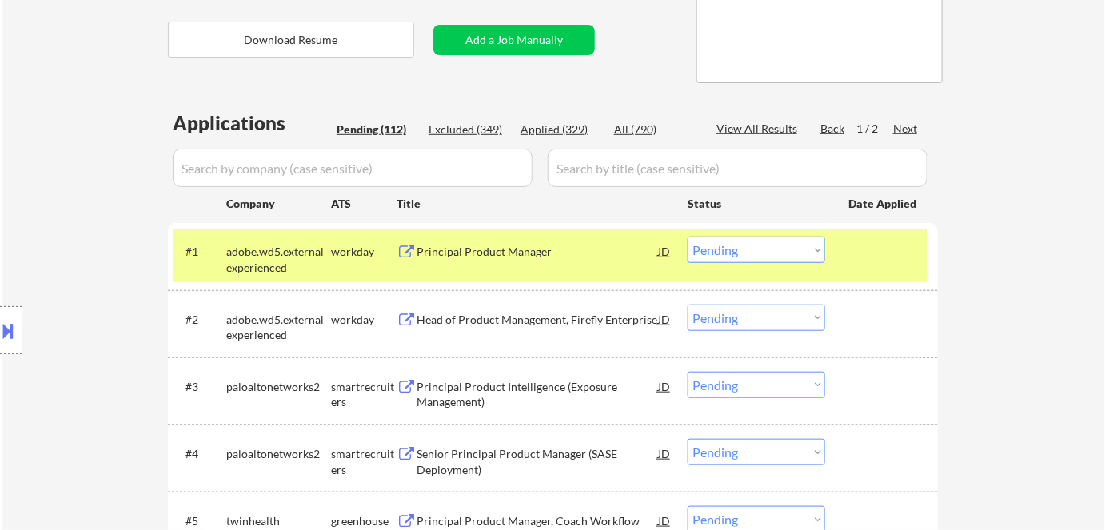
click at [272, 259] on div "Location Inclusions:" at bounding box center [143, 330] width 286 height 464
click at [304, 248] on div "adobe.wd5.external_experienced" at bounding box center [278, 259] width 105 height 31
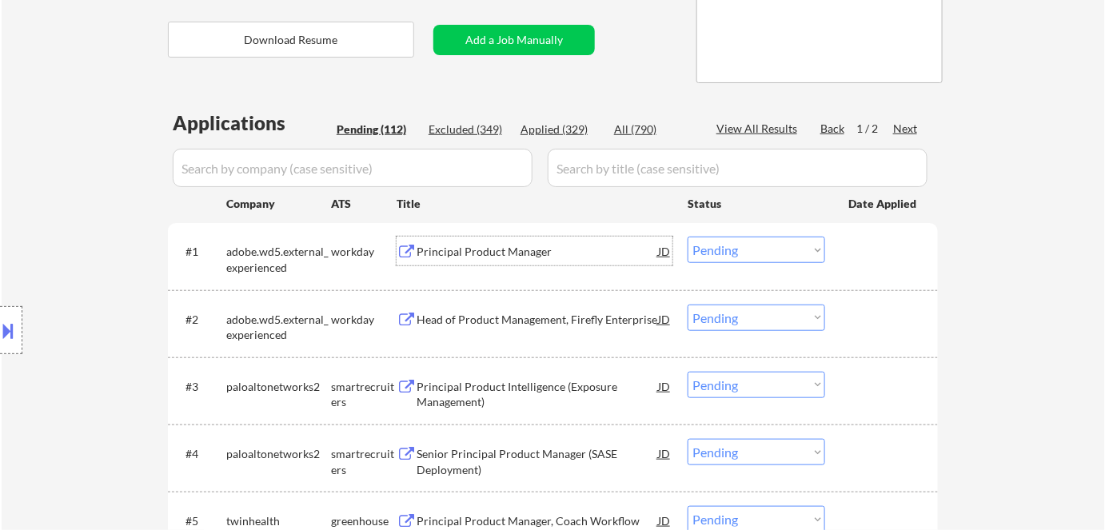
click at [477, 254] on div "Principal Product Manager" at bounding box center [536, 252] width 241 height 16
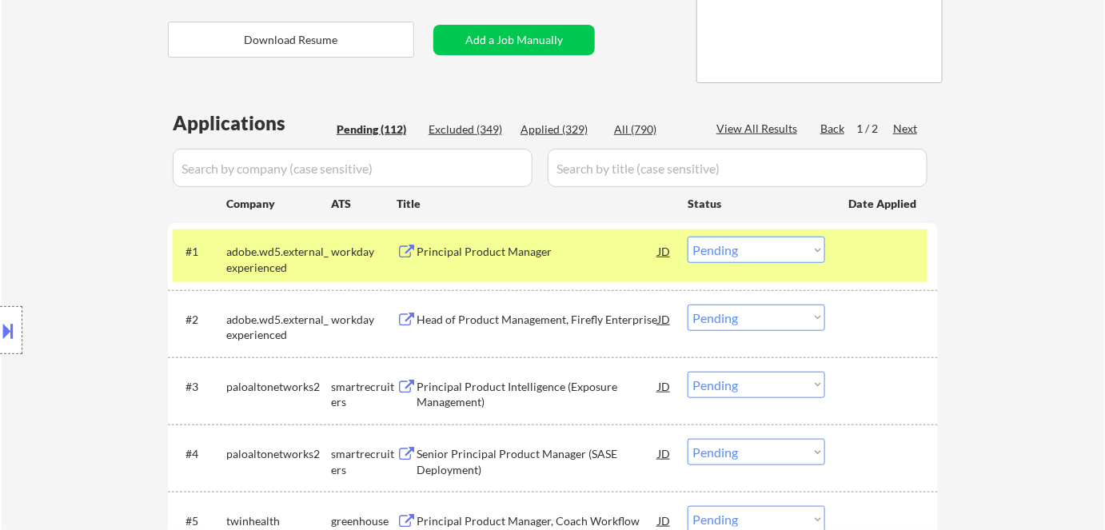
click at [246, 257] on div "Location Inclusions:" at bounding box center [143, 330] width 286 height 464
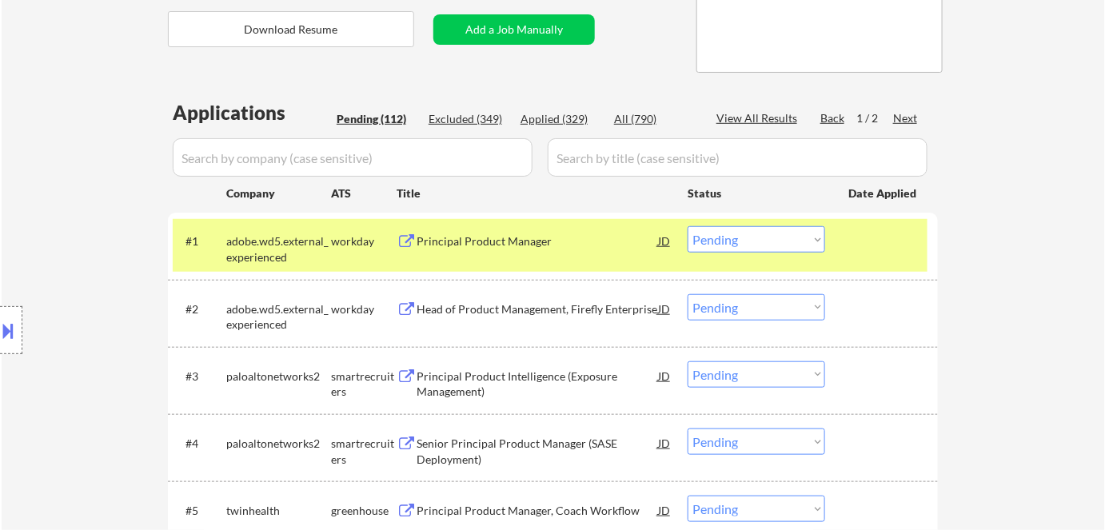
scroll to position [363, 0]
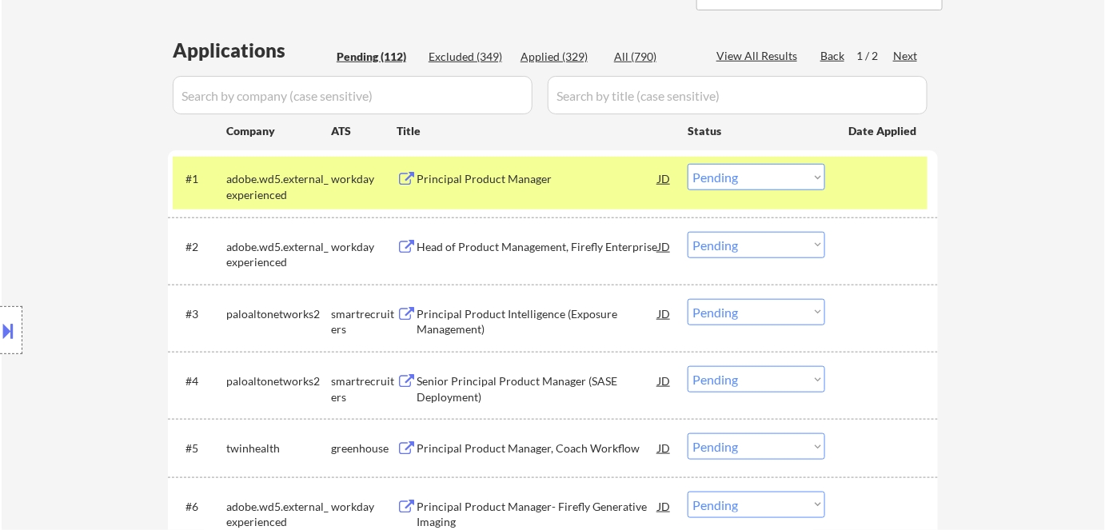
click at [277, 181] on div "Location Inclusions:" at bounding box center [143, 330] width 286 height 464
click at [284, 178] on div "Location Inclusions:" at bounding box center [143, 330] width 286 height 464
click at [355, 193] on div "#1 adobe.wd5.external_experienced workday Principal Product Manager JD warning_…" at bounding box center [550, 183] width 755 height 53
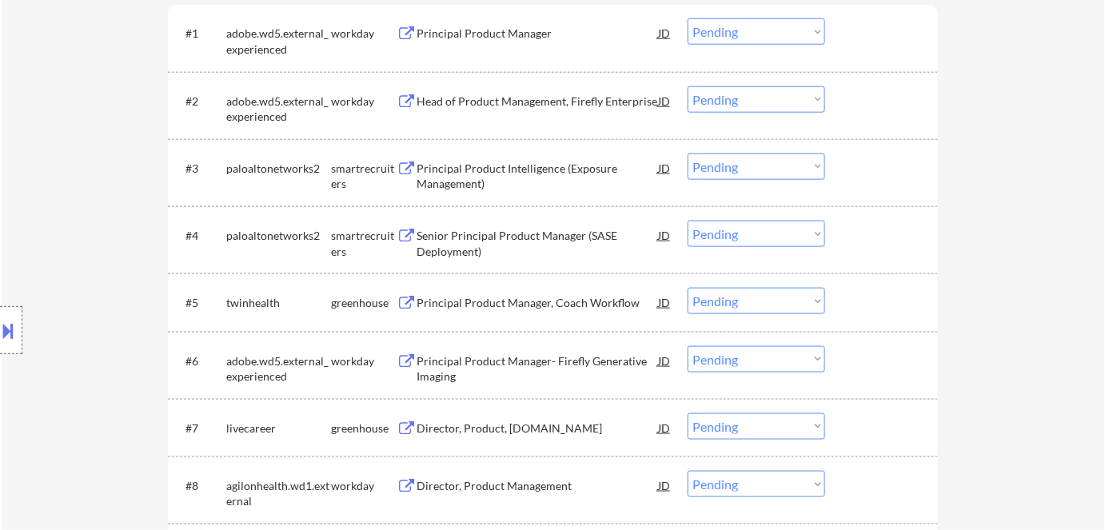
scroll to position [581, 0]
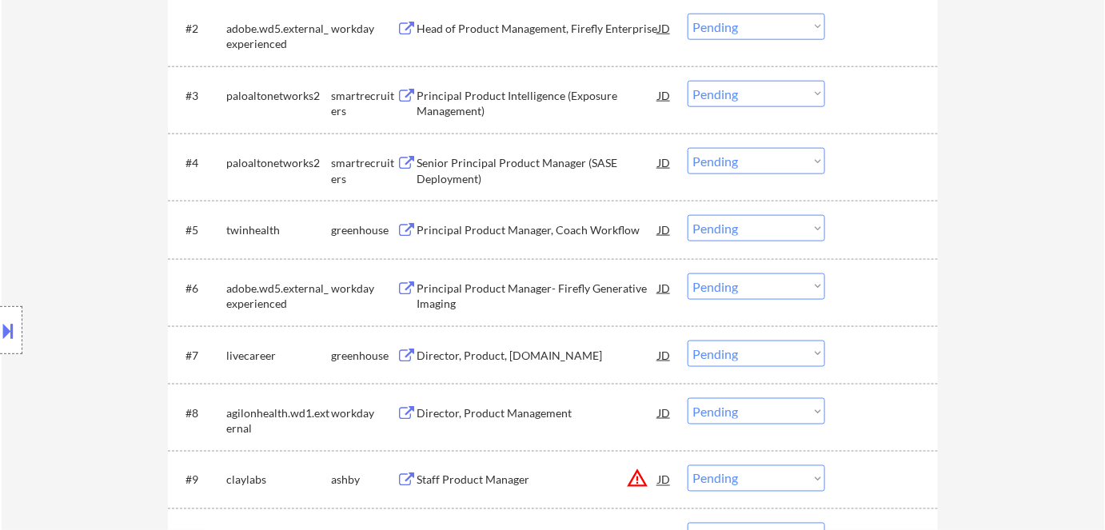
click at [533, 90] on div "Principal Product Intelligence (Exposure Management)" at bounding box center [536, 103] width 241 height 31
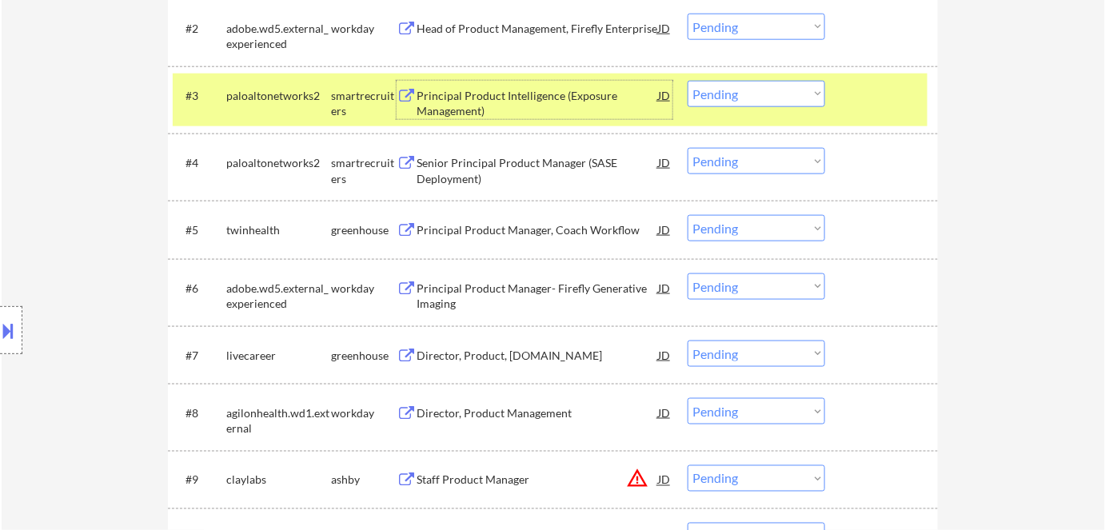
drag, startPoint x: 762, startPoint y: 94, endPoint x: 763, endPoint y: 105, distance: 10.4
click at [762, 94] on select "Choose an option... Pending Applied Excluded (Questions) Excluded (Expired) Exc…" at bounding box center [755, 94] width 137 height 26
click at [687, 81] on select "Choose an option... Pending Applied Excluded (Questions) Excluded (Expired) Exc…" at bounding box center [755, 94] width 137 height 26
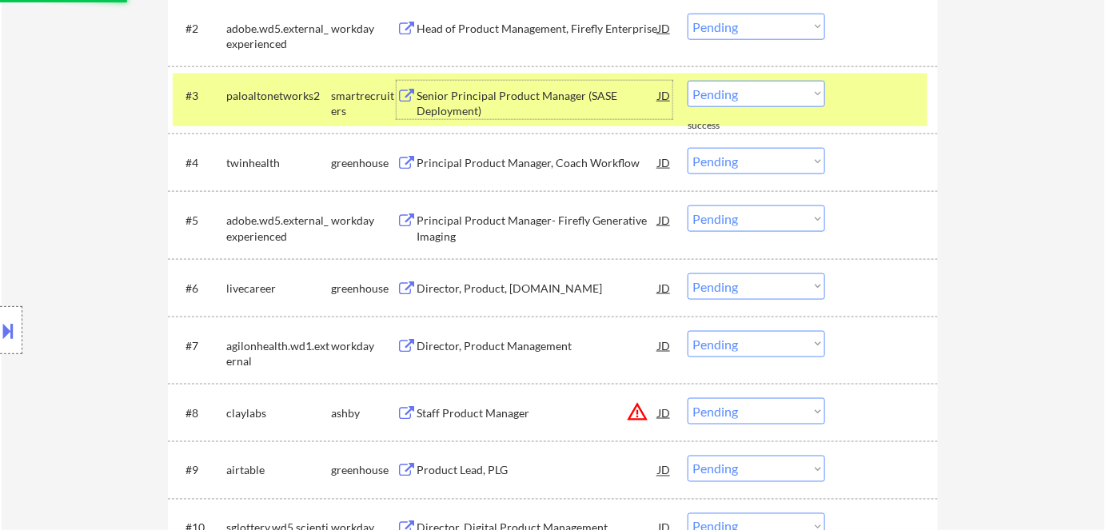
click at [442, 90] on div "Senior Principal Product Manager (SASE Deployment)" at bounding box center [536, 103] width 241 height 31
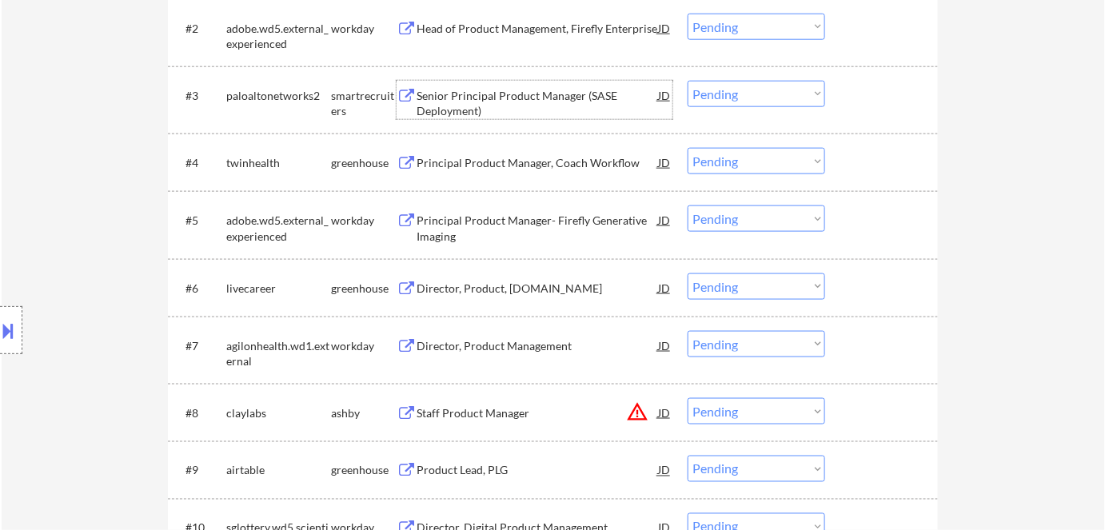
click at [739, 92] on select "Choose an option... Pending Applied Excluded (Questions) Excluded (Expired) Exc…" at bounding box center [755, 94] width 137 height 26
click at [687, 81] on select "Choose an option... Pending Applied Excluded (Questions) Excluded (Expired) Exc…" at bounding box center [755, 94] width 137 height 26
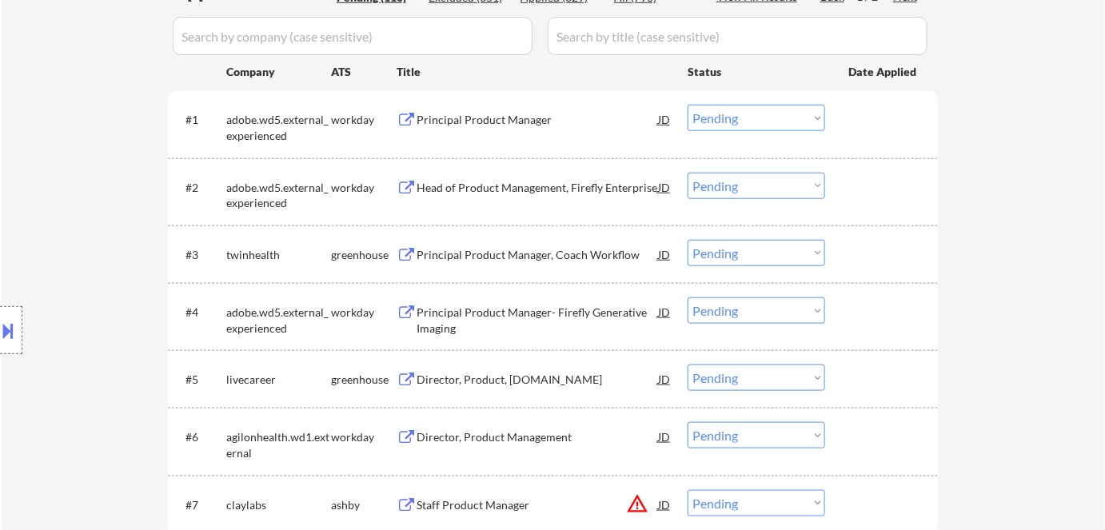
scroll to position [508, 0]
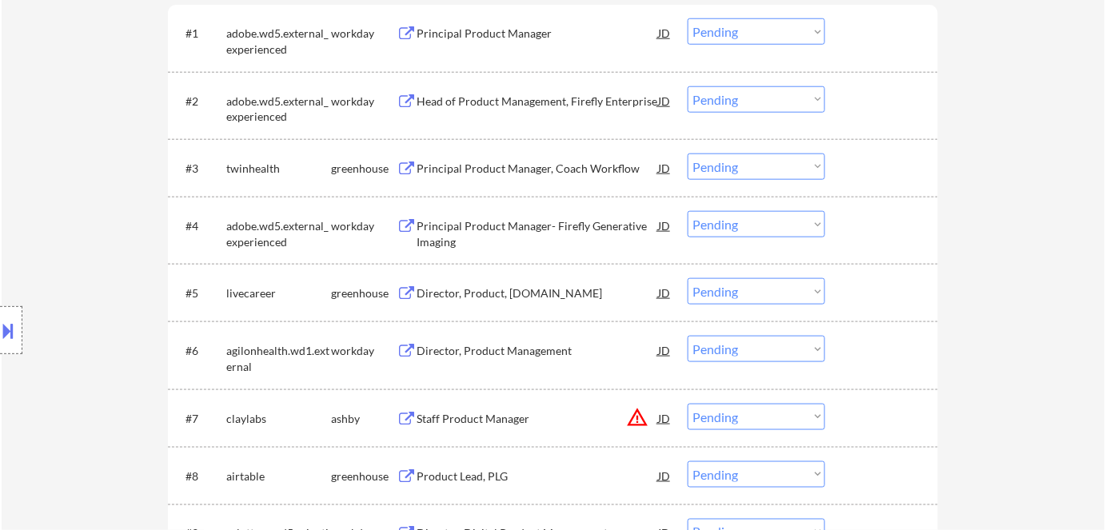
click at [524, 169] on div "Principal Product Manager, Coach Workflow" at bounding box center [536, 169] width 241 height 16
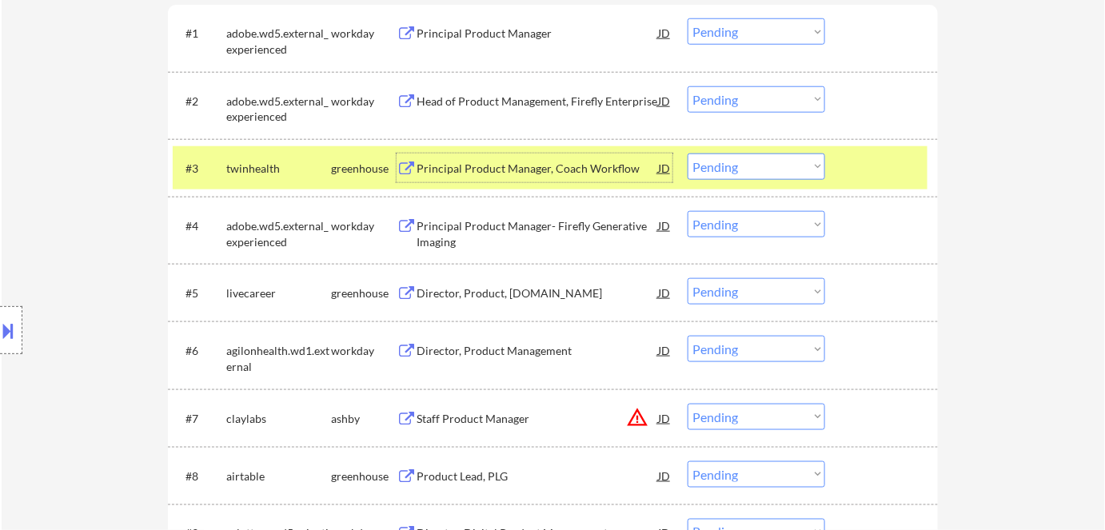
click at [752, 164] on select "Choose an option... Pending Applied Excluded (Questions) Excluded (Expired) Exc…" at bounding box center [755, 166] width 137 height 26
click at [687, 153] on select "Choose an option... Pending Applied Excluded (Questions) Excluded (Expired) Exc…" at bounding box center [755, 166] width 137 height 26
select select ""pending""
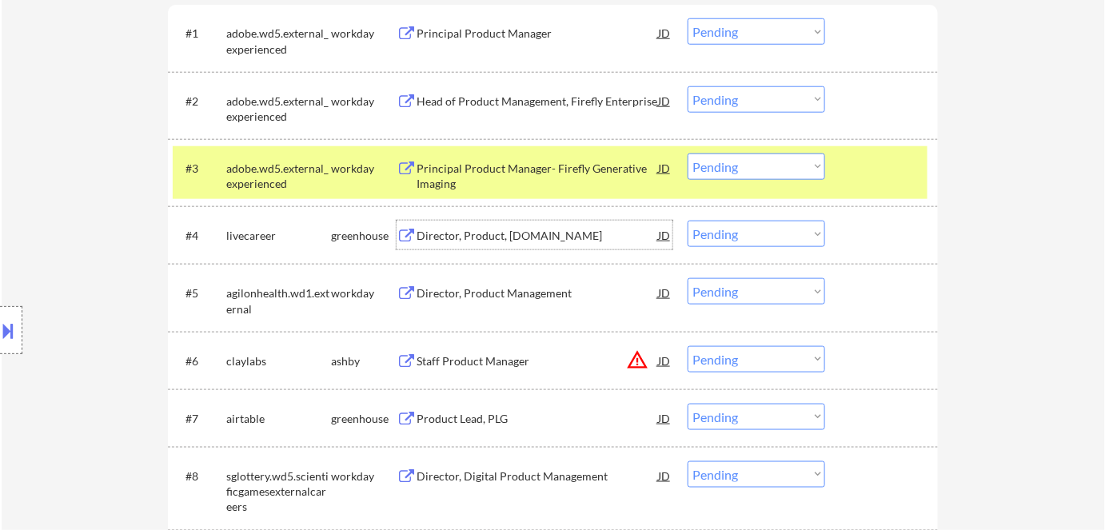
click at [496, 233] on div "Director, Product, [DOMAIN_NAME]" at bounding box center [536, 236] width 241 height 16
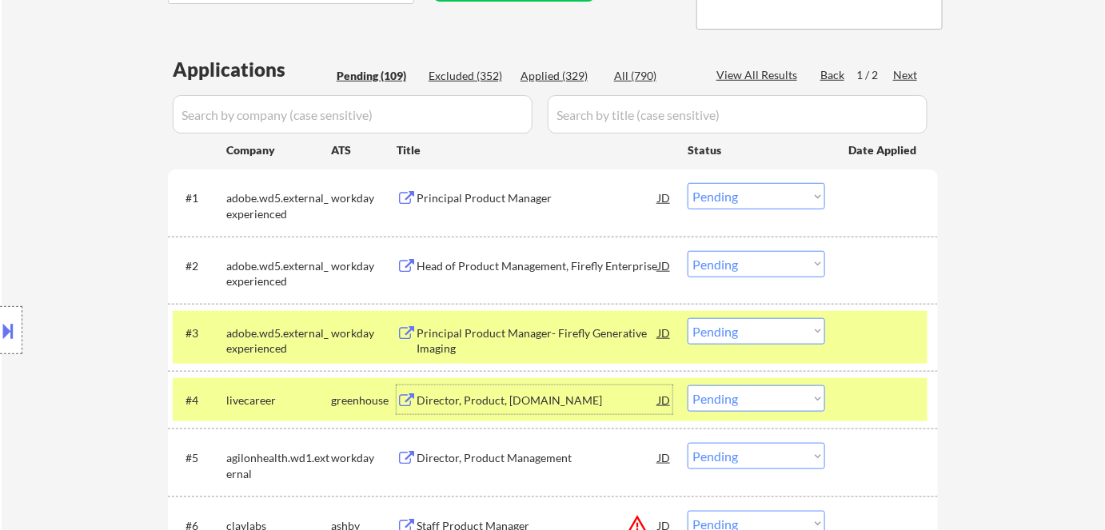
scroll to position [436, 0]
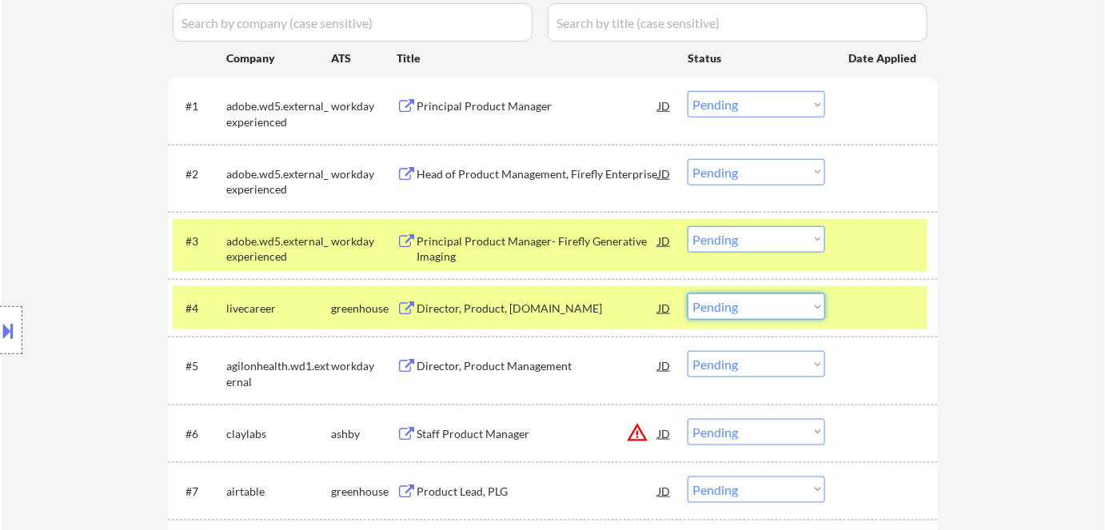
click at [750, 307] on select "Choose an option... Pending Applied Excluded (Questions) Excluded (Expired) Exc…" at bounding box center [755, 306] width 137 height 26
click at [687, 293] on select "Choose an option... Pending Applied Excluded (Questions) Excluded (Expired) Exc…" at bounding box center [755, 306] width 137 height 26
click at [509, 305] on div "Director, Product, [DOMAIN_NAME]" at bounding box center [536, 309] width 241 height 16
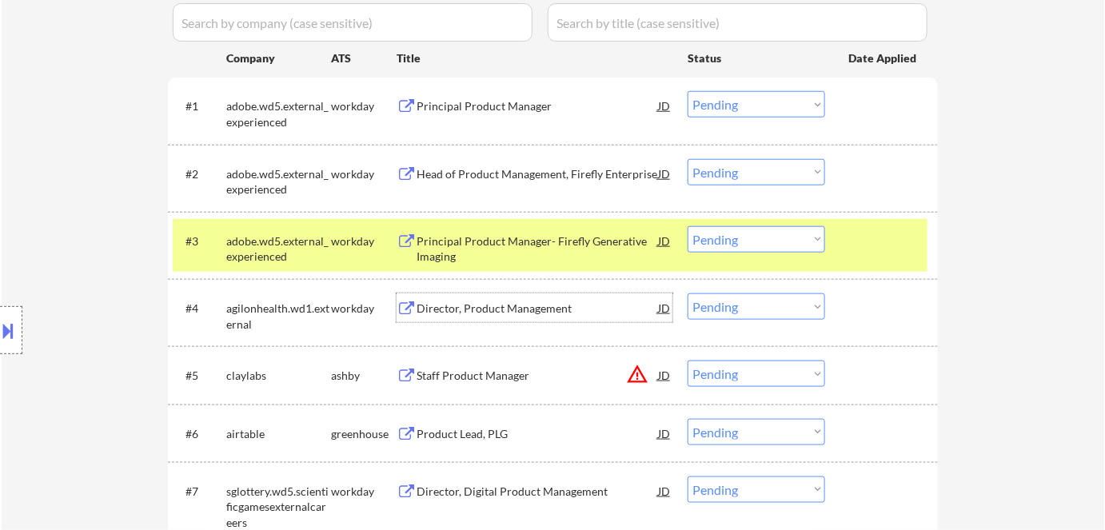
click at [441, 308] on div "Director, Product Management" at bounding box center [536, 309] width 241 height 16
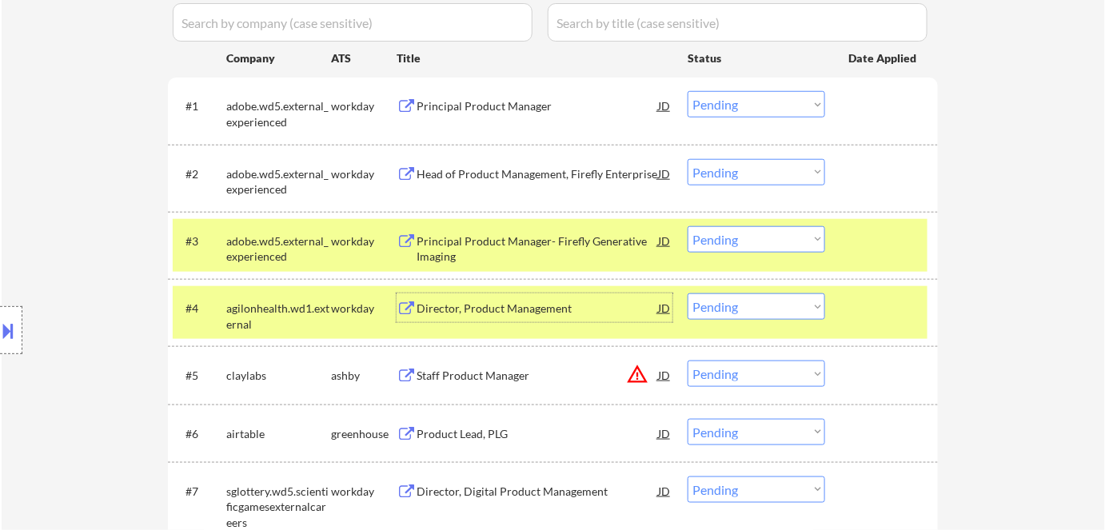
click at [317, 246] on div "adobe.wd5.external_experienced" at bounding box center [278, 248] width 105 height 31
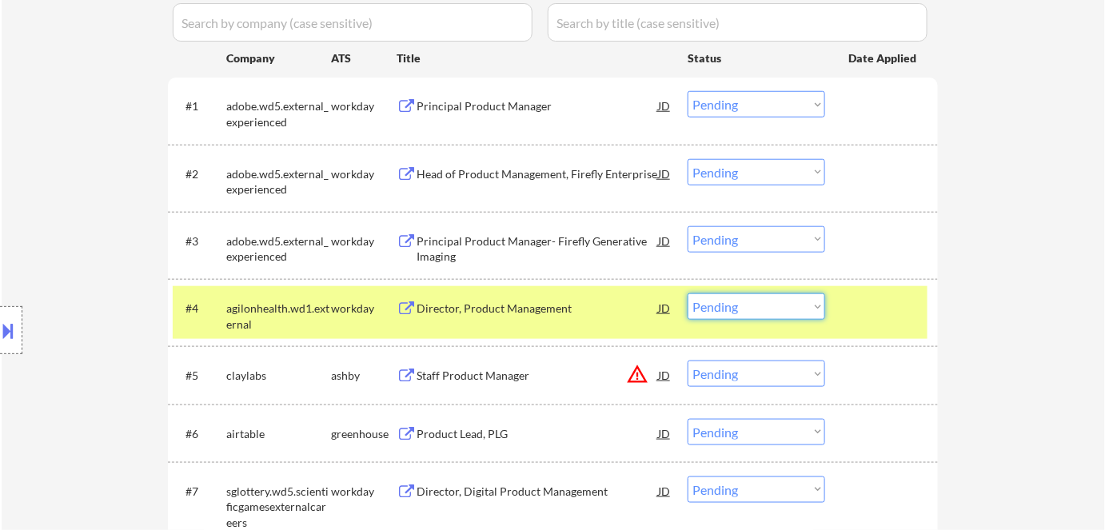
click at [780, 305] on select "Choose an option... Pending Applied Excluded (Questions) Excluded (Expired) Exc…" at bounding box center [755, 306] width 137 height 26
click at [687, 293] on select "Choose an option... Pending Applied Excluded (Questions) Excluded (Expired) Exc…" at bounding box center [755, 306] width 137 height 26
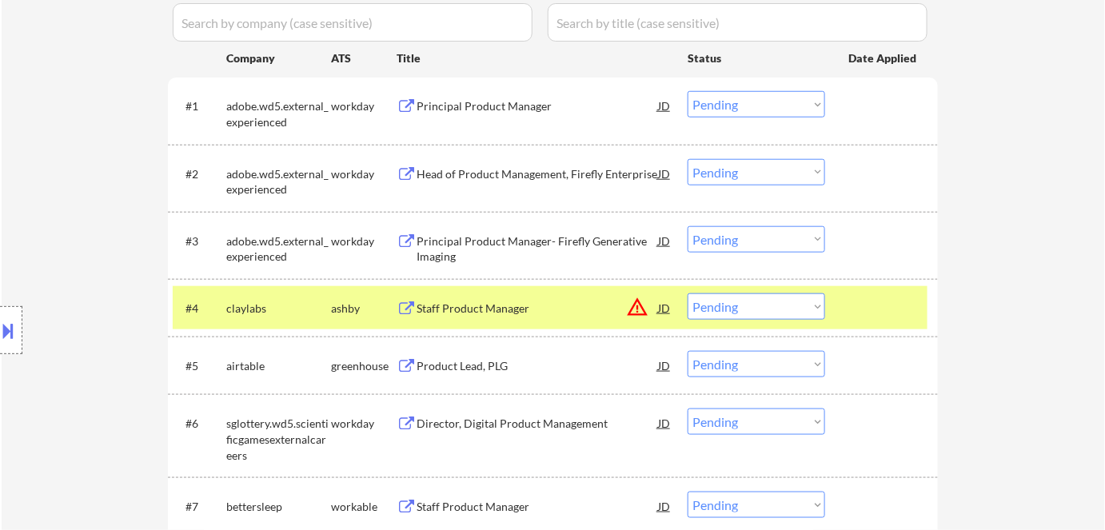
click at [462, 308] on div "Staff Product Manager" at bounding box center [536, 309] width 241 height 16
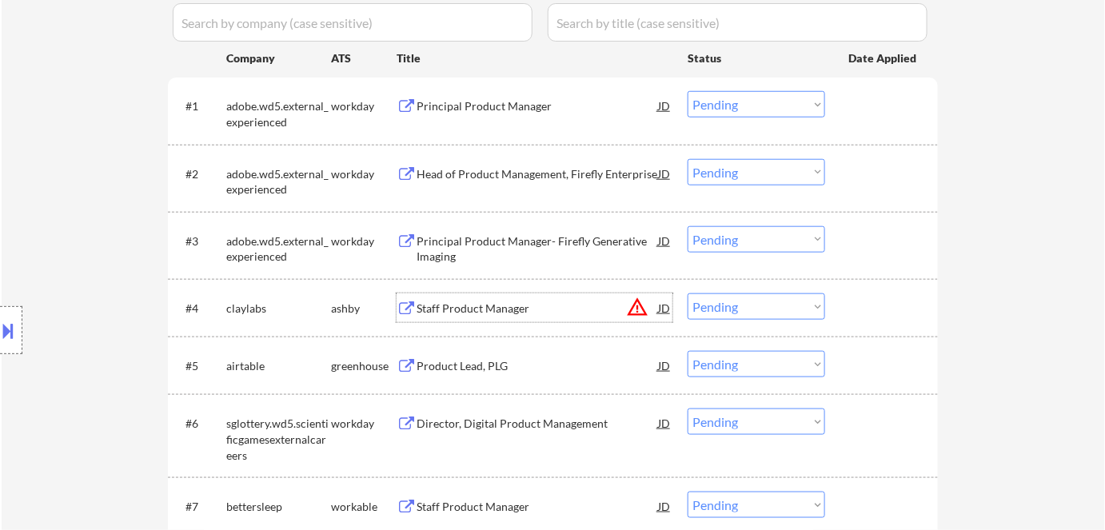
click at [733, 311] on select "Choose an option... Pending Applied Excluded (Questions) Excluded (Expired) Exc…" at bounding box center [755, 306] width 137 height 26
click at [687, 293] on select "Choose an option... Pending Applied Excluded (Questions) Excluded (Expired) Exc…" at bounding box center [755, 306] width 137 height 26
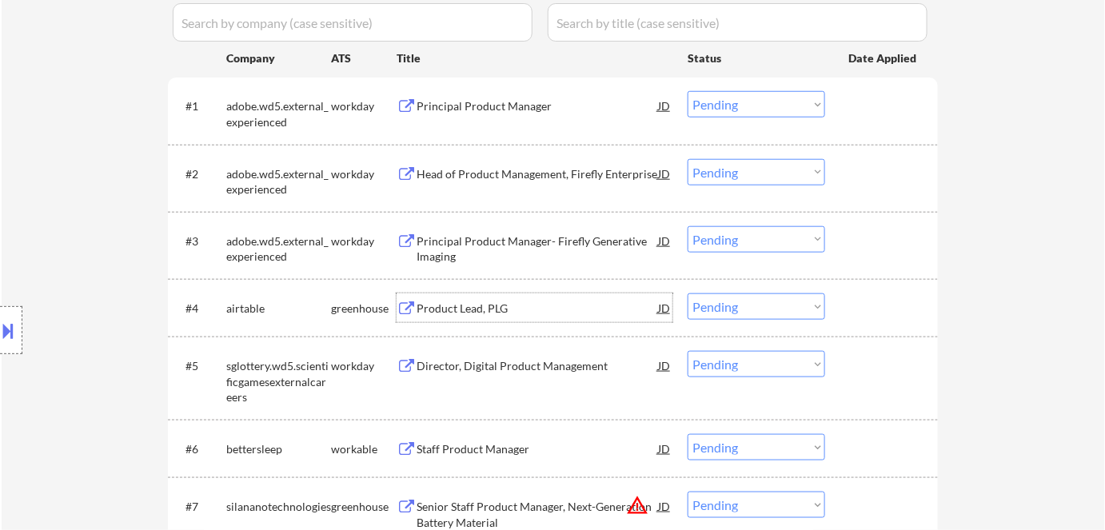
click at [426, 307] on div "Product Lead, PLG" at bounding box center [536, 309] width 241 height 16
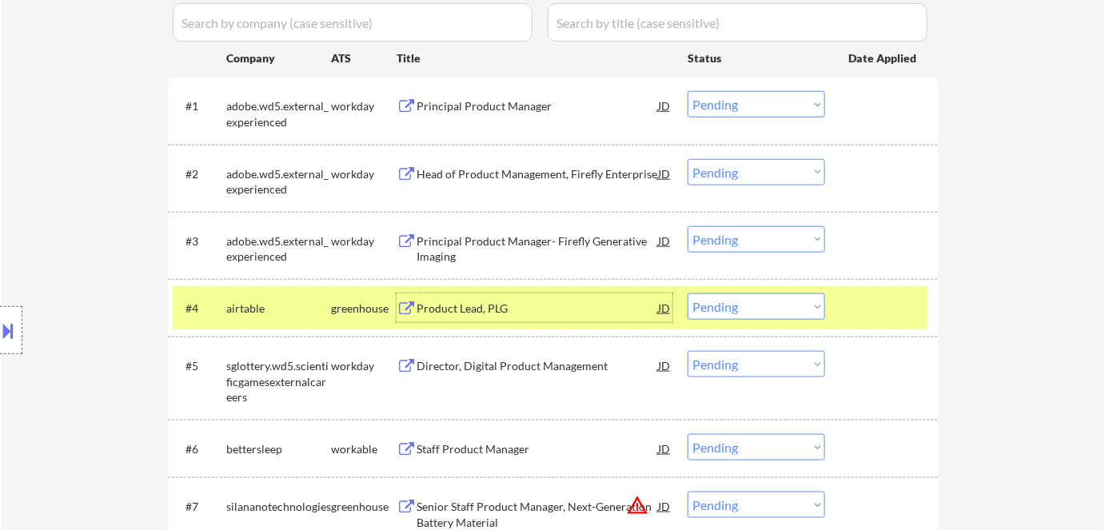
click at [744, 309] on select "Choose an option... Pending Applied Excluded (Questions) Excluded (Expired) Exc…" at bounding box center [755, 306] width 137 height 26
click at [687, 293] on select "Choose an option... Pending Applied Excluded (Questions) Excluded (Expired) Exc…" at bounding box center [755, 306] width 137 height 26
select select ""pending""
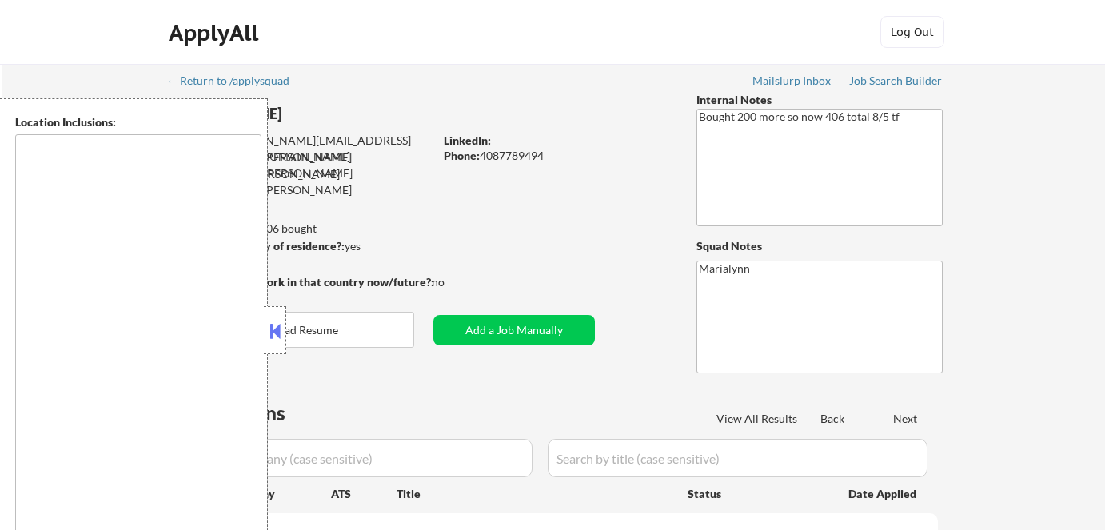
scroll to position [217, 0]
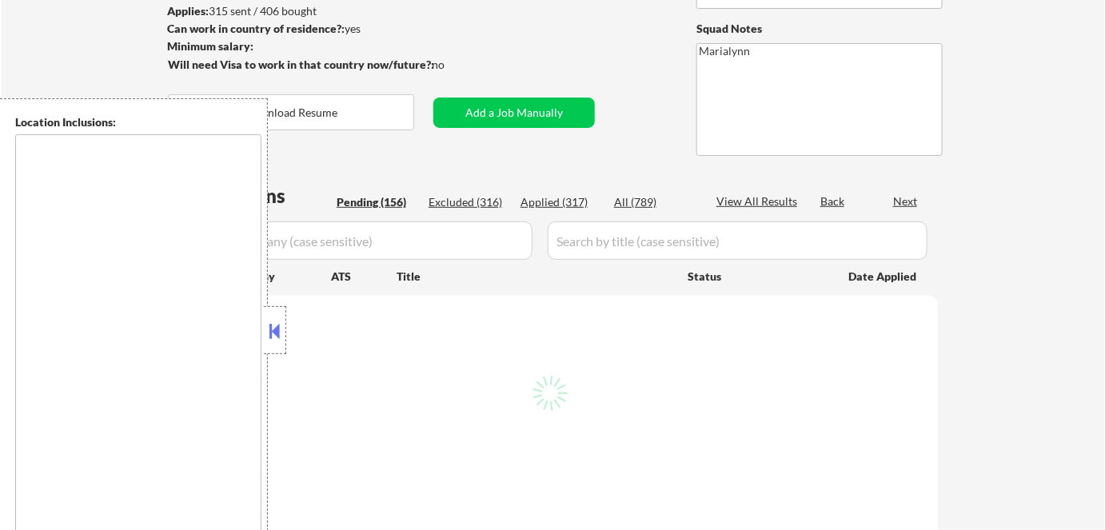
type textarea "[GEOGRAPHIC_DATA], [GEOGRAPHIC_DATA] [GEOGRAPHIC_DATA], [GEOGRAPHIC_DATA] [GEOG…"
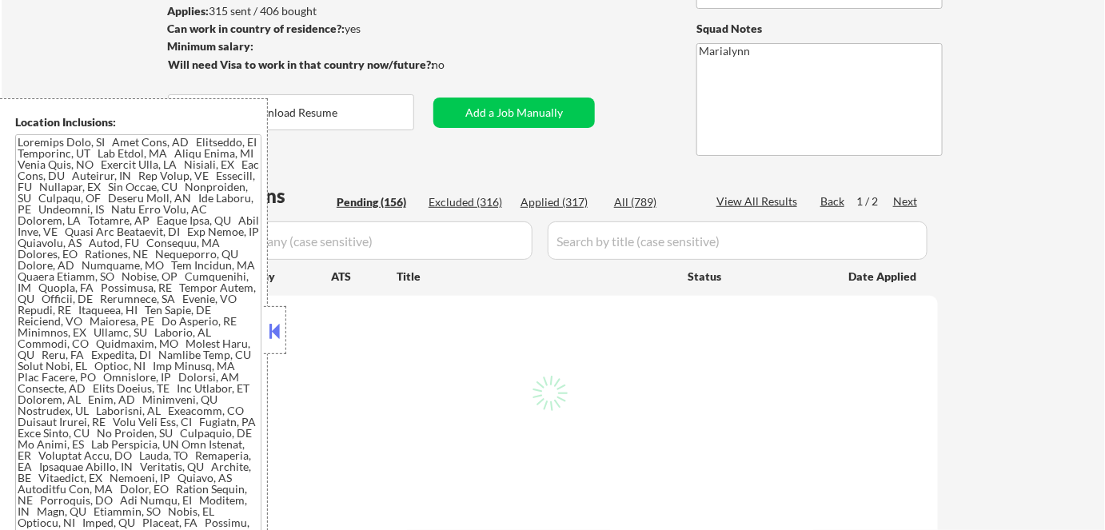
click at [584, 205] on div "Applied (317)" at bounding box center [560, 202] width 80 height 16
click at [556, 197] on div "Applied (317)" at bounding box center [560, 202] width 80 height 16
click at [537, 201] on div "Applied (317)" at bounding box center [560, 202] width 80 height 16
select select ""pending""
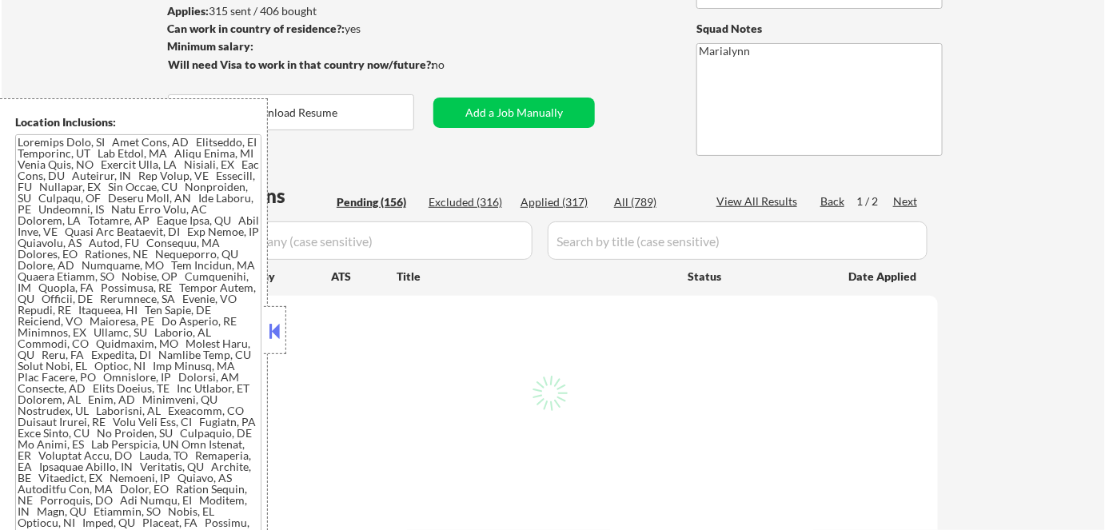
select select ""pending""
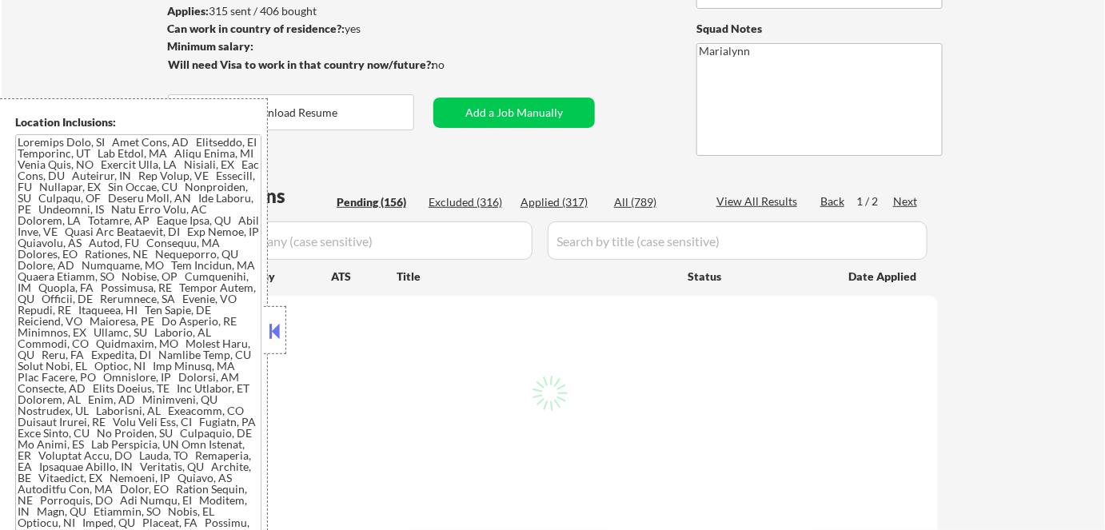
select select ""pending""
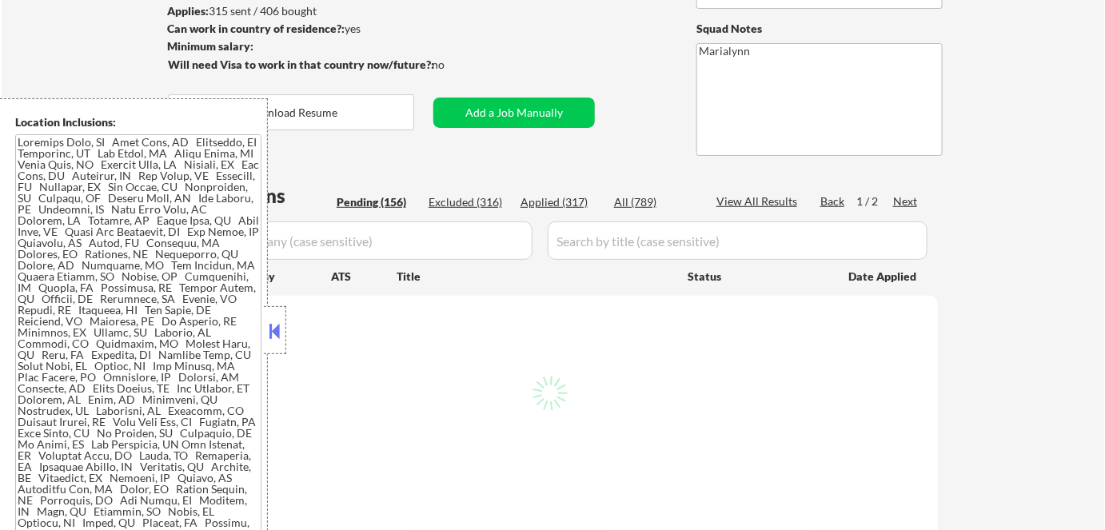
select select ""pending""
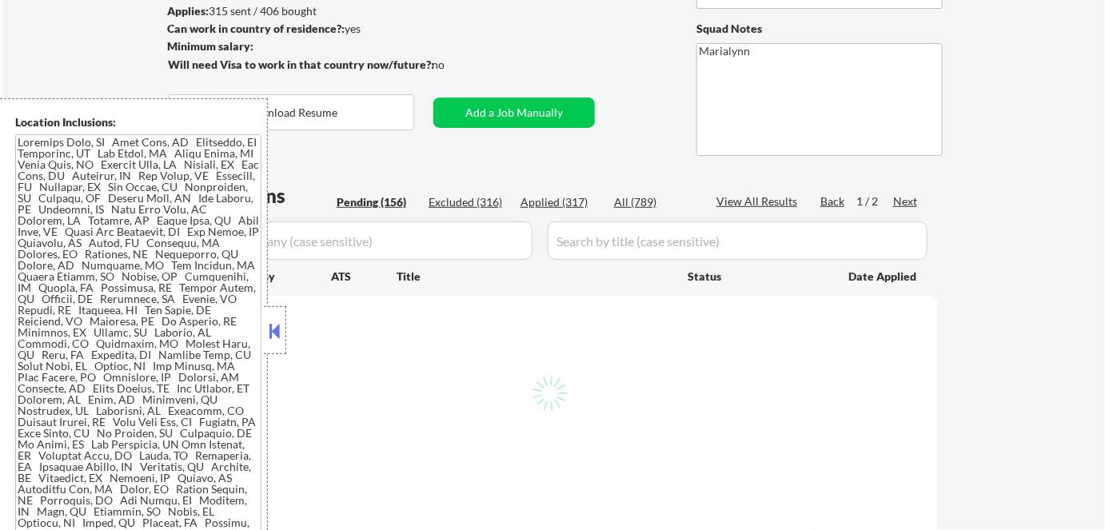
select select ""pending""
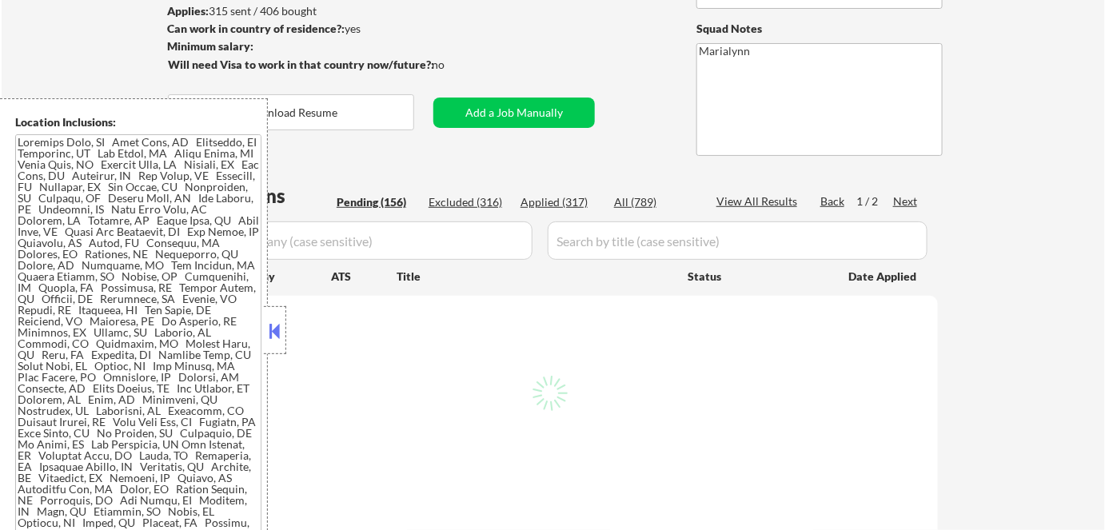
select select ""pending""
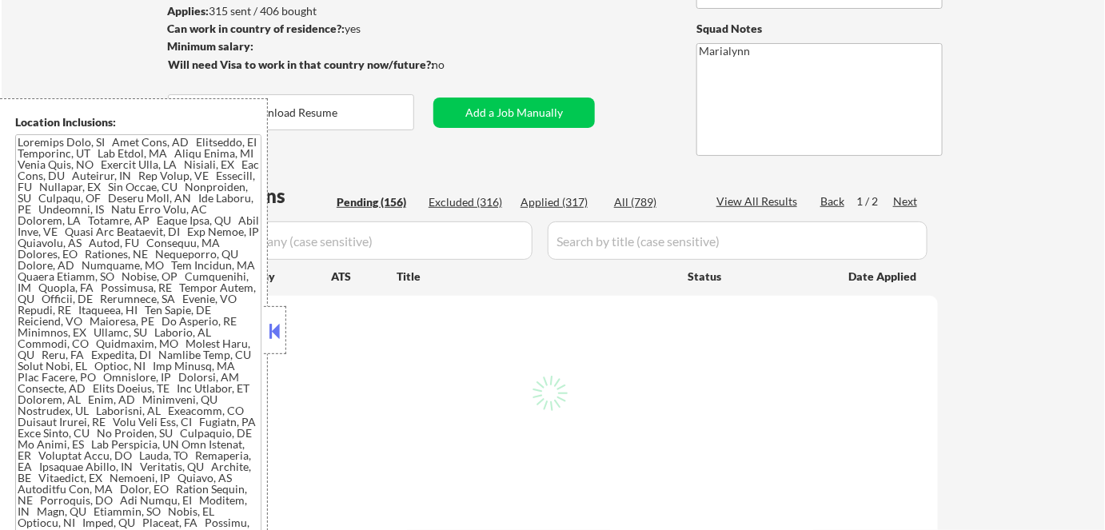
select select ""pending""
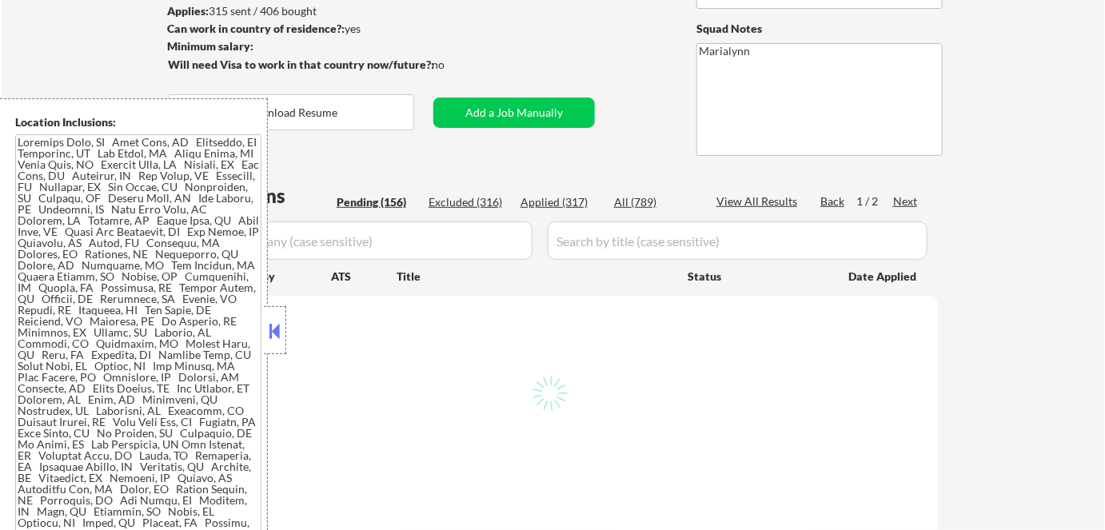
select select ""pending""
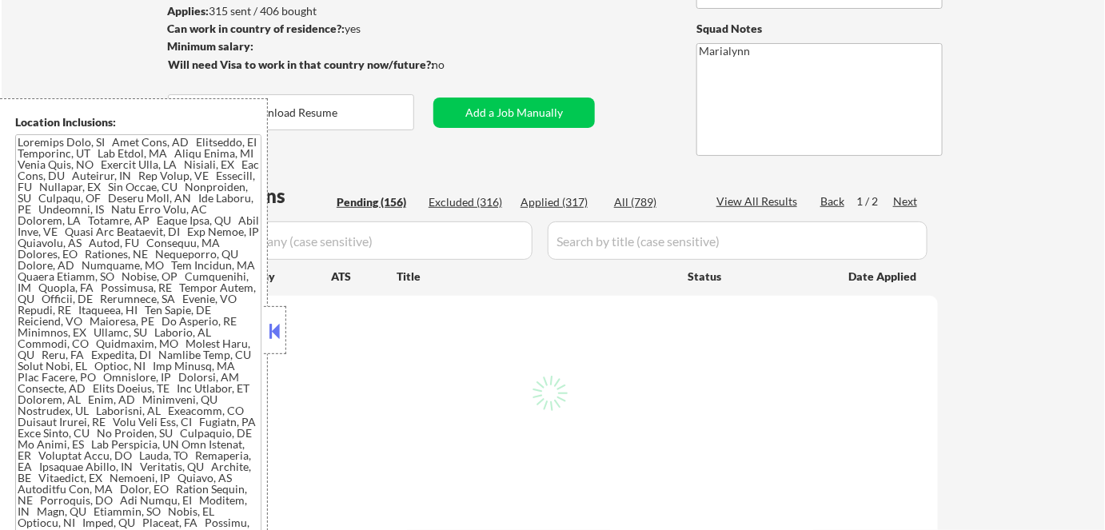
select select ""pending""
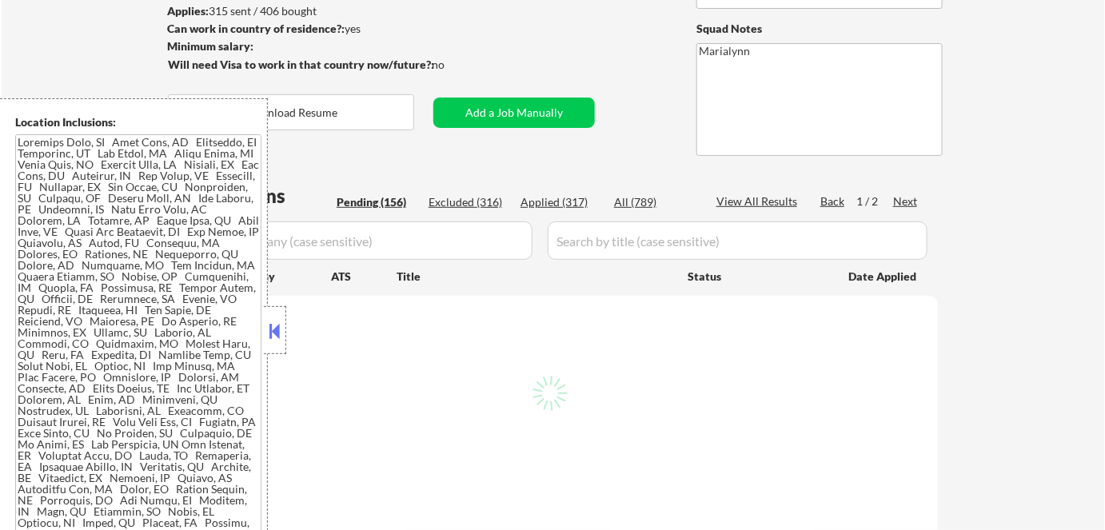
select select ""pending""
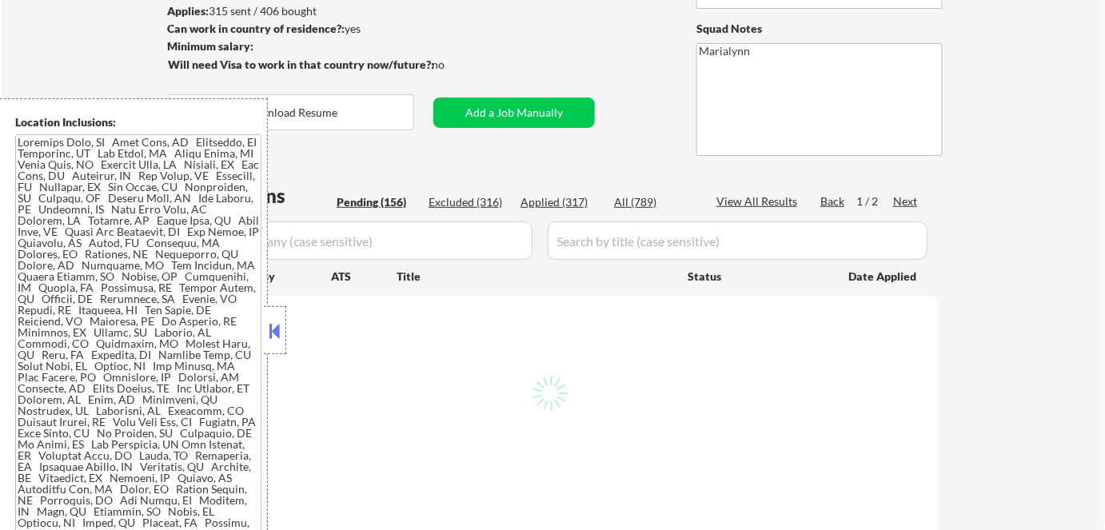
select select ""pending""
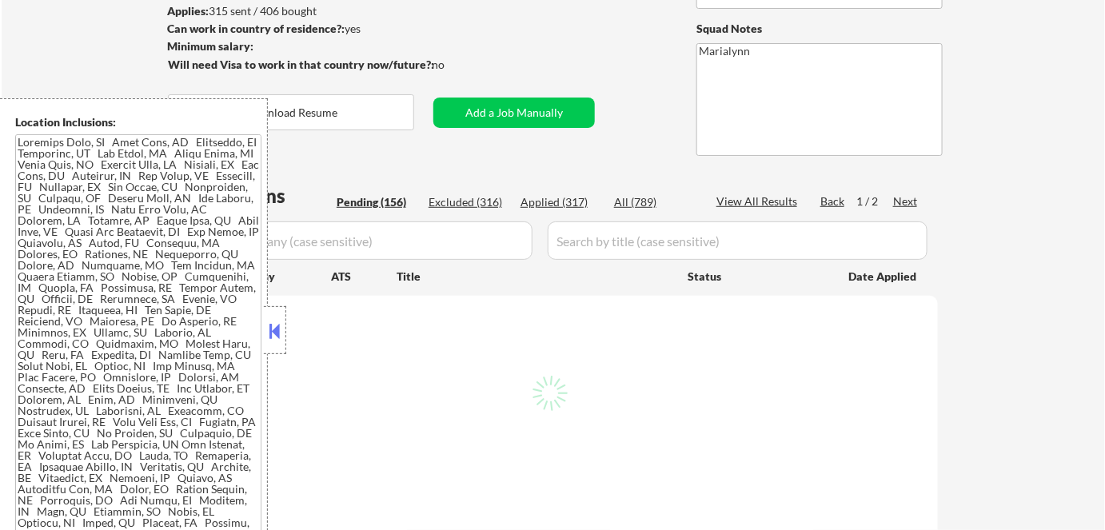
select select ""pending""
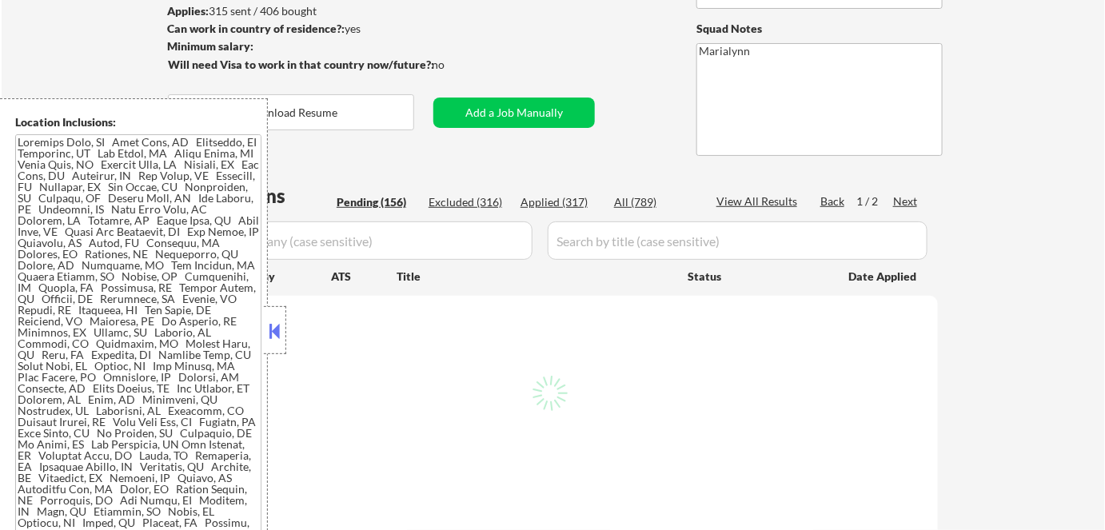
select select ""pending""
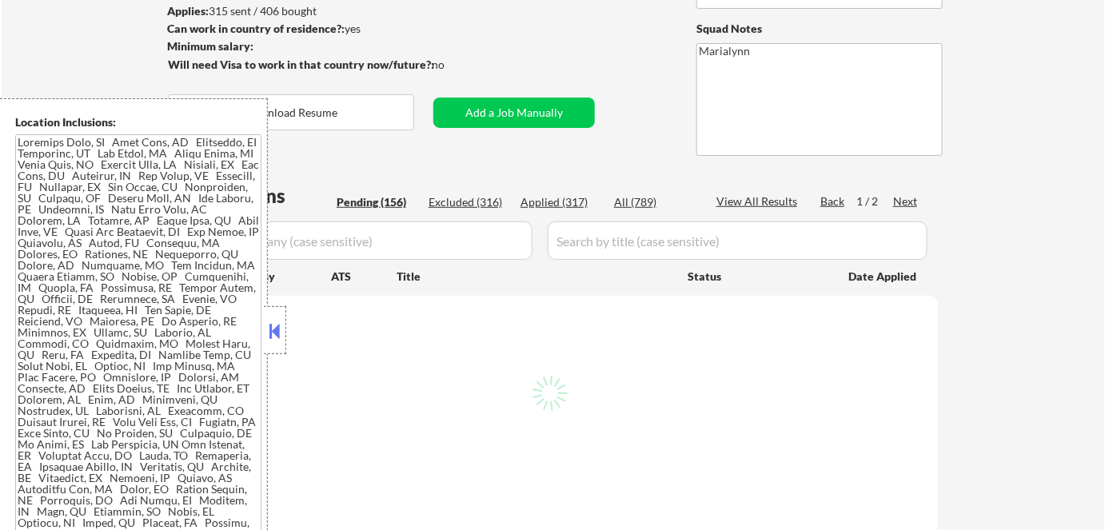
select select ""pending""
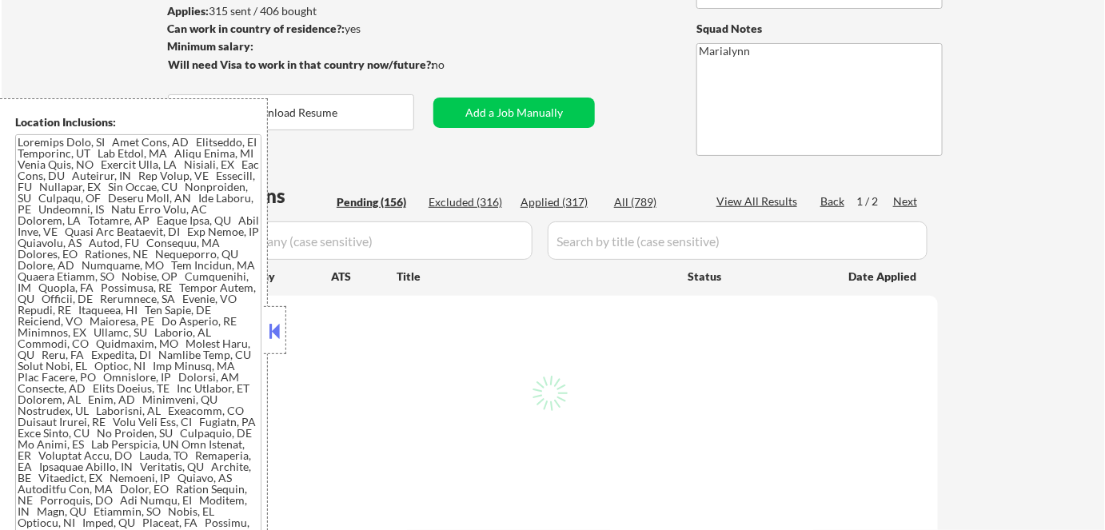
select select ""pending""
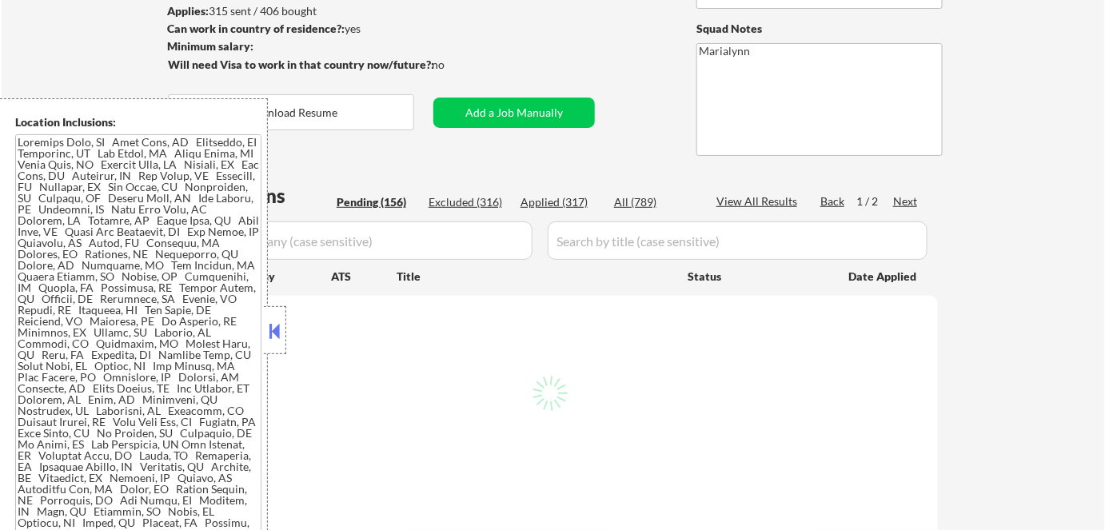
select select ""pending""
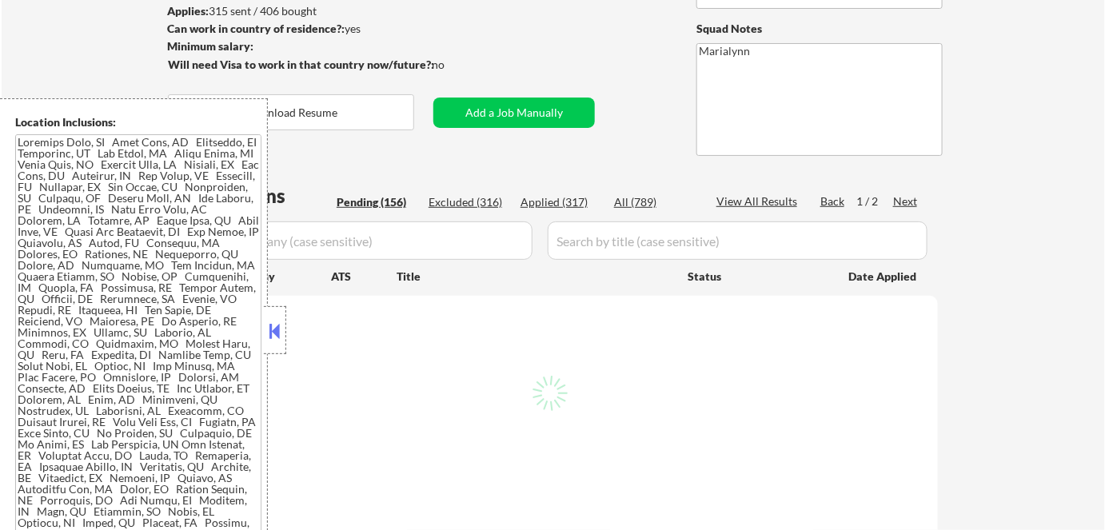
select select ""pending""
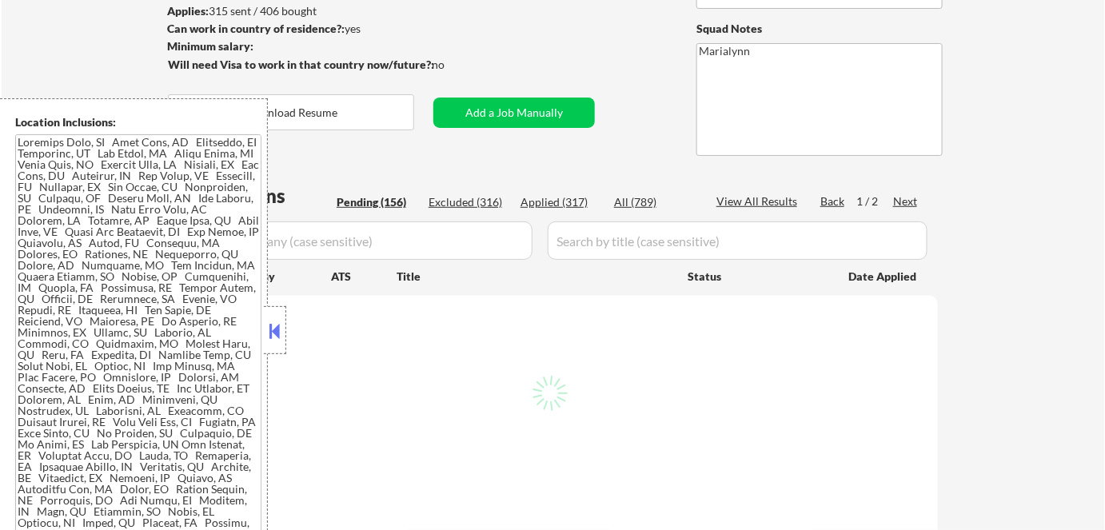
select select ""pending""
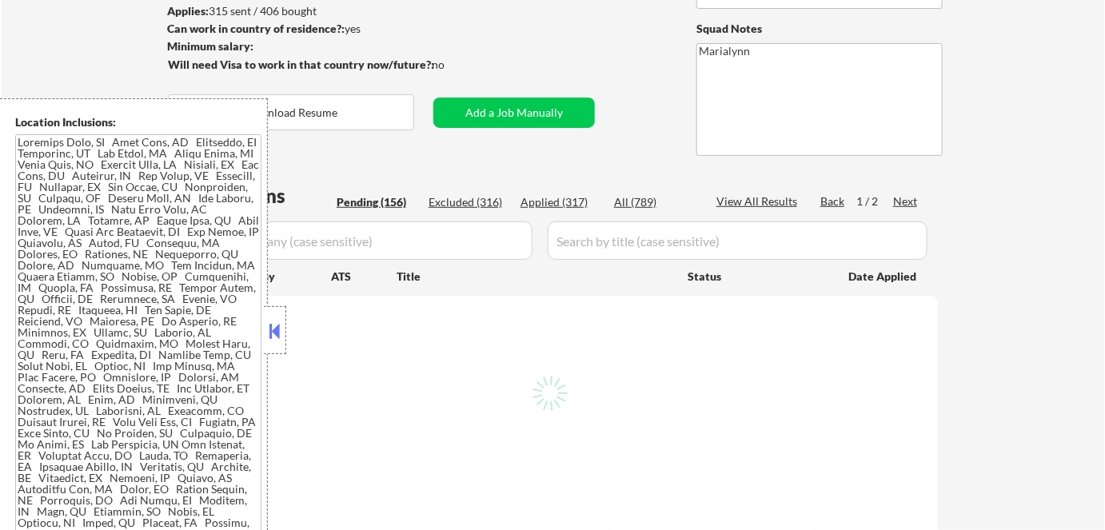
select select ""pending""
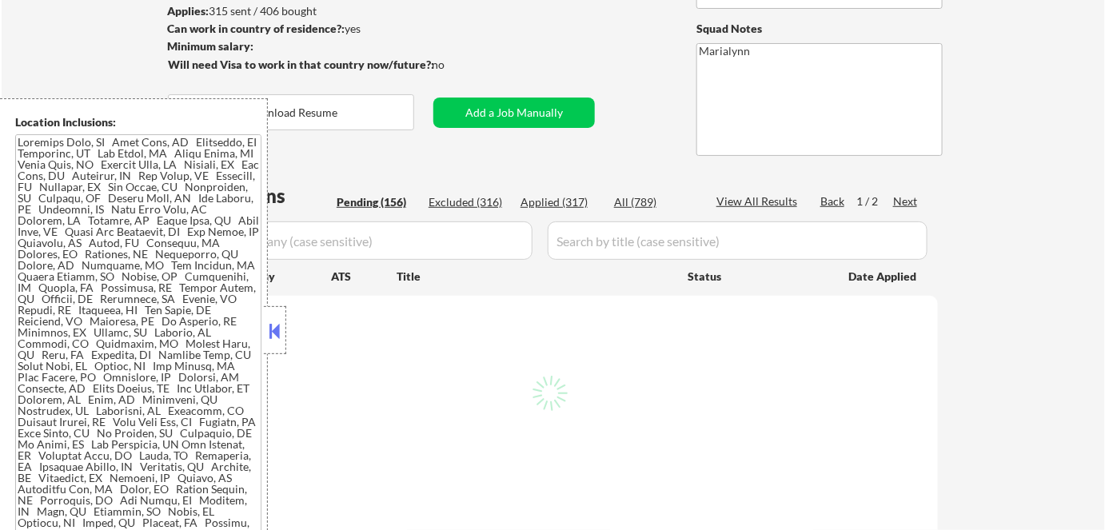
select select ""pending""
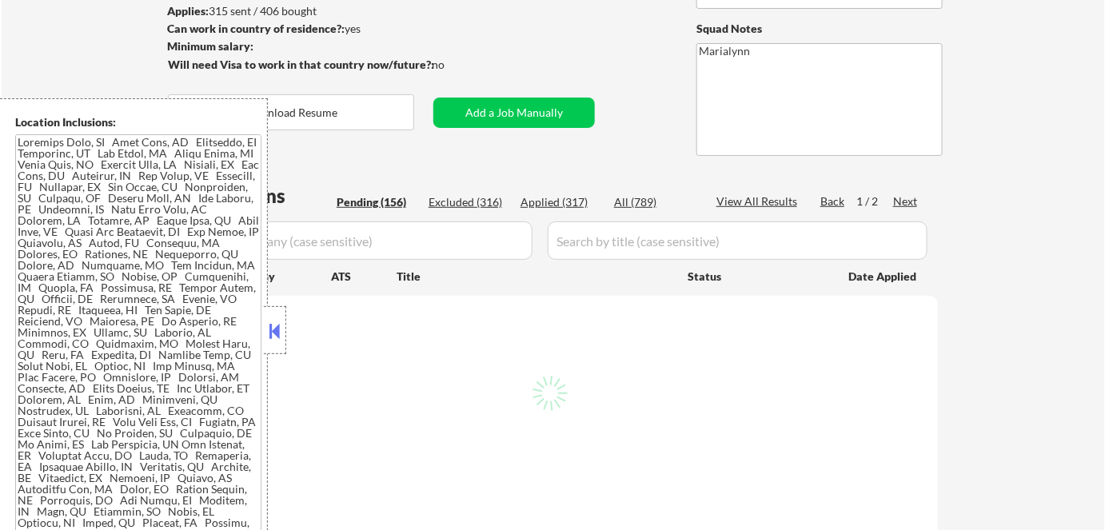
select select ""pending""
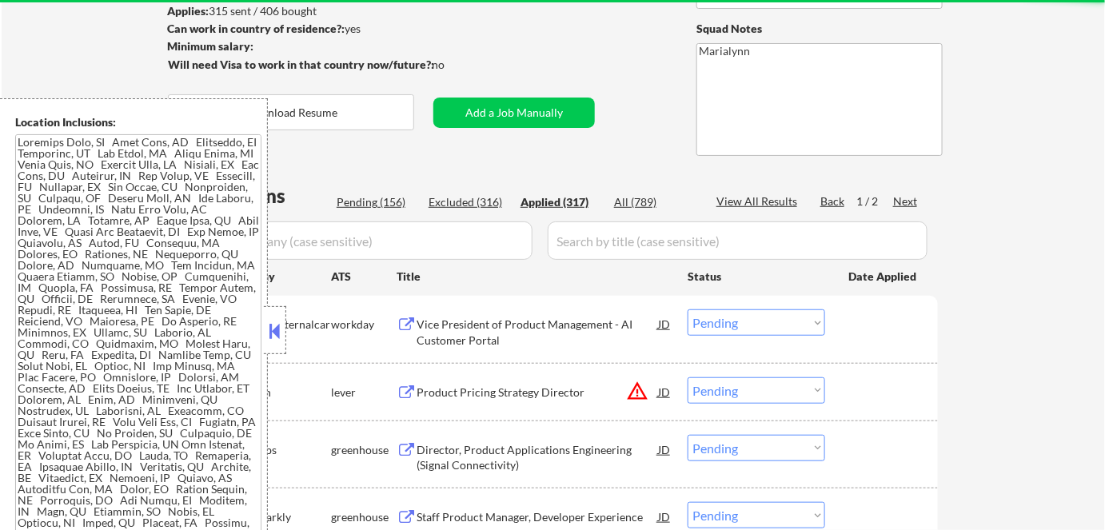
click at [273, 324] on button at bounding box center [275, 331] width 18 height 24
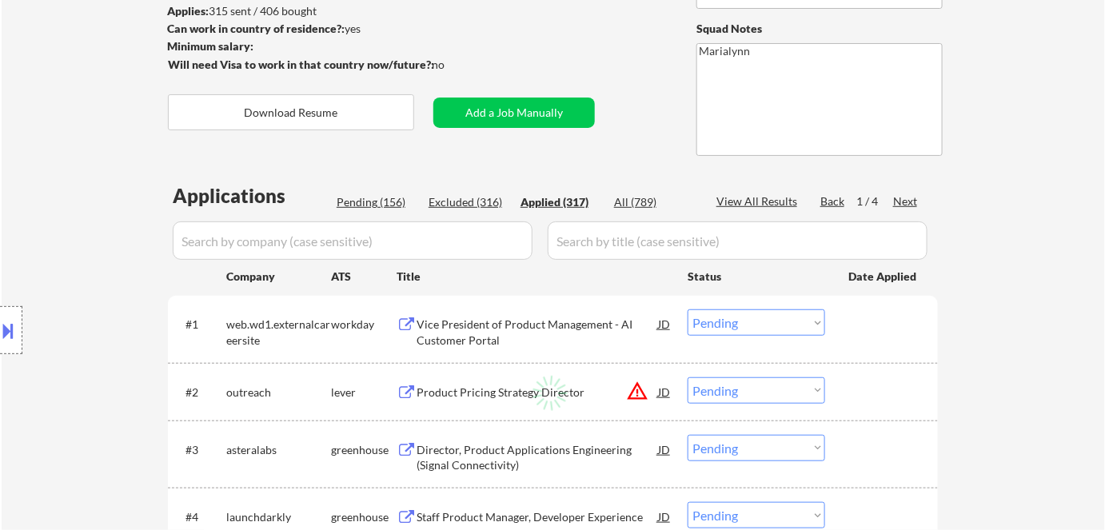
select select ""applied""
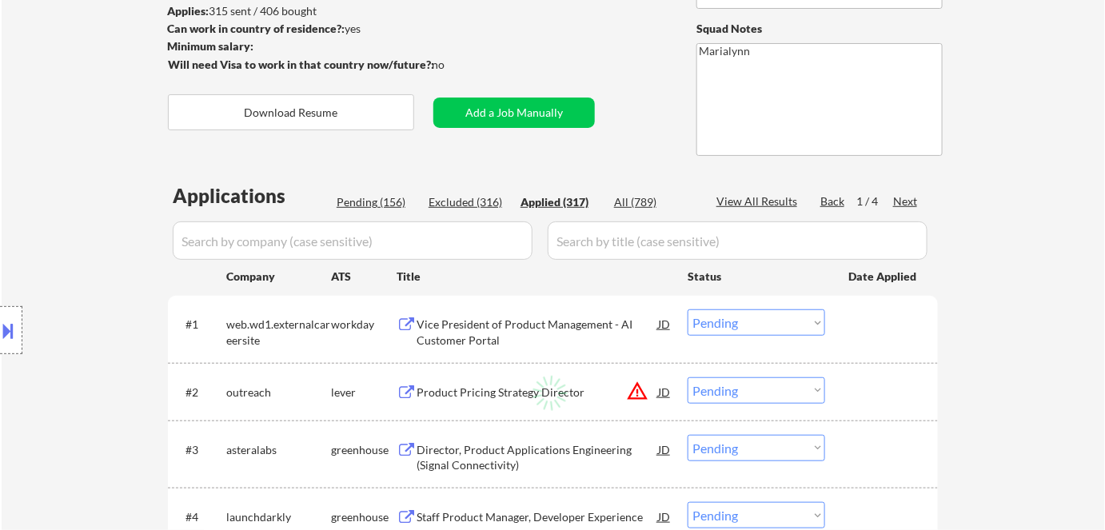
select select ""applied""
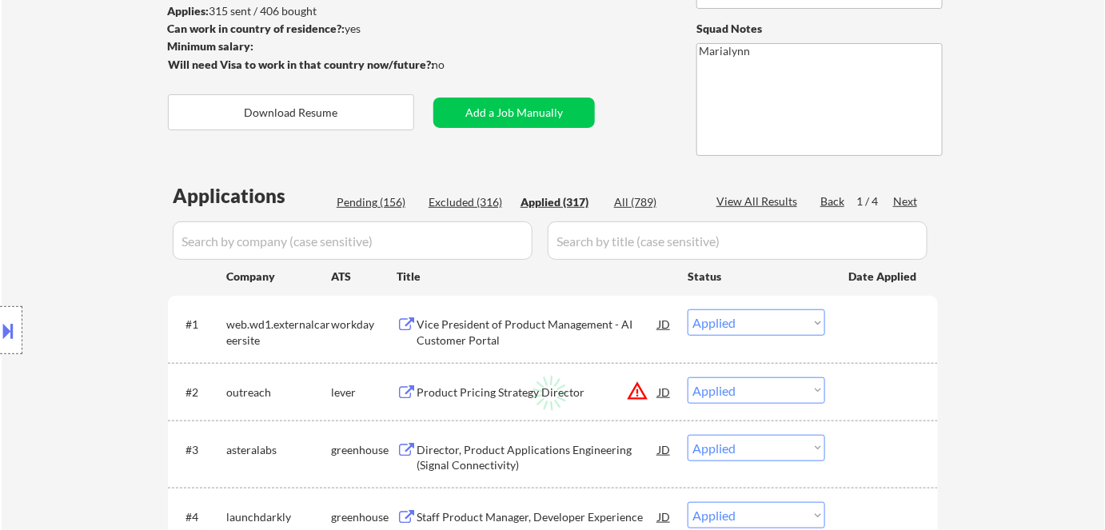
select select ""applied""
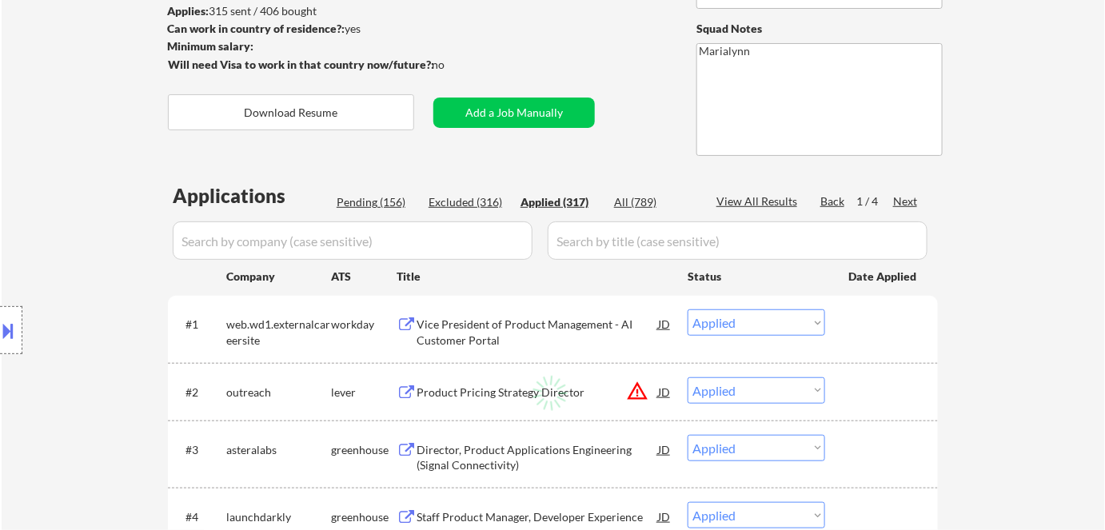
select select ""applied""
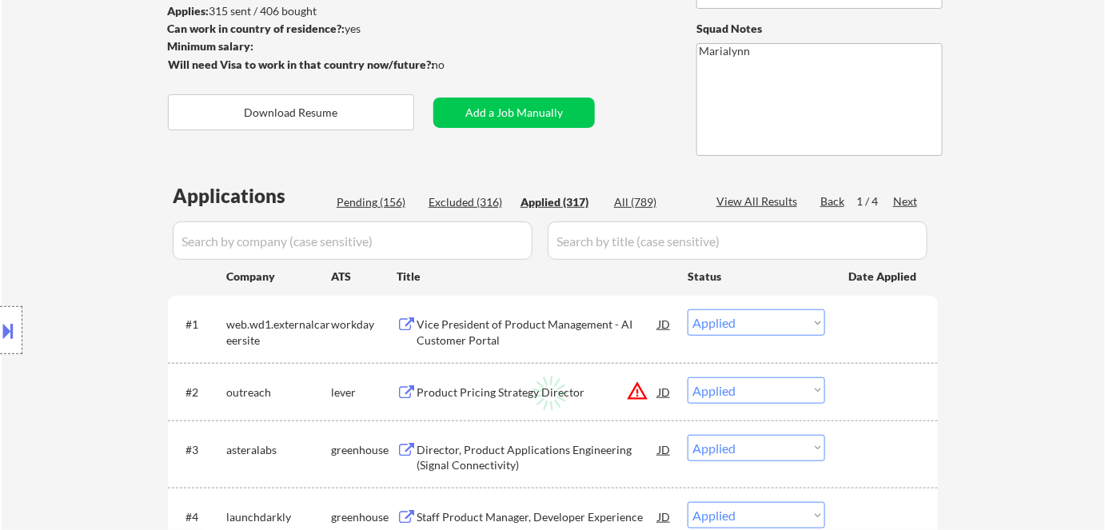
select select ""applied""
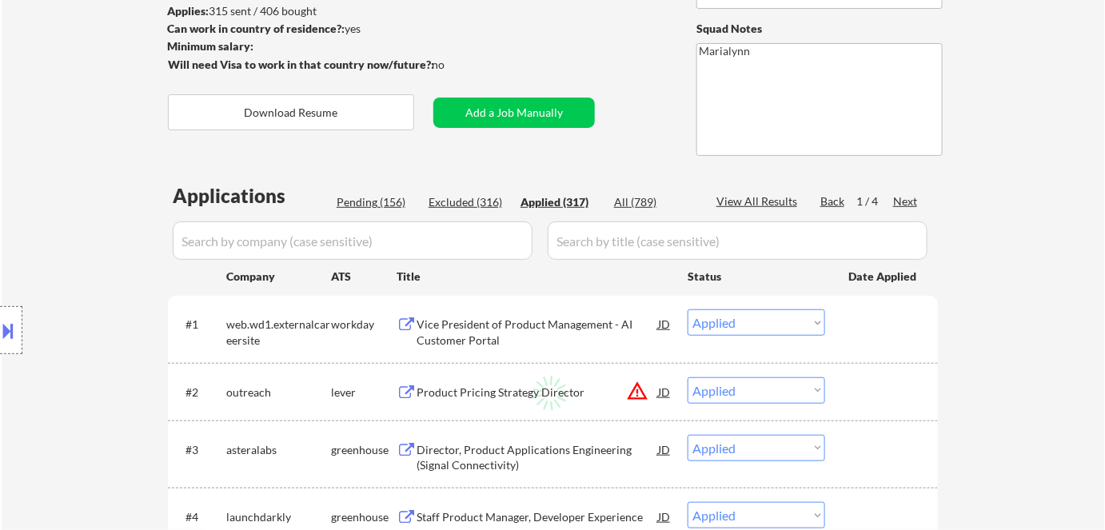
select select ""applied""
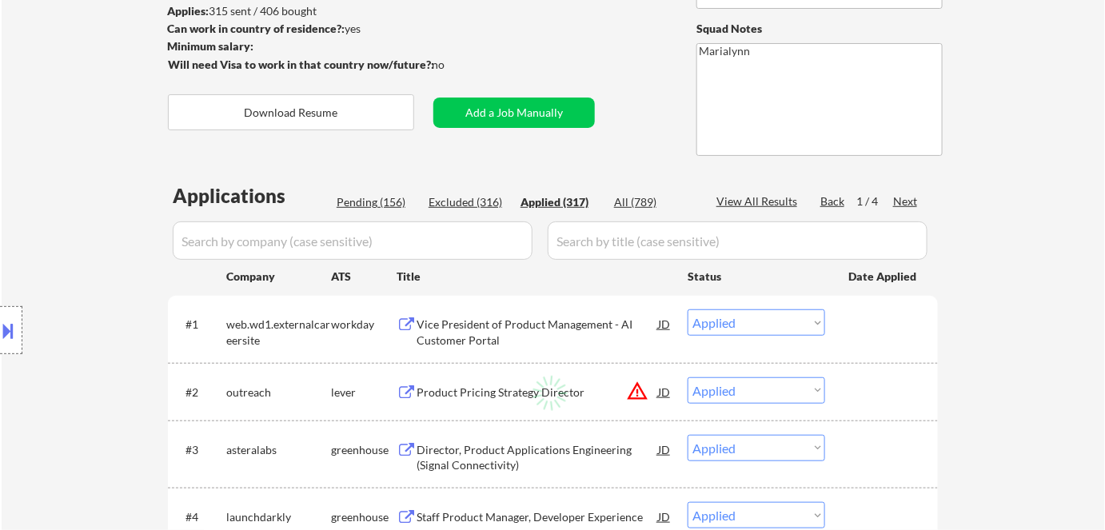
select select ""applied""
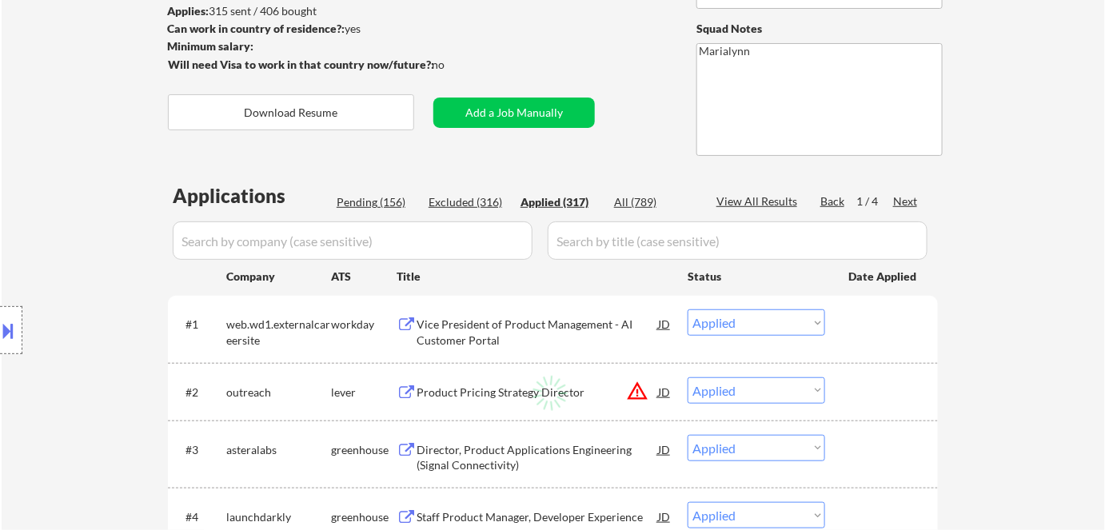
select select ""applied""
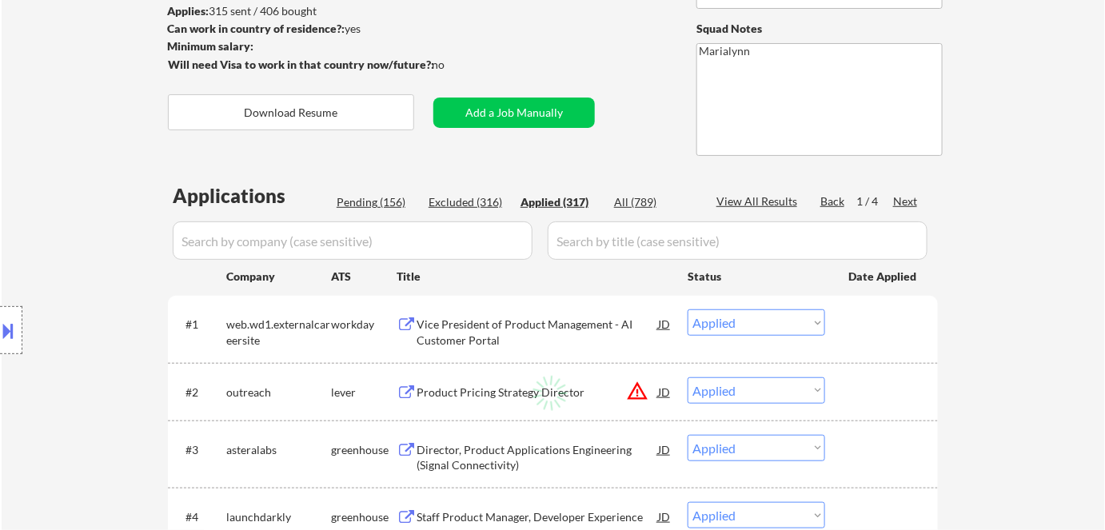
select select ""applied""
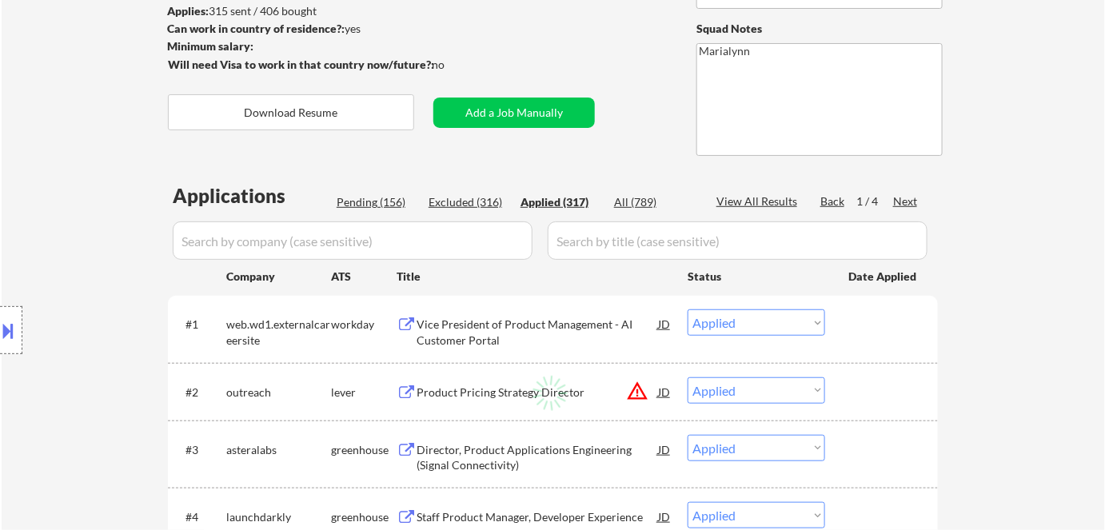
select select ""applied""
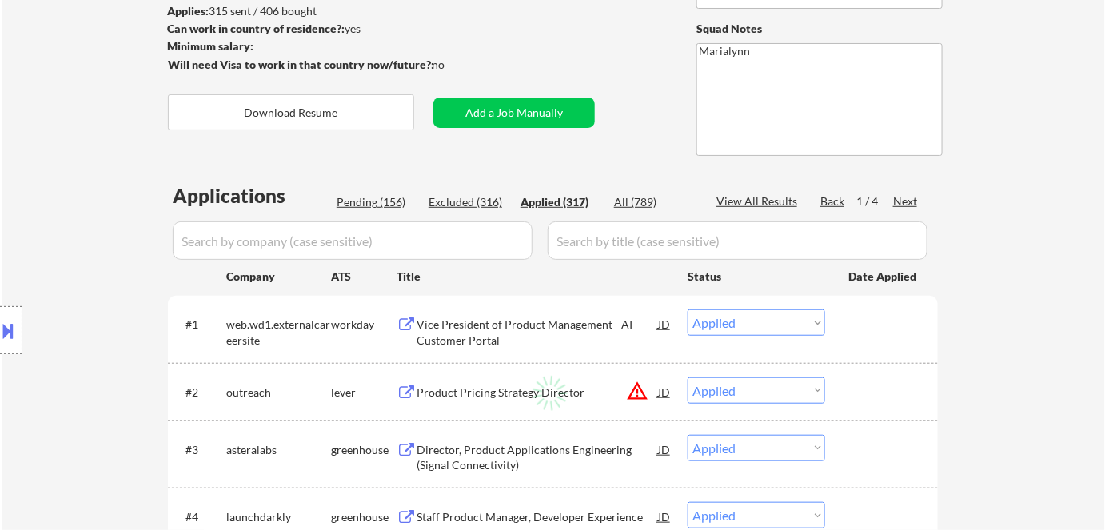
select select ""applied""
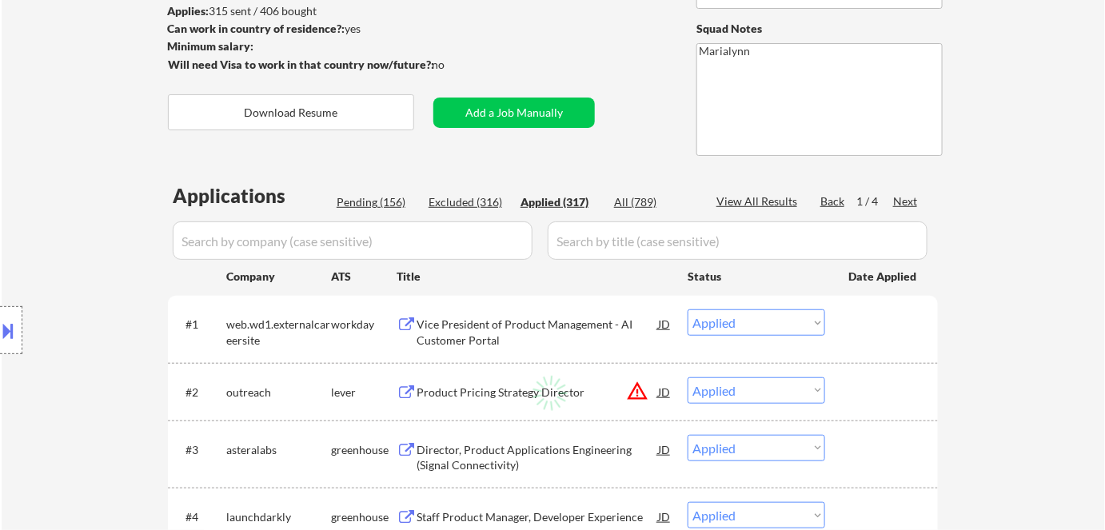
select select ""applied""
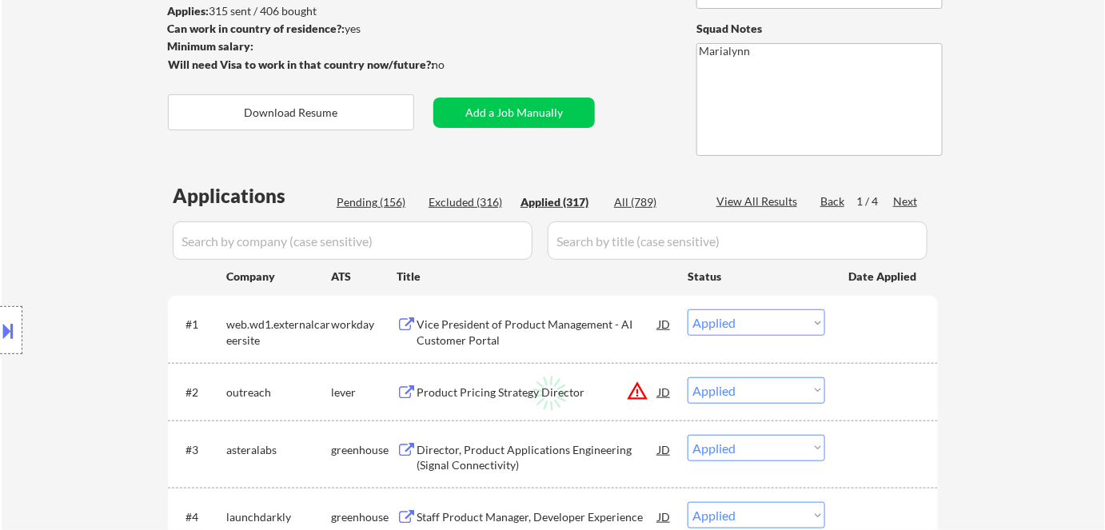
select select ""applied""
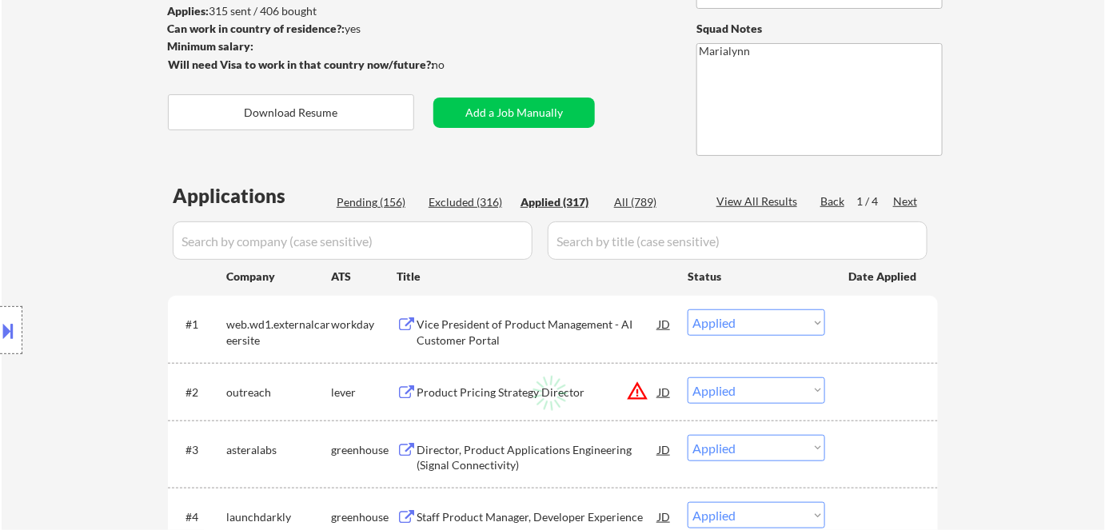
select select ""applied""
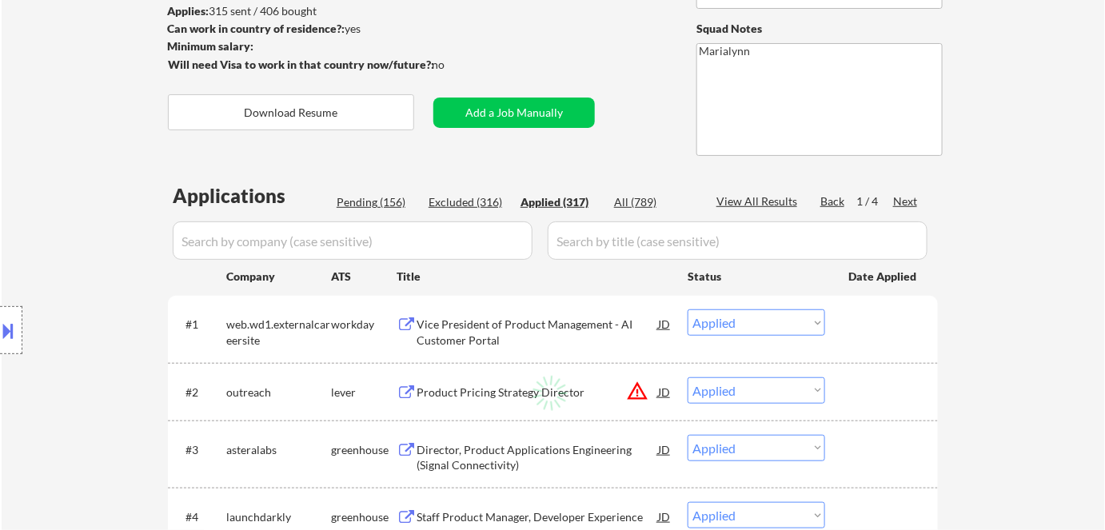
select select ""applied""
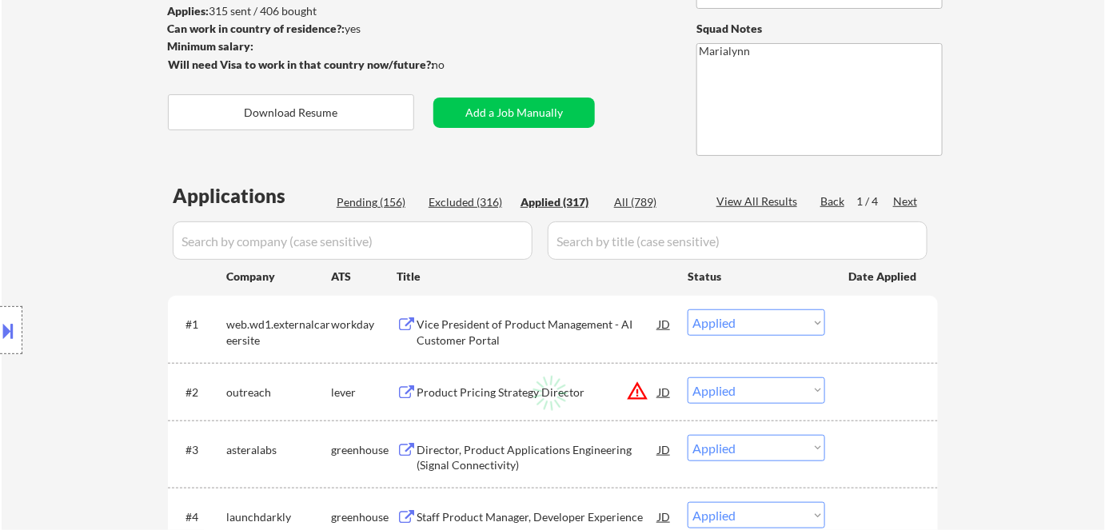
select select ""applied""
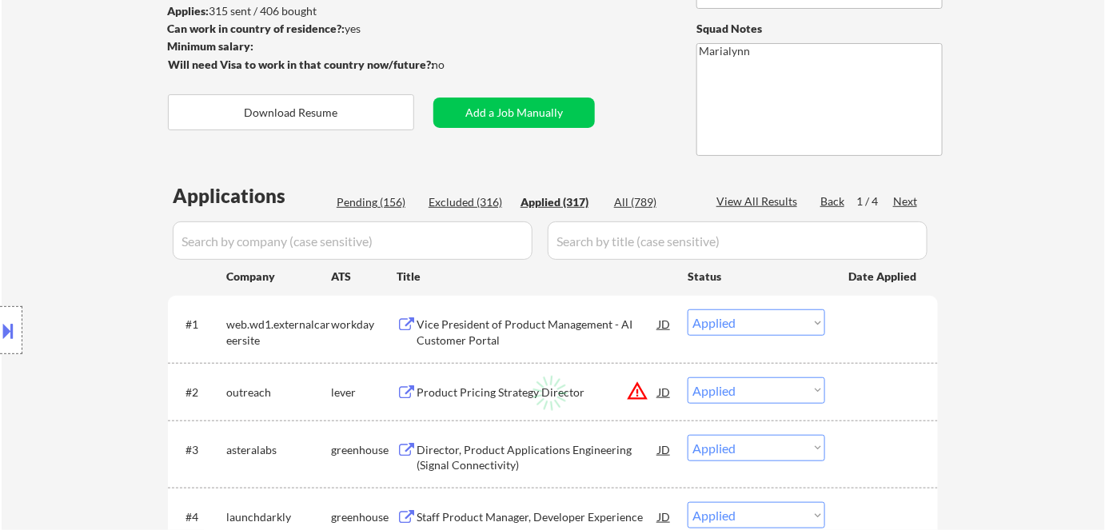
select select ""applied""
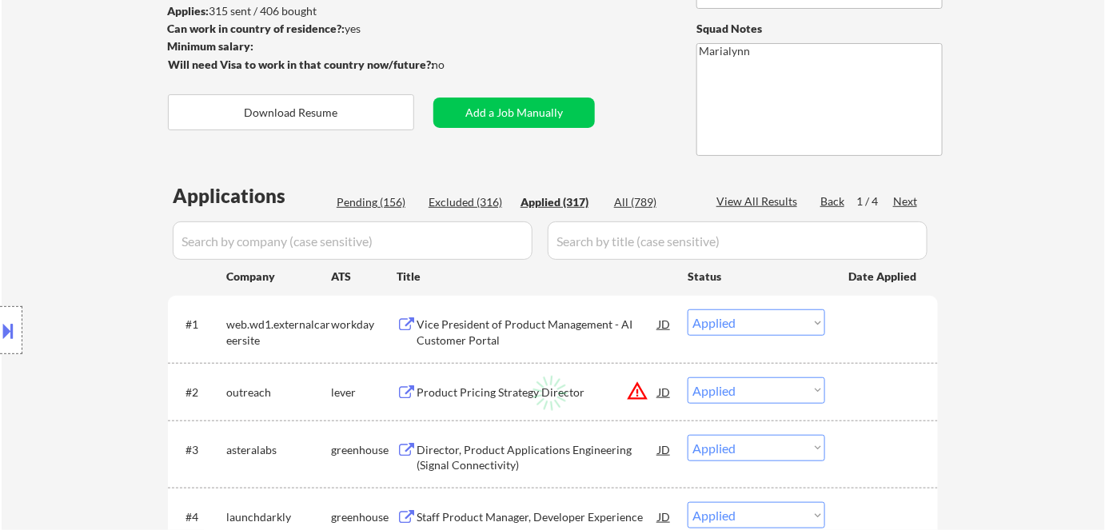
select select ""applied""
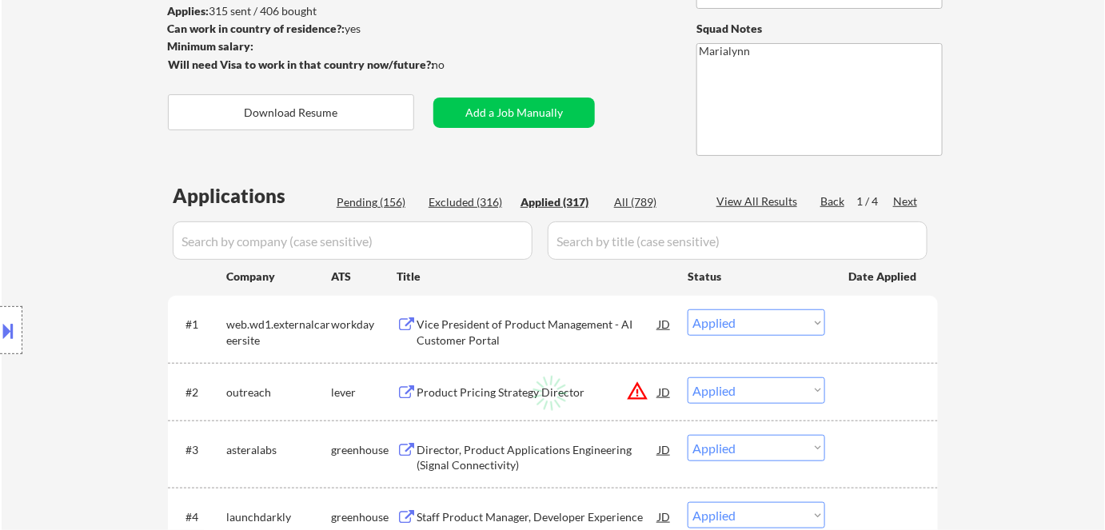
select select ""applied""
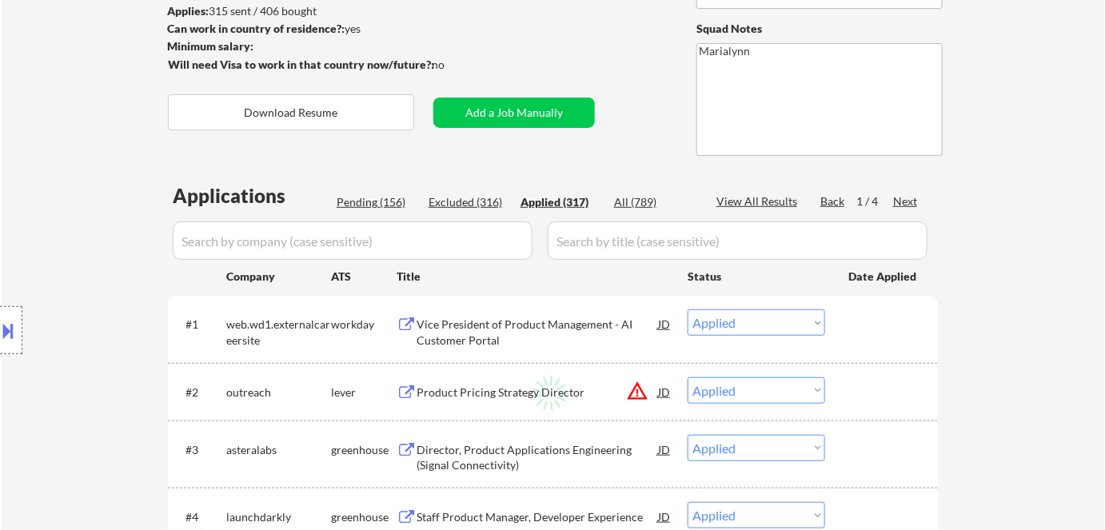
select select ""applied""
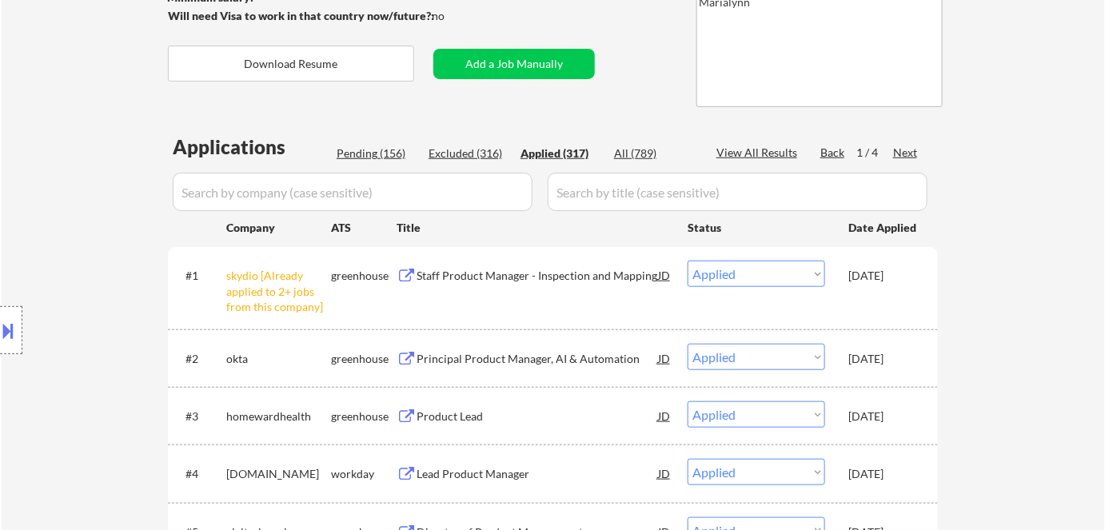
scroll to position [290, 0]
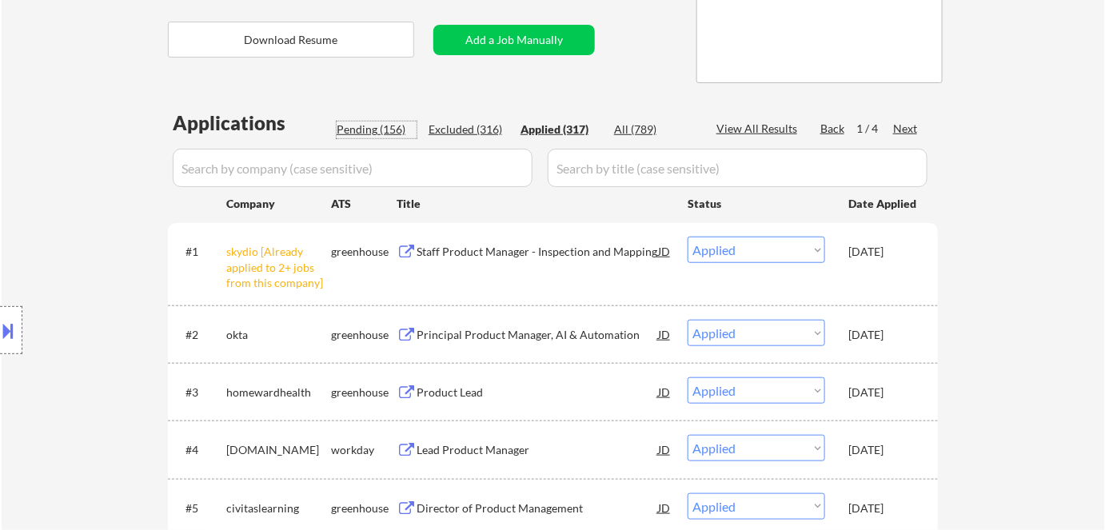
click at [361, 126] on div "Pending (156)" at bounding box center [377, 130] width 80 height 16
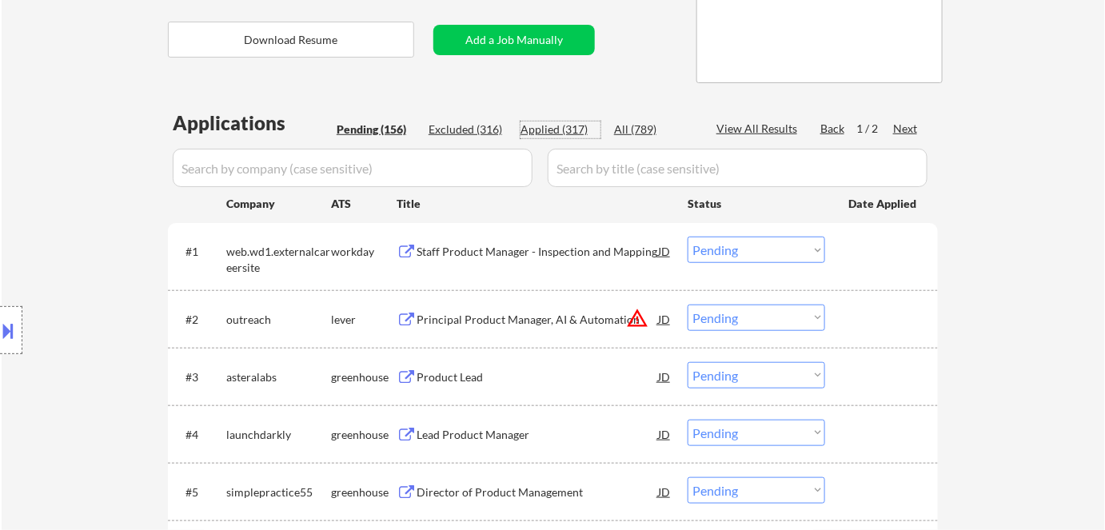
click at [550, 129] on div "Applied (317)" at bounding box center [560, 130] width 80 height 16
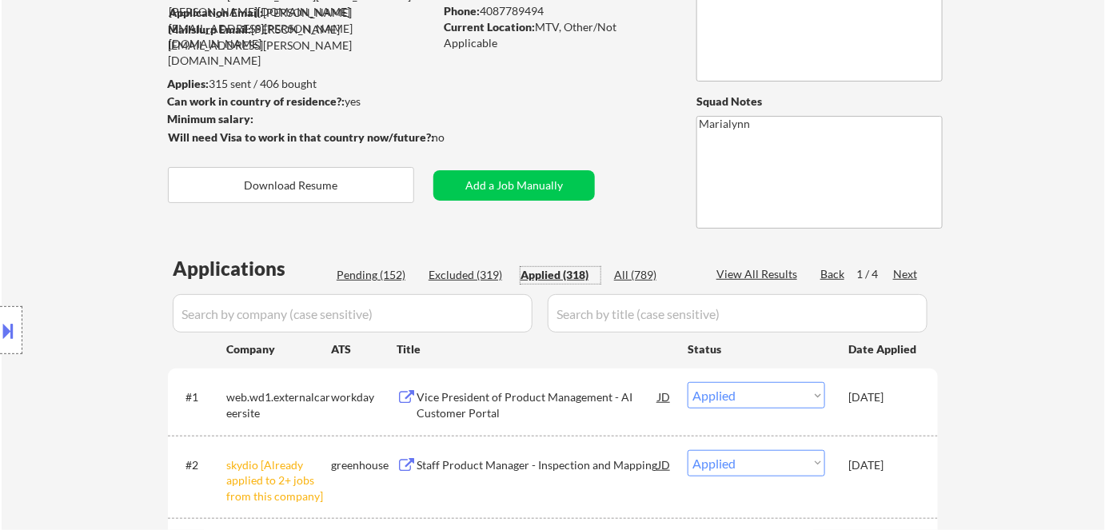
scroll to position [72, 0]
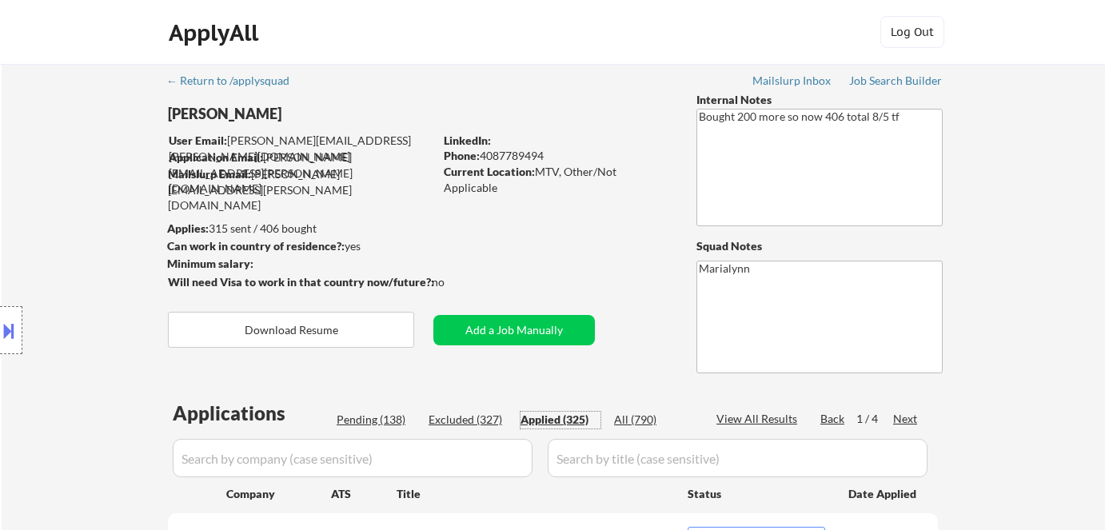
select select ""applied""
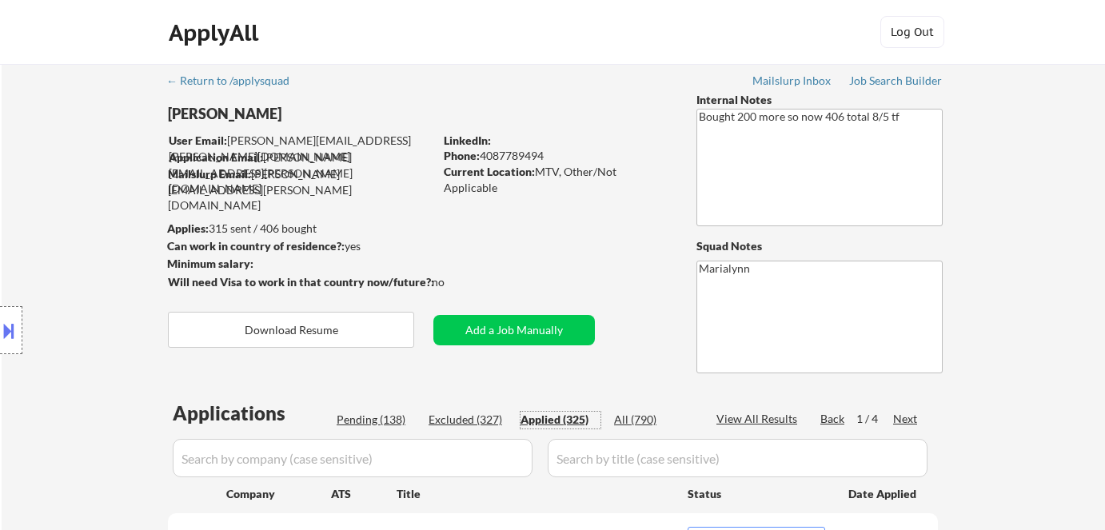
select select ""applied""
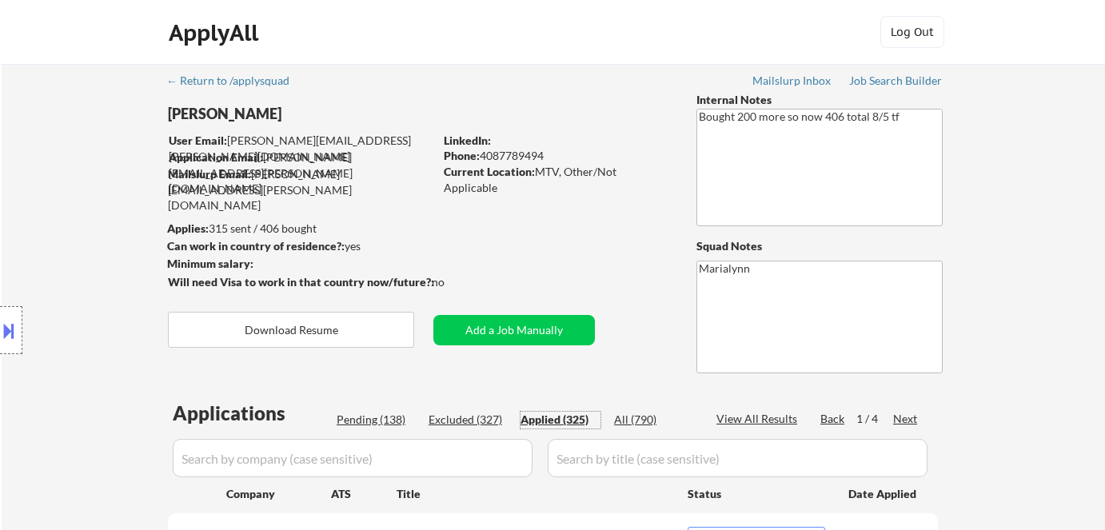
select select ""applied""
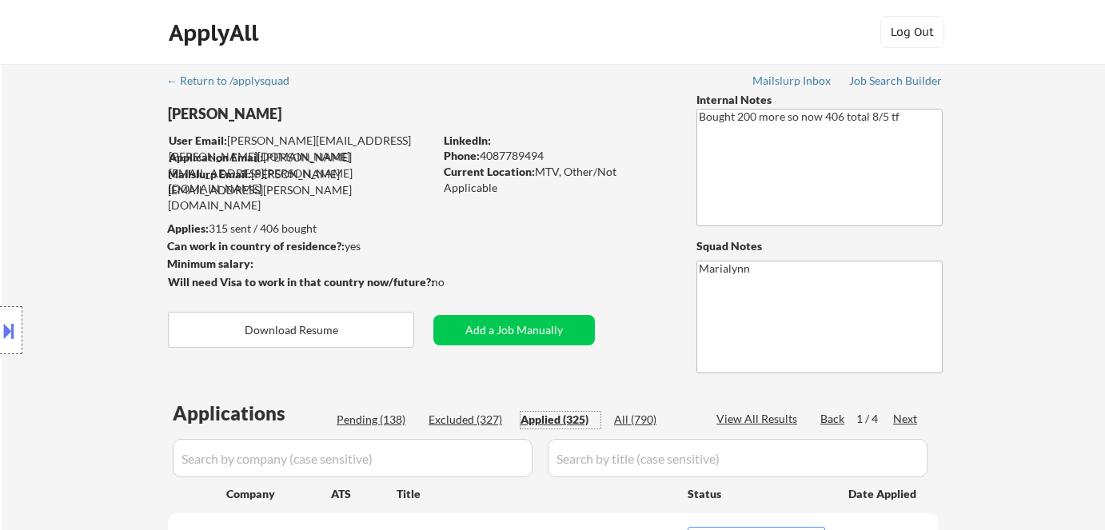
select select ""applied""
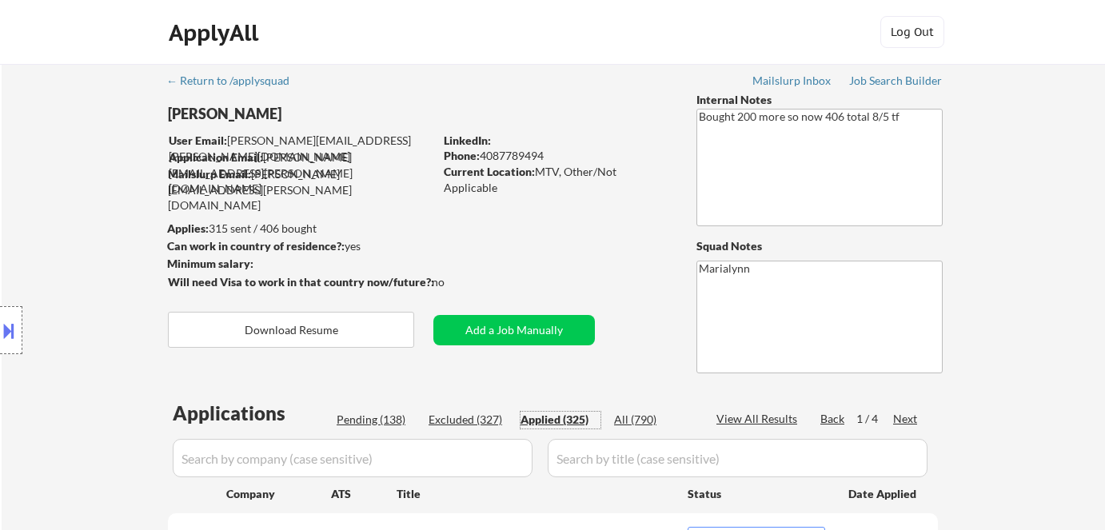
select select ""applied""
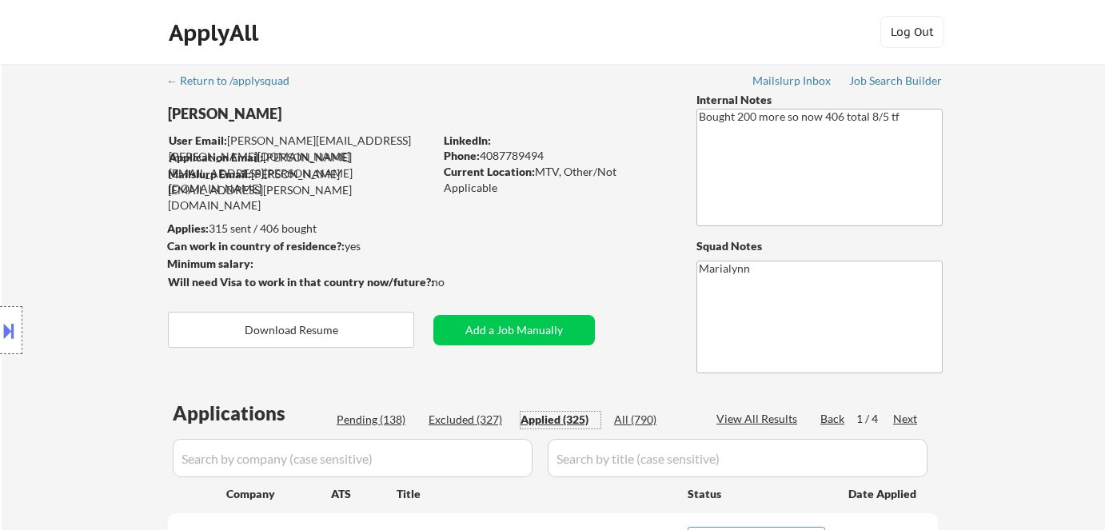
select select ""applied""
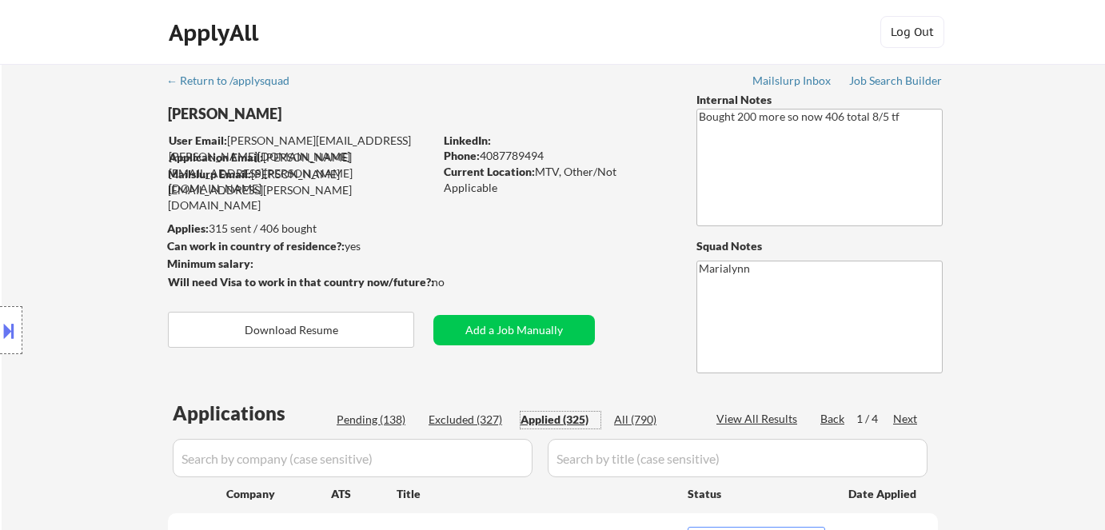
select select ""applied""
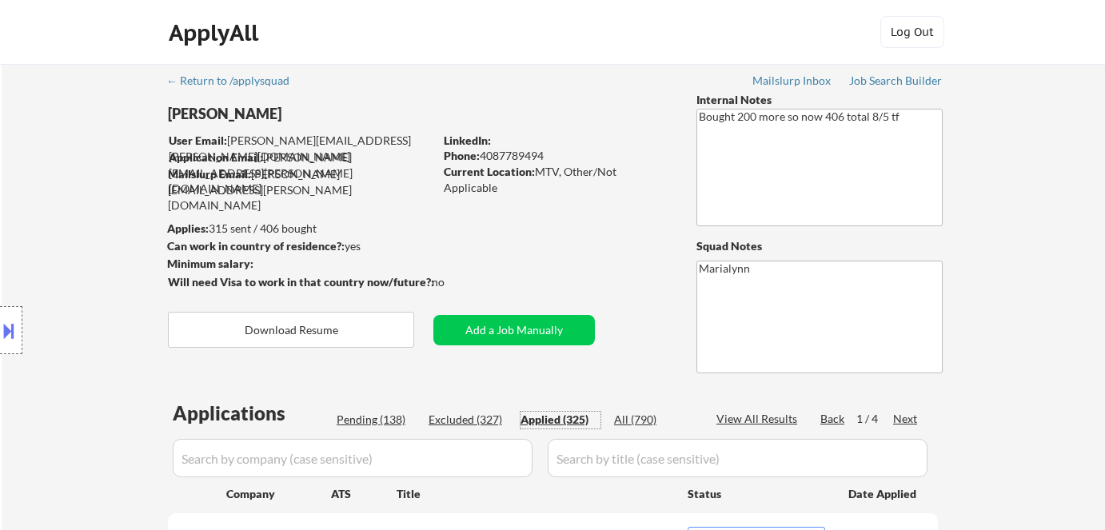
select select ""applied""
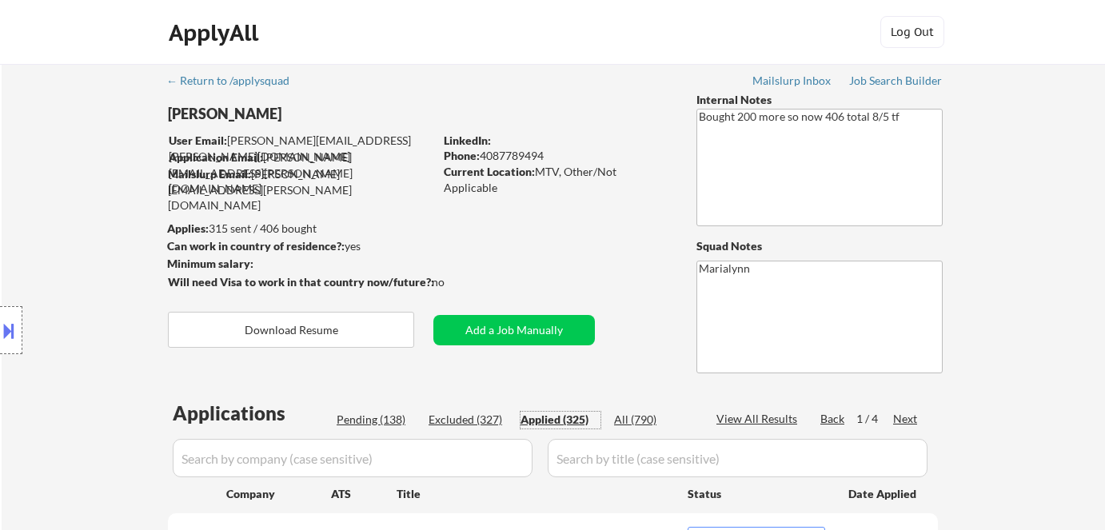
select select ""applied""
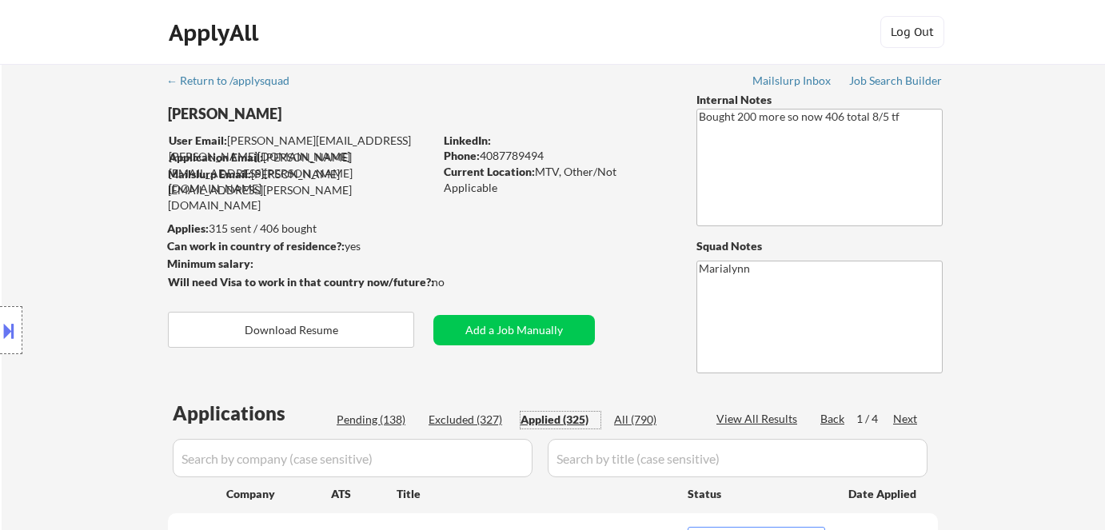
select select ""applied""
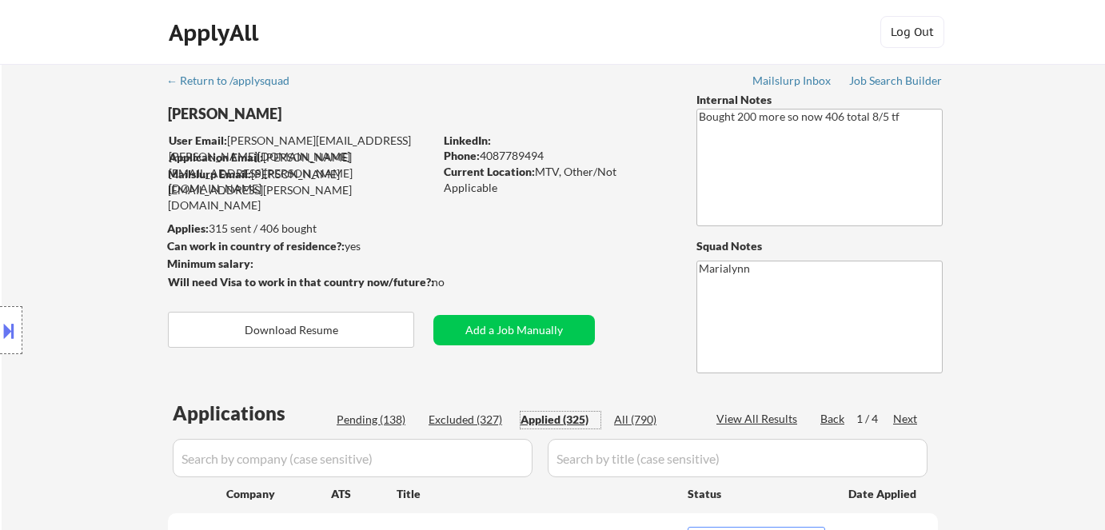
select select ""applied""
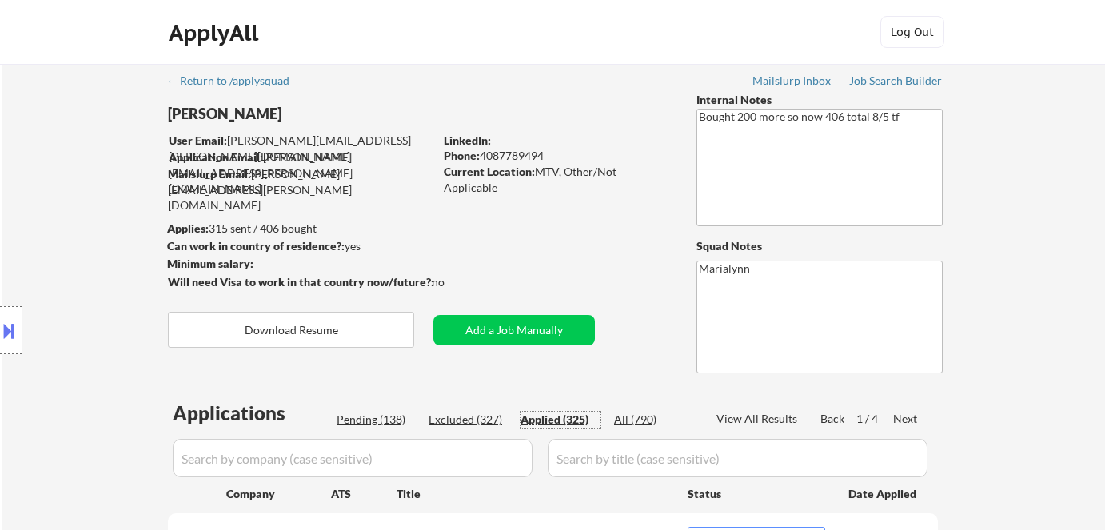
select select ""applied""
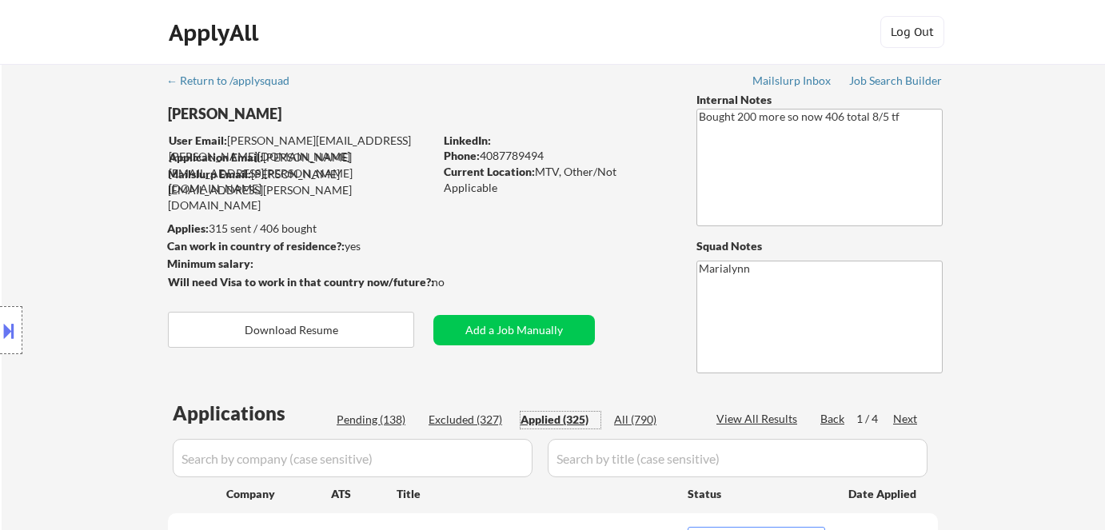
select select ""applied""
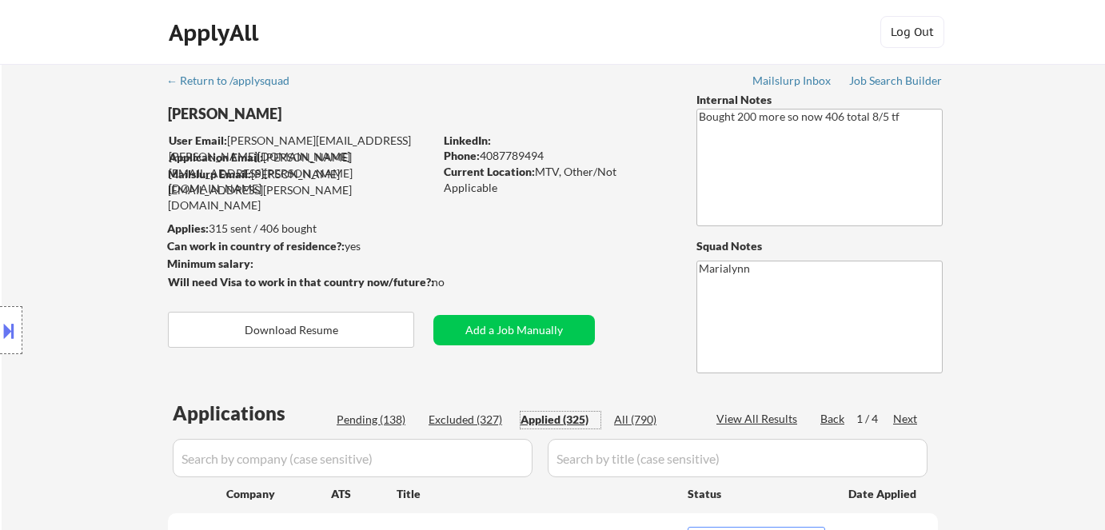
select select ""applied""
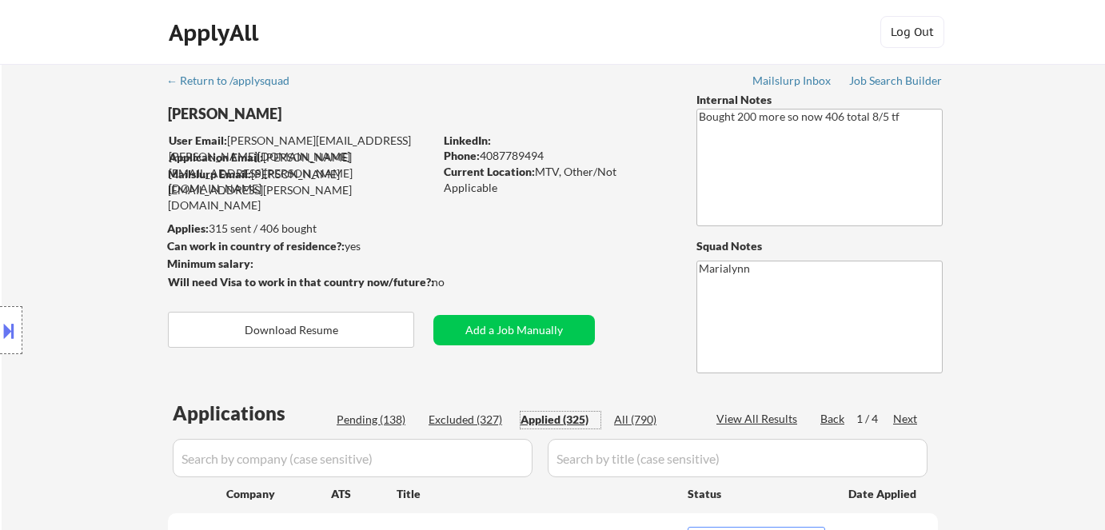
select select ""applied""
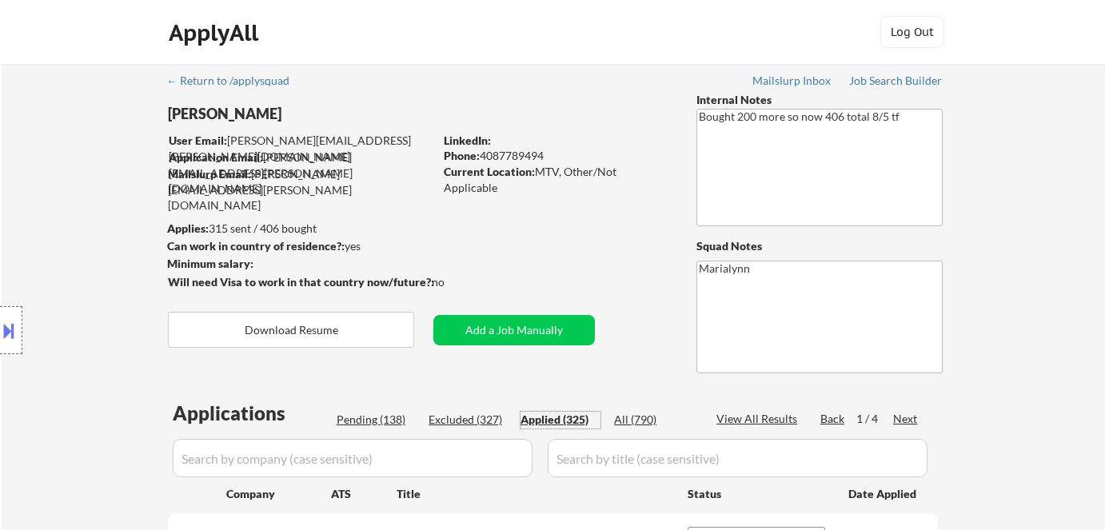
select select ""applied""
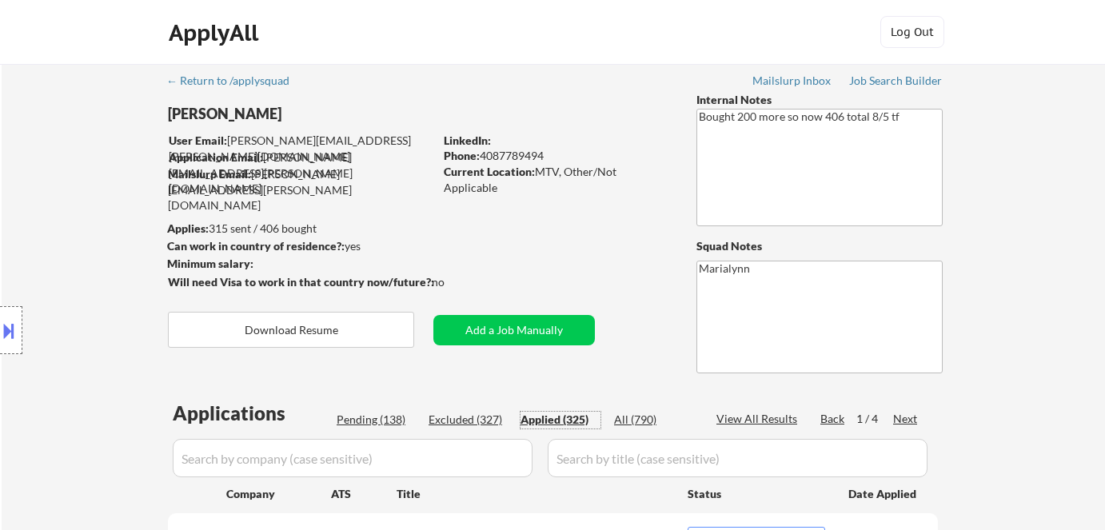
select select ""applied""
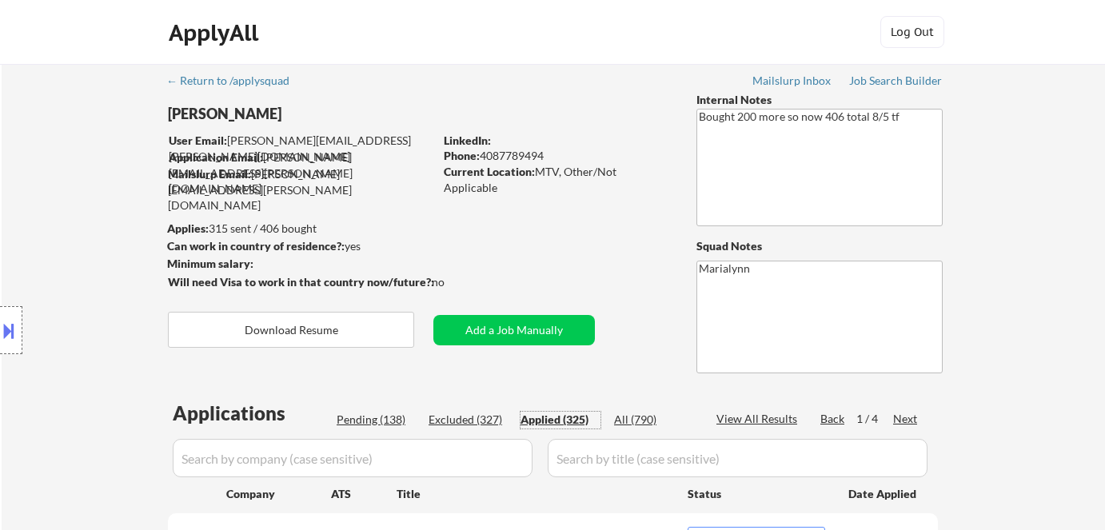
select select ""applied""
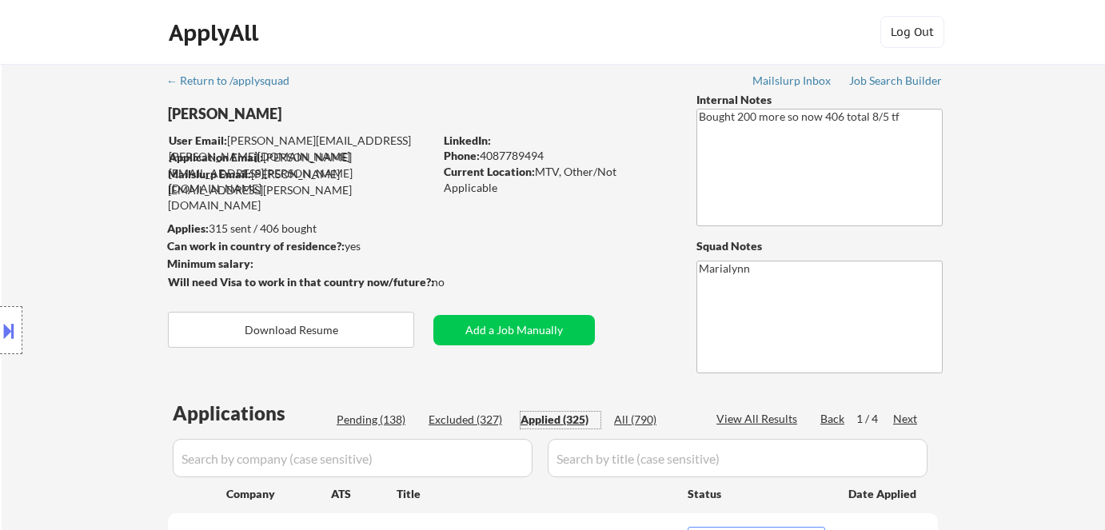
select select ""applied""
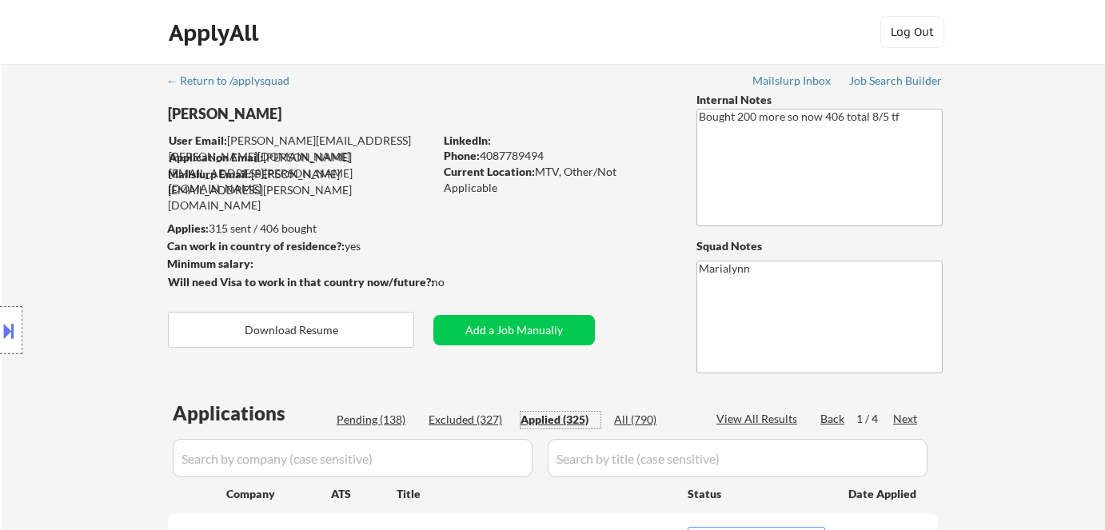
select select ""applied""
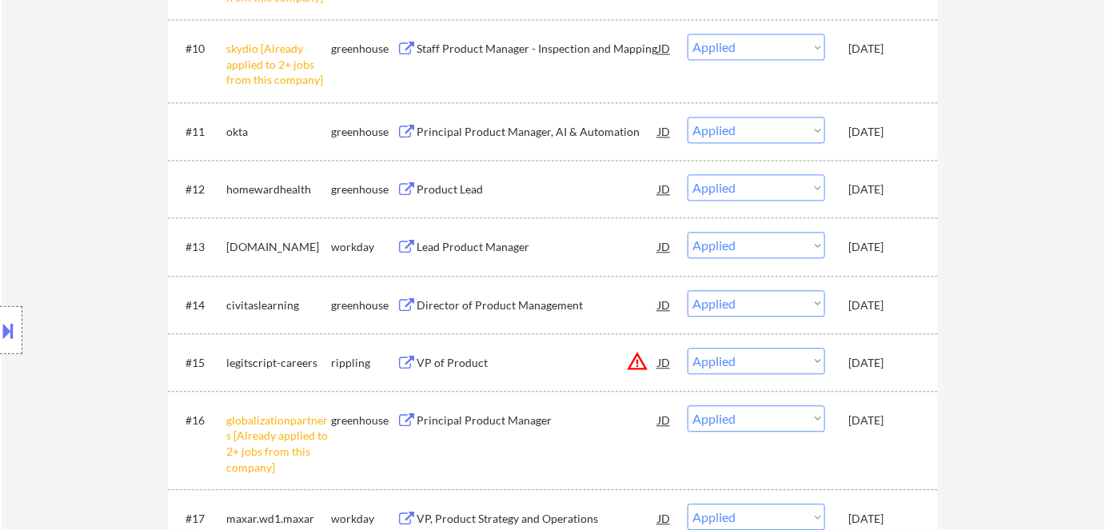
scroll to position [1017, 0]
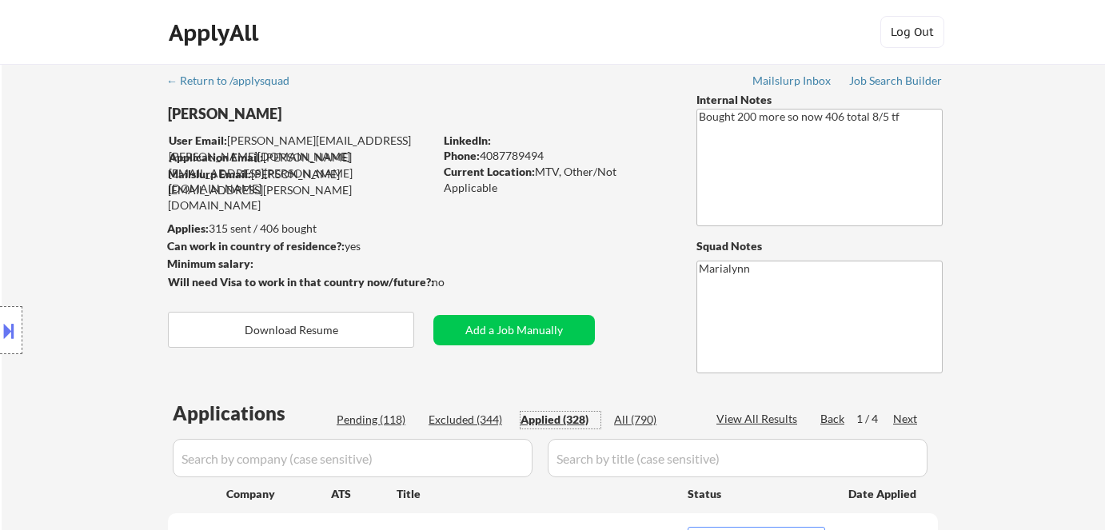
select select ""applied""
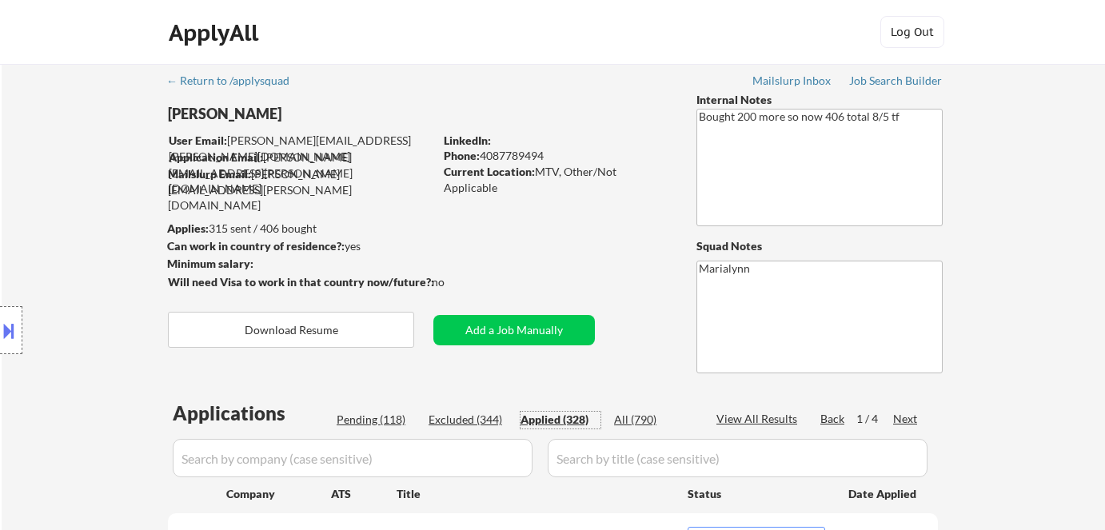
select select ""applied""
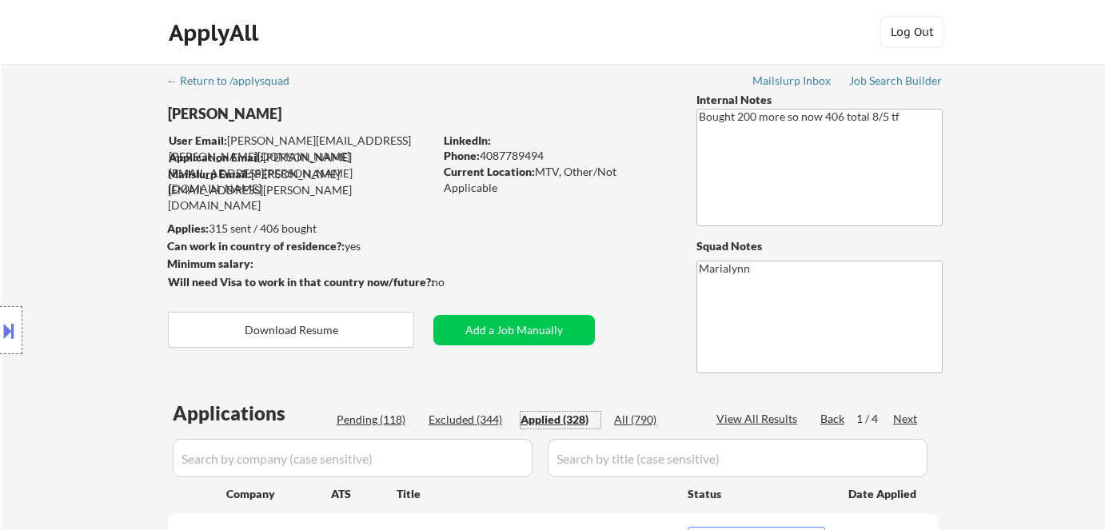
select select ""applied""
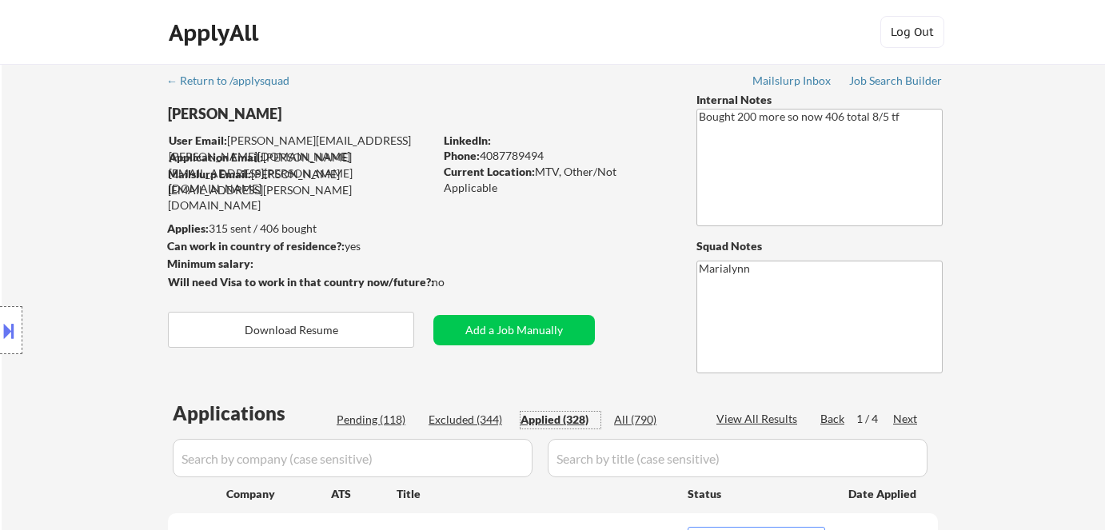
select select ""applied""
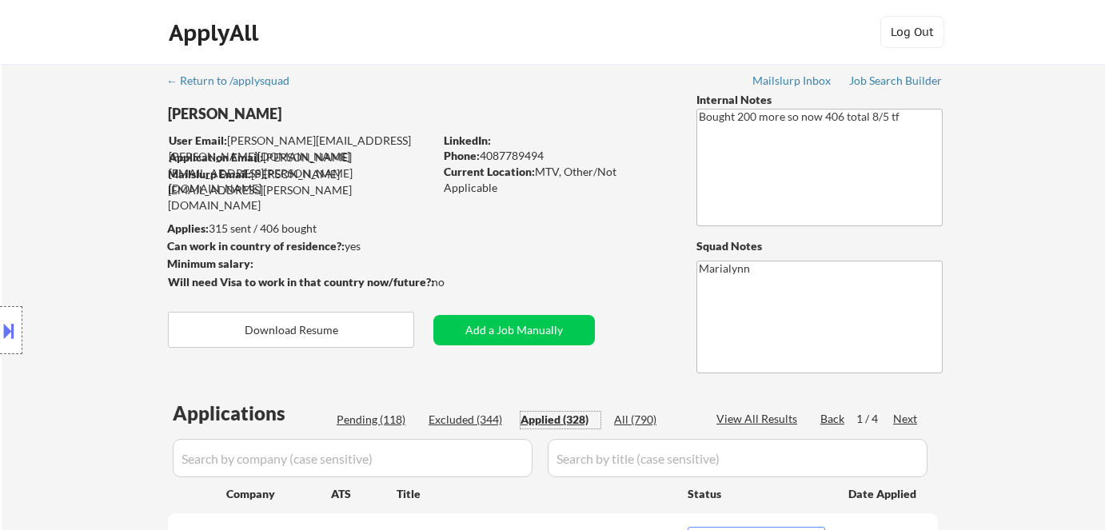
select select ""applied""
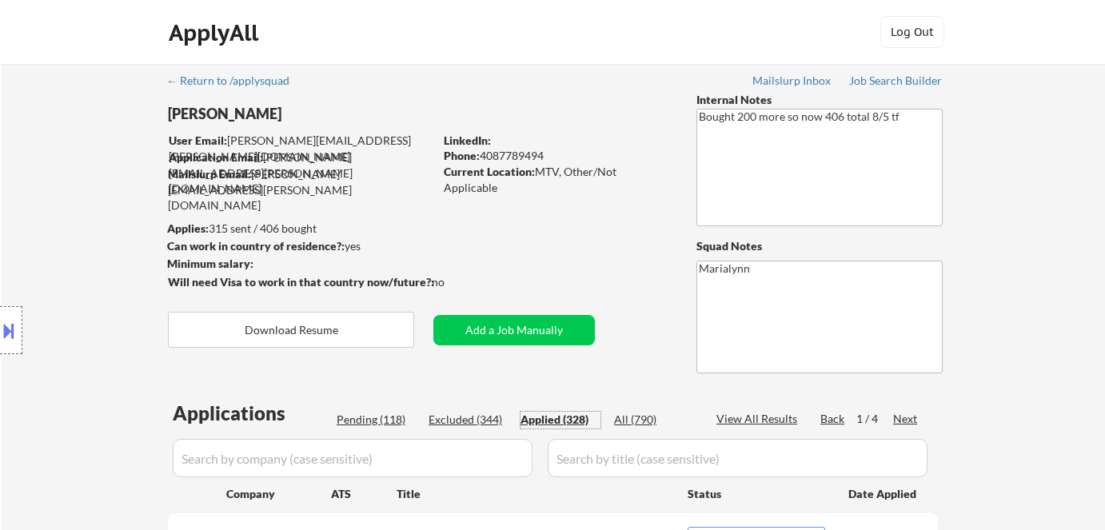
select select ""applied""
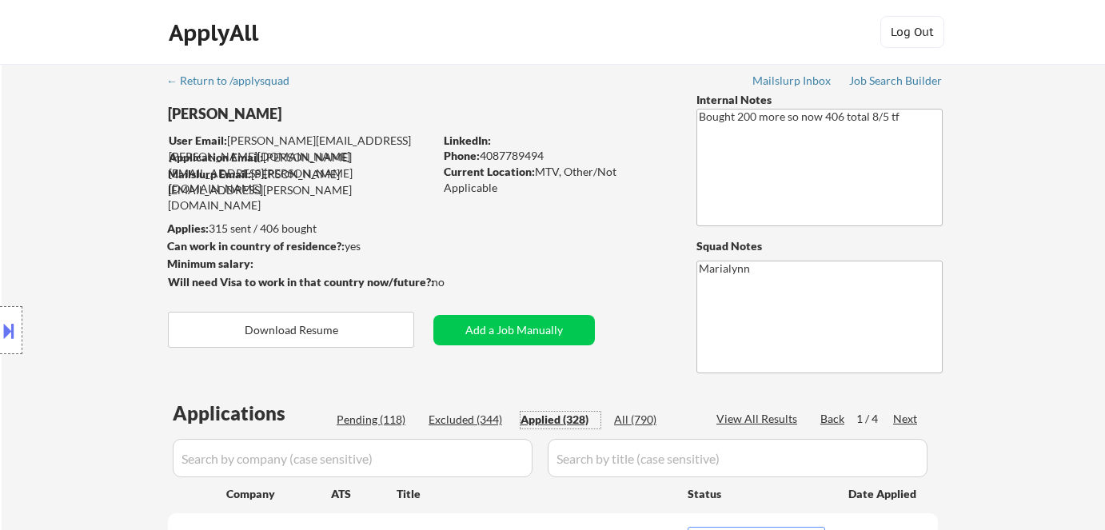
select select ""applied""
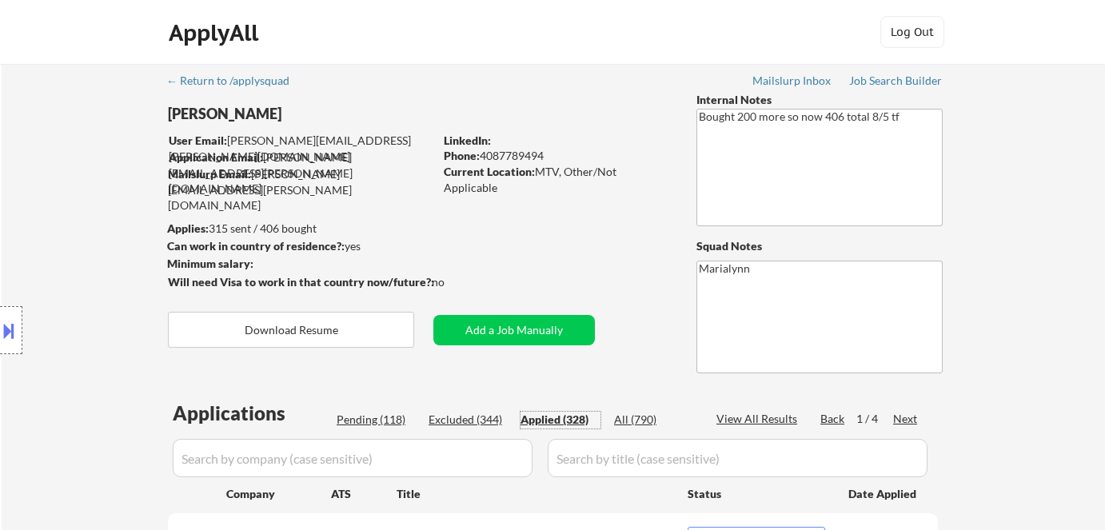
select select ""applied""
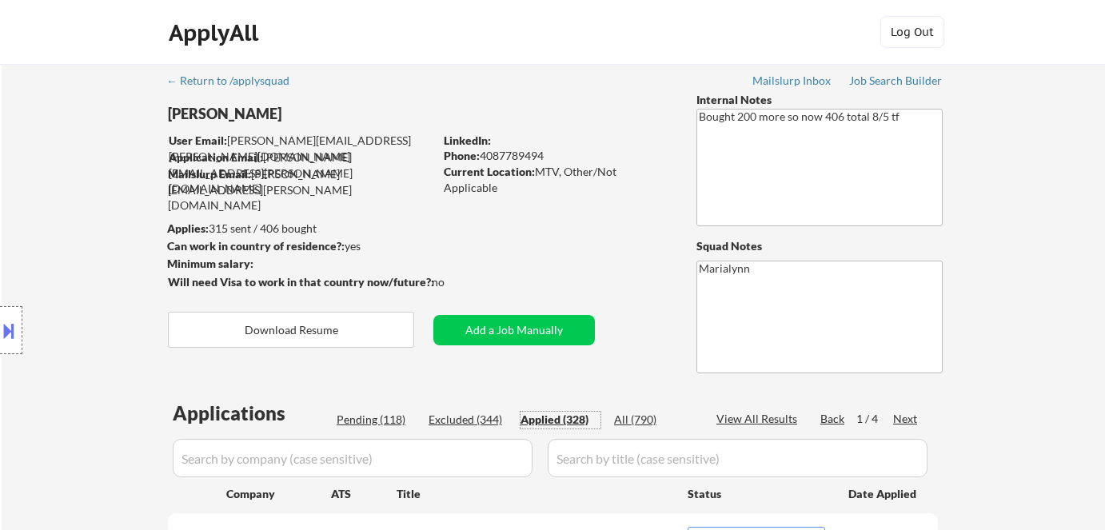
select select ""applied""
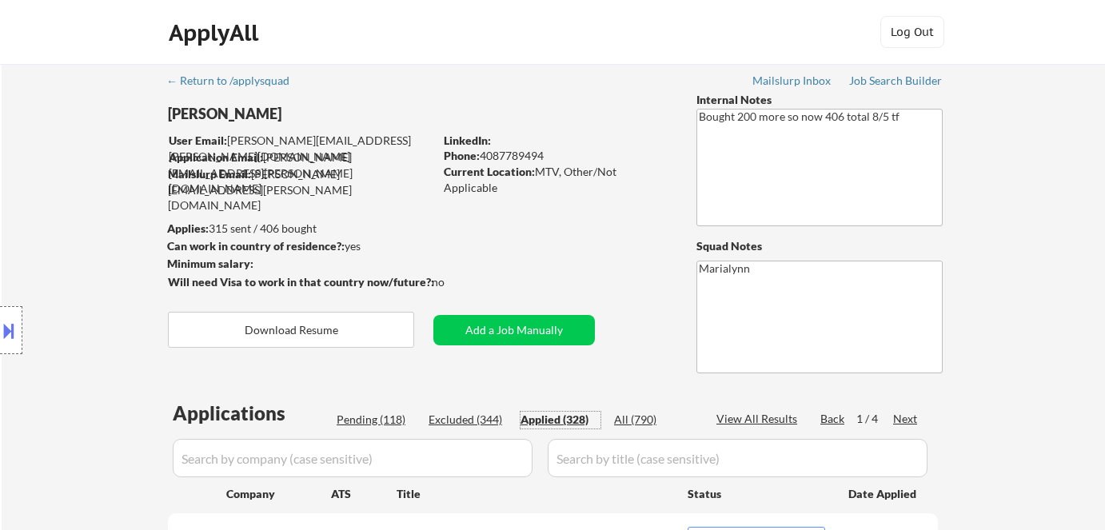
select select ""applied""
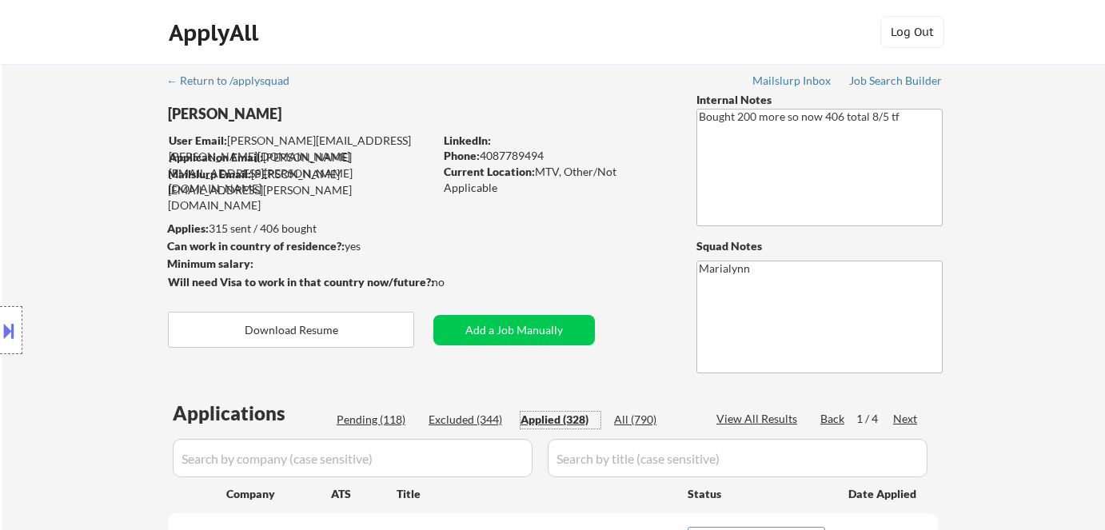
select select ""applied""
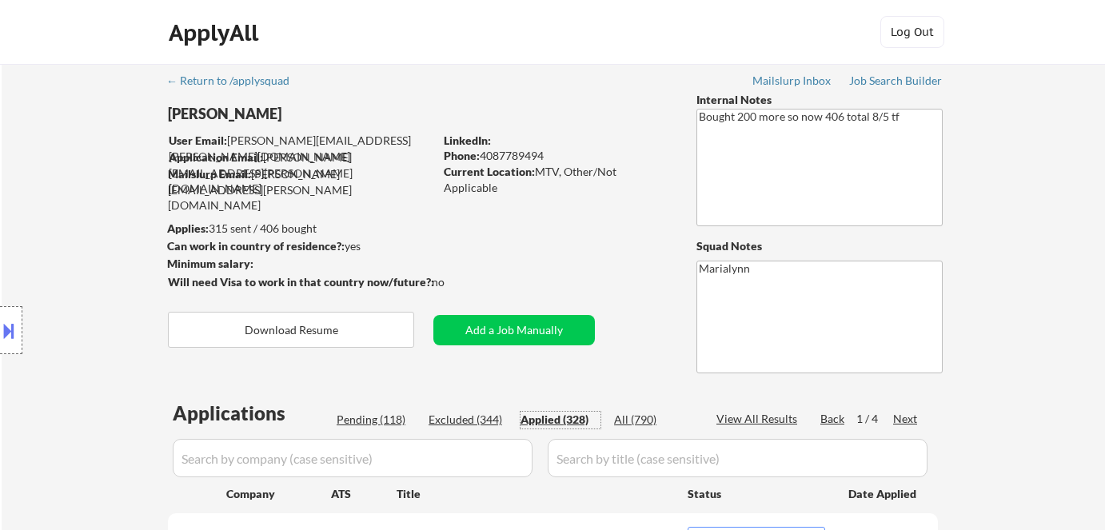
select select ""applied""
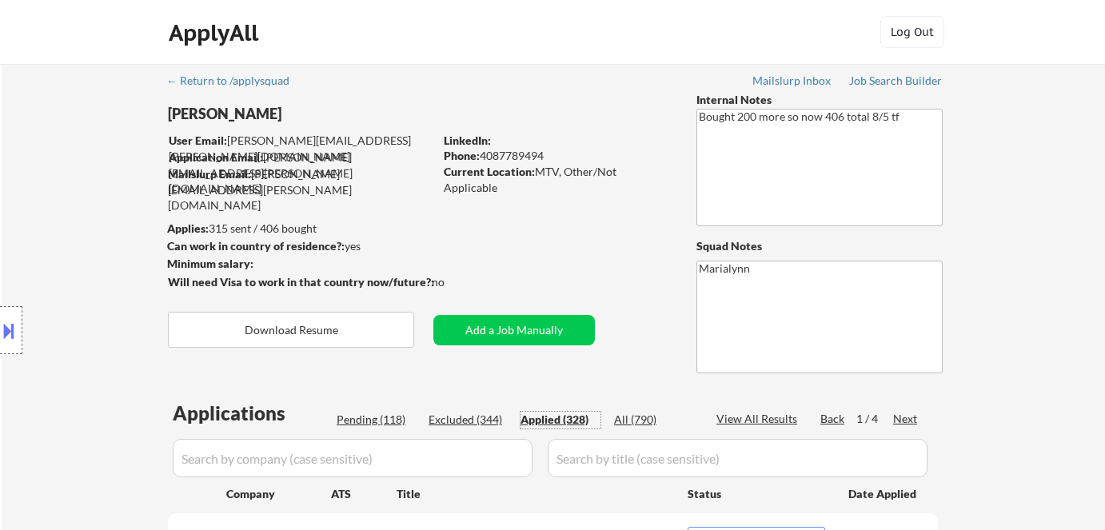
select select ""applied""
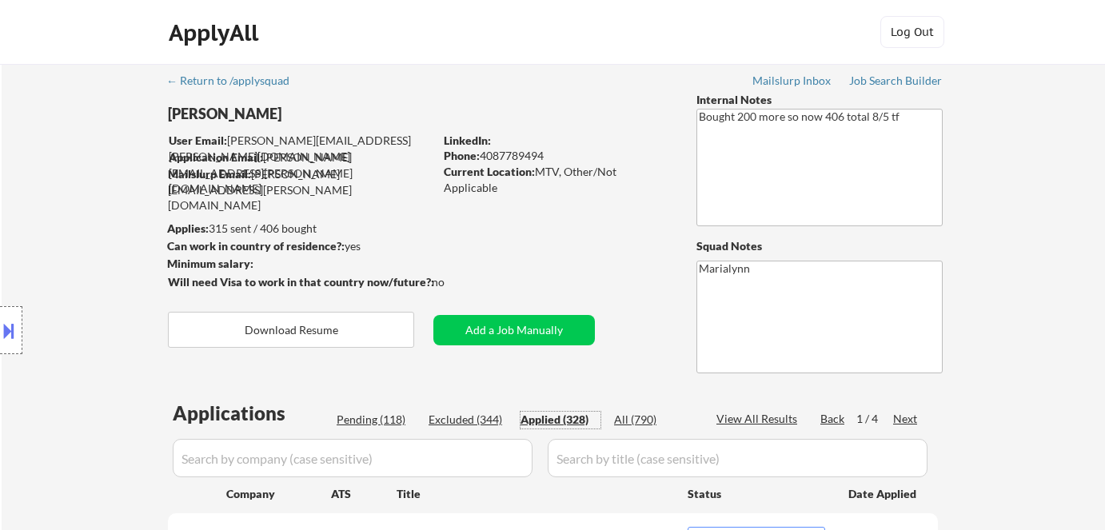
select select ""applied""
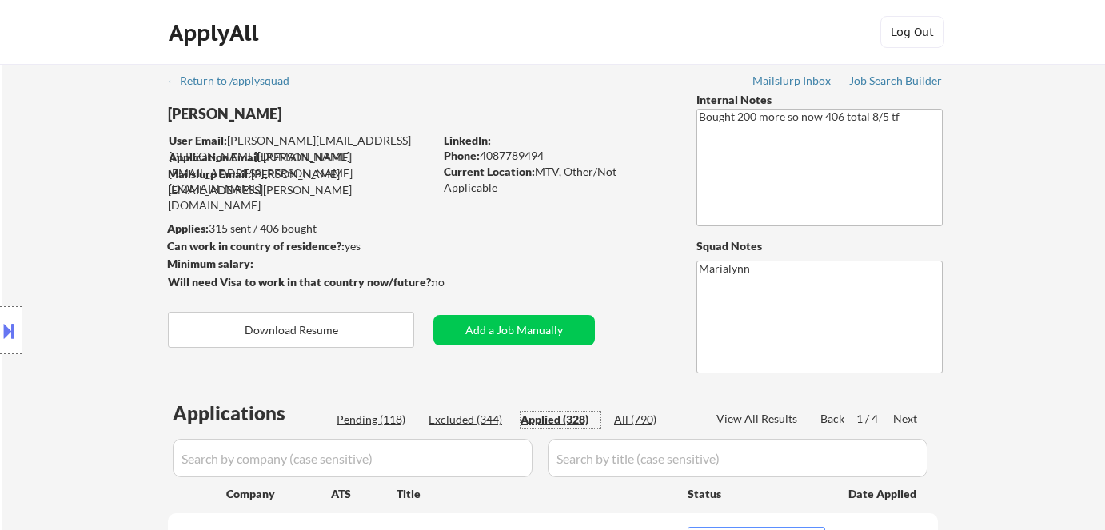
select select ""applied""
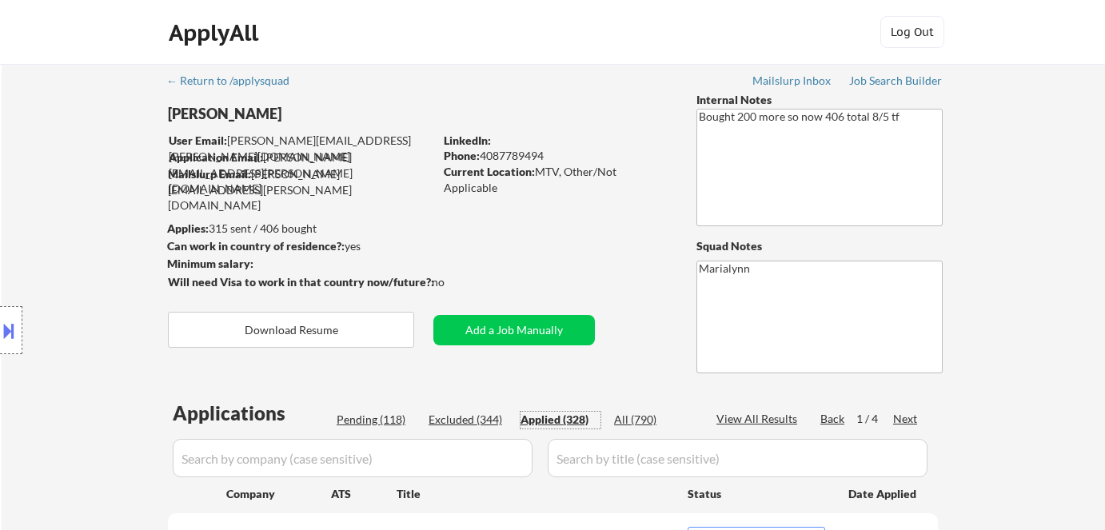
select select ""applied""
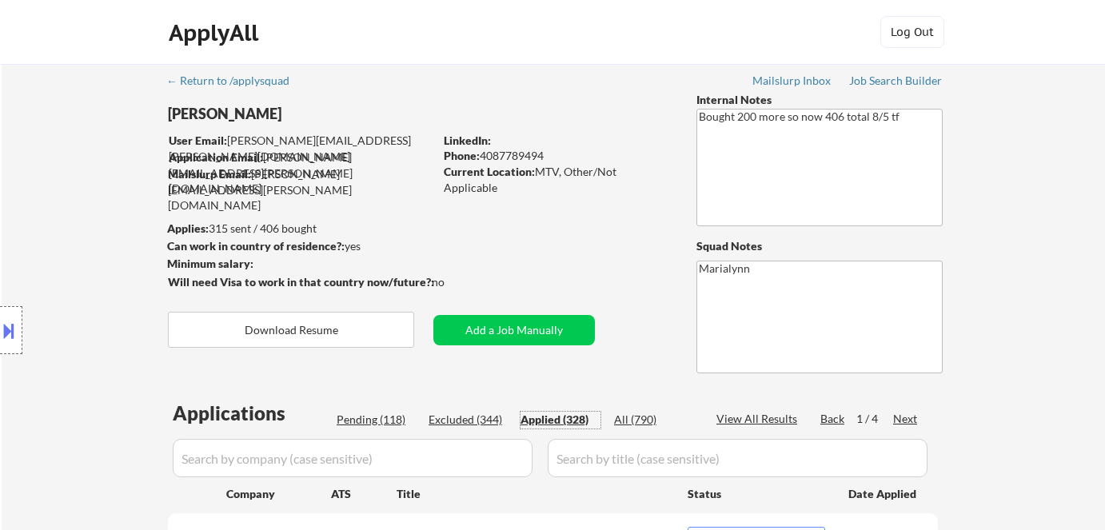
select select ""applied""
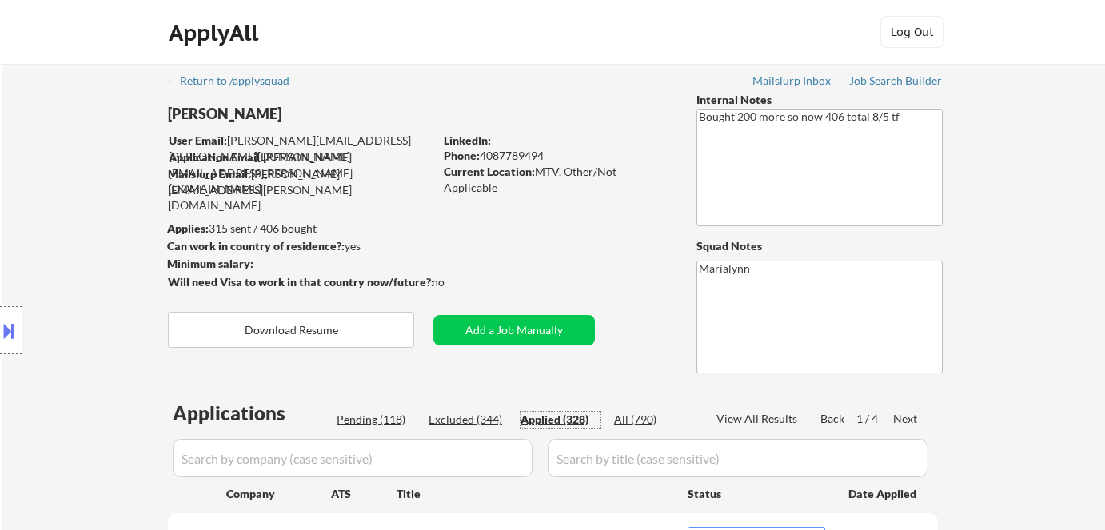
select select ""applied""
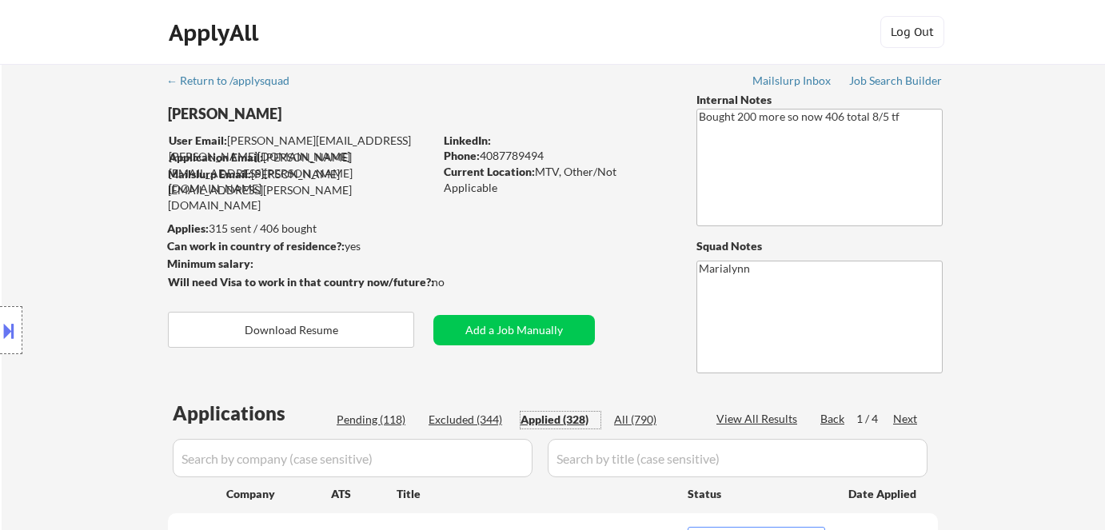
select select ""applied""
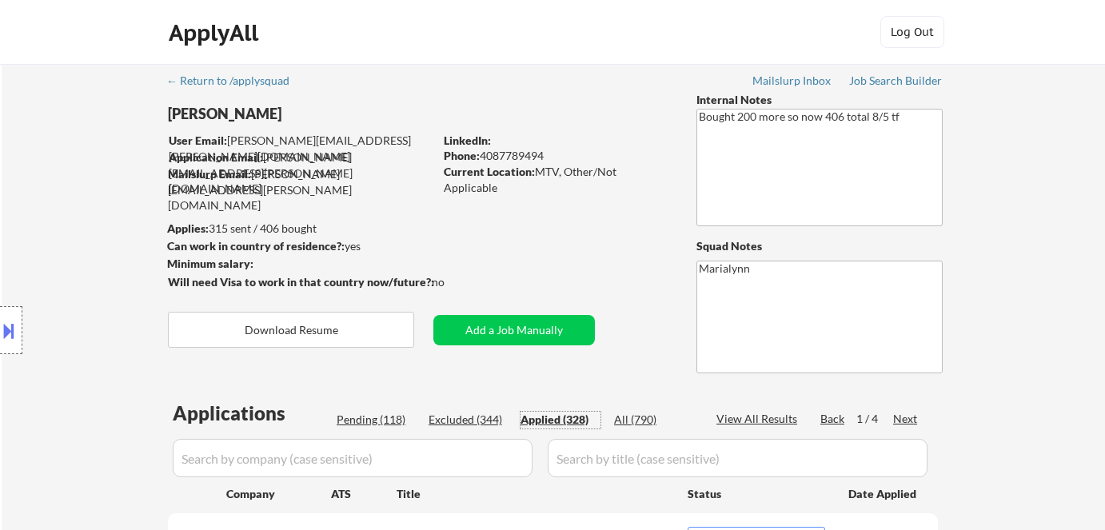
select select ""applied""
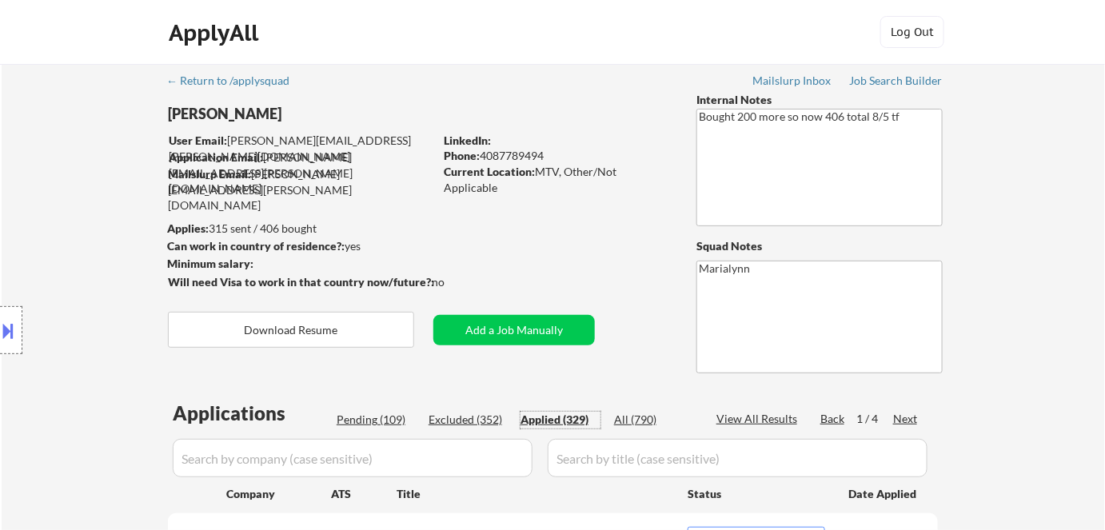
click at [17, 326] on button at bounding box center [9, 330] width 18 height 26
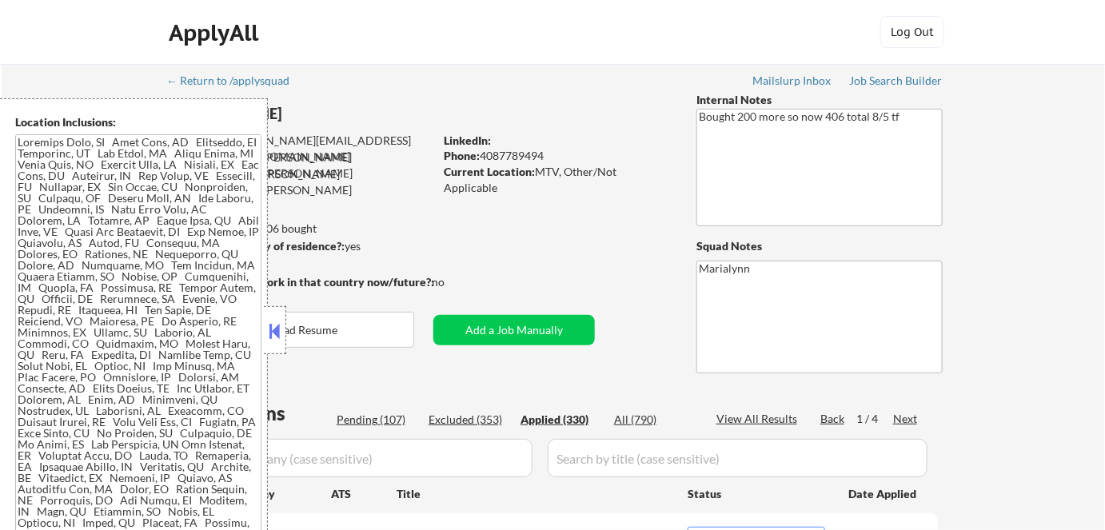
click at [272, 333] on button at bounding box center [275, 331] width 18 height 24
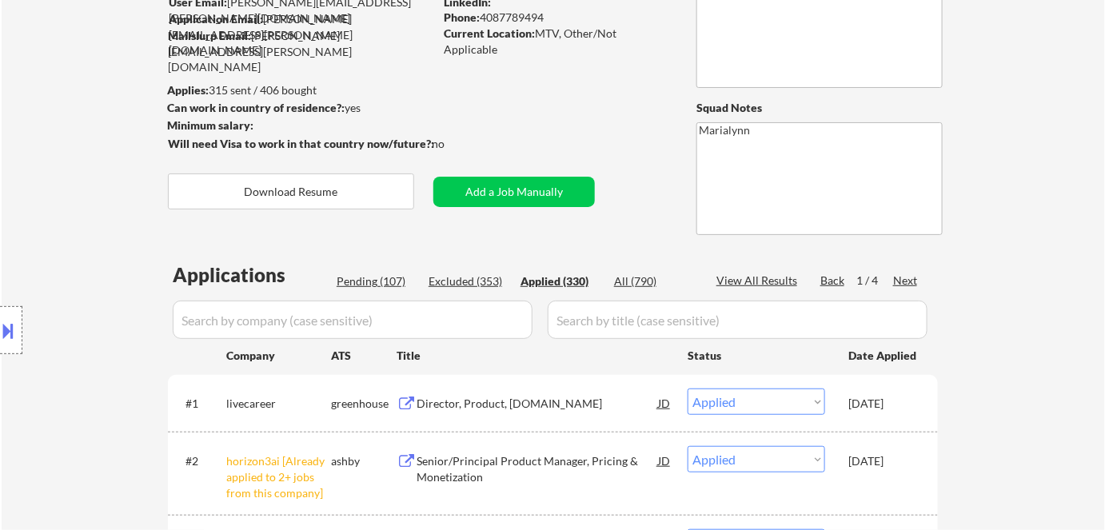
scroll to position [145, 0]
